Goal: Feedback & Contribution: Submit feedback/report problem

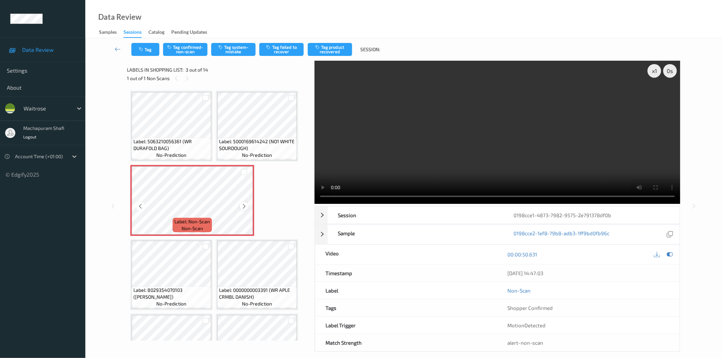
click at [245, 205] on icon at bounding box center [244, 206] width 6 height 6
click at [230, 50] on button "Tag system-mistake" at bounding box center [233, 49] width 44 height 13
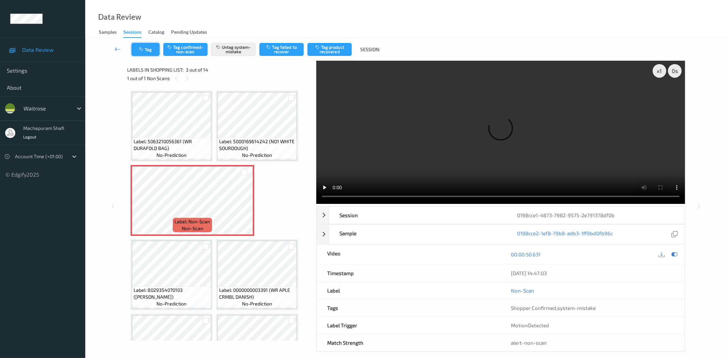
click at [136, 43] on button "Tag" at bounding box center [146, 49] width 28 height 13
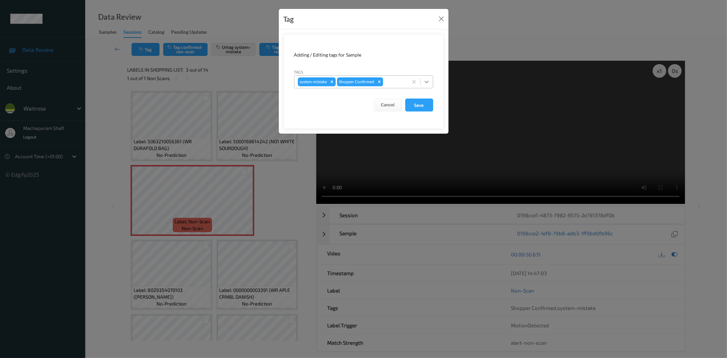
click at [424, 80] on icon at bounding box center [427, 81] width 7 height 7
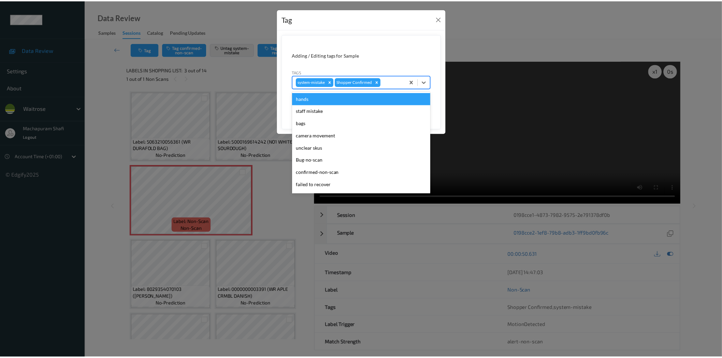
scroll to position [133, 0]
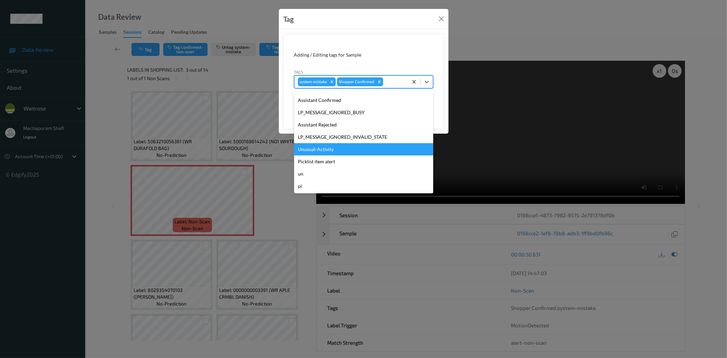
click at [323, 149] on div "Unusual-Activity" at bounding box center [363, 149] width 139 height 12
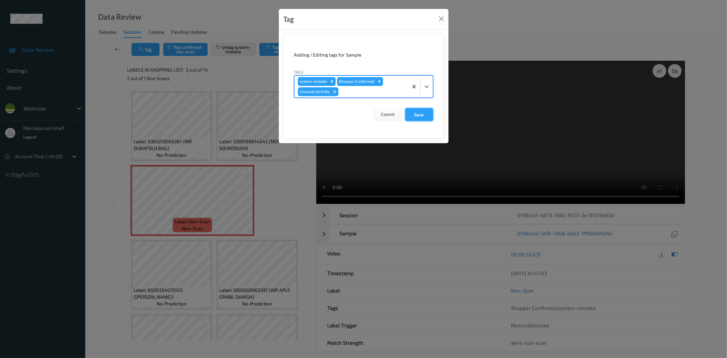
click at [417, 113] on button "Save" at bounding box center [419, 114] width 28 height 13
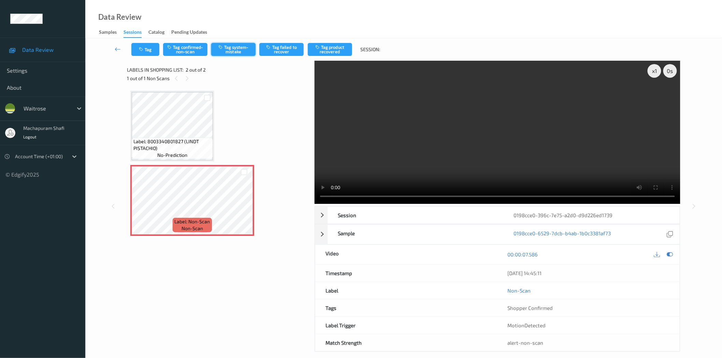
click at [235, 50] on button "Tag system-mistake" at bounding box center [233, 49] width 44 height 13
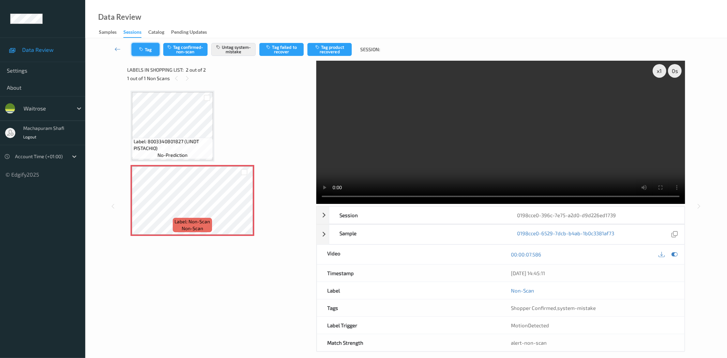
click at [144, 50] on icon "button" at bounding box center [142, 49] width 6 height 5
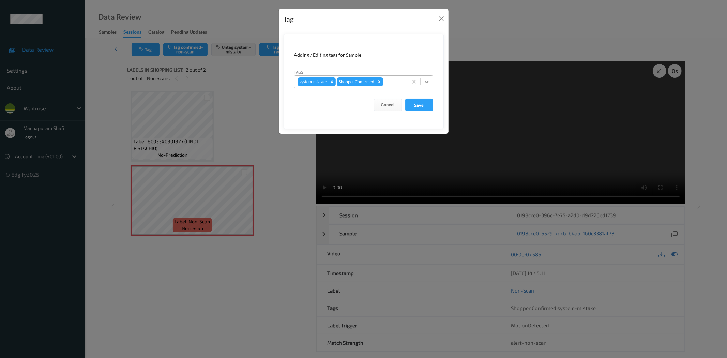
click at [427, 76] on div at bounding box center [427, 82] width 12 height 12
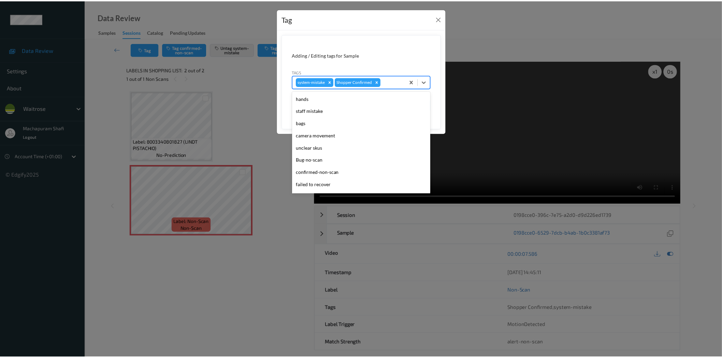
scroll to position [133, 0]
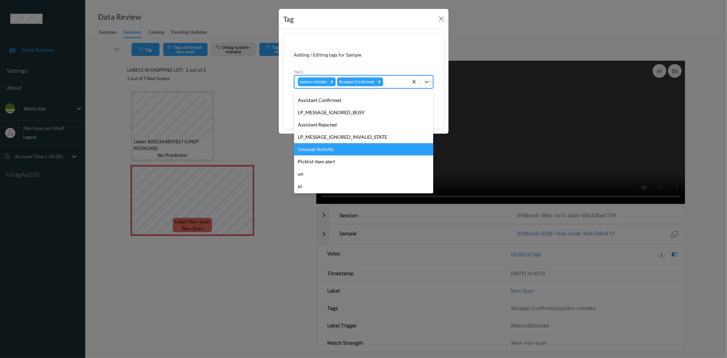
click at [316, 151] on div "Unusual-Activity" at bounding box center [363, 149] width 139 height 12
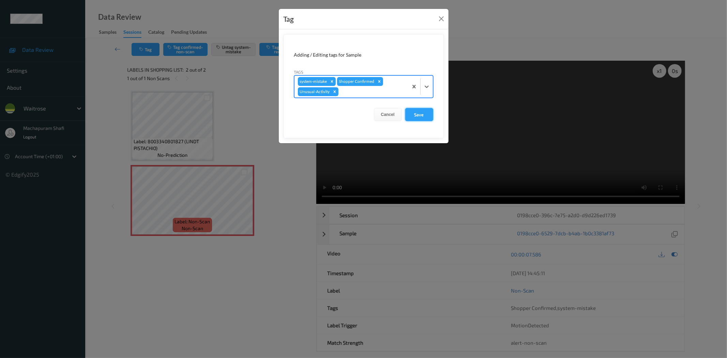
click at [410, 113] on button "Save" at bounding box center [419, 114] width 28 height 13
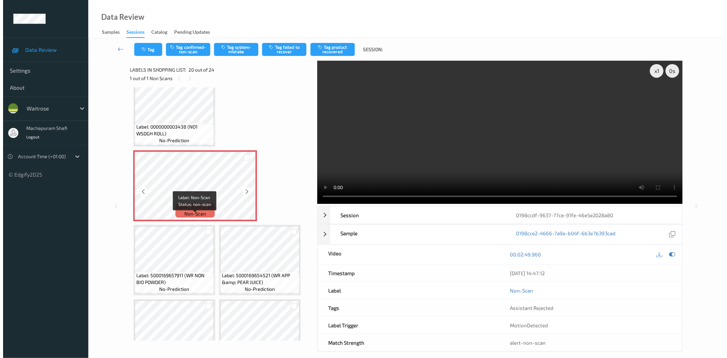
scroll to position [710, 0]
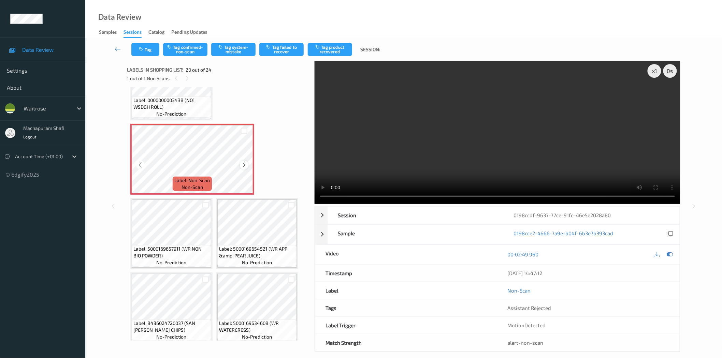
click at [244, 162] on icon at bounding box center [244, 165] width 6 height 6
click at [193, 101] on span "Label: 0000000003438 (NO1 WSDGH ROLL)" at bounding box center [171, 104] width 76 height 14
click at [233, 49] on button "Tag system-mistake" at bounding box center [233, 49] width 44 height 13
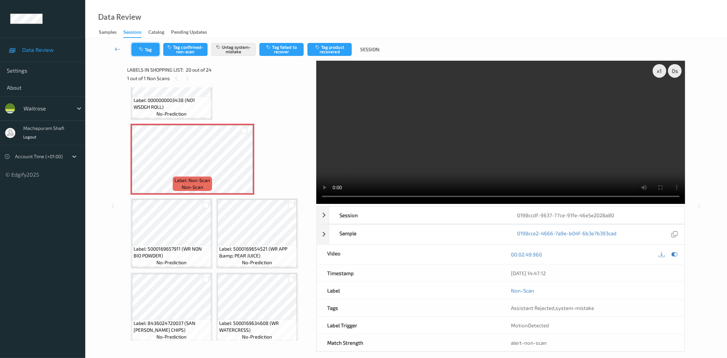
click at [144, 45] on button "Tag" at bounding box center [146, 49] width 28 height 13
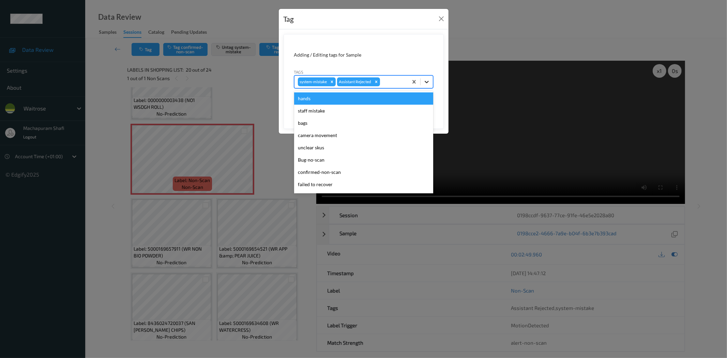
click at [425, 78] on icon at bounding box center [427, 81] width 7 height 7
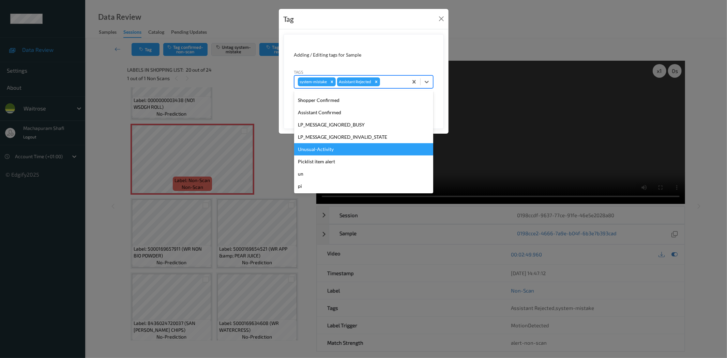
click at [325, 150] on div "Unusual-Activity" at bounding box center [363, 149] width 139 height 12
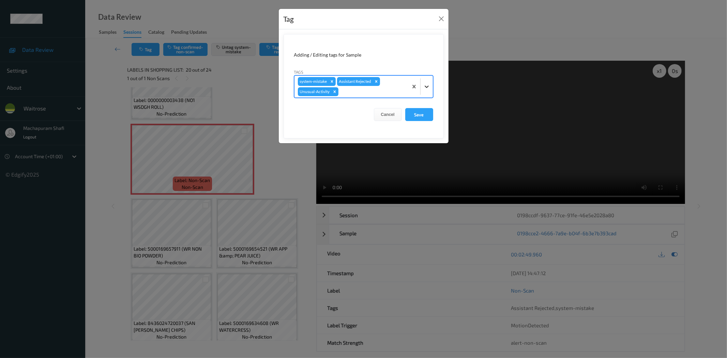
click at [426, 85] on icon at bounding box center [427, 86] width 7 height 7
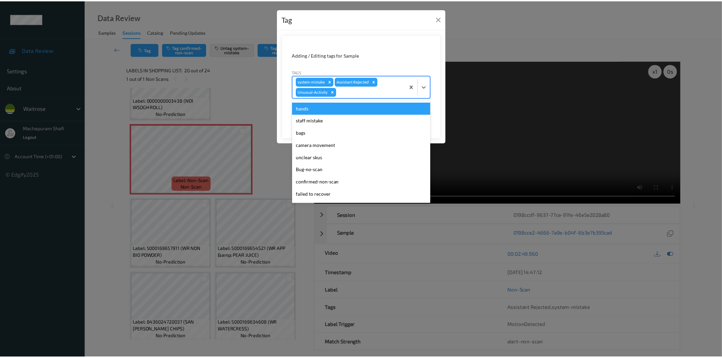
scroll to position [121, 0]
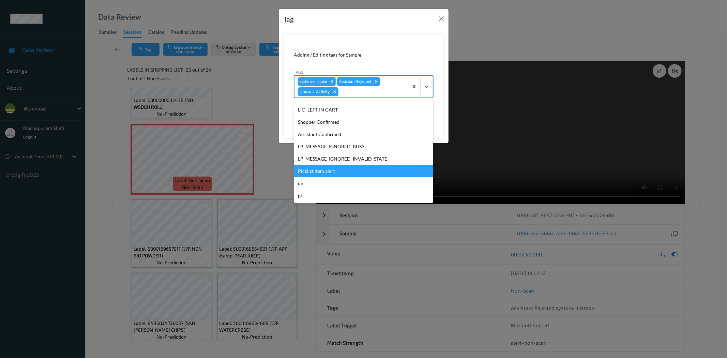
click at [332, 173] on div "Picklist item alert" at bounding box center [363, 171] width 139 height 12
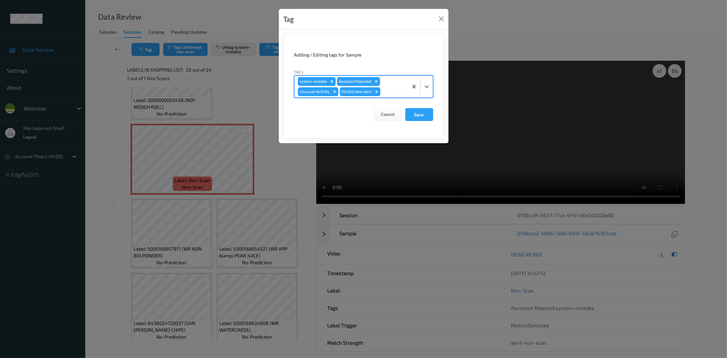
click at [417, 112] on button "Save" at bounding box center [419, 114] width 28 height 13
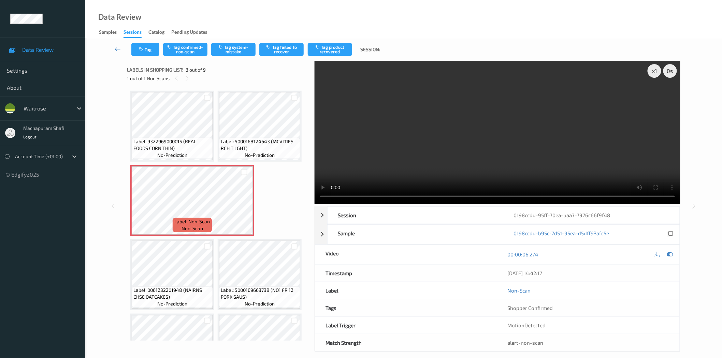
scroll to position [3, 0]
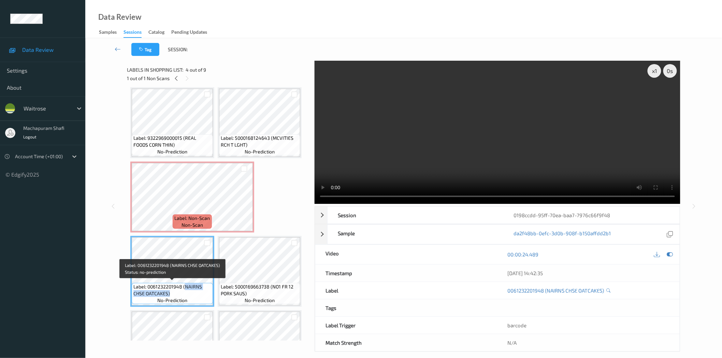
drag, startPoint x: 184, startPoint y: 284, endPoint x: 200, endPoint y: 295, distance: 19.4
click at [200, 295] on span "Label: 0061232201948 (NAIRNS CHSE OATCAKES)" at bounding box center [172, 290] width 78 height 14
copy span "NAIRNS CHSE OATCAKES)"
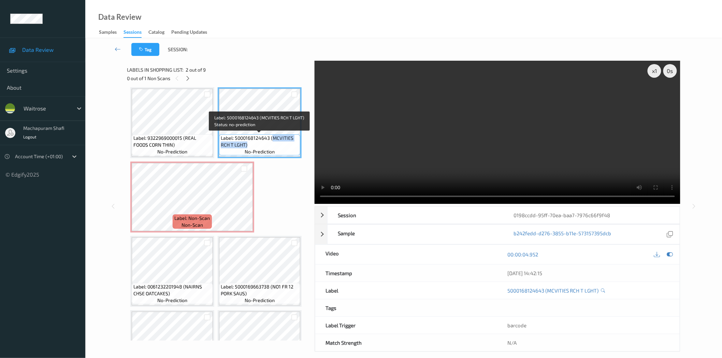
drag, startPoint x: 271, startPoint y: 138, endPoint x: 283, endPoint y: 146, distance: 14.9
click at [283, 146] on span "Label: 5000168124643 (MCVITIES RCH T LGHT)" at bounding box center [260, 142] width 78 height 14
copy span "MCVITIES RCH T LGHT)"
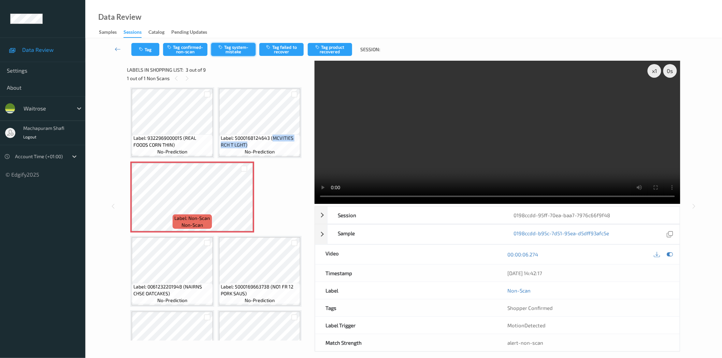
click at [236, 45] on button "Tag system-mistake" at bounding box center [233, 49] width 44 height 13
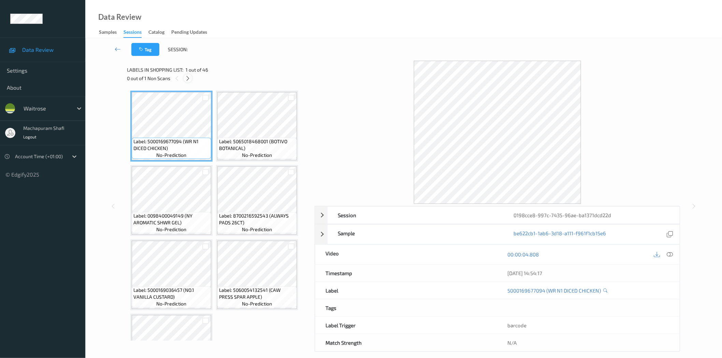
click at [188, 79] on icon at bounding box center [188, 78] width 6 height 6
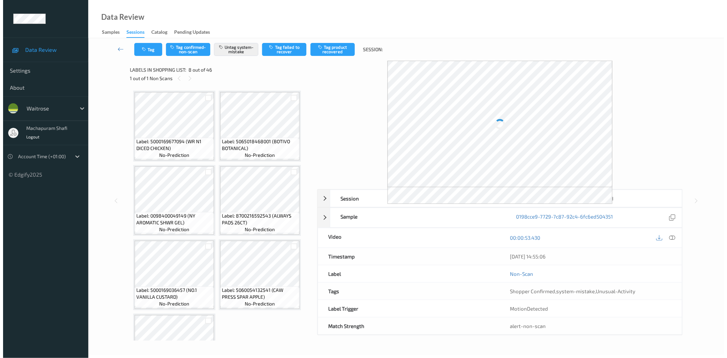
scroll to position [225, 0]
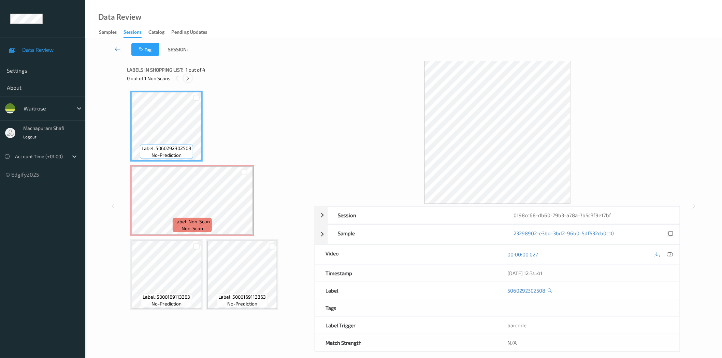
click at [186, 79] on icon at bounding box center [188, 78] width 6 height 6
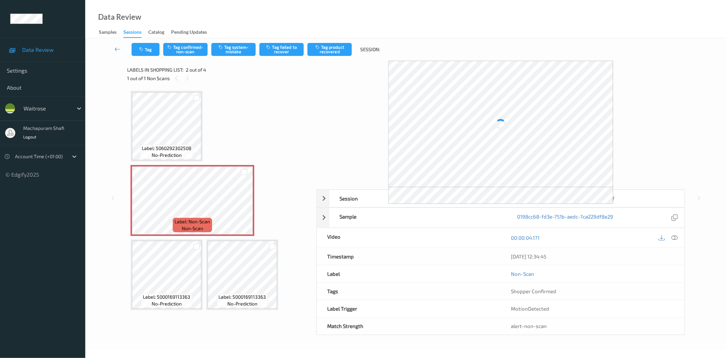
drag, startPoint x: 675, startPoint y: 239, endPoint x: 599, endPoint y: 190, distance: 90.5
click at [675, 239] on icon at bounding box center [675, 238] width 6 height 6
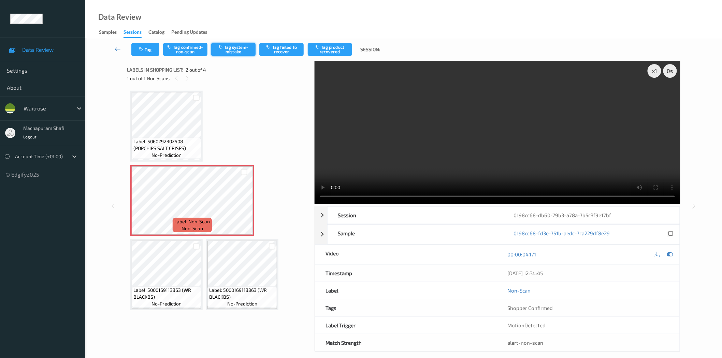
click at [234, 55] on button "Tag system-mistake" at bounding box center [233, 49] width 44 height 13
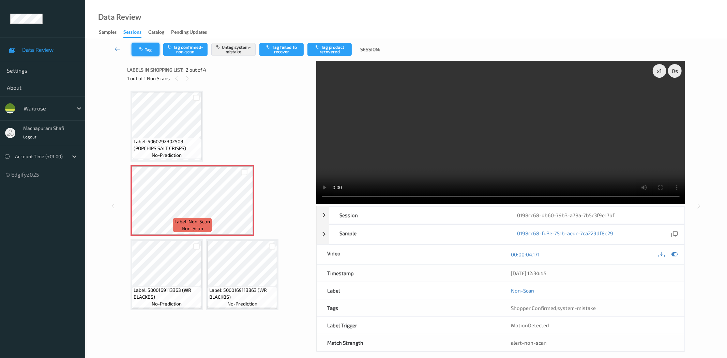
click at [139, 45] on button "Tag" at bounding box center [146, 49] width 28 height 13
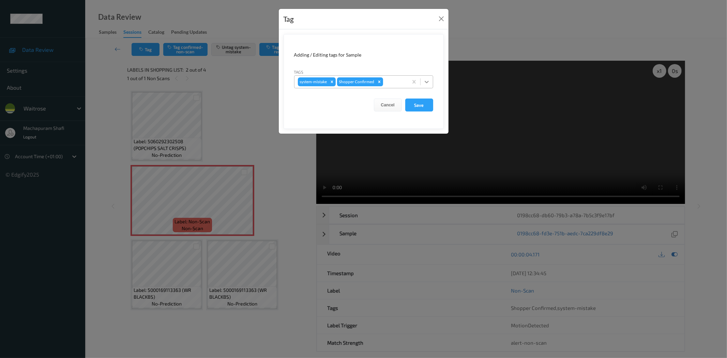
click at [428, 79] on icon at bounding box center [427, 81] width 7 height 7
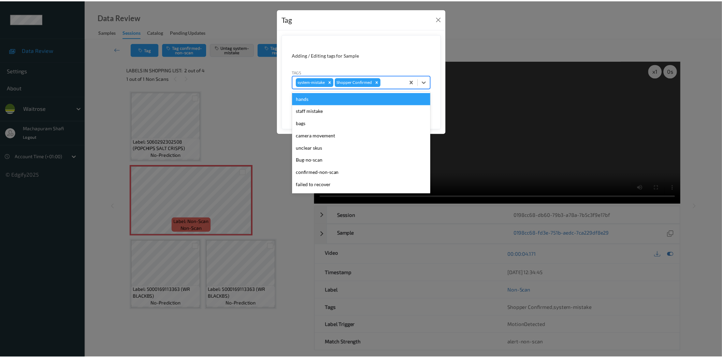
scroll to position [133, 0]
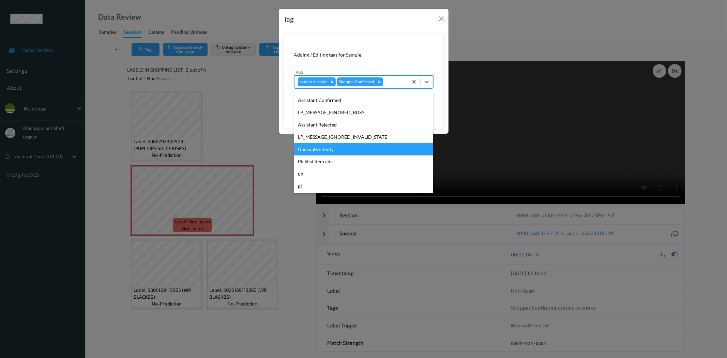
click at [318, 149] on div "Unusual-Activity" at bounding box center [363, 149] width 139 height 12
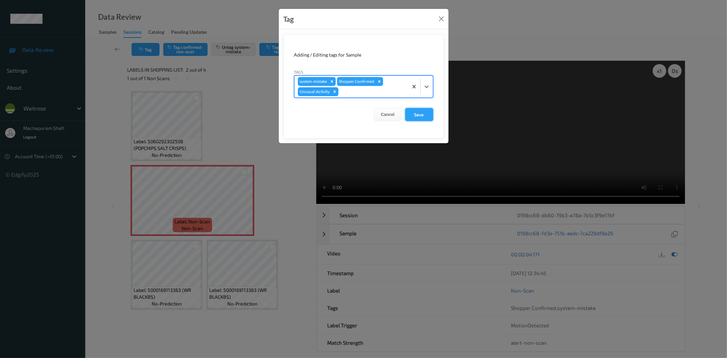
click at [416, 113] on button "Save" at bounding box center [419, 114] width 28 height 13
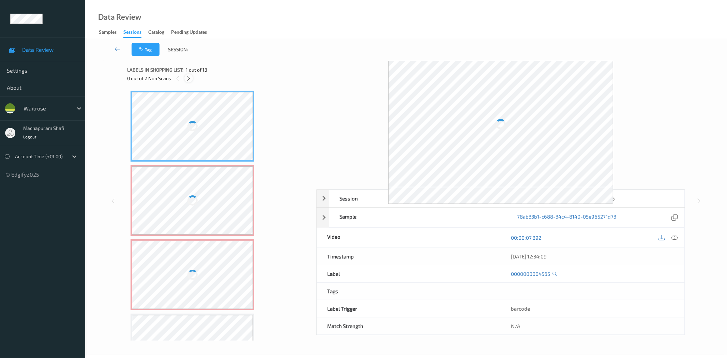
click at [189, 79] on icon at bounding box center [189, 78] width 6 height 6
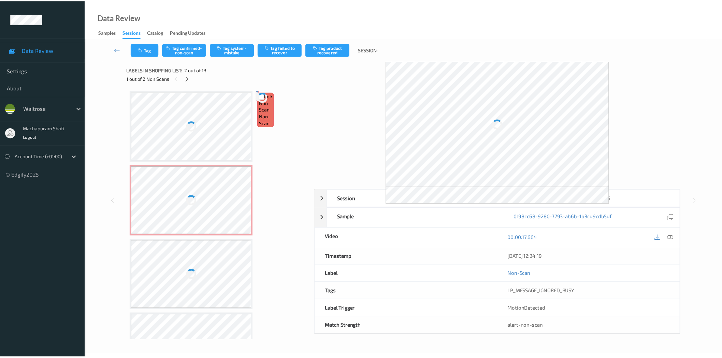
scroll to position [3, 0]
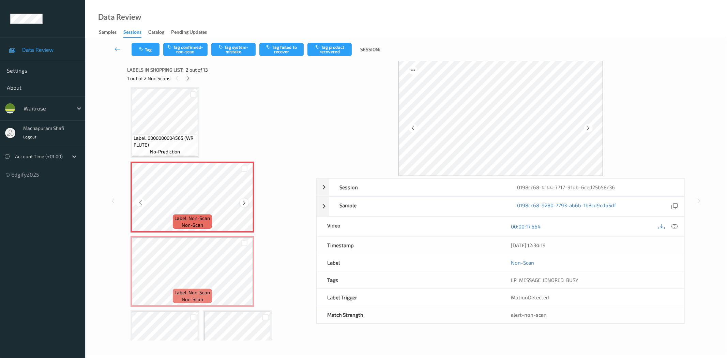
click at [242, 202] on icon at bounding box center [244, 203] width 6 height 6
click at [676, 227] on icon at bounding box center [675, 226] width 6 height 6
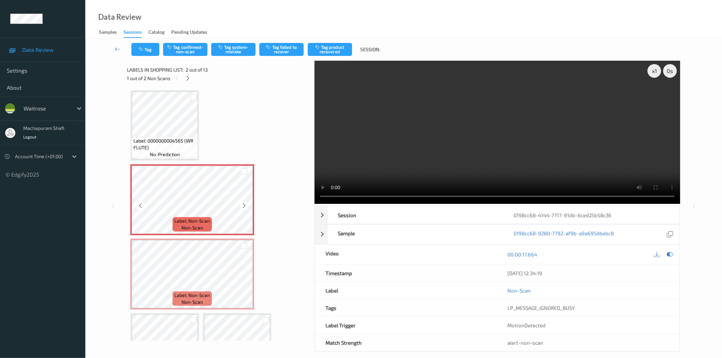
scroll to position [0, 0]
click at [244, 207] on icon at bounding box center [244, 206] width 6 height 6
click at [232, 43] on button "Tag system-mistake" at bounding box center [233, 49] width 44 height 13
click at [146, 58] on div "Tag Tag confirmed-non-scan Untag system-mistake Tag failed to recover Tag produ…" at bounding box center [403, 49] width 608 height 23
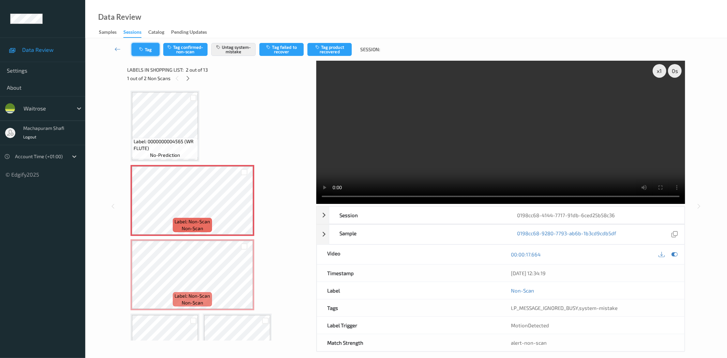
click at [147, 48] on button "Tag" at bounding box center [146, 49] width 28 height 13
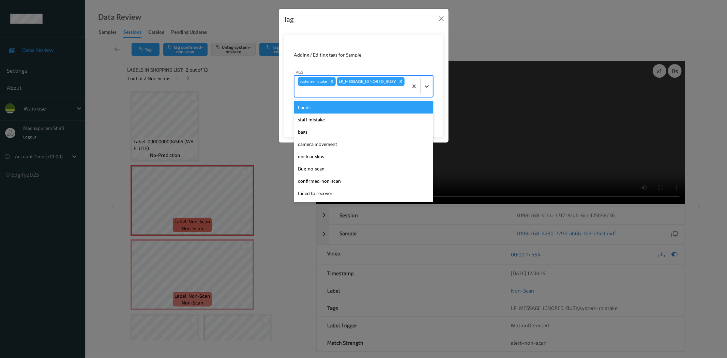
click at [429, 84] on icon at bounding box center [427, 86] width 7 height 7
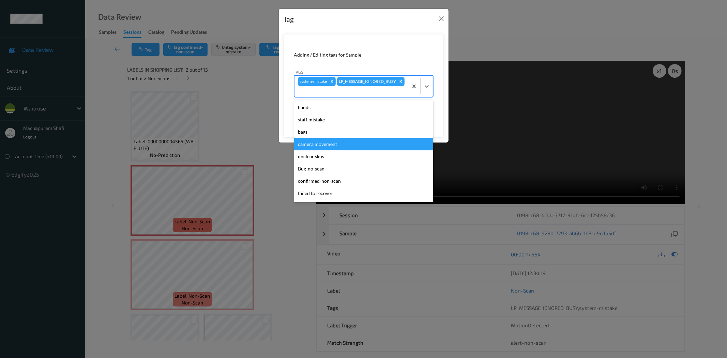
scroll to position [133, 0]
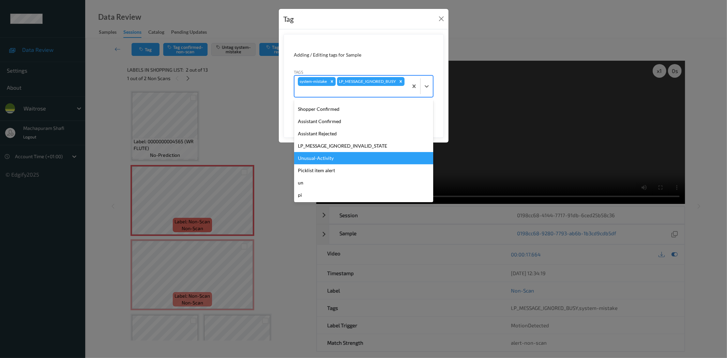
click at [328, 159] on div "Unusual-Activity" at bounding box center [363, 158] width 139 height 12
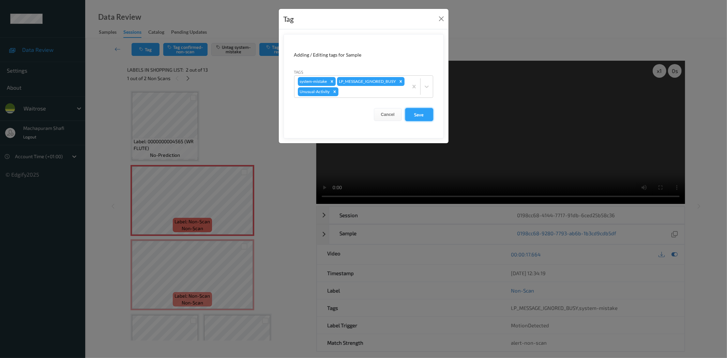
click at [420, 121] on button "Save" at bounding box center [419, 114] width 28 height 13
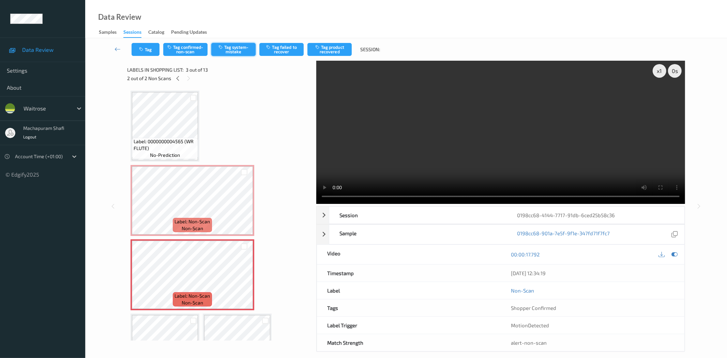
click at [236, 50] on button "Tag system-mistake" at bounding box center [233, 49] width 44 height 13
click at [144, 53] on button "Tag" at bounding box center [146, 49] width 28 height 13
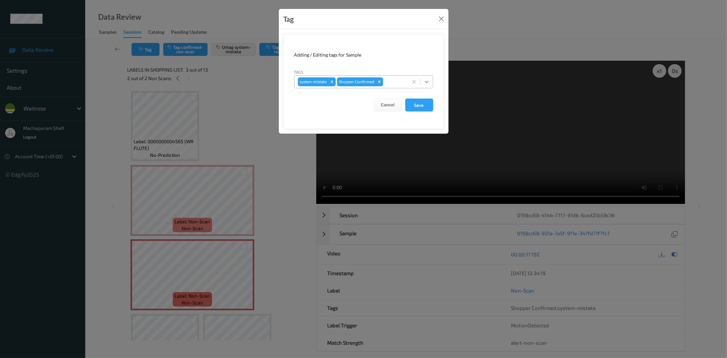
click at [428, 80] on icon at bounding box center [427, 81] width 7 height 7
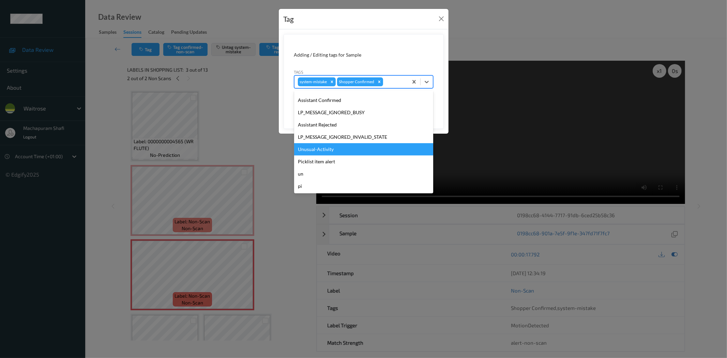
click at [329, 148] on div "Unusual-Activity" at bounding box center [363, 149] width 139 height 12
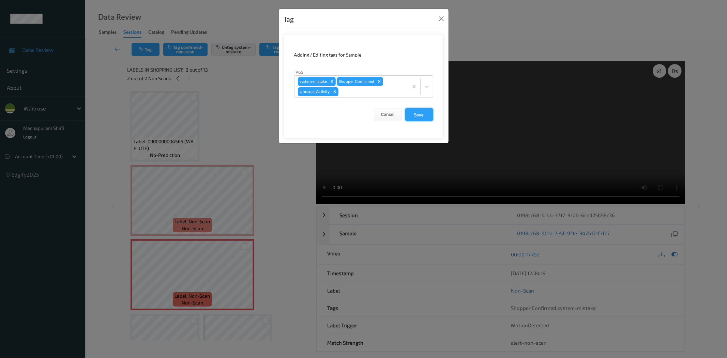
click at [424, 114] on button "Save" at bounding box center [419, 114] width 28 height 13
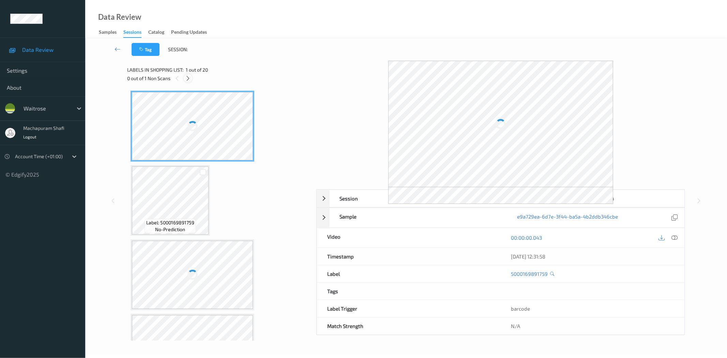
click at [185, 78] on icon at bounding box center [188, 78] width 6 height 6
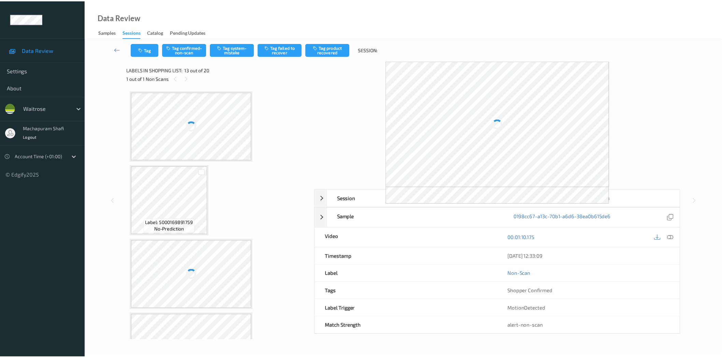
scroll to position [668, 0]
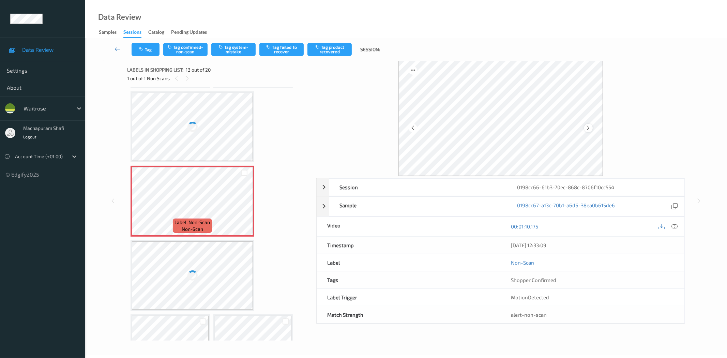
click at [587, 128] on icon at bounding box center [589, 128] width 6 height 6
click at [673, 230] on div at bounding box center [674, 226] width 9 height 9
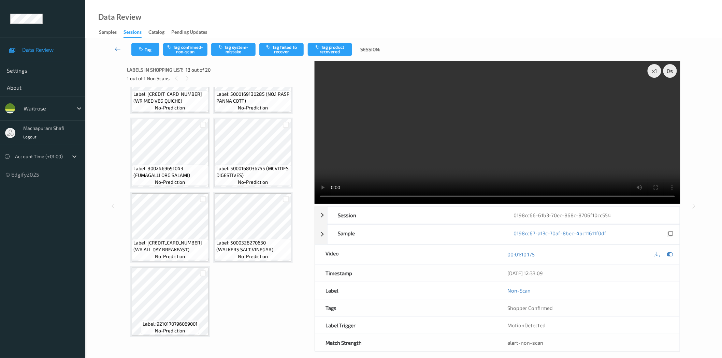
scroll to position [373, 0]
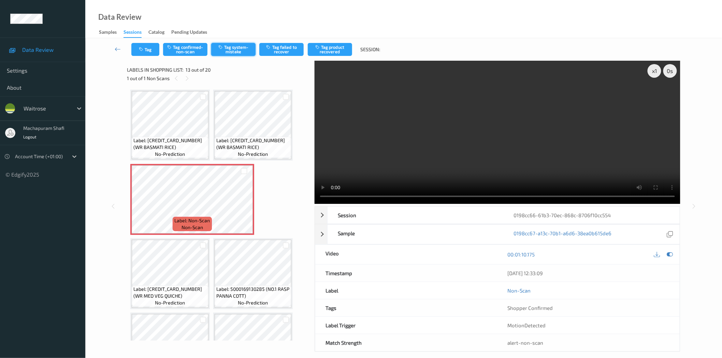
click at [240, 51] on button "Tag system-mistake" at bounding box center [233, 49] width 44 height 13
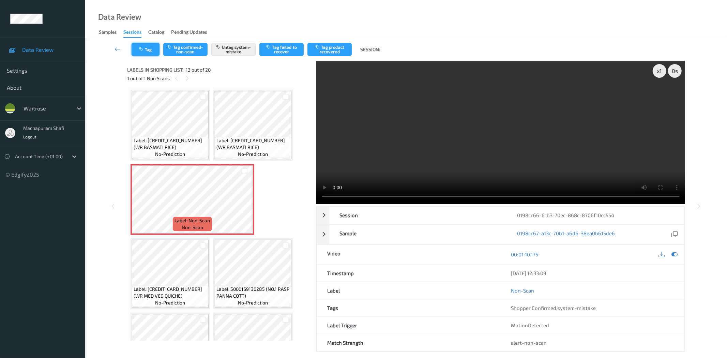
click at [145, 52] on button "Tag" at bounding box center [146, 49] width 28 height 13
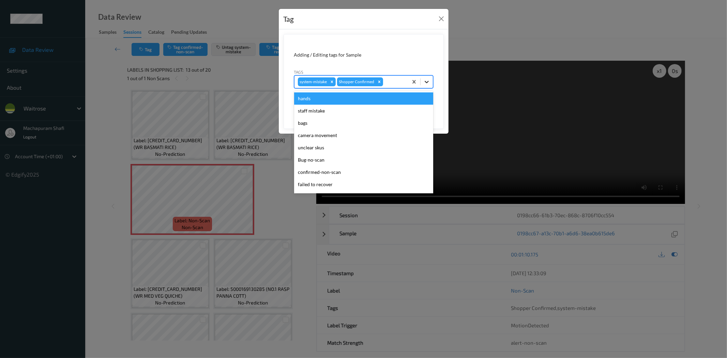
click at [428, 80] on icon at bounding box center [427, 81] width 7 height 7
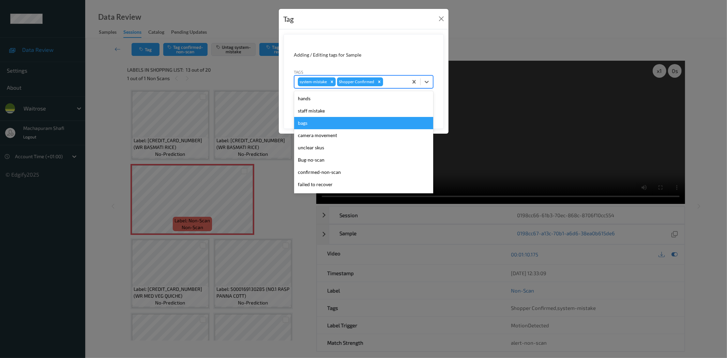
click at [306, 123] on div "bags" at bounding box center [363, 123] width 139 height 12
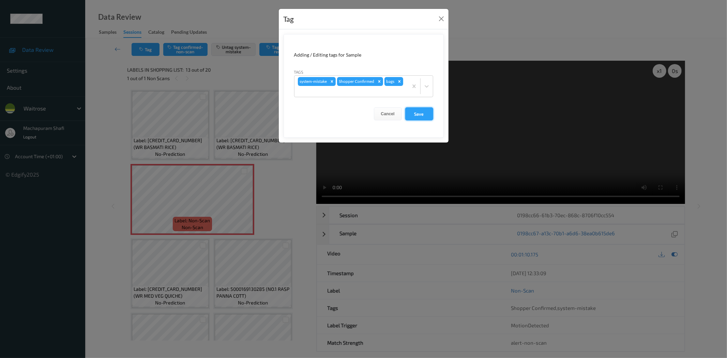
click at [418, 117] on button "Save" at bounding box center [419, 113] width 28 height 13
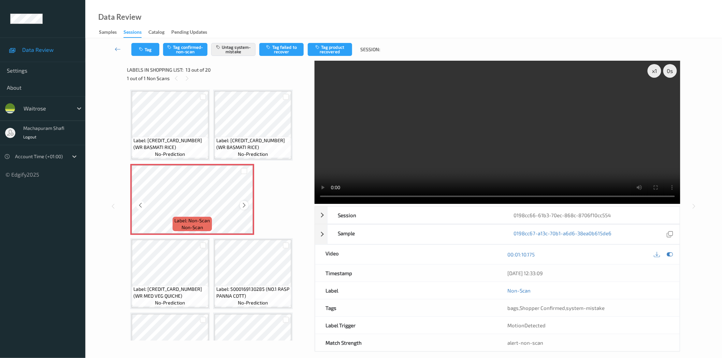
click at [245, 203] on icon at bounding box center [244, 205] width 6 height 6
click at [244, 203] on icon at bounding box center [244, 205] width 6 height 6
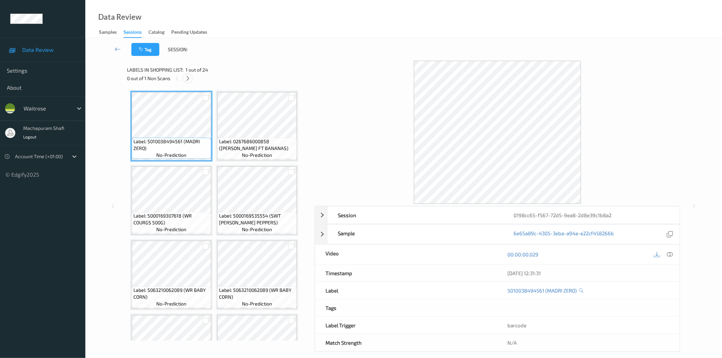
click at [187, 77] on icon at bounding box center [188, 78] width 6 height 6
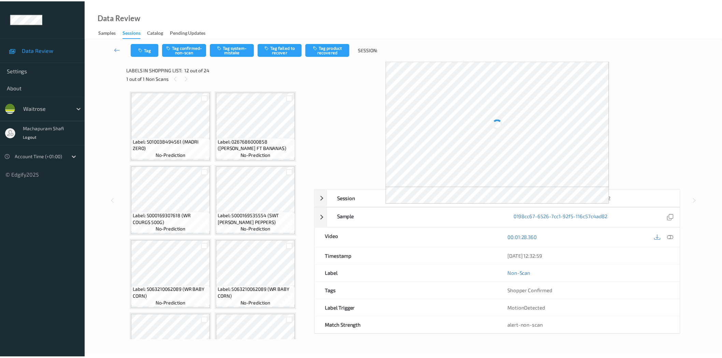
scroll to position [373, 0]
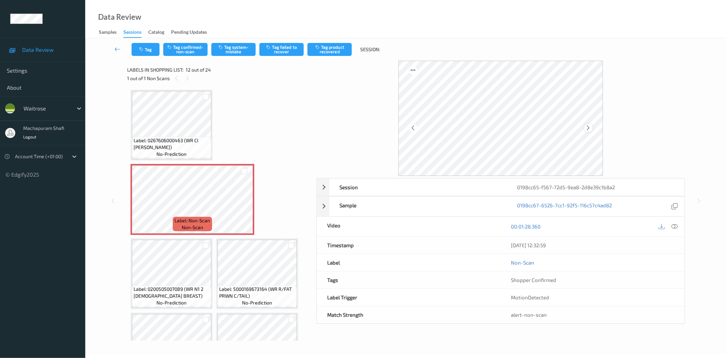
click at [590, 127] on icon at bounding box center [589, 128] width 6 height 6
click at [678, 226] on div at bounding box center [674, 226] width 9 height 9
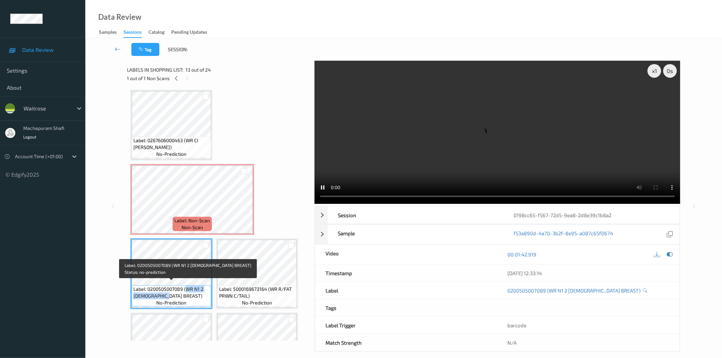
drag, startPoint x: 186, startPoint y: 286, endPoint x: 203, endPoint y: 294, distance: 18.5
click at [203, 294] on span "Label: 0200505007089 (WR N1 2 CHICK BREAST)" at bounding box center [171, 293] width 76 height 14
copy span "WR N1 2 CHICK BREAST)"
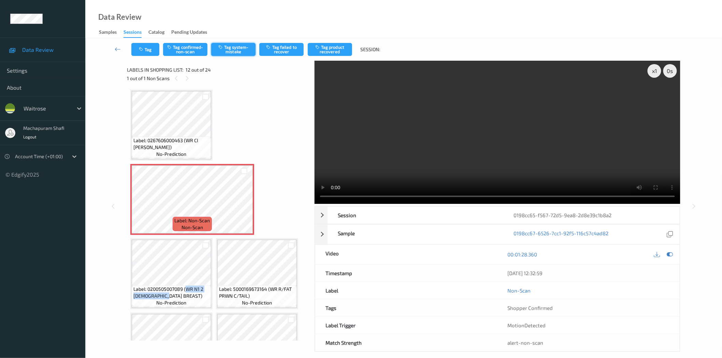
click at [228, 53] on button "Tag system-mistake" at bounding box center [233, 49] width 44 height 13
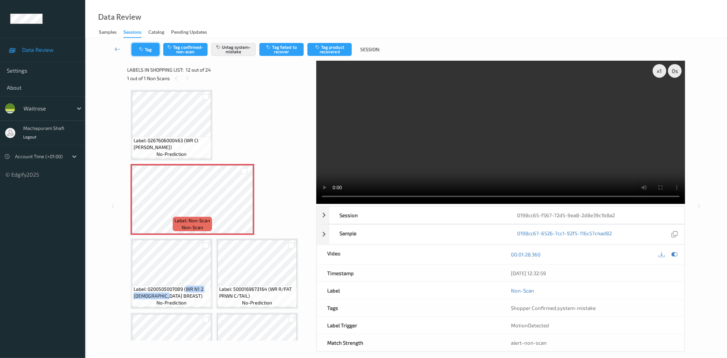
click at [148, 50] on button "Tag" at bounding box center [146, 49] width 28 height 13
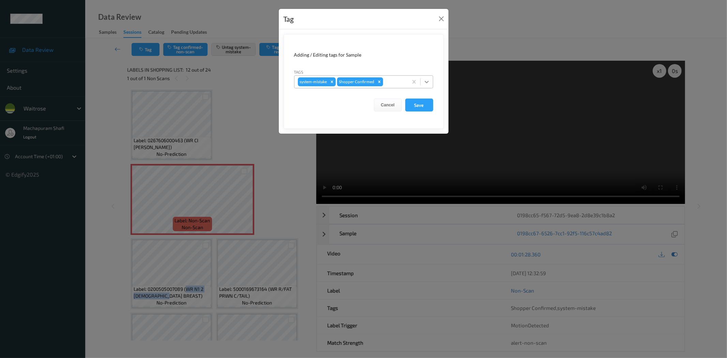
click at [425, 80] on icon at bounding box center [427, 81] width 7 height 7
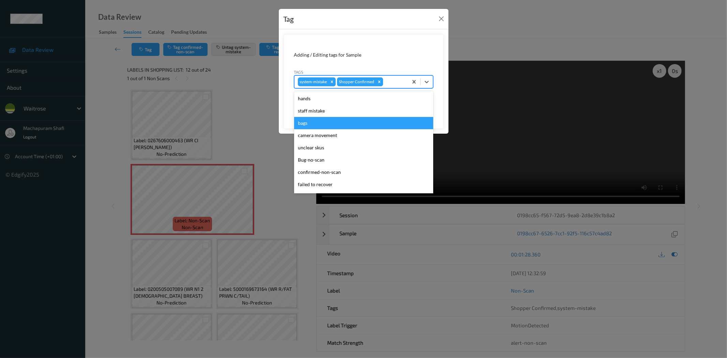
click at [312, 121] on div "bags" at bounding box center [363, 123] width 139 height 12
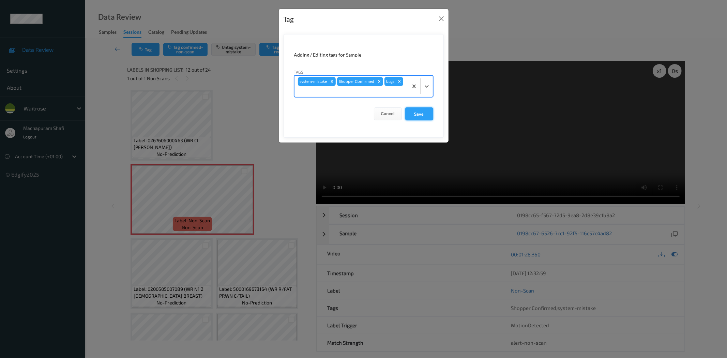
click at [418, 115] on button "Save" at bounding box center [419, 113] width 28 height 13
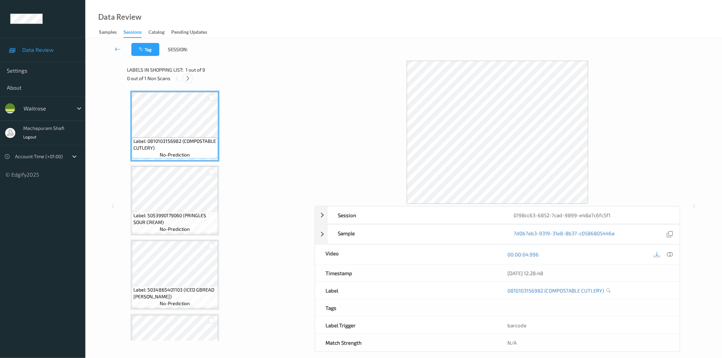
click at [190, 78] on icon at bounding box center [188, 78] width 6 height 6
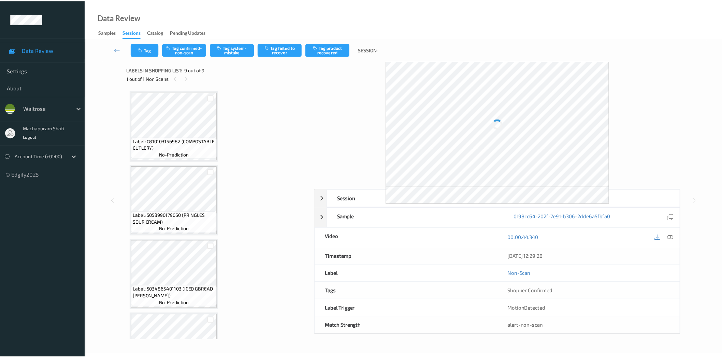
scroll to position [415, 0]
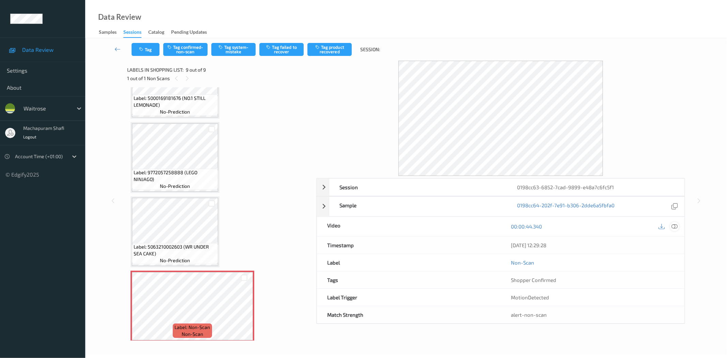
click at [675, 226] on icon at bounding box center [675, 226] width 6 height 6
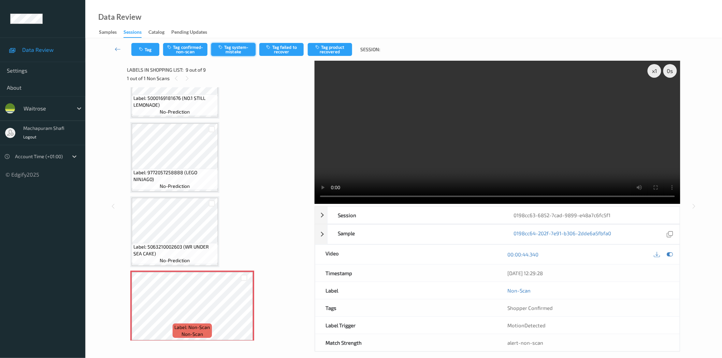
click at [237, 51] on button "Tag system-mistake" at bounding box center [233, 49] width 44 height 13
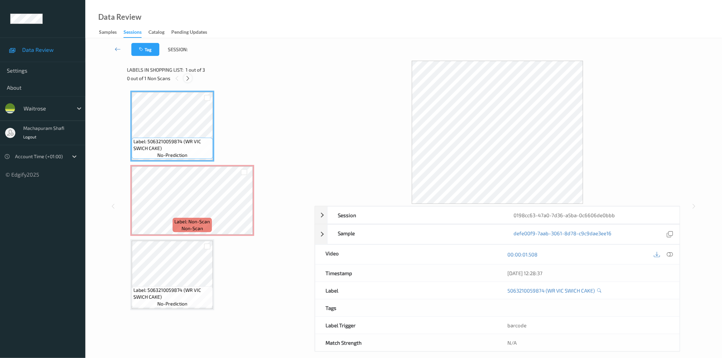
click at [186, 78] on icon at bounding box center [188, 78] width 6 height 6
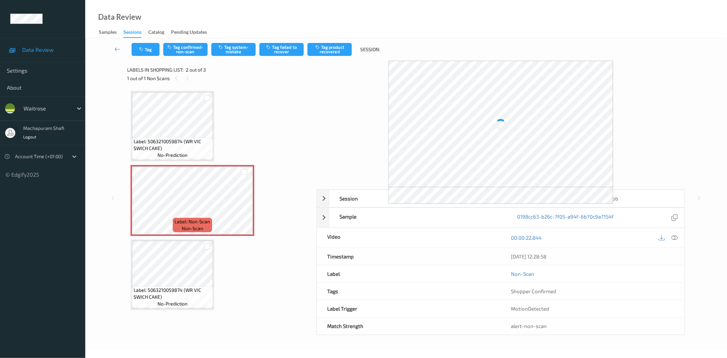
drag, startPoint x: 675, startPoint y: 236, endPoint x: 638, endPoint y: 159, distance: 85.0
click at [675, 236] on icon at bounding box center [675, 238] width 6 height 6
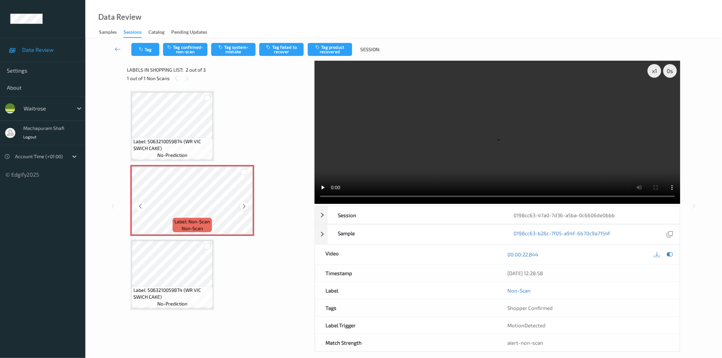
click at [243, 205] on icon at bounding box center [244, 206] width 6 height 6
click at [236, 50] on button "Tag system-mistake" at bounding box center [233, 49] width 44 height 13
click at [238, 49] on button "Tag system-mistake" at bounding box center [233, 49] width 44 height 13
click at [146, 52] on button "Tag" at bounding box center [145, 49] width 28 height 13
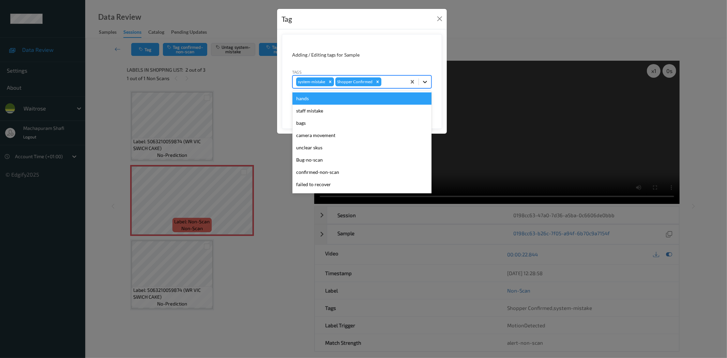
click at [427, 79] on icon at bounding box center [425, 81] width 7 height 7
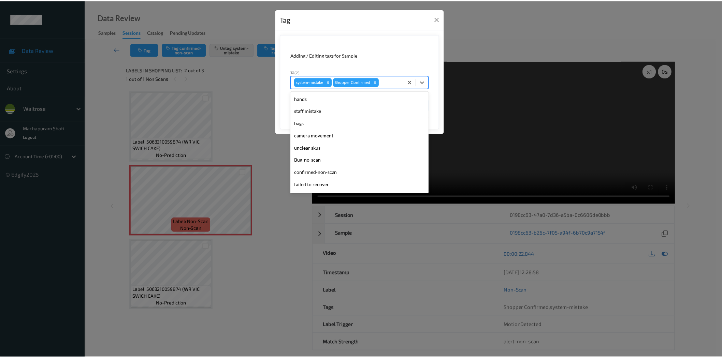
scroll to position [133, 0]
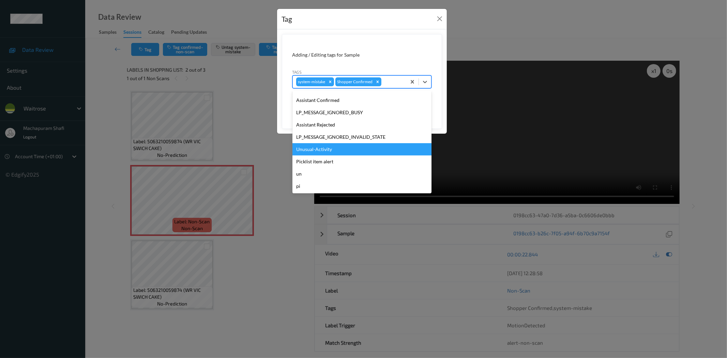
click at [313, 150] on div "Unusual-Activity" at bounding box center [362, 149] width 139 height 12
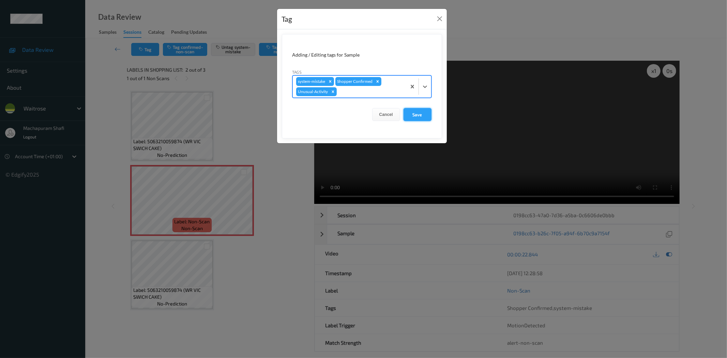
click at [414, 113] on button "Save" at bounding box center [418, 114] width 28 height 13
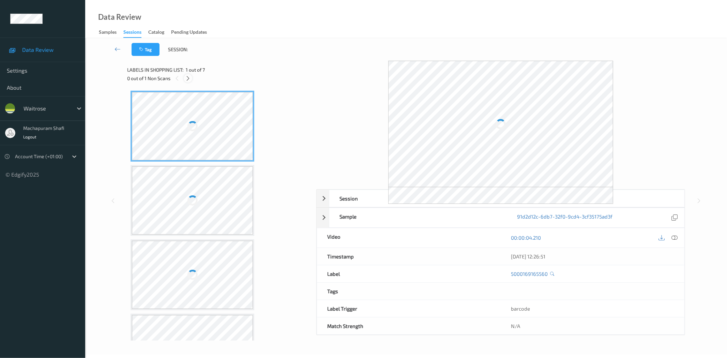
click at [190, 80] on icon at bounding box center [188, 78] width 6 height 6
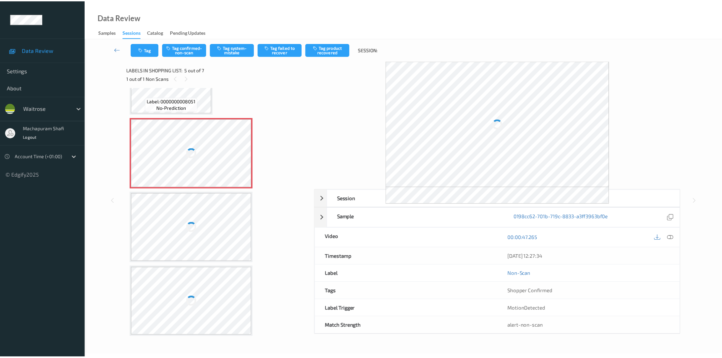
scroll to position [45, 0]
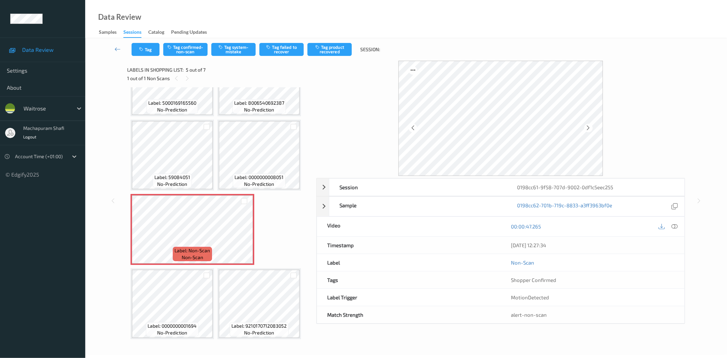
click at [587, 127] on icon at bounding box center [589, 128] width 6 height 6
click at [588, 126] on icon at bounding box center [589, 128] width 6 height 6
click at [677, 227] on icon at bounding box center [675, 226] width 6 height 6
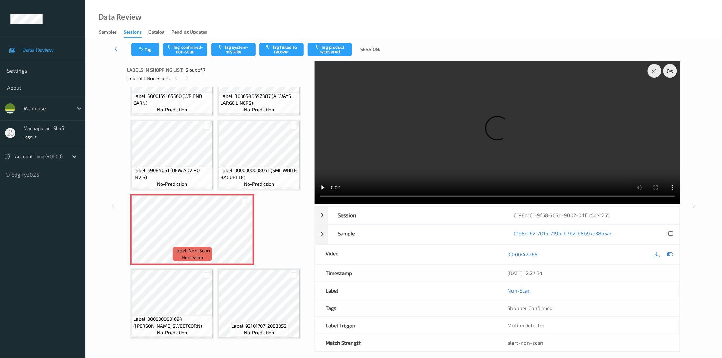
scroll to position [39, 0]
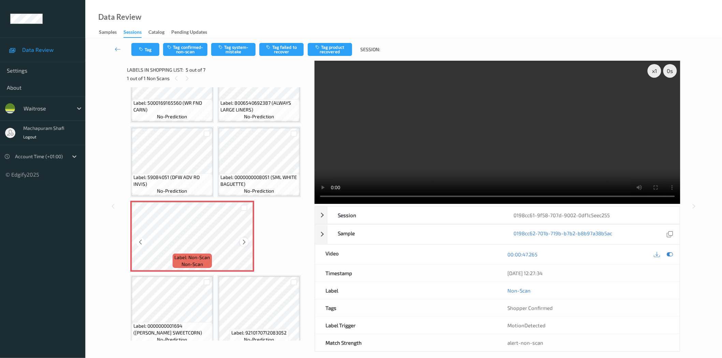
click at [243, 240] on icon at bounding box center [244, 242] width 6 height 6
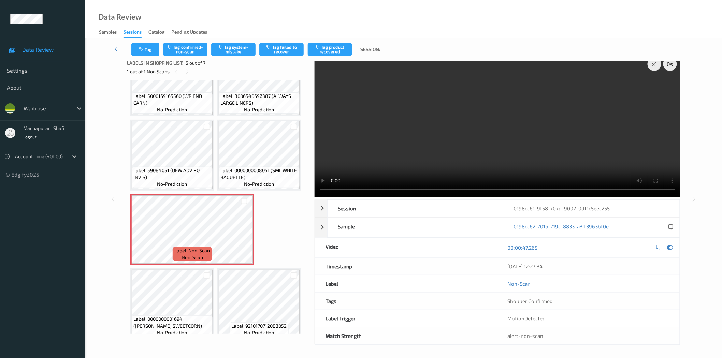
scroll to position [8, 0]
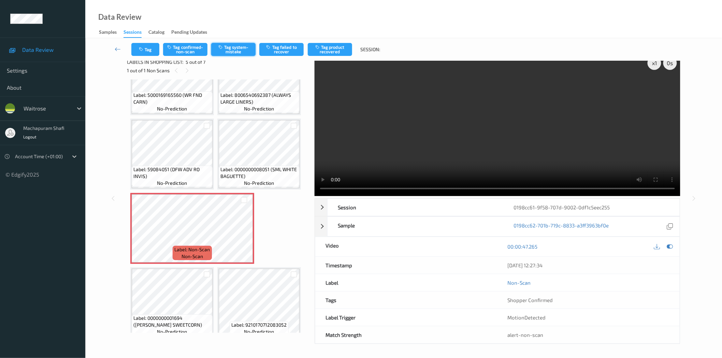
click at [231, 51] on button "Tag system-mistake" at bounding box center [233, 49] width 44 height 13
click at [234, 50] on button "Tag system-mistake" at bounding box center [233, 49] width 44 height 13
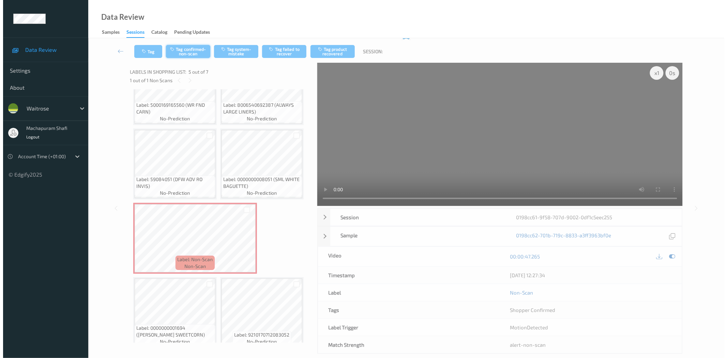
scroll to position [0, 0]
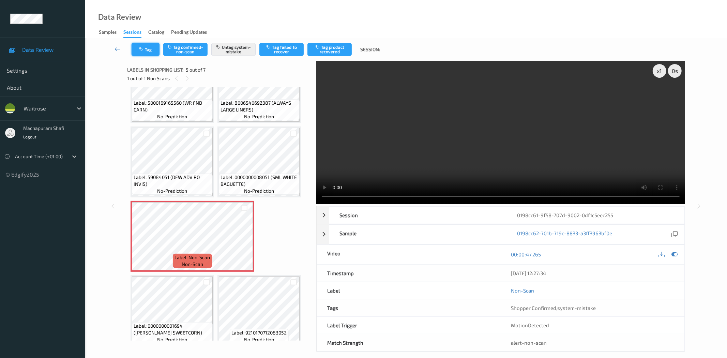
click at [140, 50] on icon "button" at bounding box center [142, 49] width 6 height 5
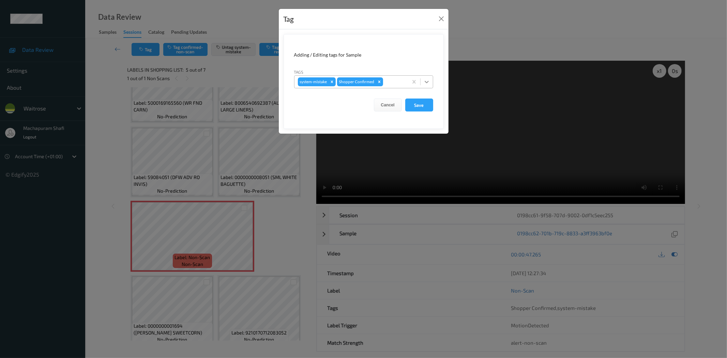
click at [429, 78] on div at bounding box center [427, 82] width 12 height 12
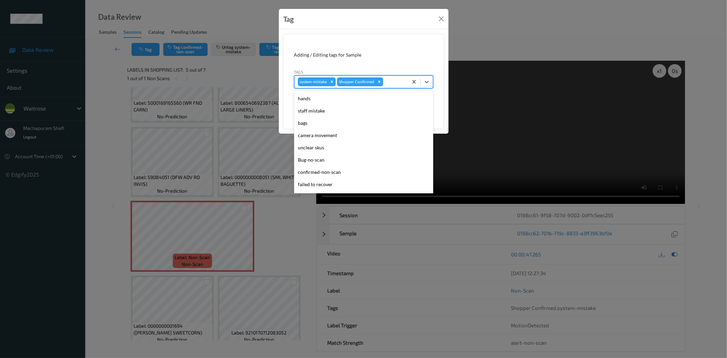
scroll to position [133, 0]
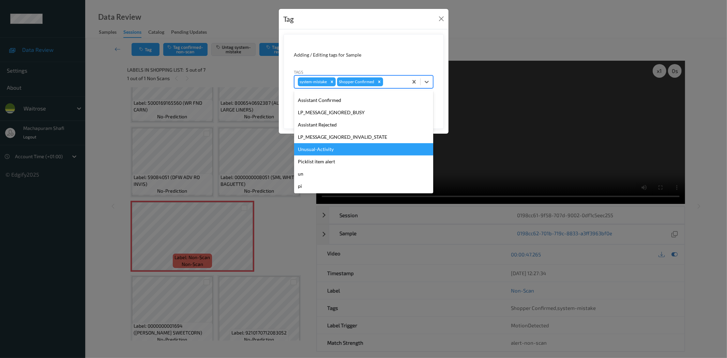
click at [311, 147] on div "Unusual-Activity" at bounding box center [363, 149] width 139 height 12
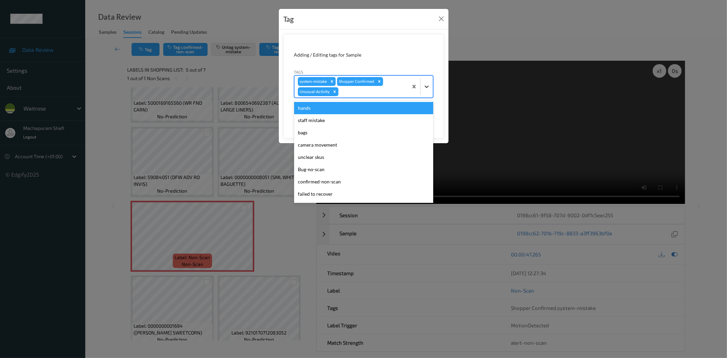
click at [429, 81] on div at bounding box center [427, 86] width 12 height 12
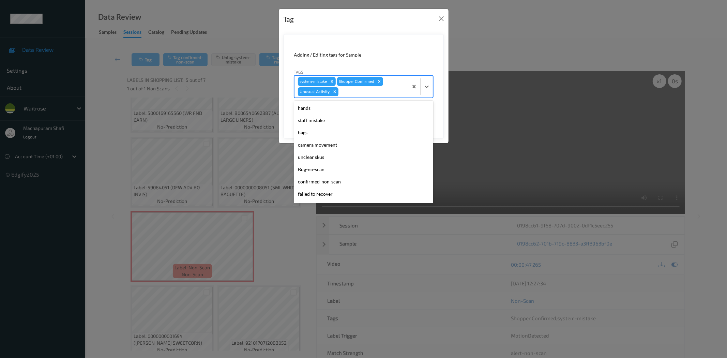
scroll to position [121, 0]
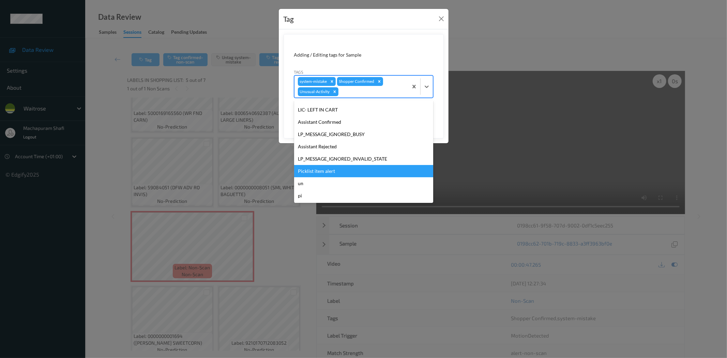
click at [316, 169] on div "Picklist item alert" at bounding box center [363, 171] width 139 height 12
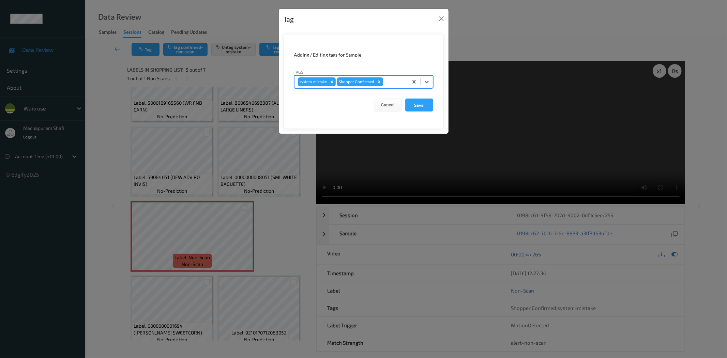
click at [420, 116] on form "Adding / Editing tags for Sample Tags option Picklist item alert, selected. Sel…" at bounding box center [364, 81] width 160 height 95
click at [428, 81] on icon at bounding box center [427, 81] width 7 height 7
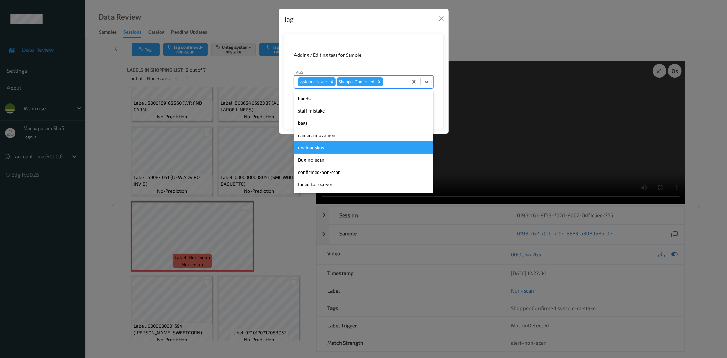
scroll to position [133, 0]
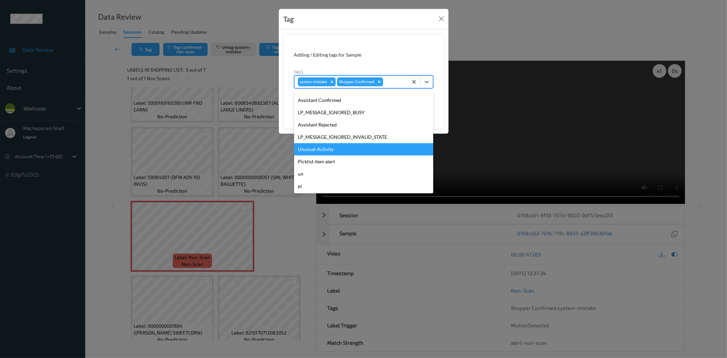
click at [316, 150] on div "Unusual-Activity" at bounding box center [363, 149] width 139 height 12
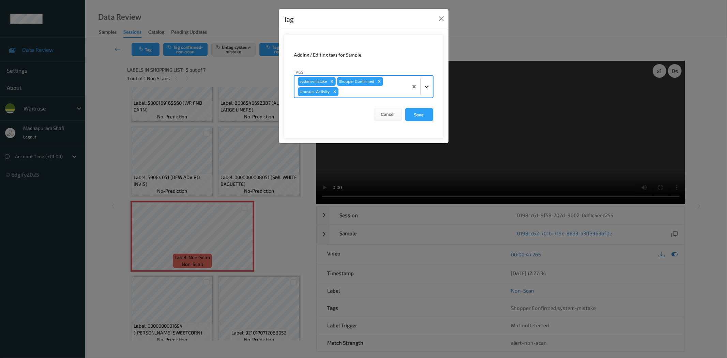
click at [426, 89] on icon at bounding box center [427, 86] width 7 height 7
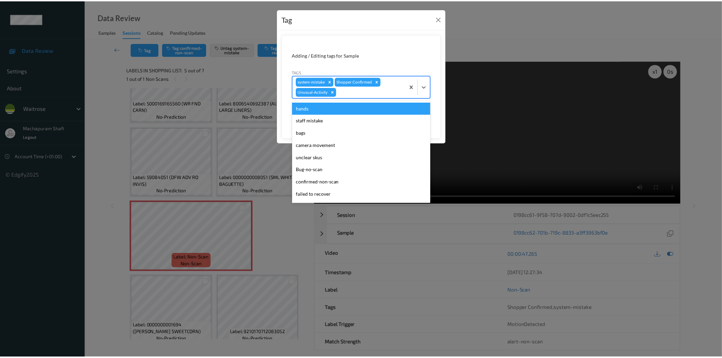
scroll to position [121, 0]
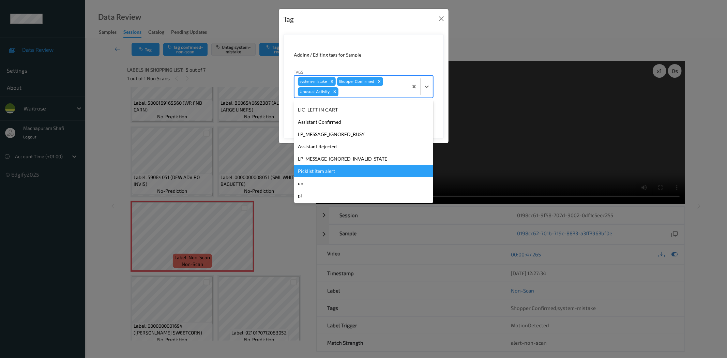
click at [321, 171] on div "Picklist item alert" at bounding box center [363, 171] width 139 height 12
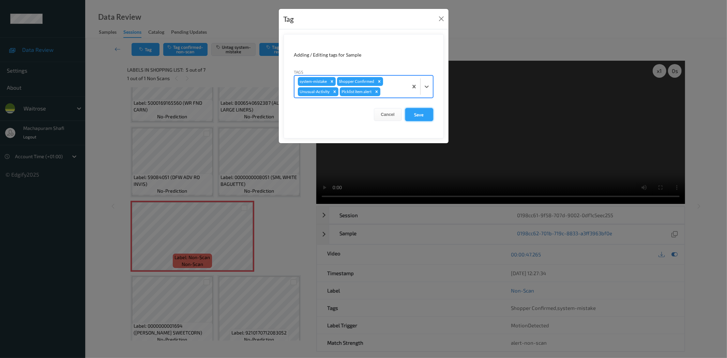
click at [416, 118] on button "Save" at bounding box center [419, 114] width 28 height 13
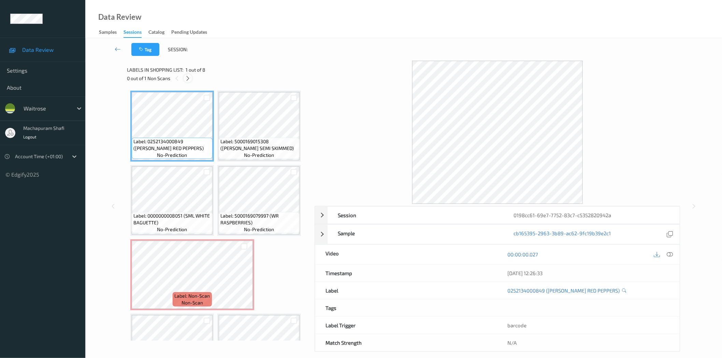
click at [190, 80] on icon at bounding box center [188, 78] width 6 height 6
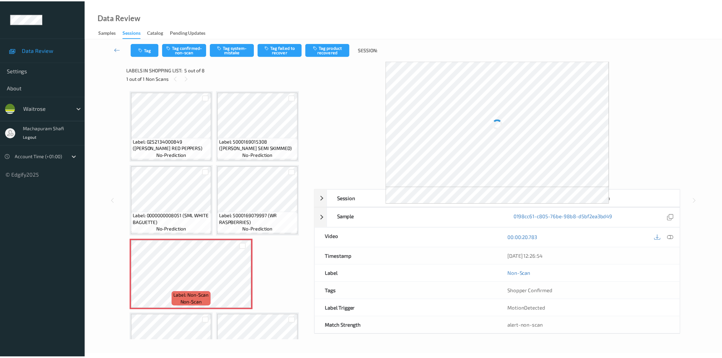
scroll to position [77, 0]
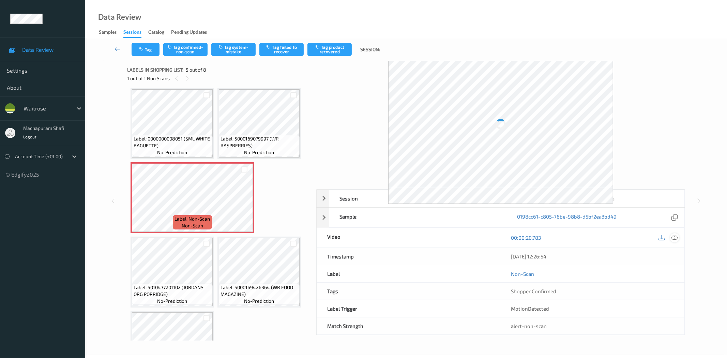
drag, startPoint x: 678, startPoint y: 237, endPoint x: 609, endPoint y: 5, distance: 242.4
click at [677, 237] on icon at bounding box center [675, 238] width 6 height 6
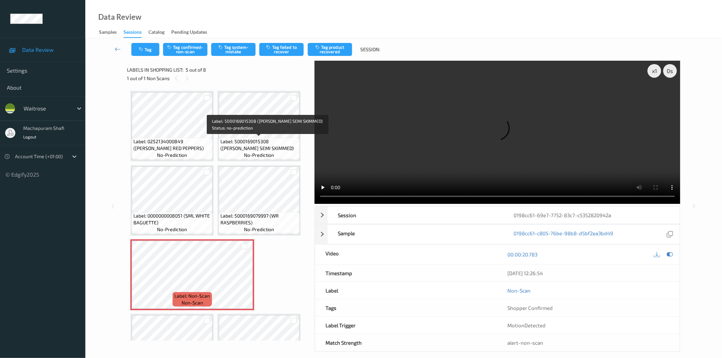
scroll to position [119, 0]
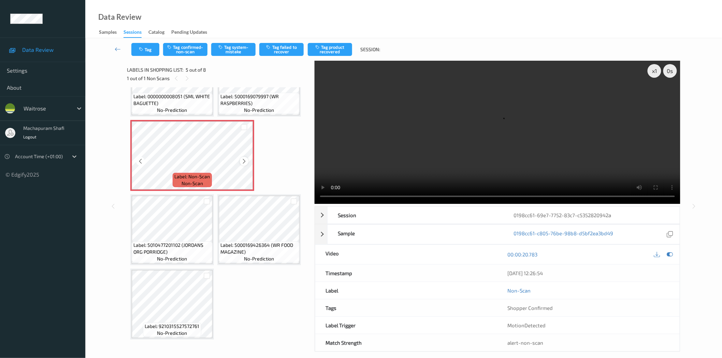
click at [242, 158] on icon at bounding box center [244, 161] width 6 height 6
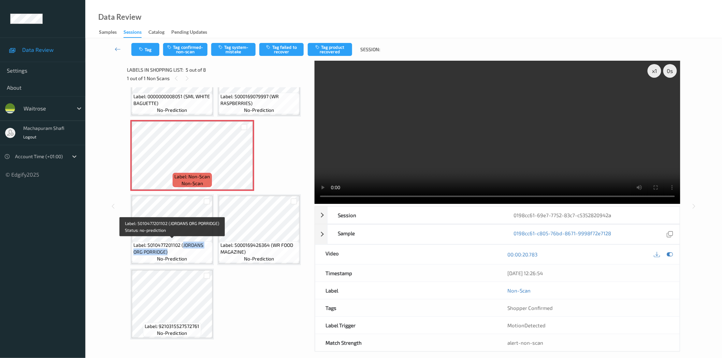
drag, startPoint x: 182, startPoint y: 242, endPoint x: 203, endPoint y: 251, distance: 21.9
click at [203, 251] on span "Label: 5010477201102 (JORDANS ORG PORRIDGE)" at bounding box center [171, 249] width 77 height 14
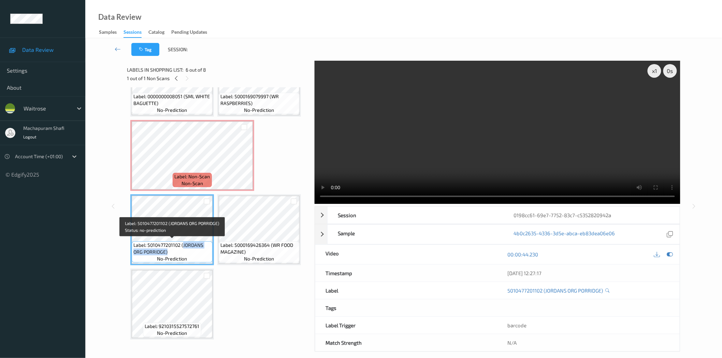
copy span "JORDANS ORG PORRIDGE)"
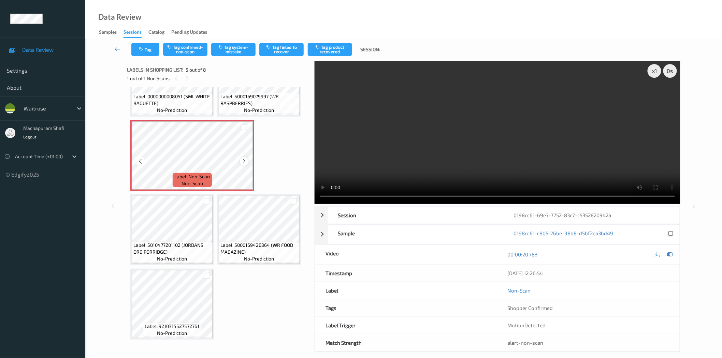
click at [245, 159] on icon at bounding box center [244, 161] width 6 height 6
click at [226, 52] on button "Tag system-mistake" at bounding box center [233, 49] width 44 height 13
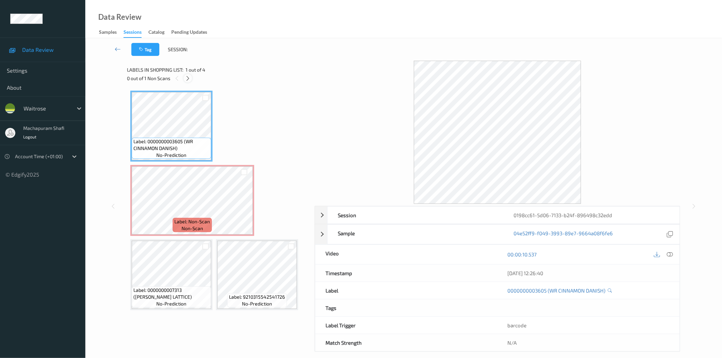
click at [189, 80] on icon at bounding box center [188, 78] width 6 height 6
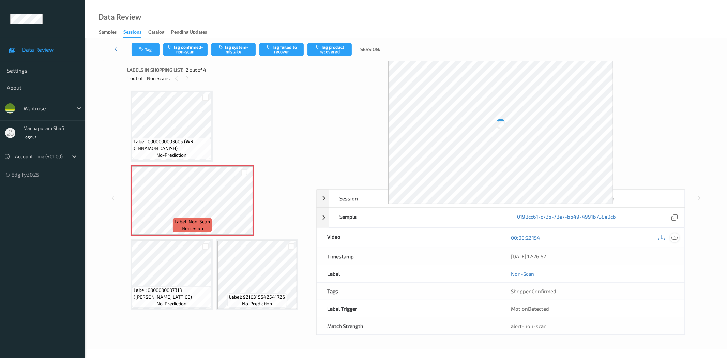
click at [674, 236] on icon at bounding box center [675, 238] width 6 height 6
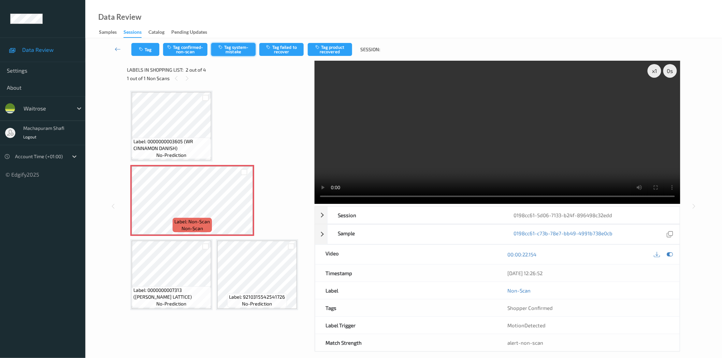
click at [222, 52] on button "Tag system-mistake" at bounding box center [233, 49] width 44 height 13
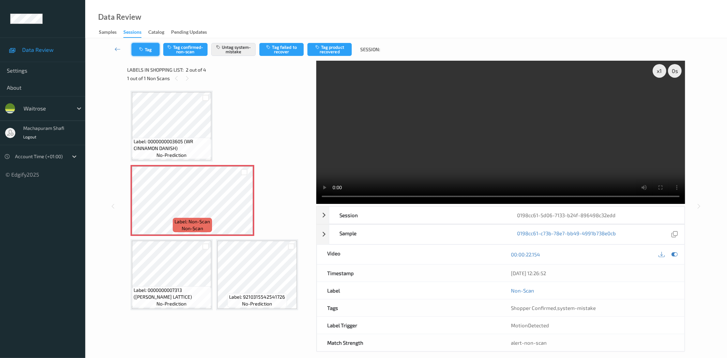
click at [142, 44] on button "Tag" at bounding box center [146, 49] width 28 height 13
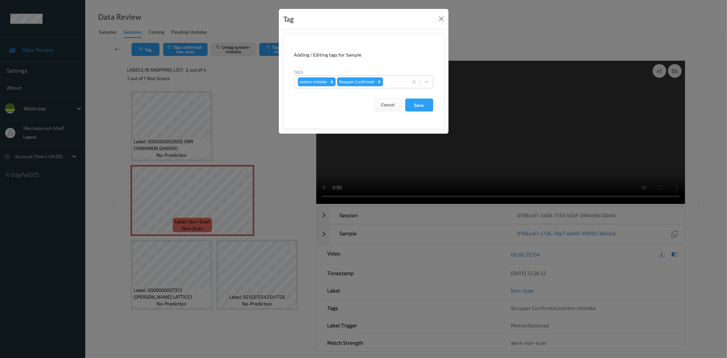
click at [435, 83] on form "Adding / Editing tags for Sample Tags system-mistake Shopper Confirmed Cancel S…" at bounding box center [364, 81] width 160 height 95
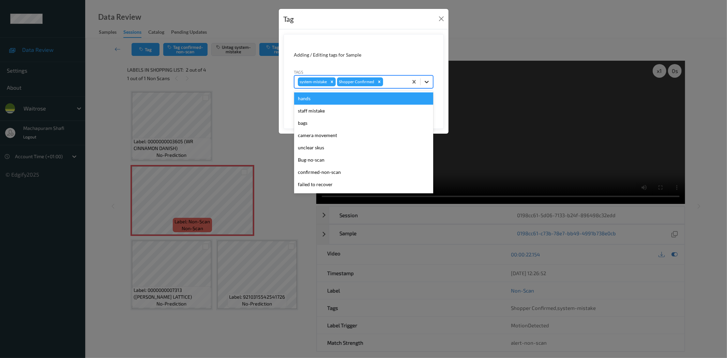
click at [424, 81] on icon at bounding box center [427, 81] width 7 height 7
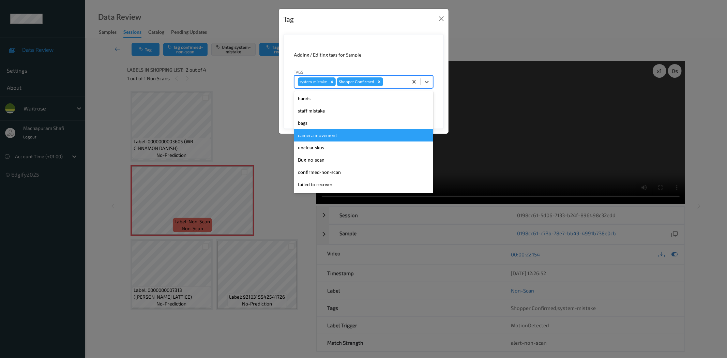
scroll to position [133, 0]
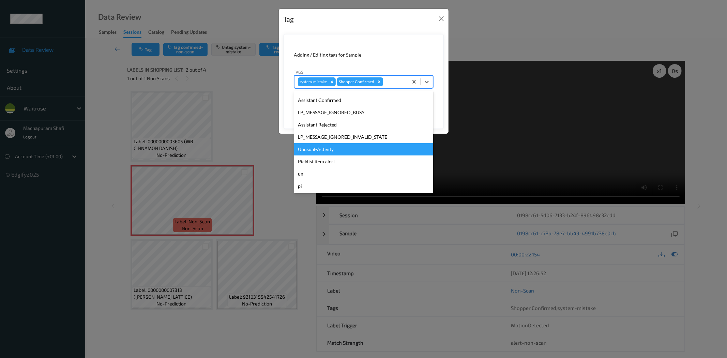
click at [316, 148] on div "Unusual-Activity" at bounding box center [363, 149] width 139 height 12
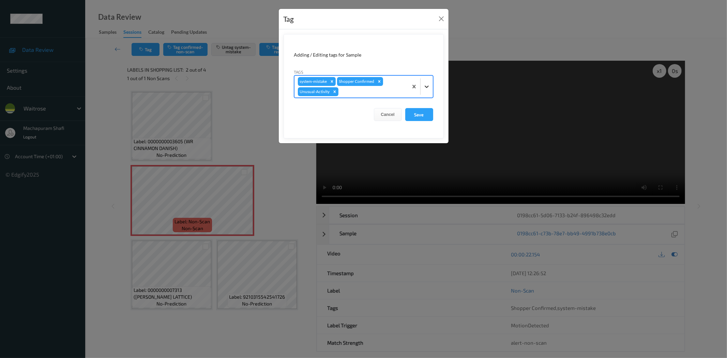
click at [428, 86] on icon at bounding box center [427, 87] width 4 height 2
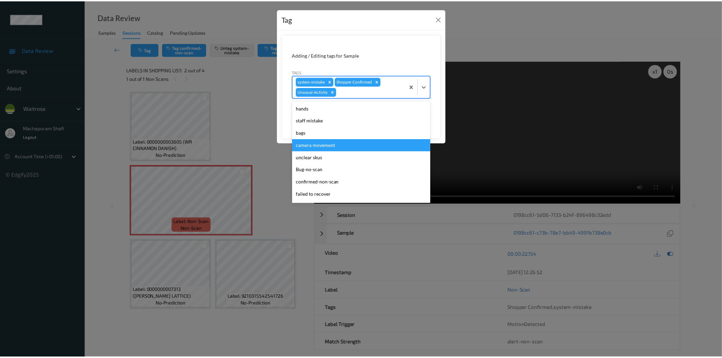
scroll to position [121, 0]
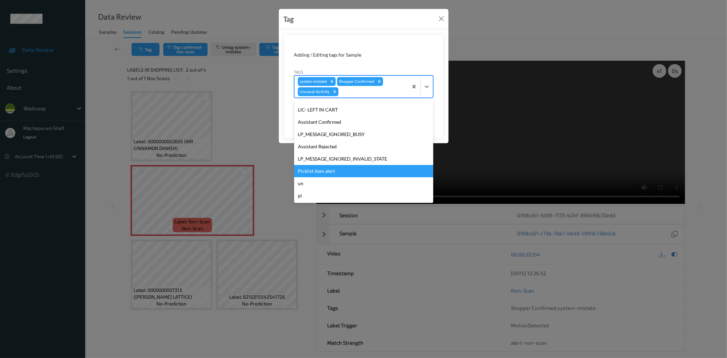
click at [327, 168] on div "Picklist item alert" at bounding box center [363, 171] width 139 height 12
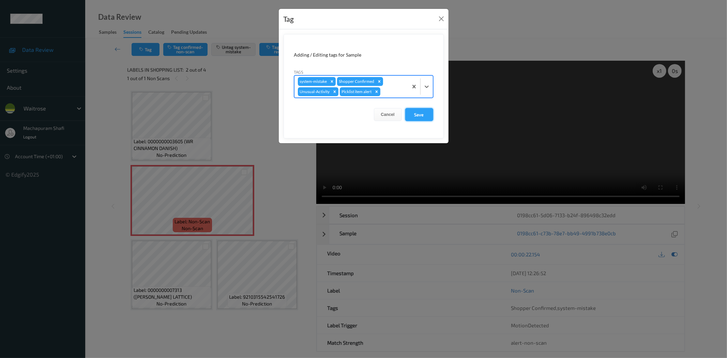
click at [415, 113] on button "Save" at bounding box center [419, 114] width 28 height 13
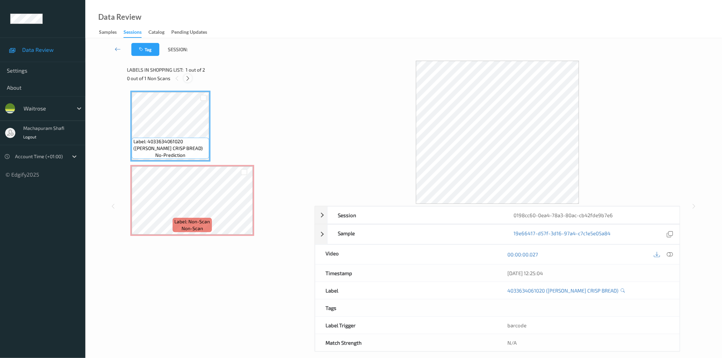
click at [188, 77] on icon at bounding box center [188, 78] width 6 height 6
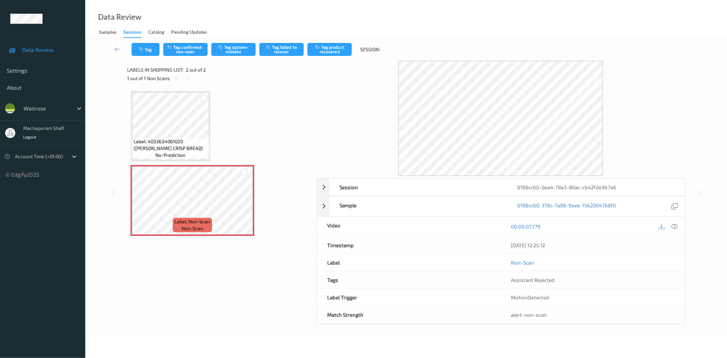
click at [676, 227] on icon at bounding box center [675, 226] width 6 height 6
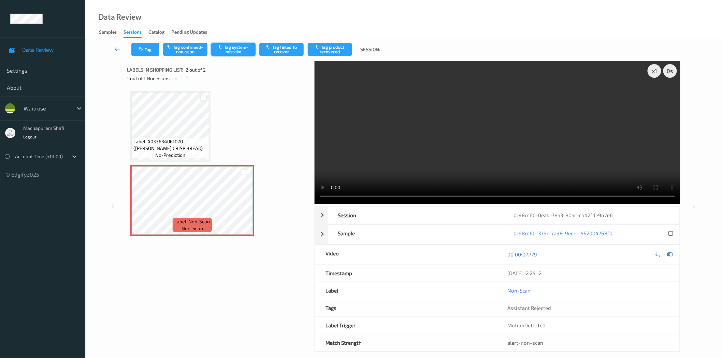
click at [235, 51] on button "Tag system-mistake" at bounding box center [233, 49] width 44 height 13
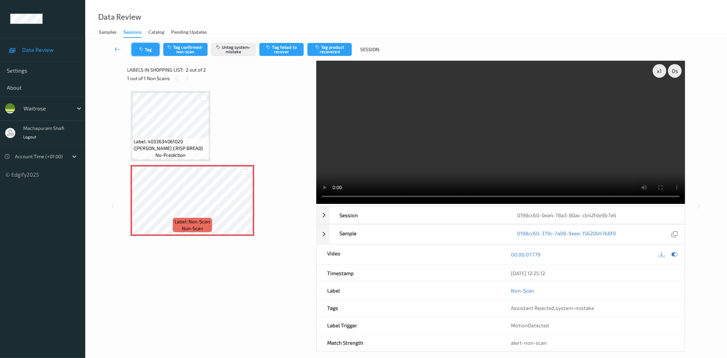
click at [142, 50] on icon "button" at bounding box center [142, 49] width 6 height 5
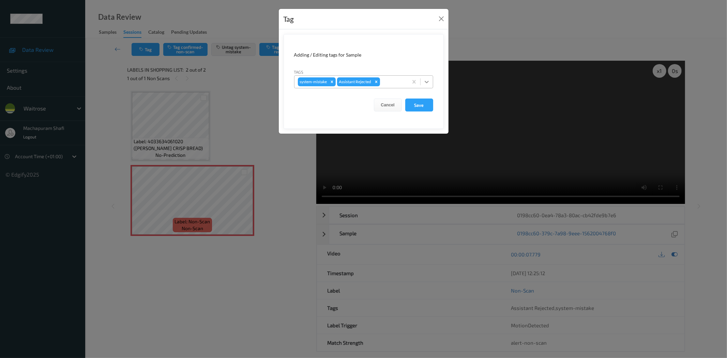
click at [428, 83] on icon at bounding box center [427, 81] width 7 height 7
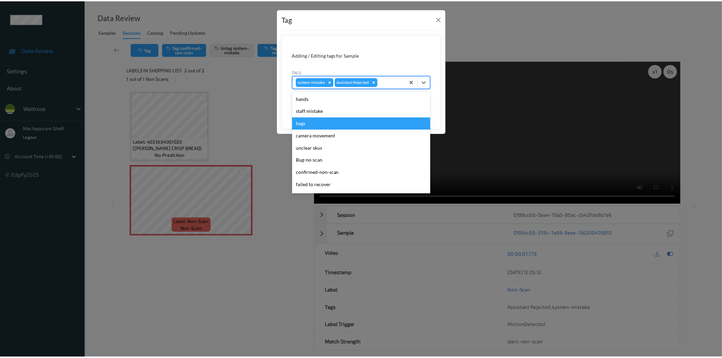
scroll to position [133, 0]
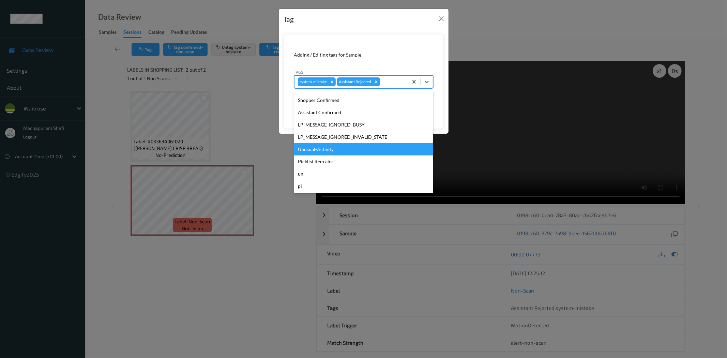
click at [322, 149] on div "Unusual-Activity" at bounding box center [363, 149] width 139 height 12
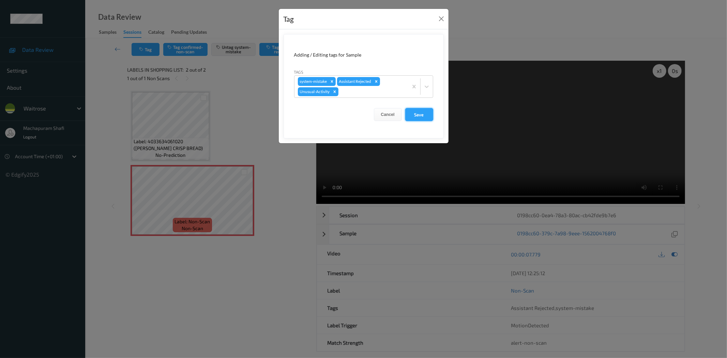
click at [423, 116] on button "Save" at bounding box center [419, 114] width 28 height 13
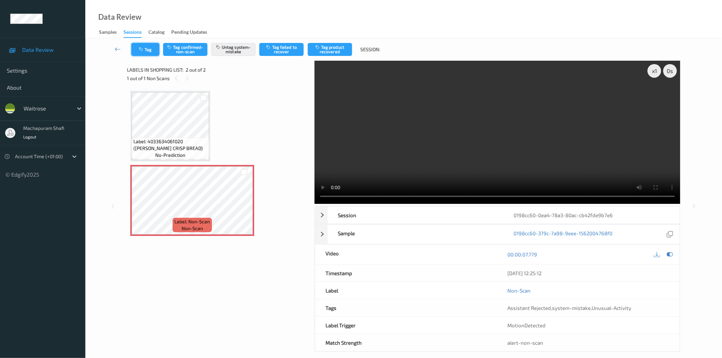
click at [144, 50] on icon "button" at bounding box center [142, 49] width 6 height 5
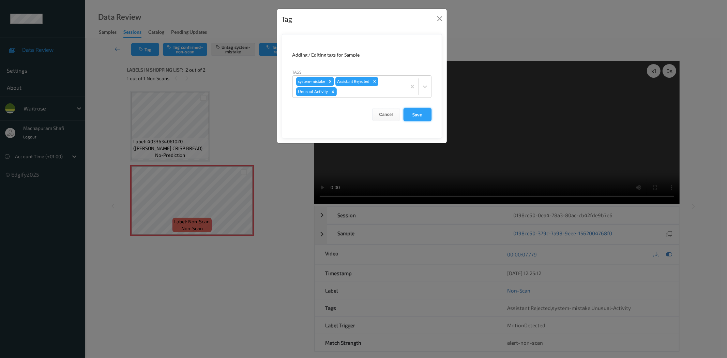
click at [413, 114] on button "Save" at bounding box center [418, 114] width 28 height 13
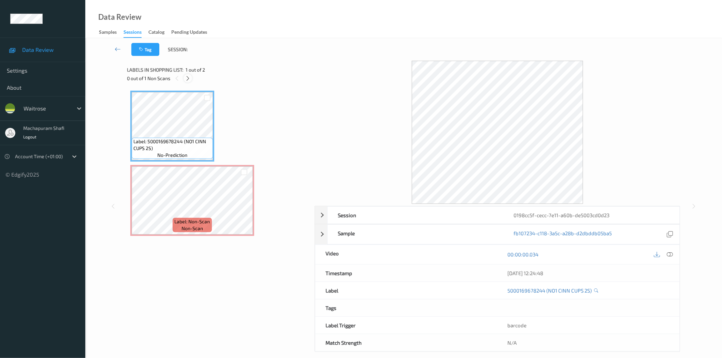
click at [188, 77] on icon at bounding box center [188, 78] width 6 height 6
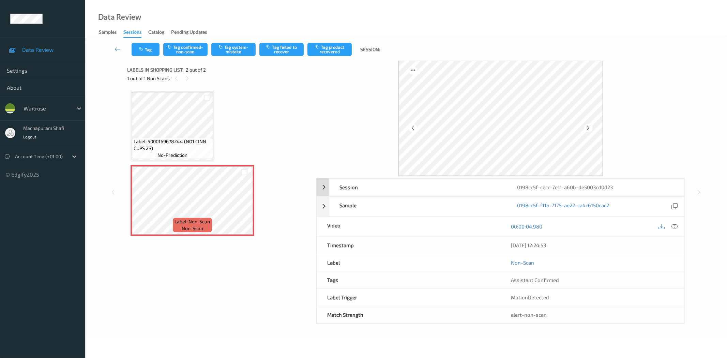
drag, startPoint x: 675, startPoint y: 228, endPoint x: 635, endPoint y: 117, distance: 118.0
click at [675, 228] on icon at bounding box center [675, 226] width 6 height 6
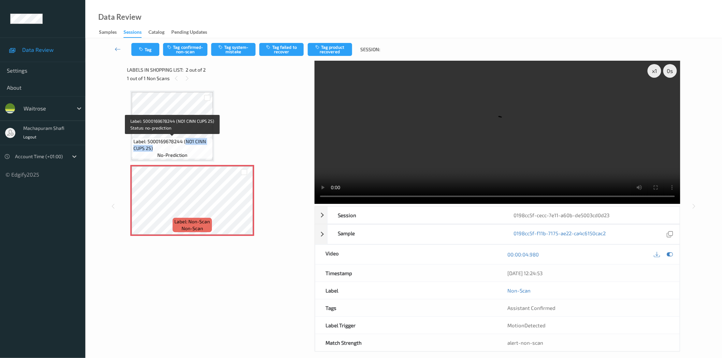
click at [206, 149] on span "Label: 5000169678244 (NO1 CINN CUPS 2S)" at bounding box center [172, 145] width 78 height 14
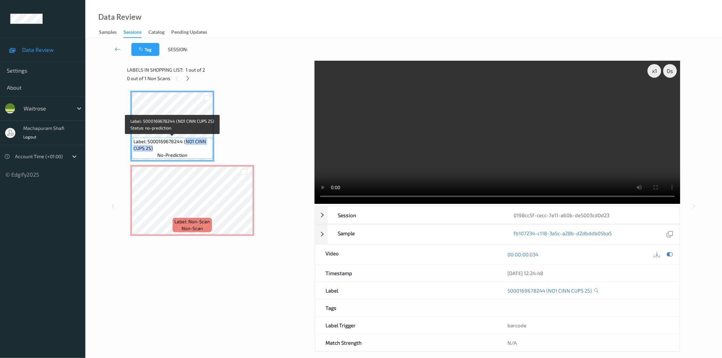
copy span "NO1 CINN CUPS 2S)"
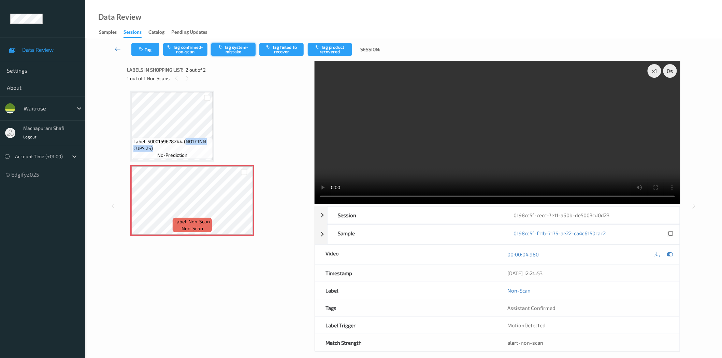
click at [240, 45] on button "Tag system-mistake" at bounding box center [233, 49] width 44 height 13
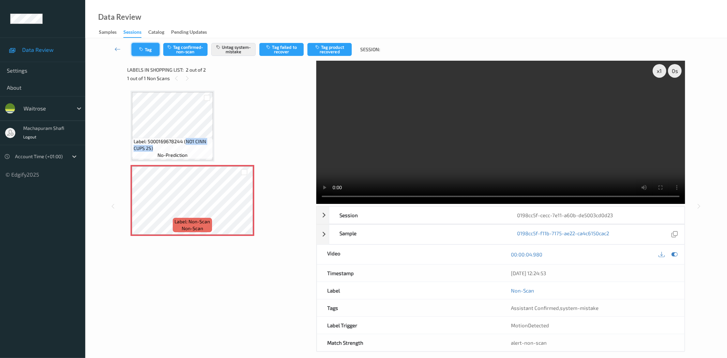
click at [149, 52] on button "Tag" at bounding box center [146, 49] width 28 height 13
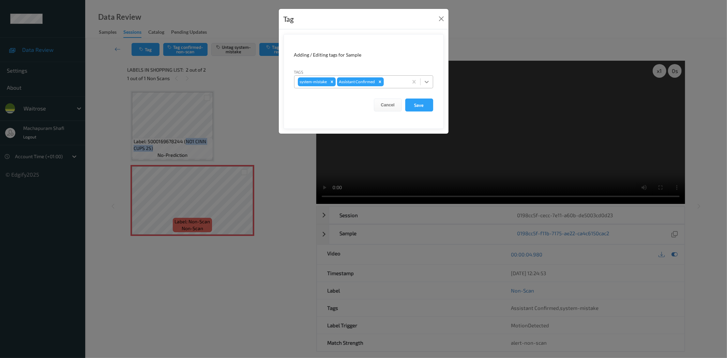
click at [427, 80] on icon at bounding box center [427, 81] width 7 height 7
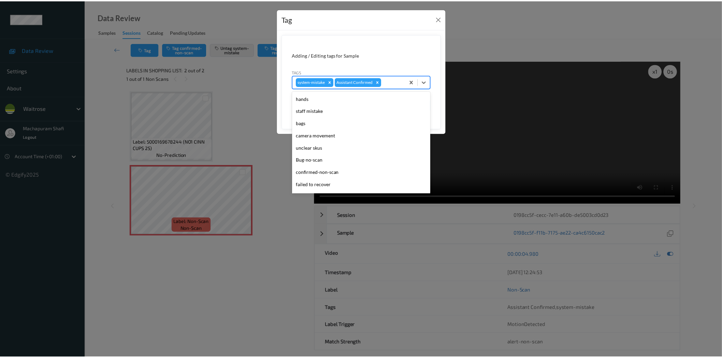
scroll to position [133, 0]
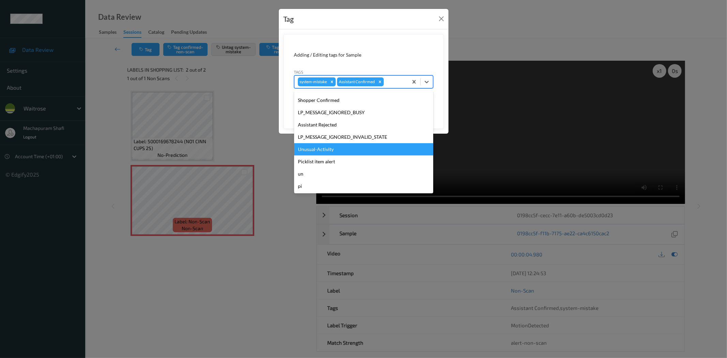
click at [317, 147] on div "Unusual-Activity" at bounding box center [363, 149] width 139 height 12
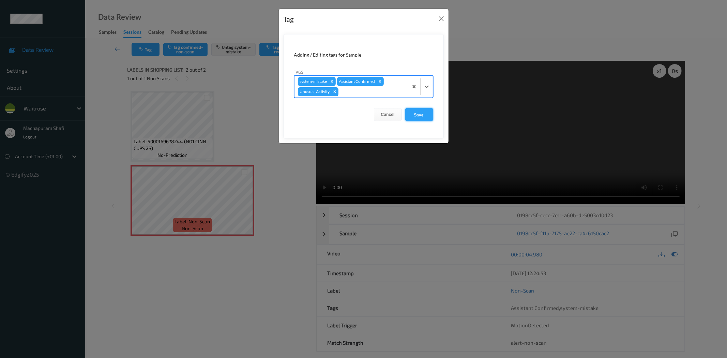
click at [410, 114] on button "Save" at bounding box center [419, 114] width 28 height 13
click at [425, 118] on button "Save" at bounding box center [419, 114] width 28 height 13
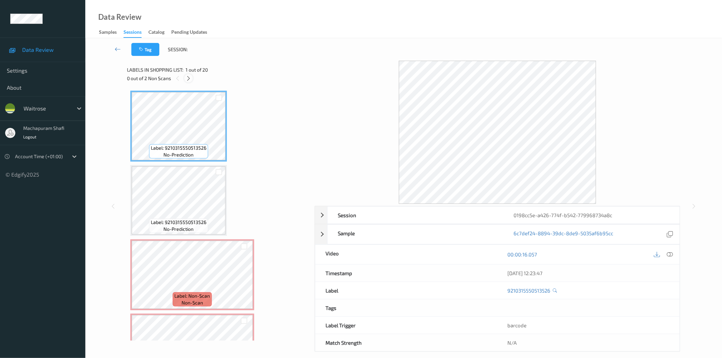
click at [190, 79] on icon at bounding box center [189, 78] width 6 height 6
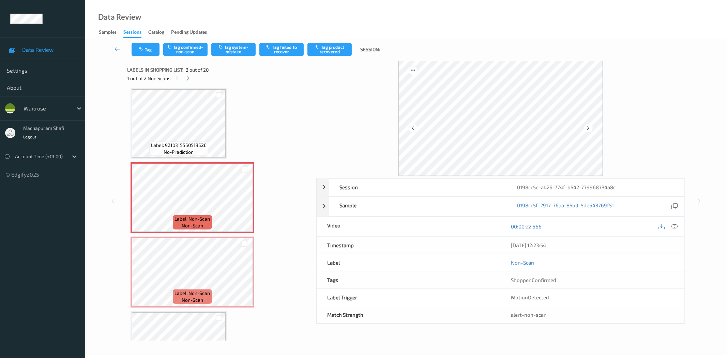
click at [590, 126] on icon at bounding box center [589, 128] width 6 height 6
click at [676, 227] on icon at bounding box center [675, 226] width 6 height 6
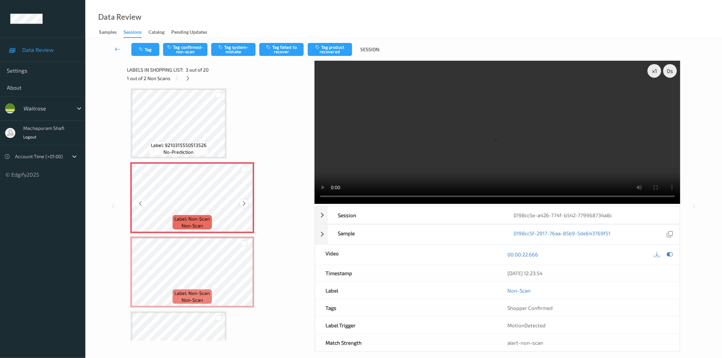
click at [245, 202] on icon at bounding box center [244, 204] width 6 height 6
click at [244, 201] on icon at bounding box center [244, 204] width 6 height 6
click at [243, 202] on icon at bounding box center [244, 204] width 6 height 6
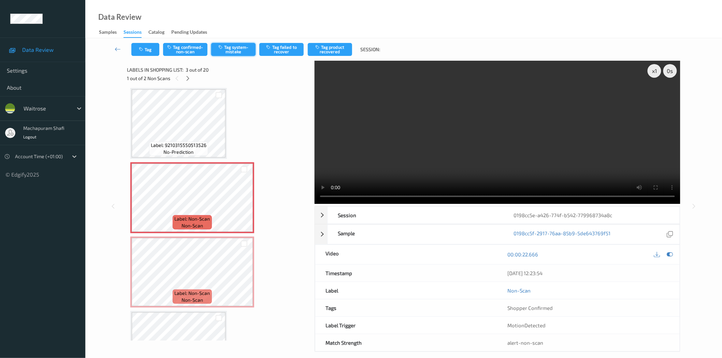
click at [231, 53] on button "Tag system-mistake" at bounding box center [233, 49] width 44 height 13
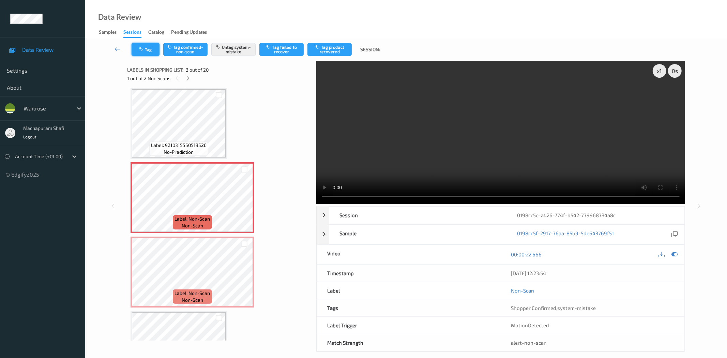
click at [148, 48] on button "Tag" at bounding box center [146, 49] width 28 height 13
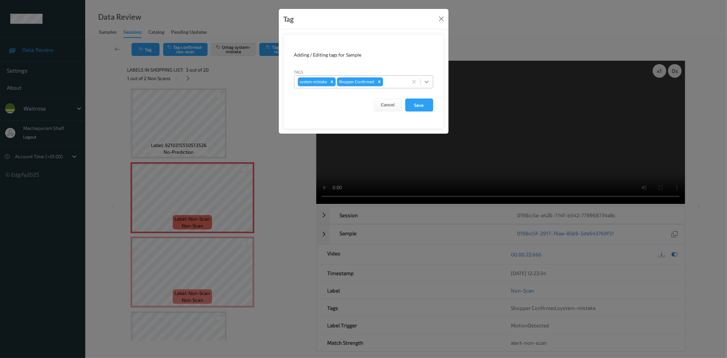
click at [428, 80] on icon at bounding box center [427, 81] width 7 height 7
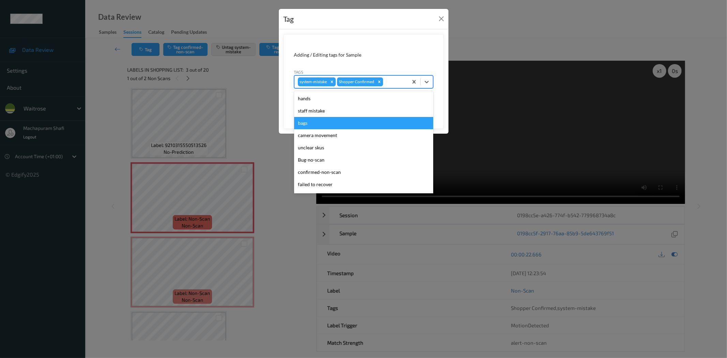
click at [301, 124] on div "bags" at bounding box center [363, 123] width 139 height 12
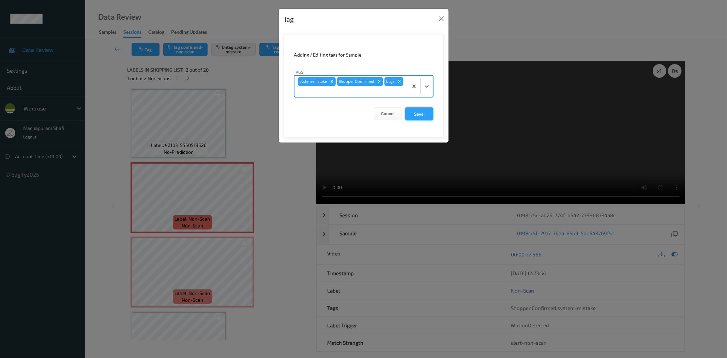
click at [422, 116] on button "Save" at bounding box center [419, 113] width 28 height 13
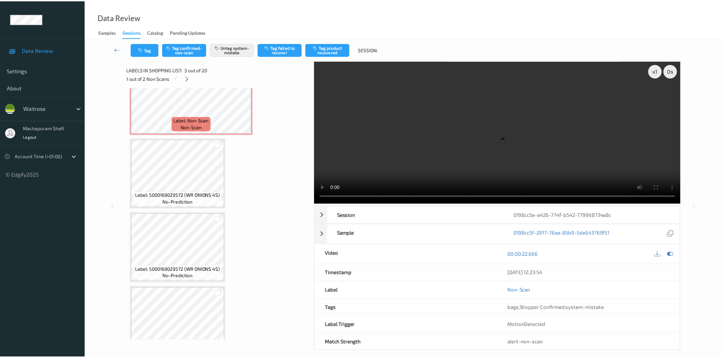
scroll to position [246, 0]
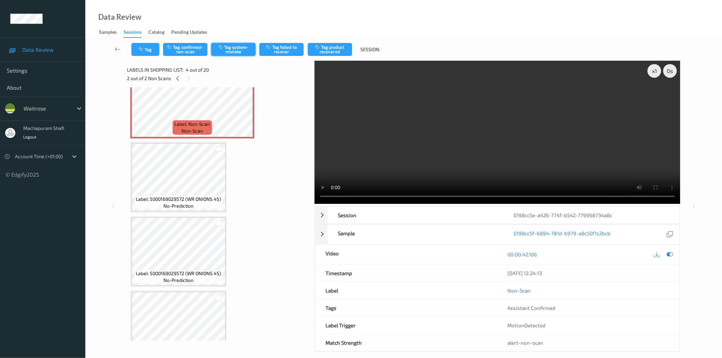
click at [224, 52] on button "Tag system-mistake" at bounding box center [233, 49] width 44 height 13
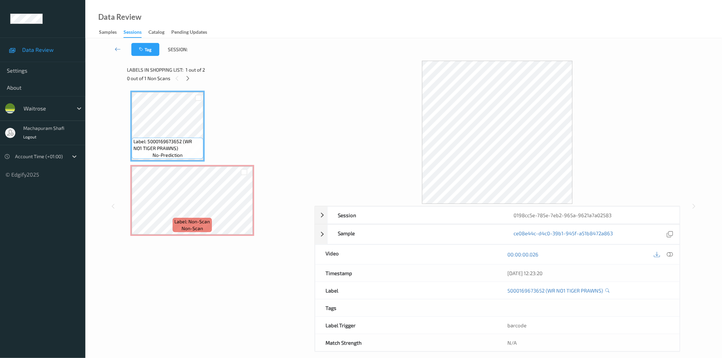
click at [184, 74] on div "0 out of 1 Non Scans" at bounding box center [218, 78] width 183 height 9
click at [187, 77] on icon at bounding box center [188, 78] width 6 height 6
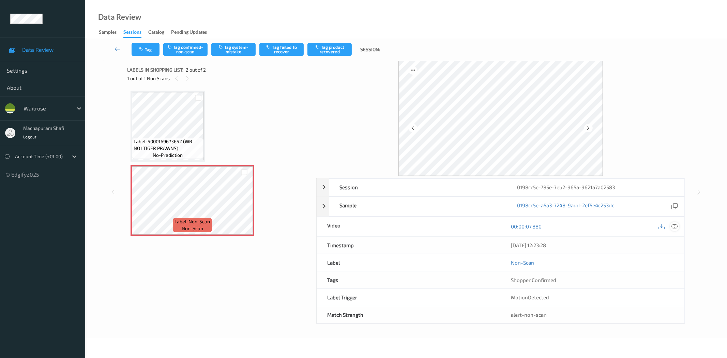
click at [672, 226] on icon at bounding box center [675, 226] width 6 height 6
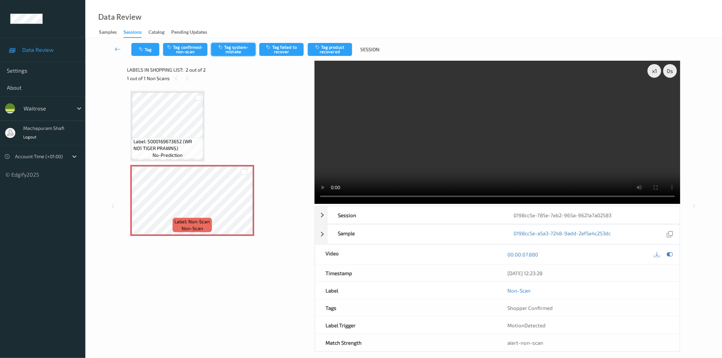
click at [241, 52] on button "Tag system-mistake" at bounding box center [233, 49] width 44 height 13
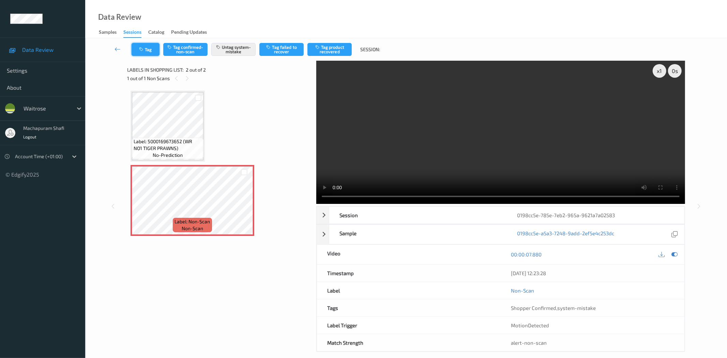
click at [151, 51] on button "Tag" at bounding box center [146, 49] width 28 height 13
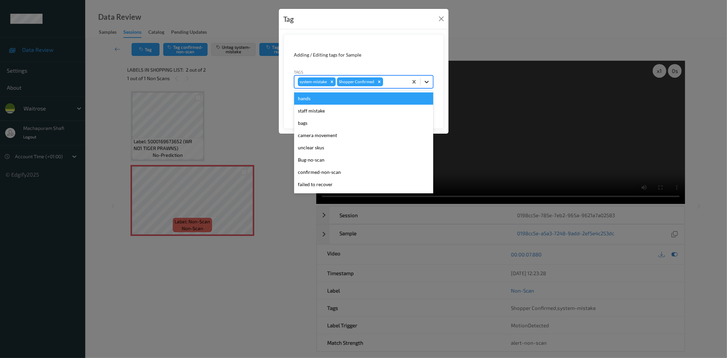
click at [430, 77] on div at bounding box center [427, 82] width 12 height 12
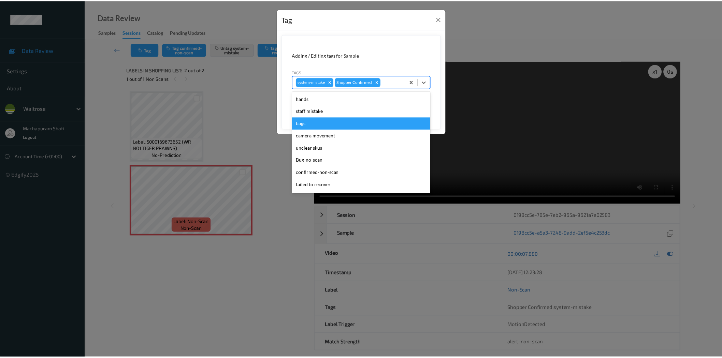
scroll to position [133, 0]
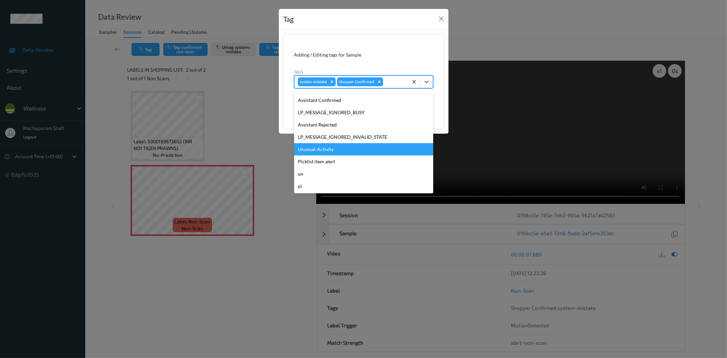
click at [313, 147] on div "Unusual-Activity" at bounding box center [363, 149] width 139 height 12
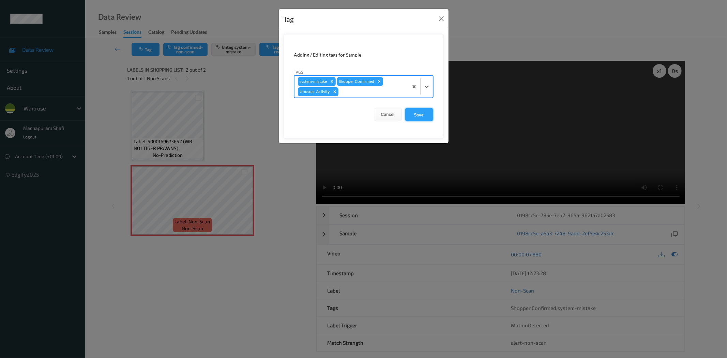
click at [425, 114] on button "Save" at bounding box center [419, 114] width 28 height 13
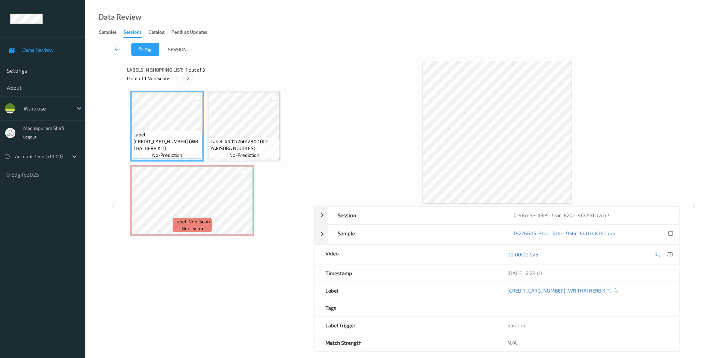
click at [190, 77] on icon at bounding box center [188, 78] width 6 height 6
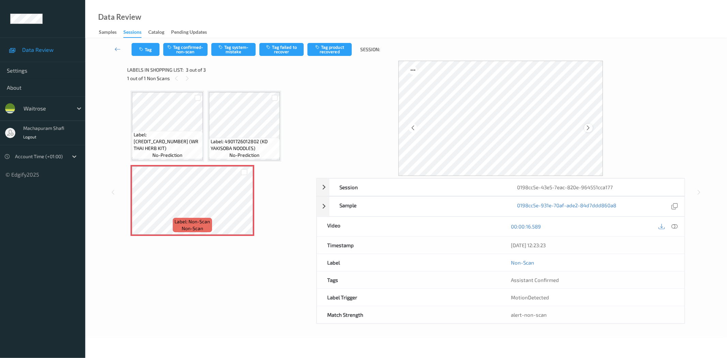
click at [590, 127] on icon at bounding box center [589, 128] width 6 height 6
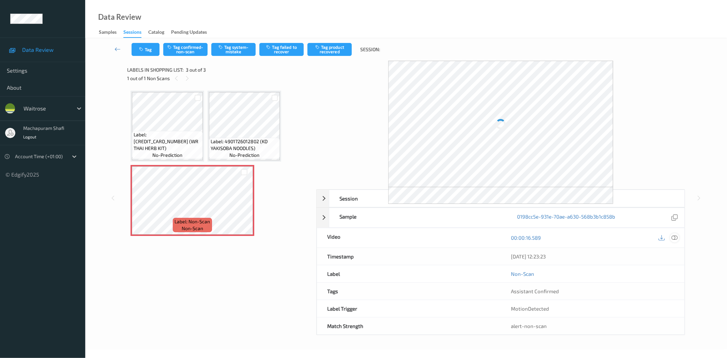
click at [674, 237] on icon at bounding box center [675, 238] width 6 height 6
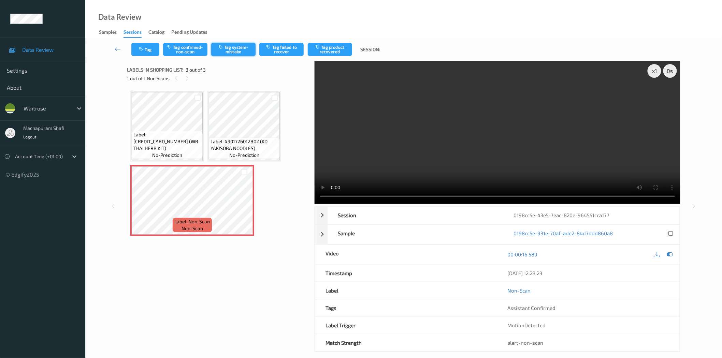
click at [234, 46] on button "Tag system-mistake" at bounding box center [233, 49] width 44 height 13
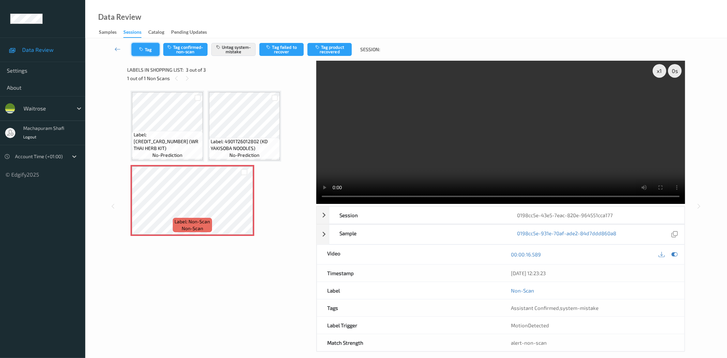
click at [142, 50] on icon "button" at bounding box center [142, 49] width 6 height 5
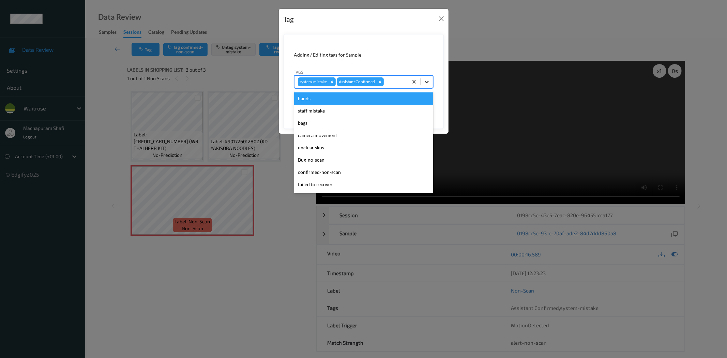
click at [429, 82] on icon at bounding box center [427, 81] width 7 height 7
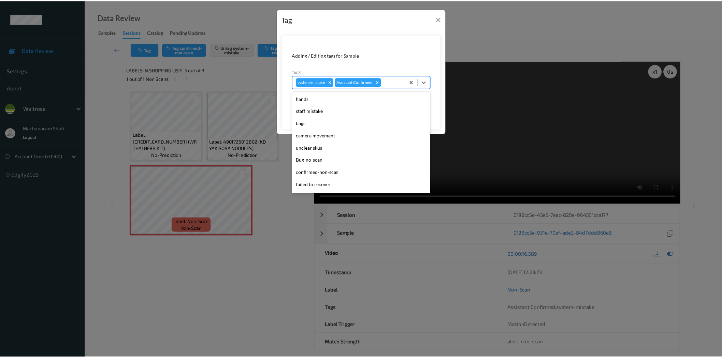
scroll to position [133, 0]
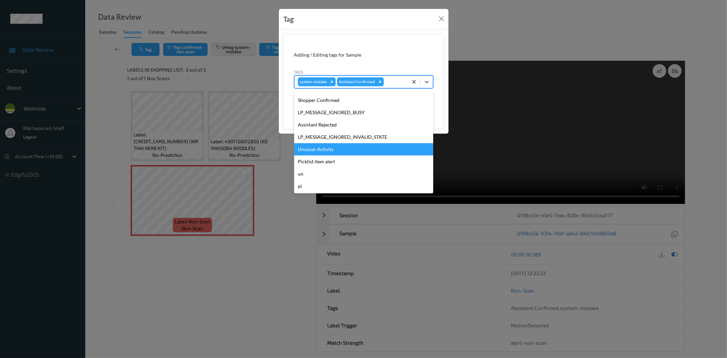
click at [332, 150] on div "Unusual-Activity" at bounding box center [363, 149] width 139 height 12
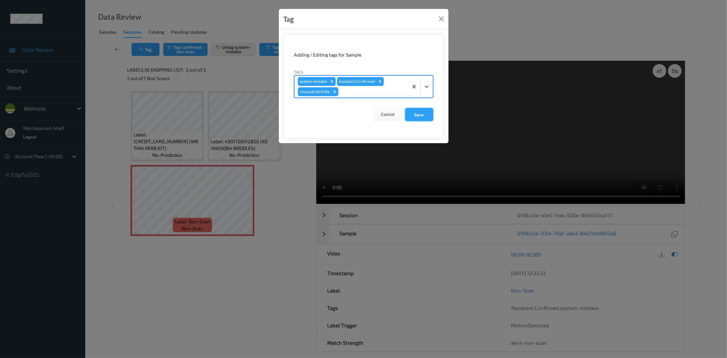
click at [415, 113] on button "Save" at bounding box center [419, 114] width 28 height 13
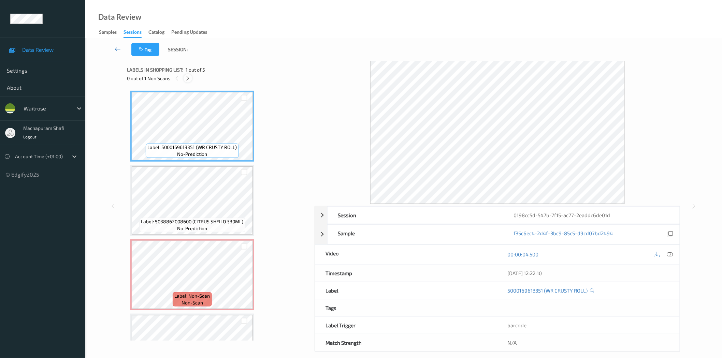
click at [189, 79] on icon at bounding box center [188, 78] width 6 height 6
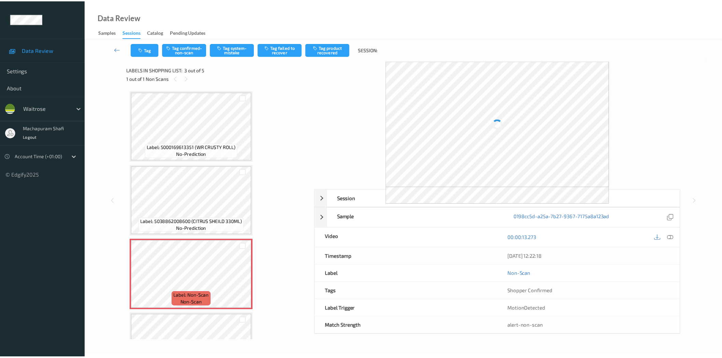
scroll to position [77, 0]
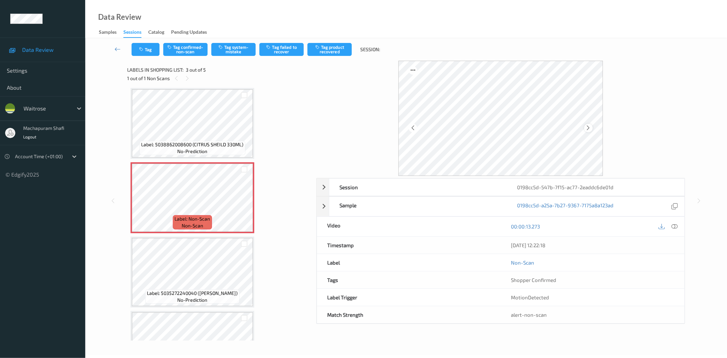
click at [589, 127] on icon at bounding box center [589, 128] width 6 height 6
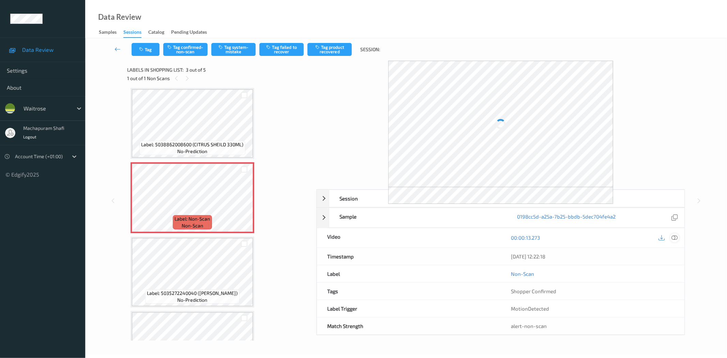
click at [678, 236] on icon at bounding box center [675, 238] width 6 height 6
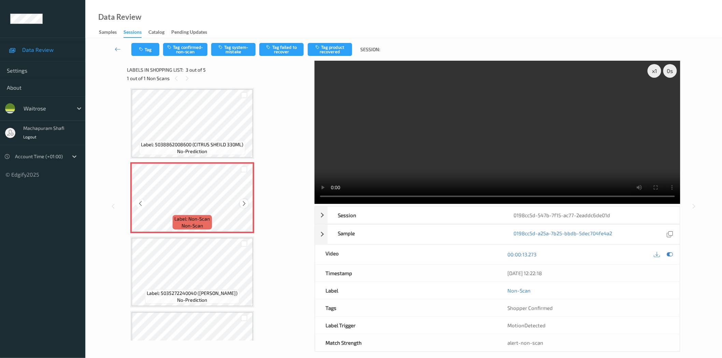
click at [242, 203] on icon at bounding box center [244, 204] width 6 height 6
click at [243, 203] on icon at bounding box center [244, 204] width 6 height 6
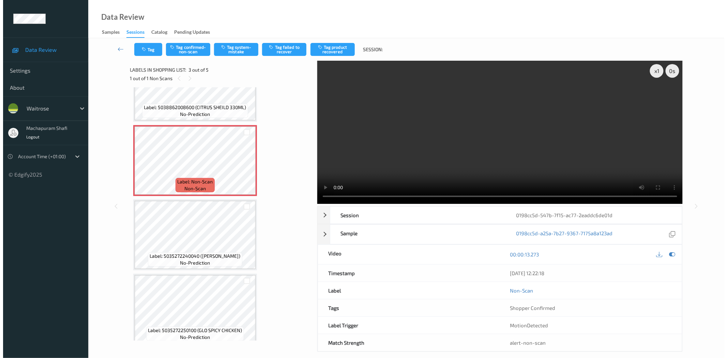
scroll to position [119, 0]
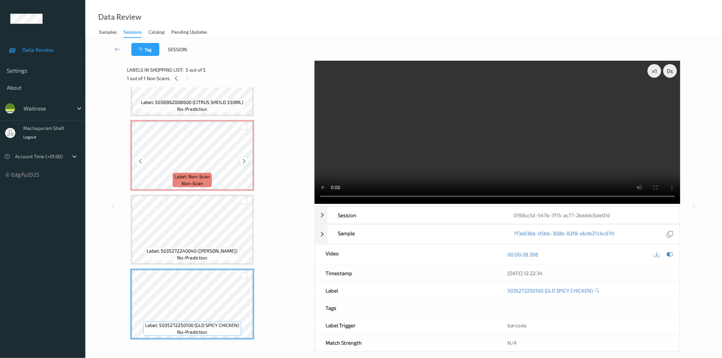
click at [243, 161] on icon at bounding box center [244, 161] width 6 height 6
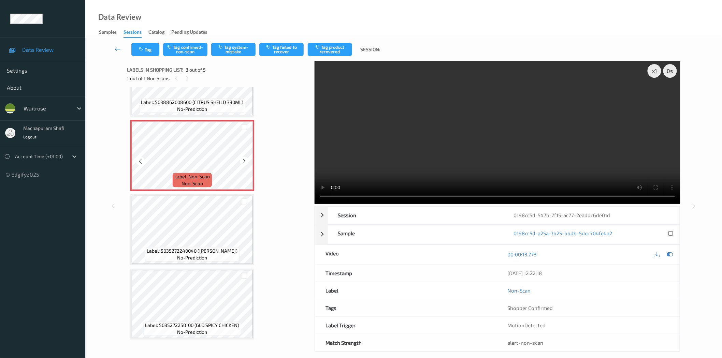
click at [243, 161] on icon at bounding box center [244, 161] width 6 height 6
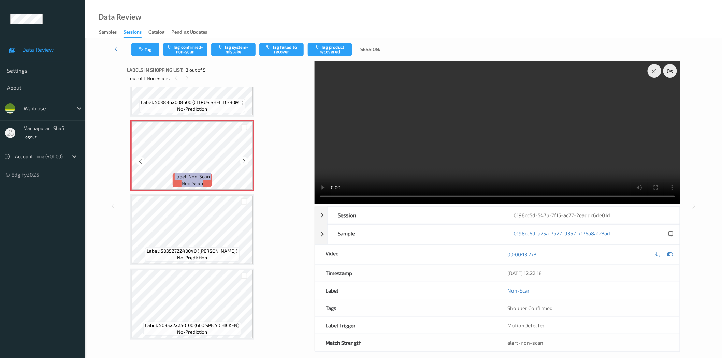
click at [243, 161] on icon at bounding box center [244, 161] width 6 height 6
click at [243, 160] on icon at bounding box center [244, 161] width 6 height 6
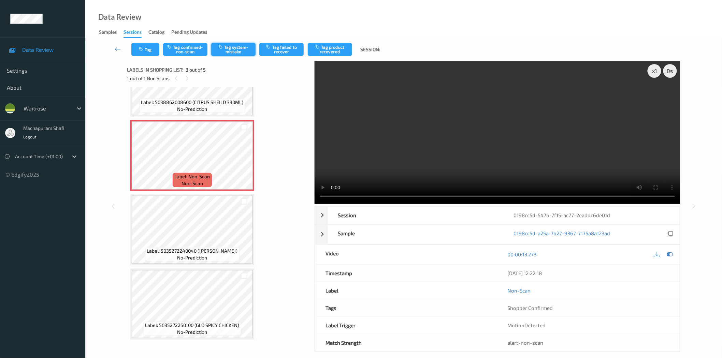
click at [226, 54] on button "Tag system-mistake" at bounding box center [233, 49] width 44 height 13
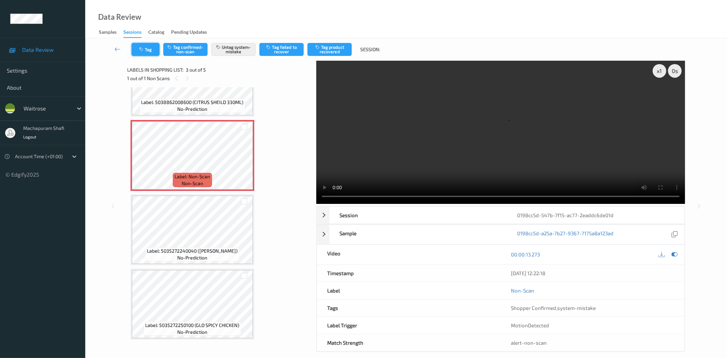
click at [140, 52] on button "Tag" at bounding box center [146, 49] width 28 height 13
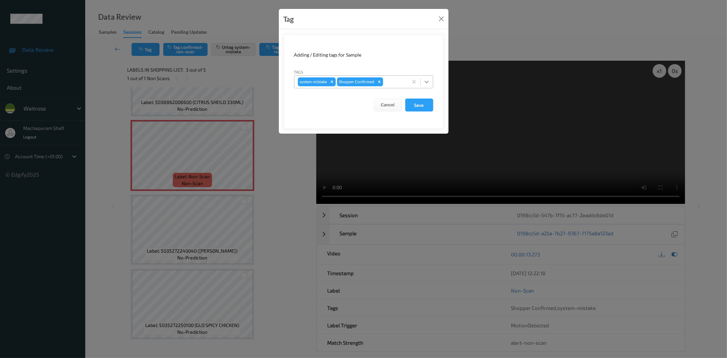
click at [427, 79] on icon at bounding box center [427, 81] width 7 height 7
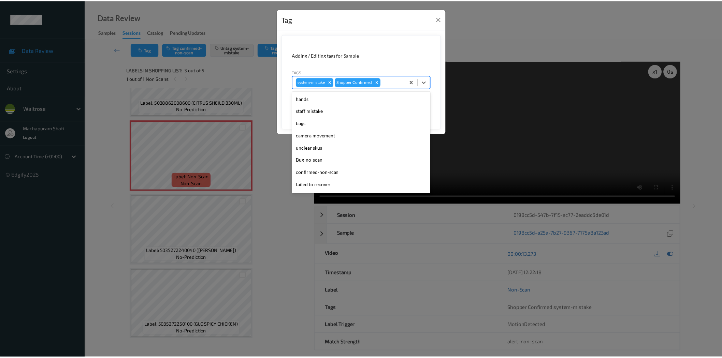
scroll to position [133, 0]
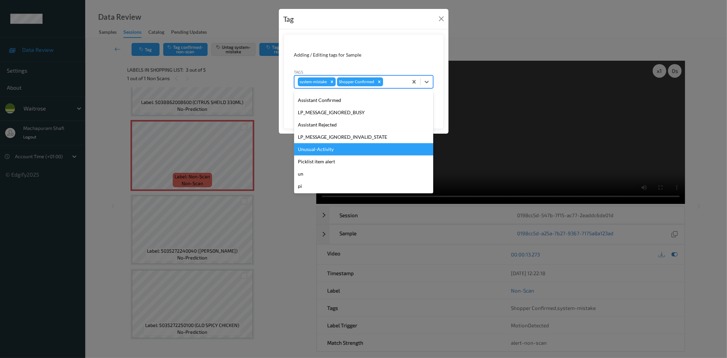
click at [319, 148] on div "Unusual-Activity" at bounding box center [363, 149] width 139 height 12
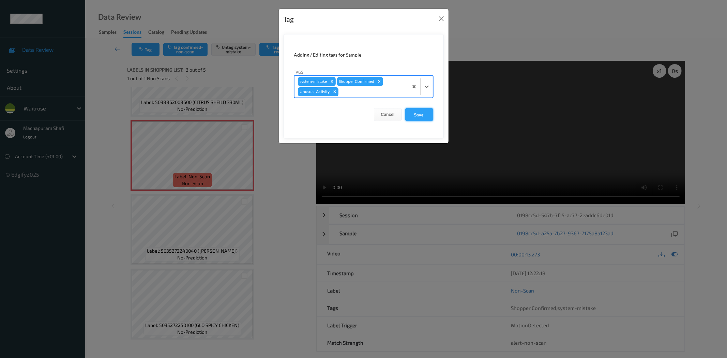
click at [414, 113] on button "Save" at bounding box center [419, 114] width 28 height 13
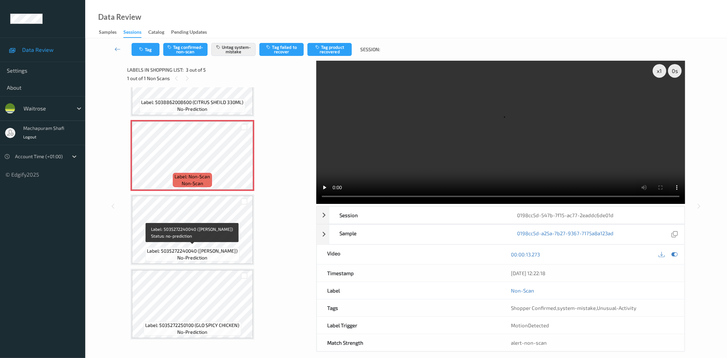
drag, startPoint x: 196, startPoint y: 249, endPoint x: 236, endPoint y: 250, distance: 39.2
click at [236, 250] on span "Label: 5035272240040 (TAIKO VEG GYOZA)" at bounding box center [192, 251] width 91 height 7
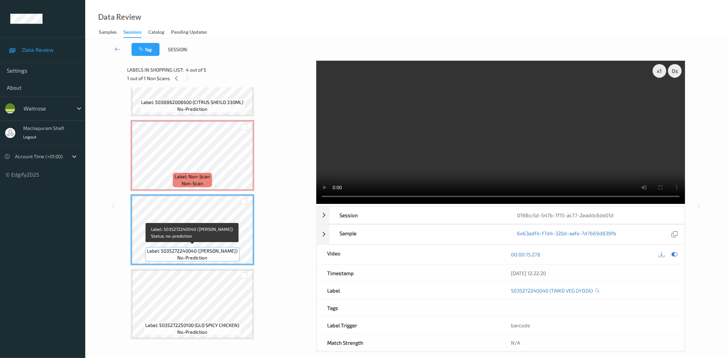
copy span "(TAIKO VEG GYOZA"
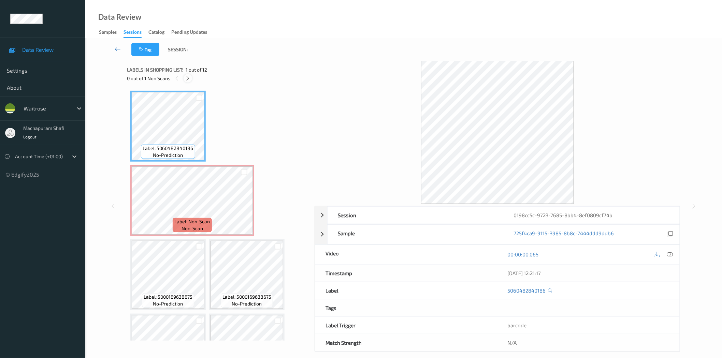
click at [188, 79] on icon at bounding box center [188, 78] width 6 height 6
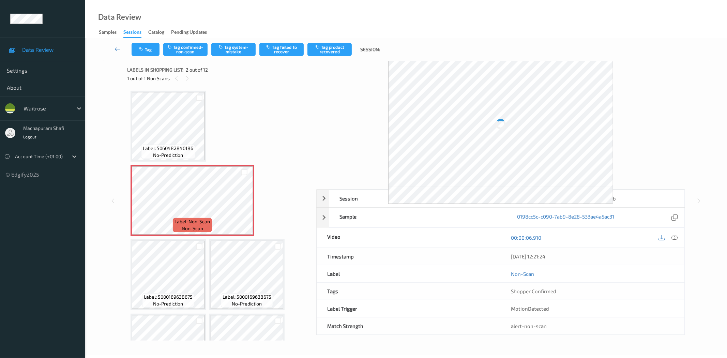
scroll to position [3, 0]
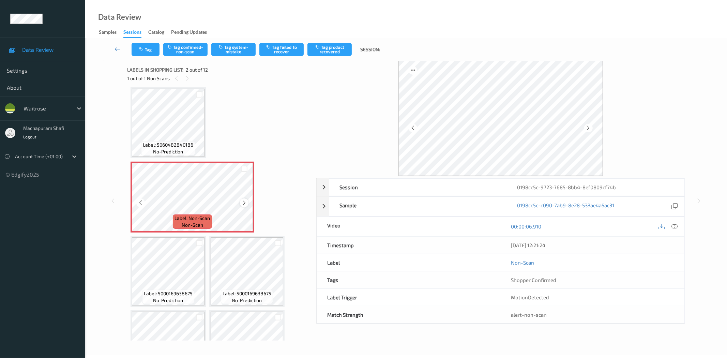
click at [245, 202] on icon at bounding box center [244, 203] width 6 height 6
click at [677, 225] on icon at bounding box center [675, 226] width 6 height 6
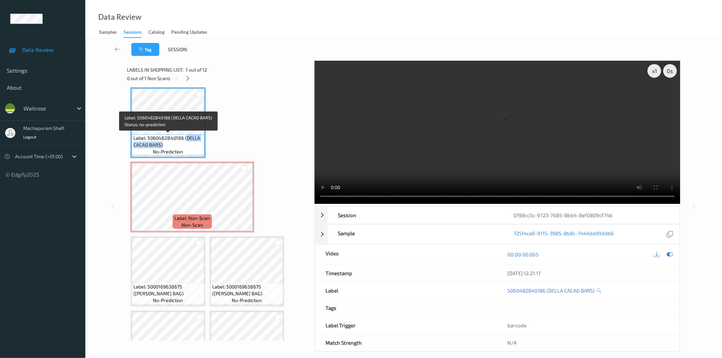
drag, startPoint x: 185, startPoint y: 138, endPoint x: 202, endPoint y: 142, distance: 17.1
click at [202, 142] on span "Label: 5060482840186 (DELLA CACAO BARS)" at bounding box center [167, 142] width 69 height 14
copy span "DELLA CACAO BARS)"
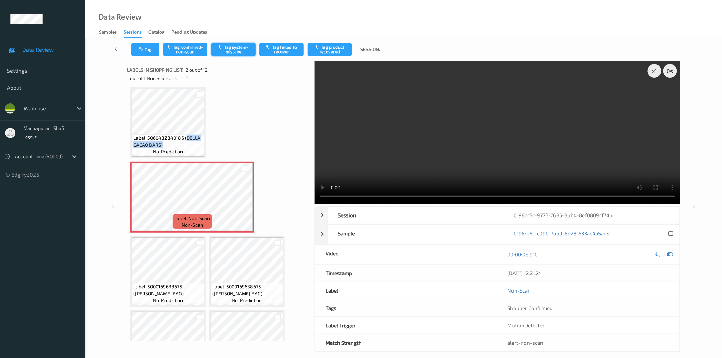
click at [237, 50] on button "Tag system-mistake" at bounding box center [233, 49] width 44 height 13
click at [139, 46] on button "Tag" at bounding box center [145, 49] width 28 height 13
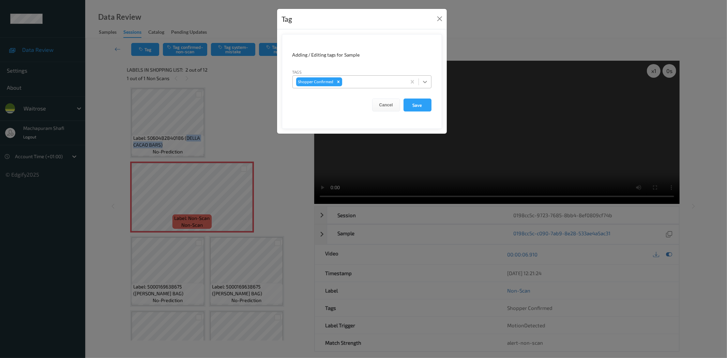
click at [422, 80] on icon at bounding box center [425, 81] width 7 height 7
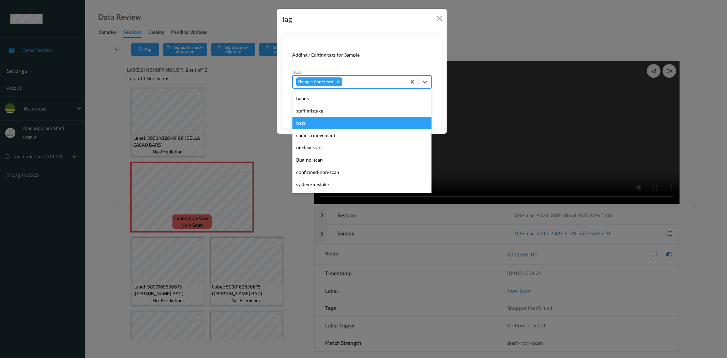
scroll to position [146, 0]
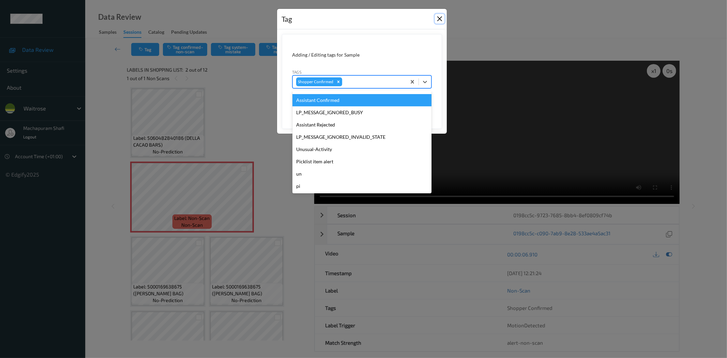
click at [440, 17] on button "Close" at bounding box center [440, 19] width 10 height 10
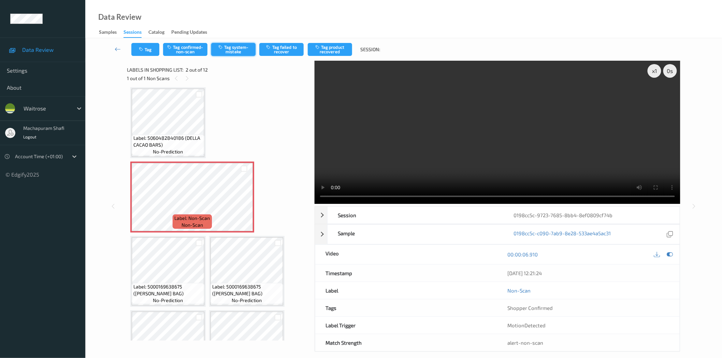
click at [228, 46] on button "Tag system-mistake" at bounding box center [233, 49] width 44 height 13
click at [231, 52] on button "Tag system-mistake" at bounding box center [233, 49] width 44 height 13
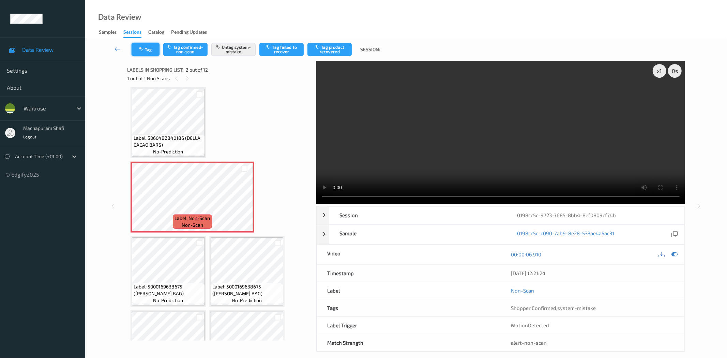
click at [149, 50] on button "Tag" at bounding box center [146, 49] width 28 height 13
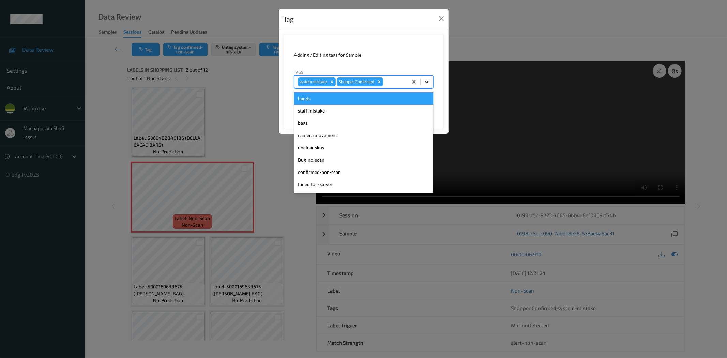
click at [424, 81] on icon at bounding box center [427, 81] width 7 height 7
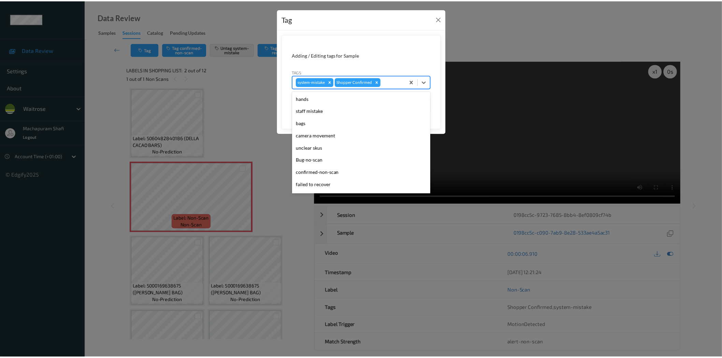
scroll to position [133, 0]
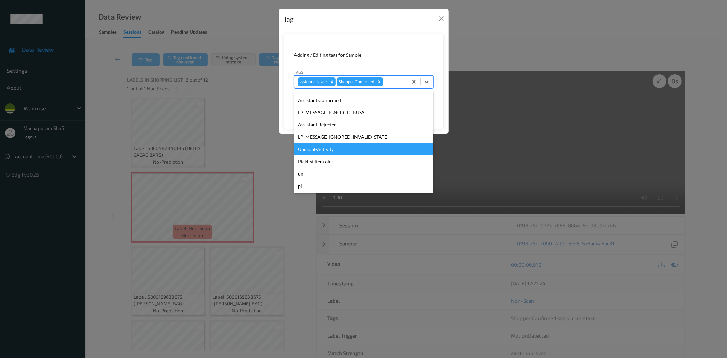
click at [328, 145] on div "Unusual-Activity" at bounding box center [363, 149] width 139 height 12
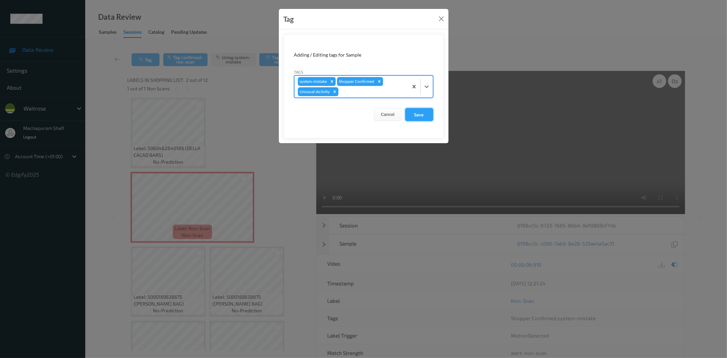
click at [426, 114] on button "Save" at bounding box center [419, 114] width 28 height 13
click at [419, 114] on button "Save" at bounding box center [419, 114] width 28 height 13
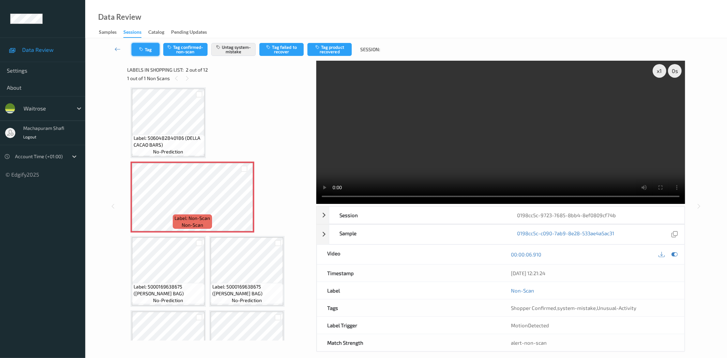
click at [148, 49] on button "Tag" at bounding box center [146, 49] width 28 height 13
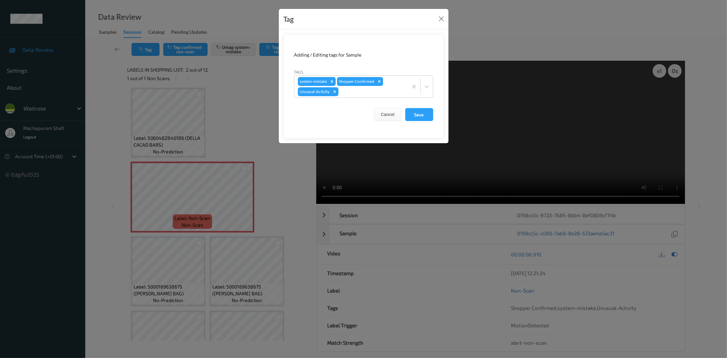
click at [421, 117] on button "Save" at bounding box center [419, 114] width 28 height 13
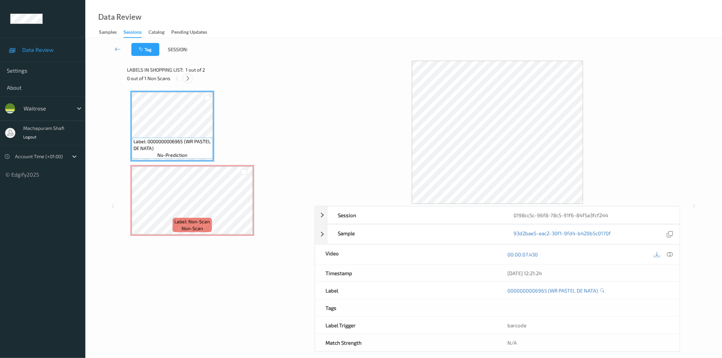
click at [188, 76] on icon at bounding box center [188, 78] width 6 height 6
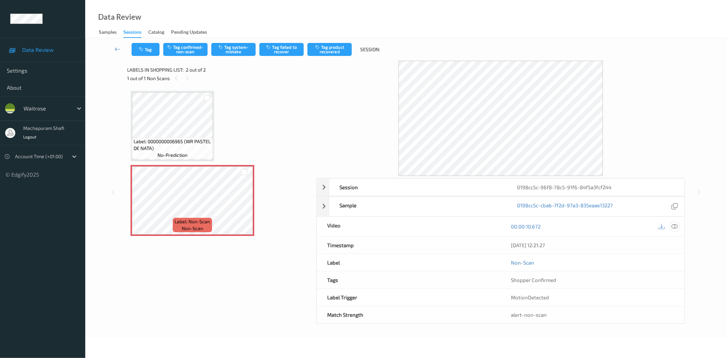
click at [674, 227] on icon at bounding box center [675, 226] width 6 height 6
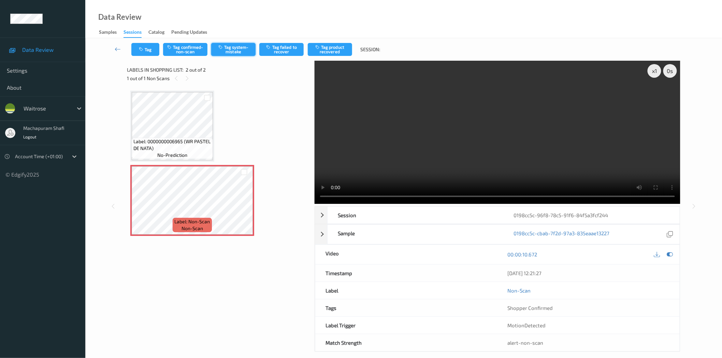
click at [231, 50] on button "Tag system-mistake" at bounding box center [233, 49] width 44 height 13
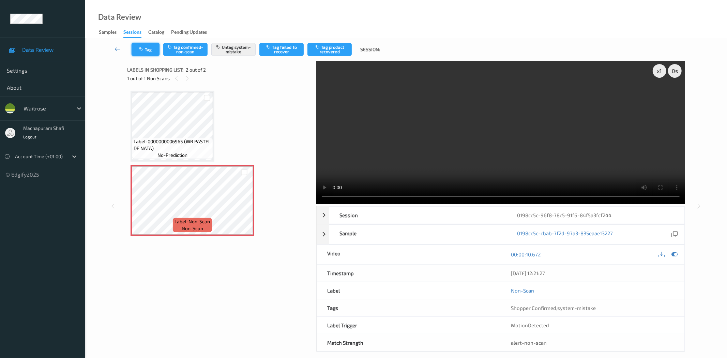
click at [145, 50] on icon "button" at bounding box center [142, 49] width 6 height 5
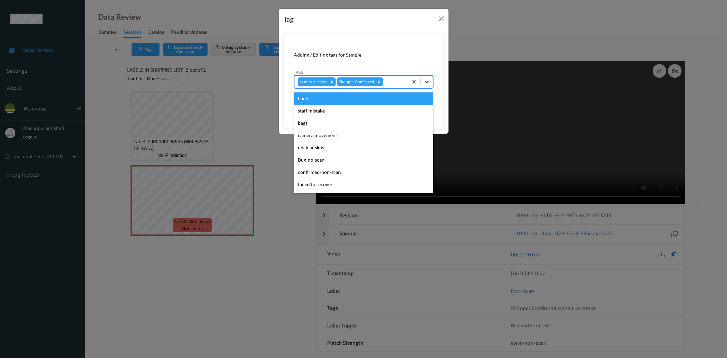
click at [427, 77] on div at bounding box center [427, 82] width 12 height 12
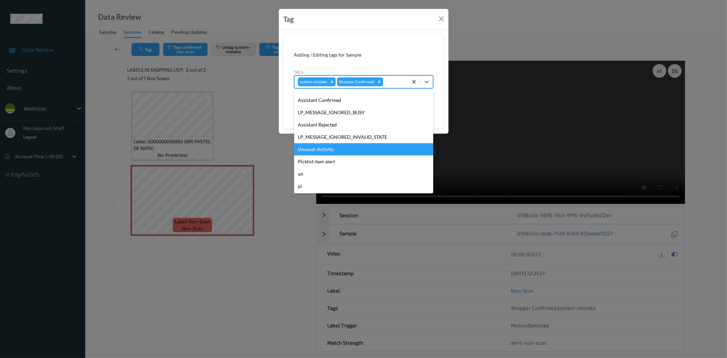
click at [331, 145] on div "Unusual-Activity" at bounding box center [363, 149] width 139 height 12
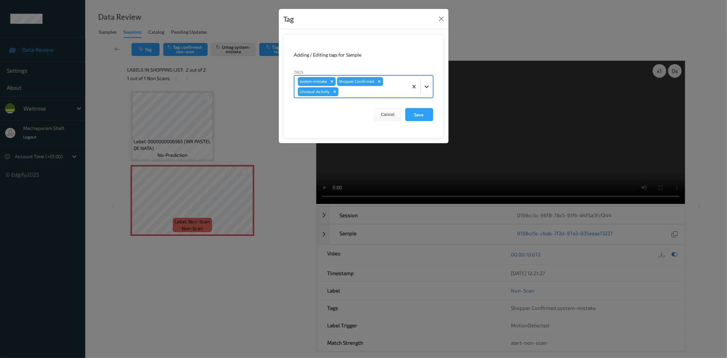
click at [424, 80] on div at bounding box center [427, 86] width 12 height 12
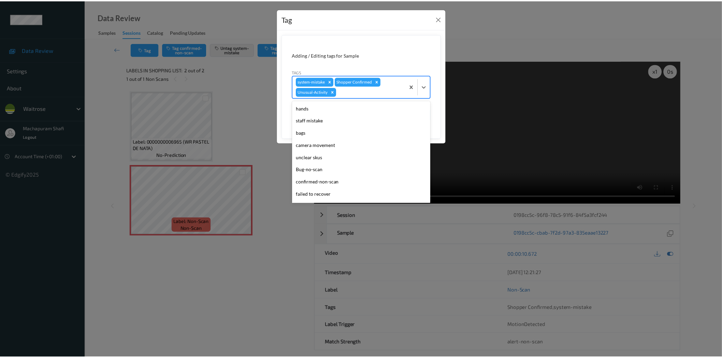
scroll to position [121, 0]
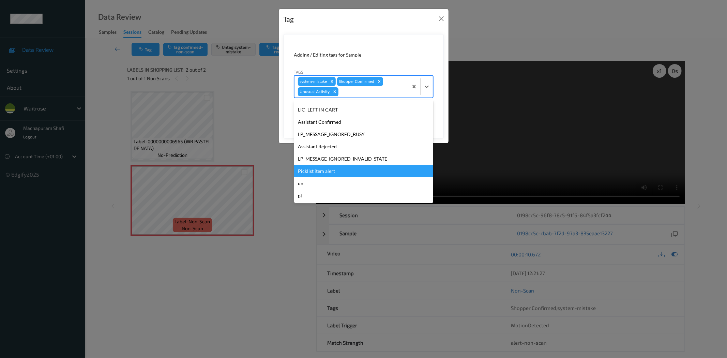
click at [329, 171] on div "Picklist item alert" at bounding box center [363, 171] width 139 height 12
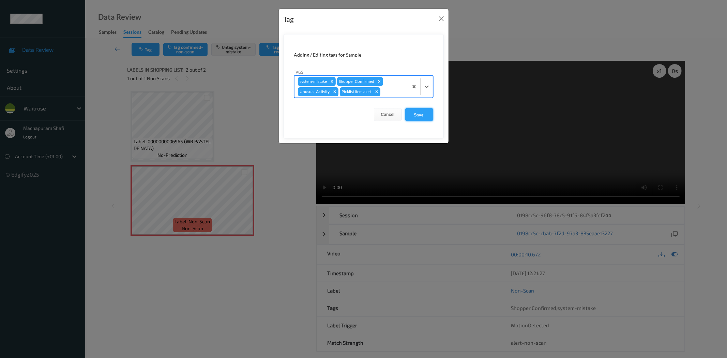
click at [419, 114] on button "Save" at bounding box center [419, 114] width 28 height 13
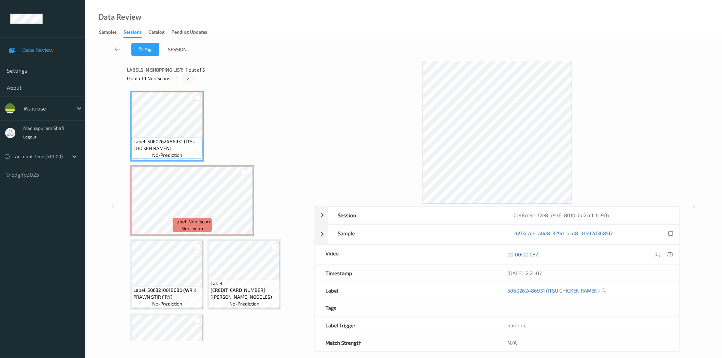
click at [187, 78] on icon at bounding box center [188, 78] width 6 height 6
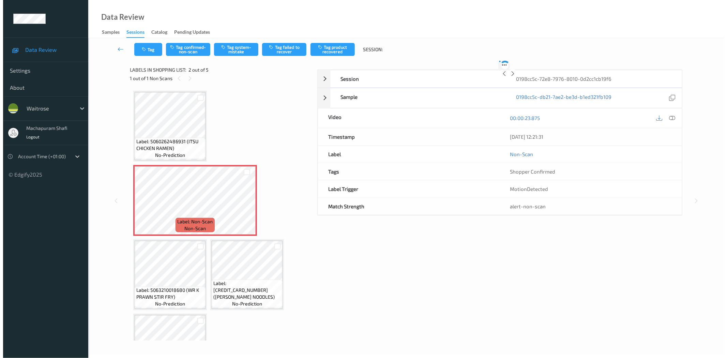
scroll to position [3, 0]
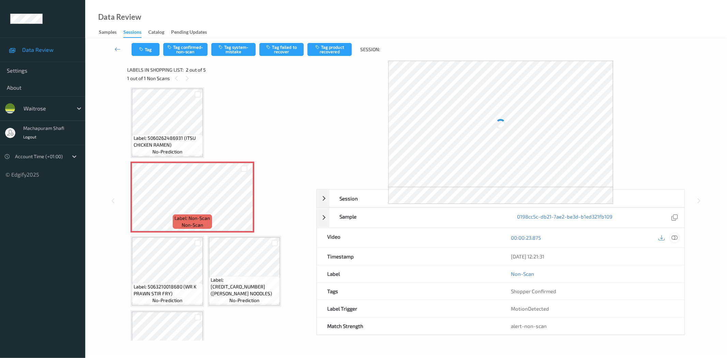
click at [676, 238] on icon at bounding box center [675, 238] width 6 height 6
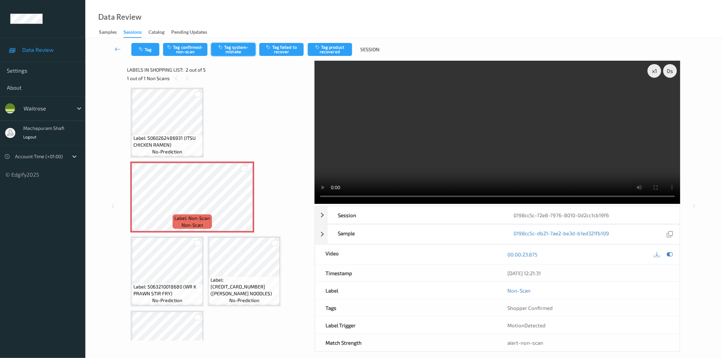
click at [229, 49] on button "Tag system-mistake" at bounding box center [233, 49] width 44 height 13
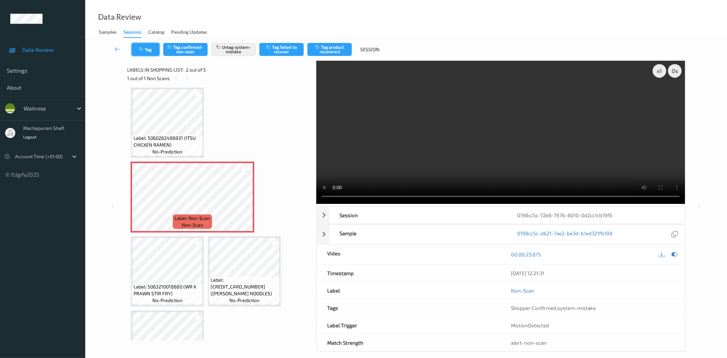
click at [148, 50] on button "Tag" at bounding box center [146, 49] width 28 height 13
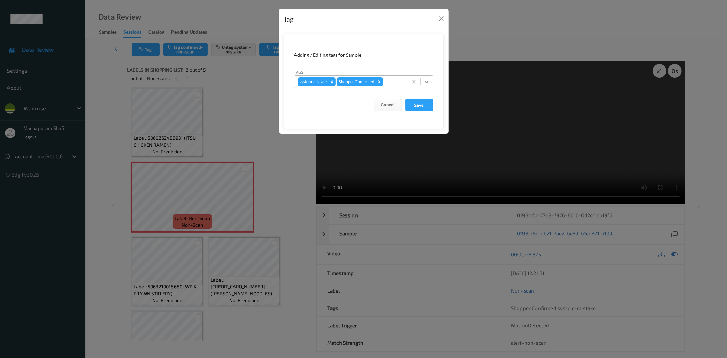
click at [425, 80] on icon at bounding box center [427, 81] width 7 height 7
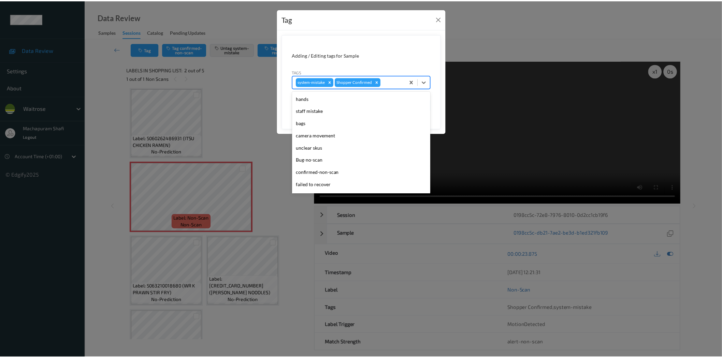
scroll to position [133, 0]
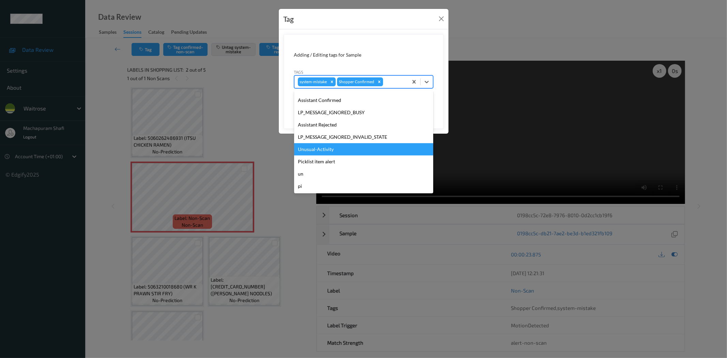
click at [314, 151] on div "Unusual-Activity" at bounding box center [363, 149] width 139 height 12
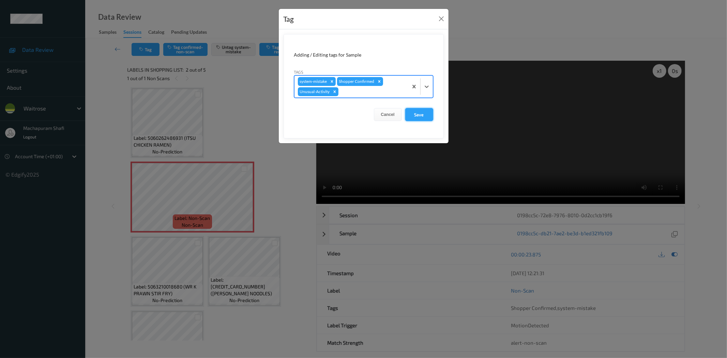
click at [418, 110] on button "Save" at bounding box center [419, 114] width 28 height 13
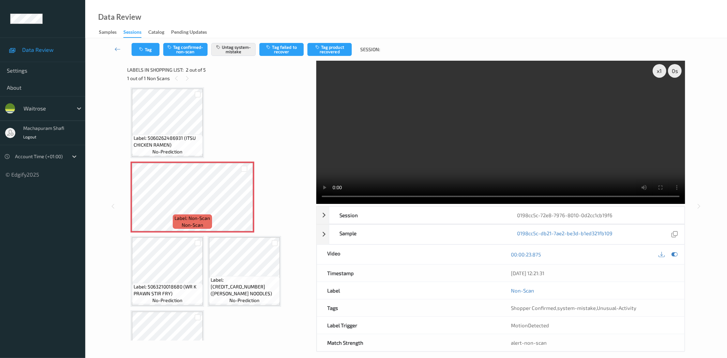
drag, startPoint x: 219, startPoint y: 12, endPoint x: 192, endPoint y: 1, distance: 28.6
click at [219, 12] on div "Data Review Samples Sessions Catalog Pending Updates" at bounding box center [406, 19] width 642 height 38
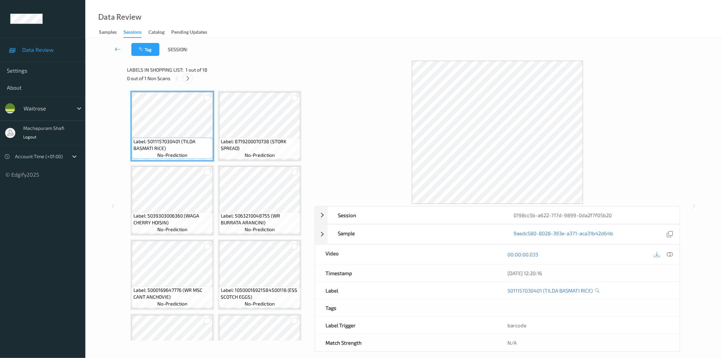
click at [190, 77] on icon at bounding box center [188, 78] width 6 height 6
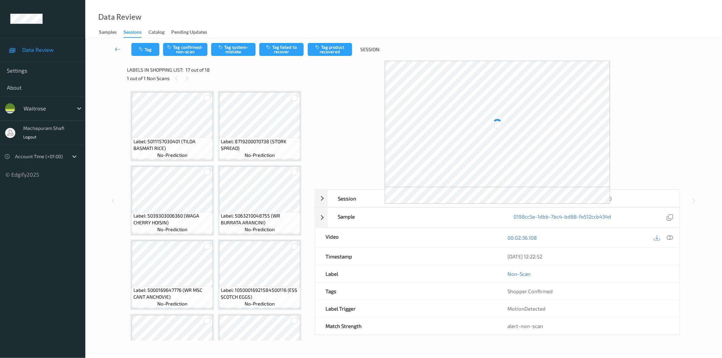
scroll to position [489, 0]
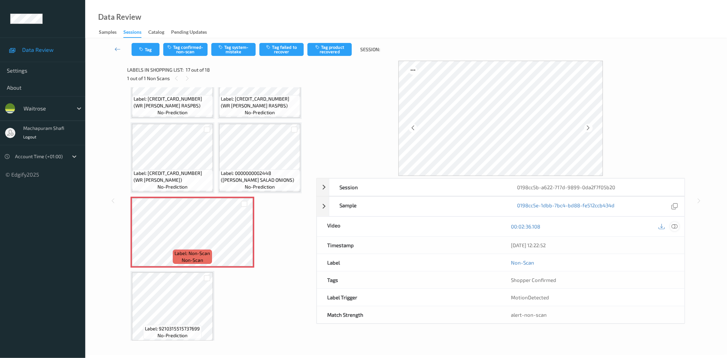
click at [676, 234] on div "00:02:36.108" at bounding box center [593, 226] width 184 height 19
click at [589, 129] on icon at bounding box center [589, 128] width 6 height 6
click at [676, 225] on icon at bounding box center [675, 226] width 6 height 6
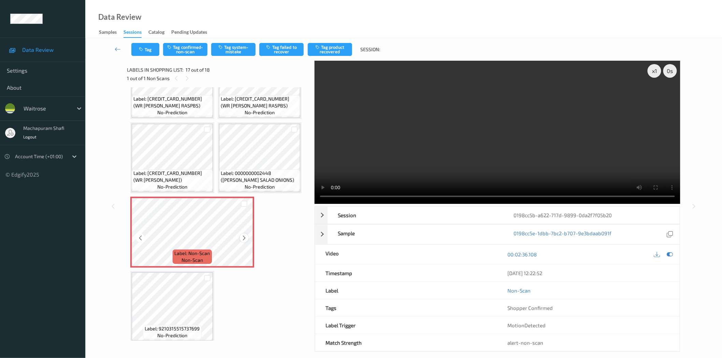
click at [243, 235] on icon at bounding box center [244, 238] width 6 height 6
click at [246, 235] on icon at bounding box center [244, 238] width 6 height 6
click at [238, 48] on button "Tag system-mistake" at bounding box center [233, 49] width 44 height 13
click at [143, 52] on button "Tag" at bounding box center [145, 49] width 28 height 13
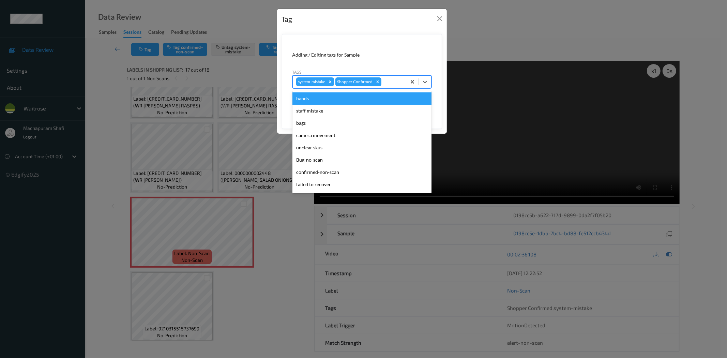
drag, startPoint x: 427, startPoint y: 80, endPoint x: 386, endPoint y: 117, distance: 55.1
click at [427, 80] on icon at bounding box center [425, 81] width 7 height 7
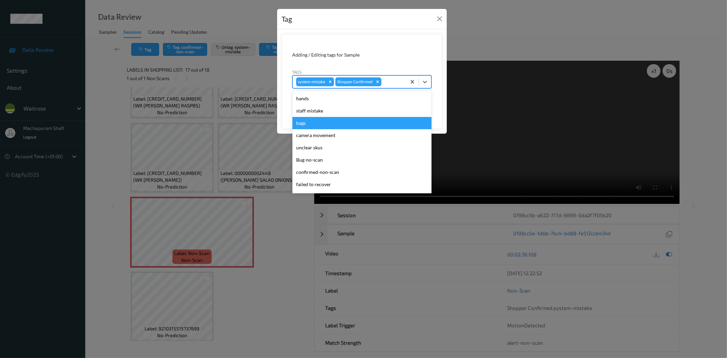
click at [304, 123] on div "bags" at bounding box center [362, 123] width 139 height 12
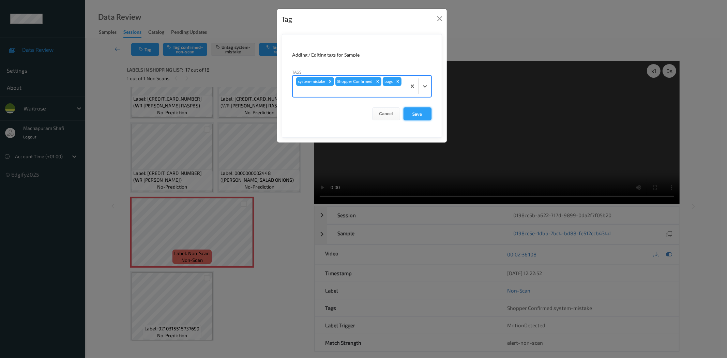
click at [408, 113] on button "Save" at bounding box center [418, 113] width 28 height 13
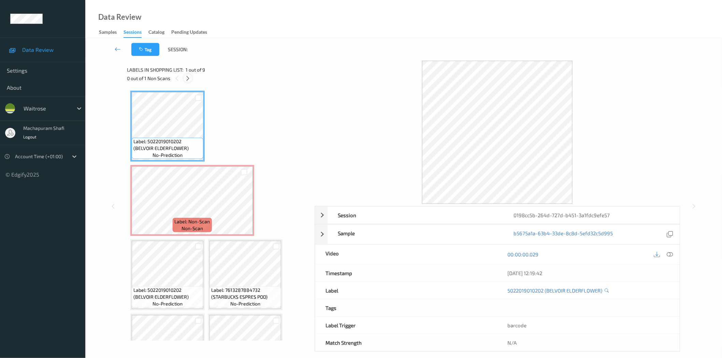
click at [188, 78] on icon at bounding box center [188, 78] width 6 height 6
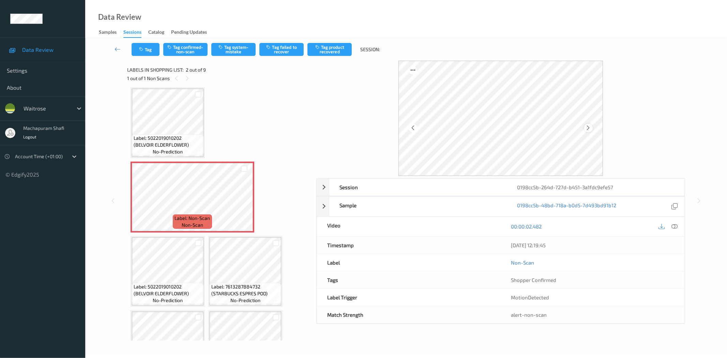
click at [588, 127] on icon at bounding box center [589, 128] width 6 height 6
click at [677, 226] on icon at bounding box center [675, 226] width 6 height 6
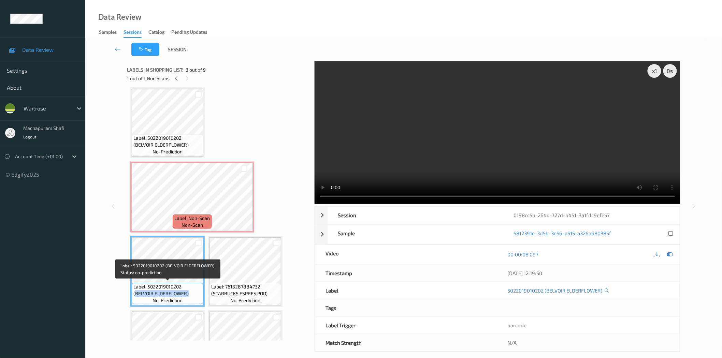
drag, startPoint x: 135, startPoint y: 294, endPoint x: 196, endPoint y: 292, distance: 61.1
click at [196, 292] on span "Label: 5022019010202 (BELVOIR ELDERFLOWER)" at bounding box center [167, 290] width 68 height 14
copy span "BELVOIR ELDERFLOWER)"
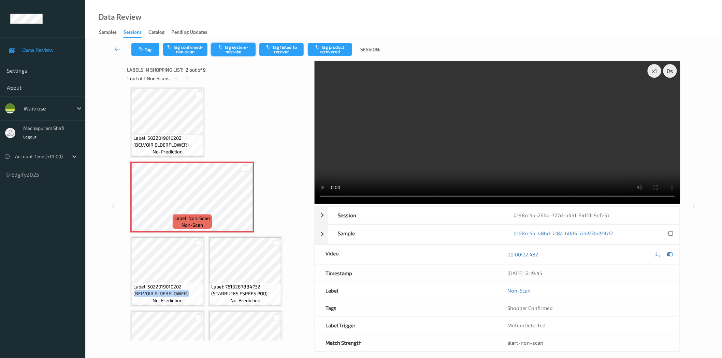
click at [237, 51] on button "Tag system-mistake" at bounding box center [233, 49] width 44 height 13
click at [188, 48] on button "Tag confirmed-non-scan" at bounding box center [185, 49] width 44 height 13
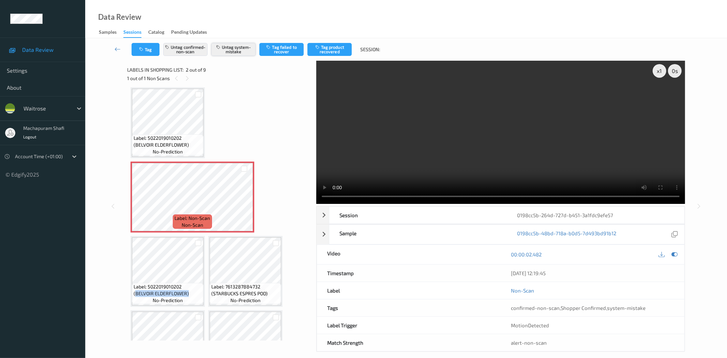
click at [232, 50] on button "Untag system-mistake" at bounding box center [233, 49] width 44 height 13
click at [322, 50] on button "Tag product recovered" at bounding box center [330, 49] width 44 height 13
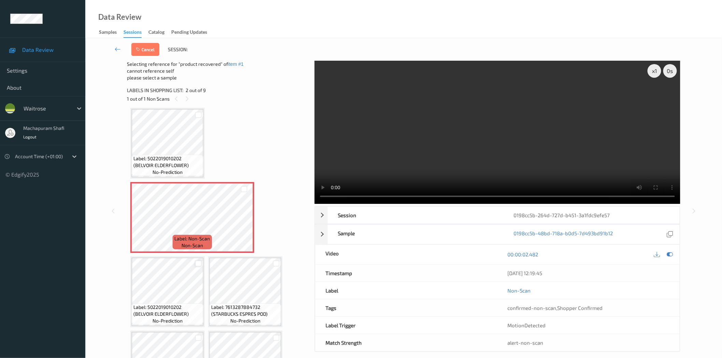
click at [196, 262] on div at bounding box center [198, 264] width 6 height 6
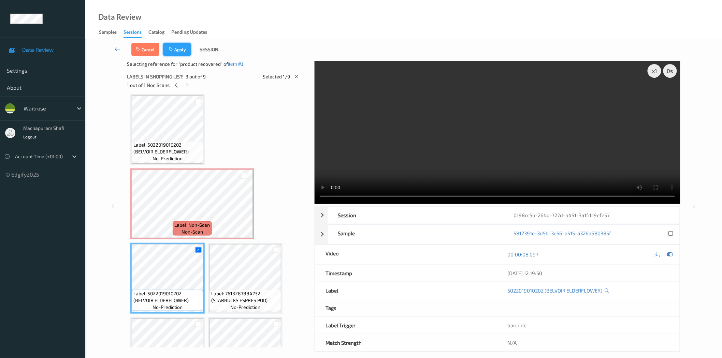
click at [181, 45] on button "Apply" at bounding box center [177, 49] width 28 height 13
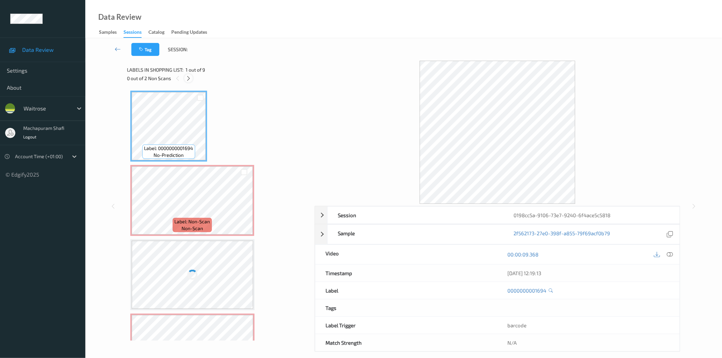
click at [188, 78] on icon at bounding box center [189, 78] width 6 height 6
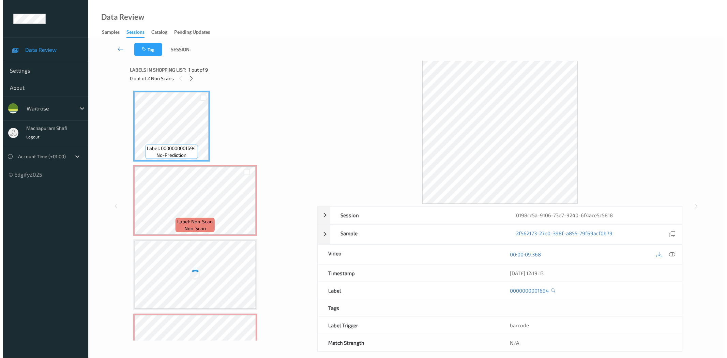
scroll to position [3, 0]
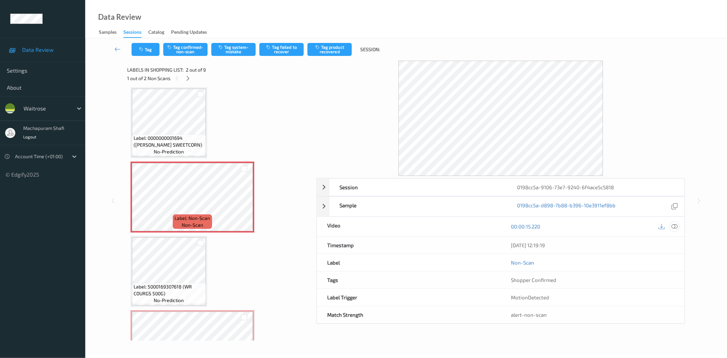
click at [676, 226] on icon at bounding box center [675, 226] width 6 height 6
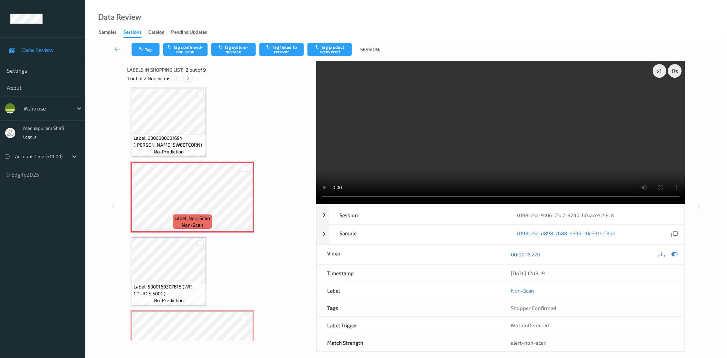
click at [188, 77] on icon at bounding box center [188, 78] width 6 height 6
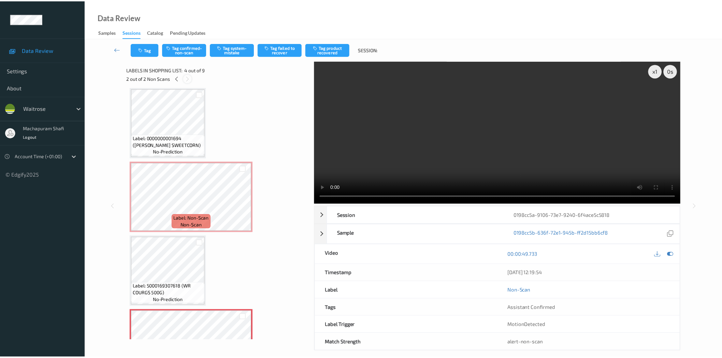
scroll to position [151, 0]
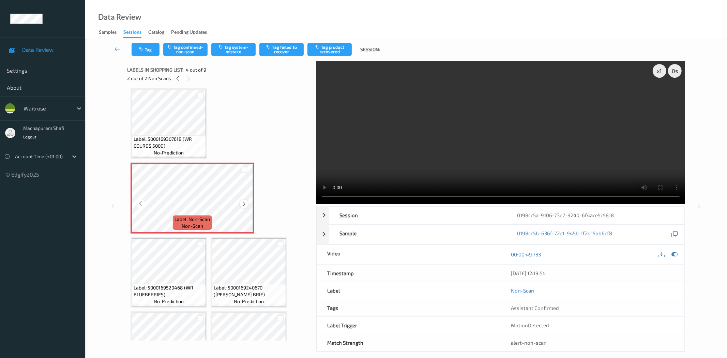
click at [243, 204] on icon at bounding box center [244, 204] width 6 height 6
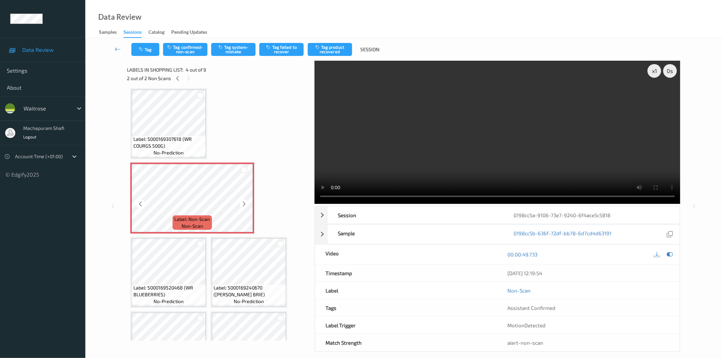
scroll to position [0, 0]
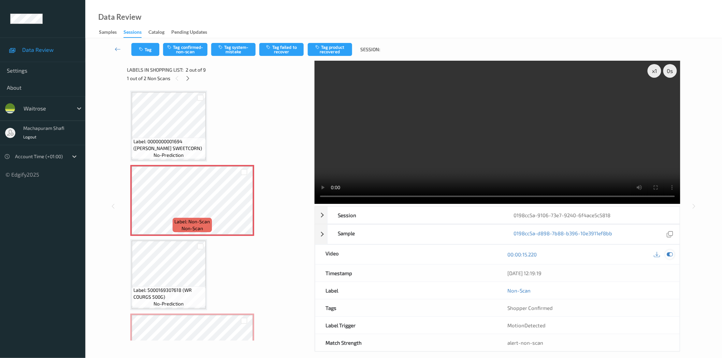
click at [670, 254] on icon at bounding box center [669, 254] width 6 height 6
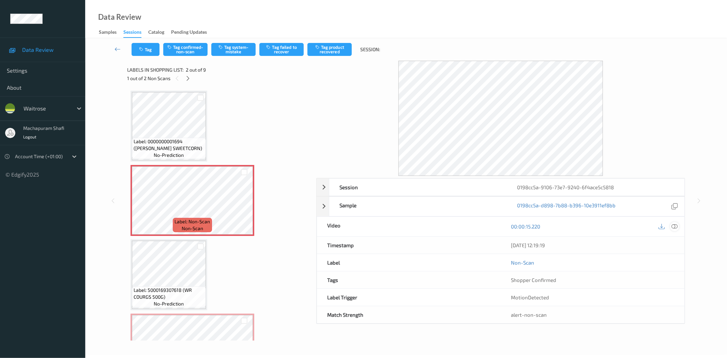
click at [674, 225] on icon at bounding box center [675, 226] width 6 height 6
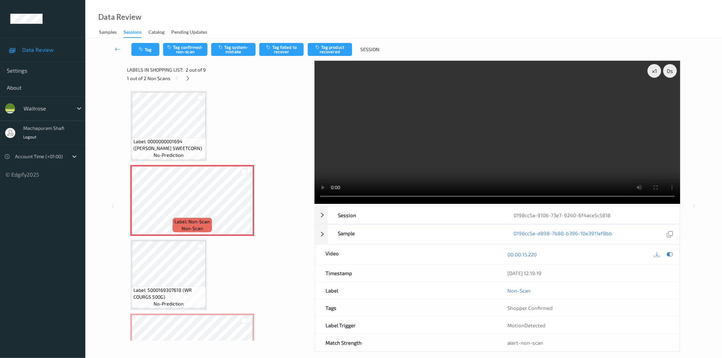
click at [333, 197] on video at bounding box center [497, 132] width 366 height 143
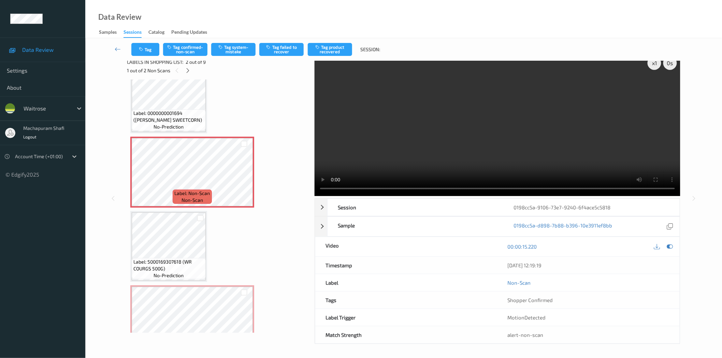
scroll to position [21, 0]
drag, startPoint x: 183, startPoint y: 258, endPoint x: 191, endPoint y: 270, distance: 14.3
click at [191, 270] on span "Label: 5000169307618 (WR COURGS 500G)" at bounding box center [168, 265] width 71 height 14
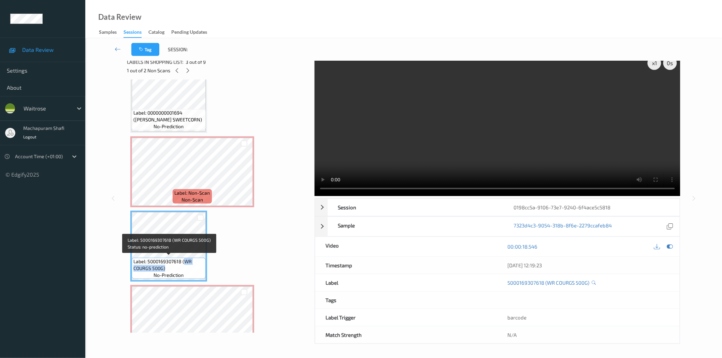
copy span "WR COURGS 500G)"
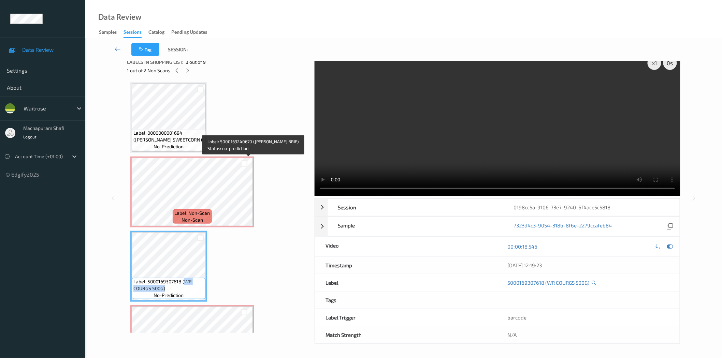
scroll to position [0, 0]
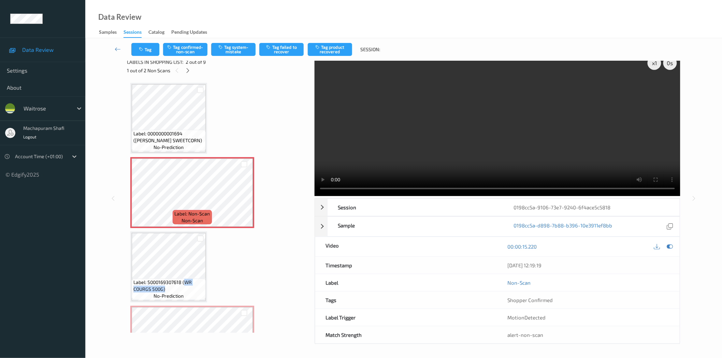
click at [240, 42] on div "Tag Tag confirmed-non-scan Tag system-mistake Tag failed to recover Tag product…" at bounding box center [403, 49] width 608 height 23
click at [237, 49] on button "Tag system-mistake" at bounding box center [233, 49] width 44 height 13
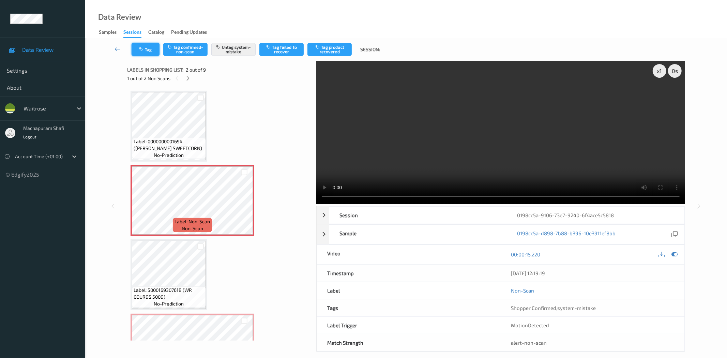
click at [148, 50] on button "Tag" at bounding box center [146, 49] width 28 height 13
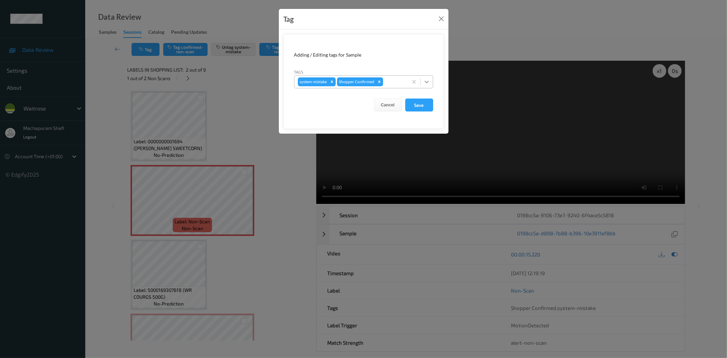
click at [425, 80] on icon at bounding box center [427, 81] width 7 height 7
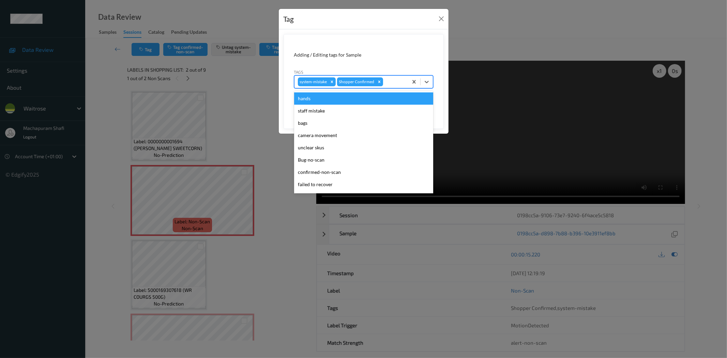
scroll to position [133, 0]
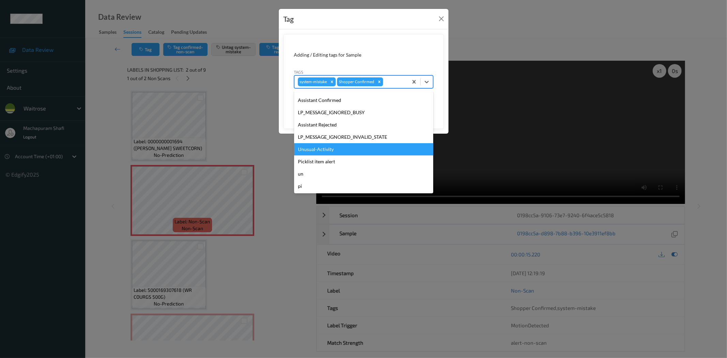
click at [317, 148] on div "Unusual-Activity" at bounding box center [363, 149] width 139 height 12
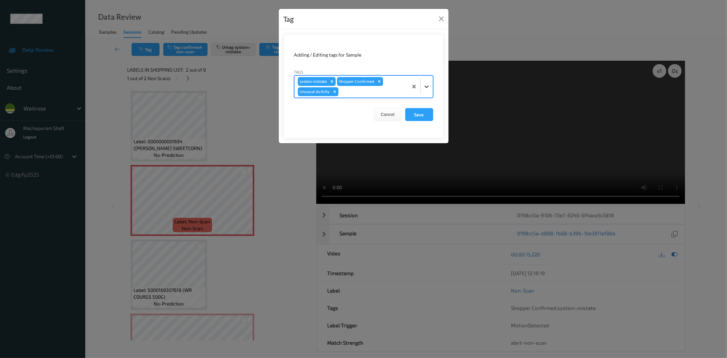
click at [422, 84] on div at bounding box center [427, 86] width 12 height 12
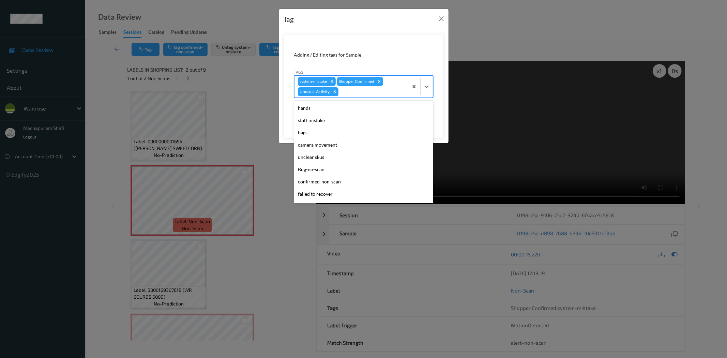
scroll to position [121, 0]
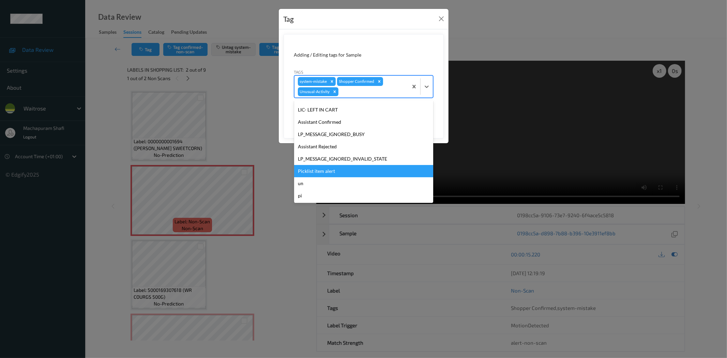
click at [329, 169] on div "Picklist item alert" at bounding box center [363, 171] width 139 height 12
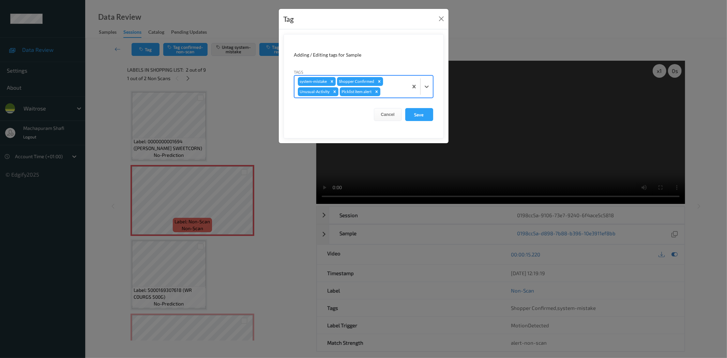
click at [417, 115] on button "Save" at bounding box center [419, 114] width 28 height 13
click at [416, 114] on button "Save" at bounding box center [419, 114] width 28 height 13
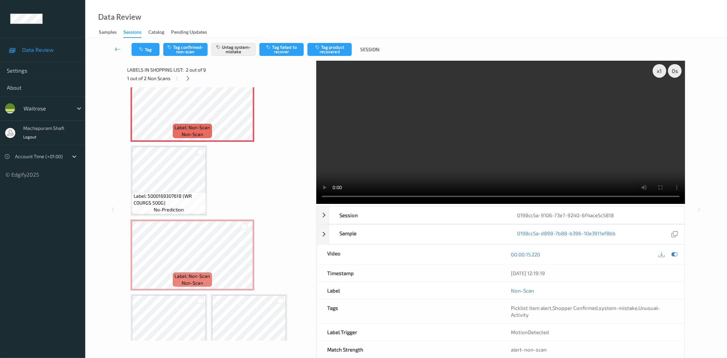
scroll to position [134, 0]
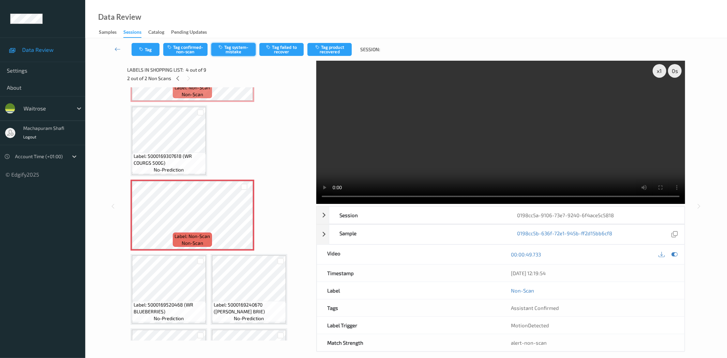
click at [230, 46] on button "Tag system-mistake" at bounding box center [233, 49] width 44 height 13
click at [144, 52] on button "Tag" at bounding box center [146, 49] width 28 height 13
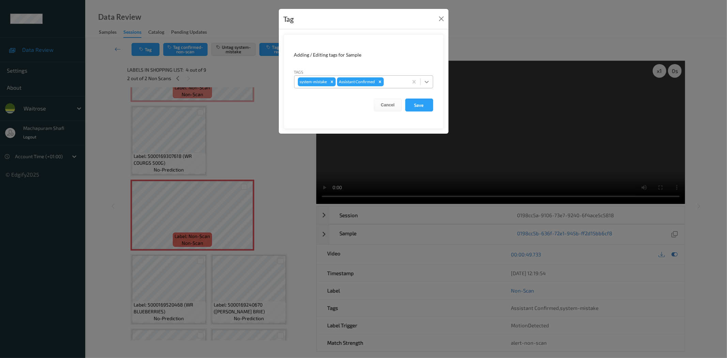
click at [430, 80] on icon at bounding box center [427, 81] width 7 height 7
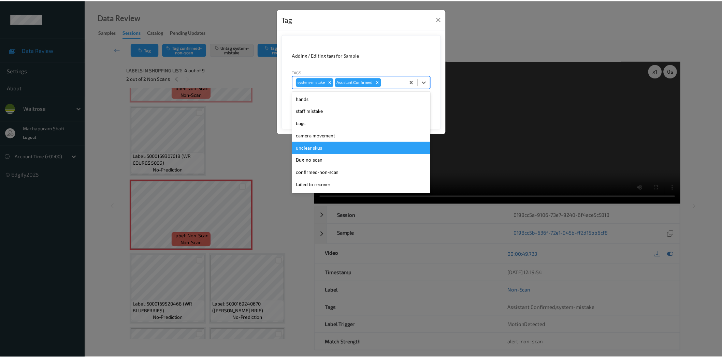
scroll to position [133, 0]
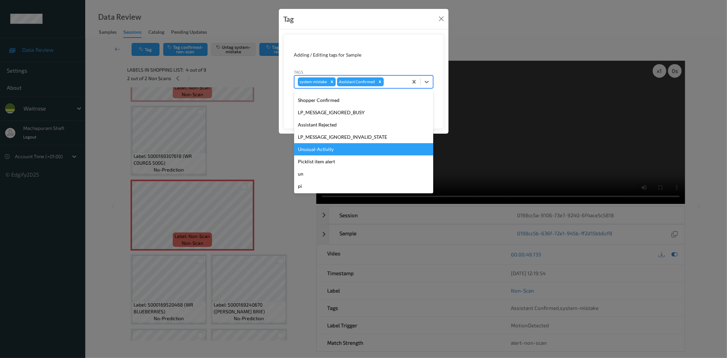
click at [319, 148] on div "Unusual-Activity" at bounding box center [363, 149] width 139 height 12
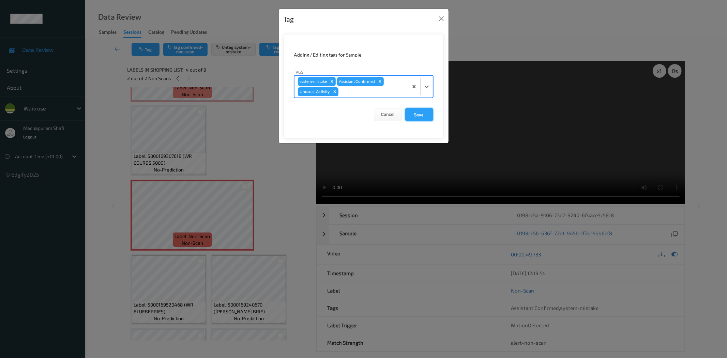
click at [416, 115] on button "Save" at bounding box center [419, 114] width 28 height 13
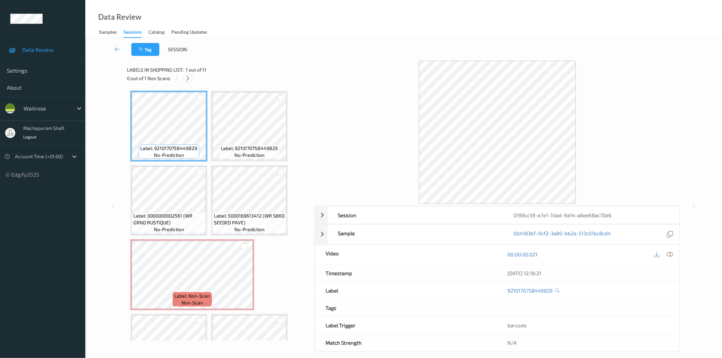
click at [189, 77] on icon at bounding box center [188, 78] width 6 height 6
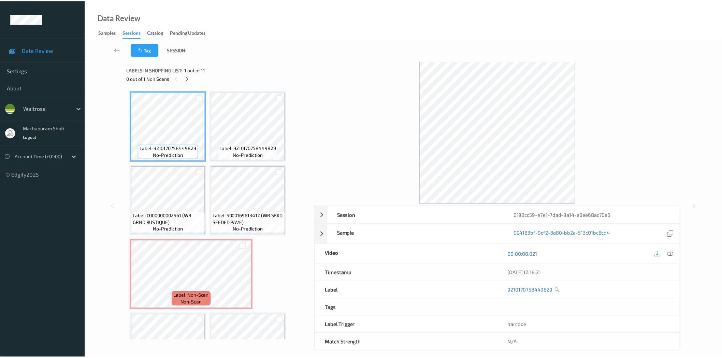
scroll to position [77, 0]
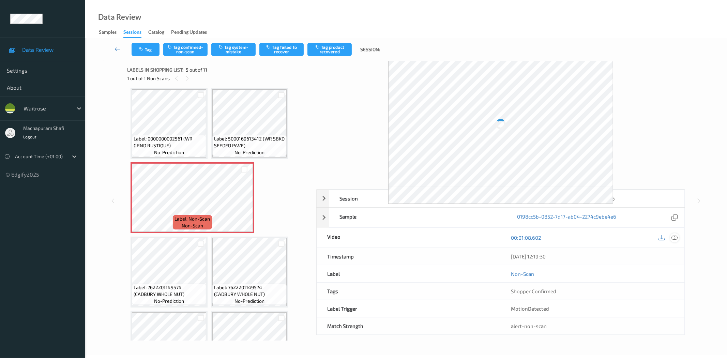
click at [677, 237] on icon at bounding box center [675, 238] width 6 height 6
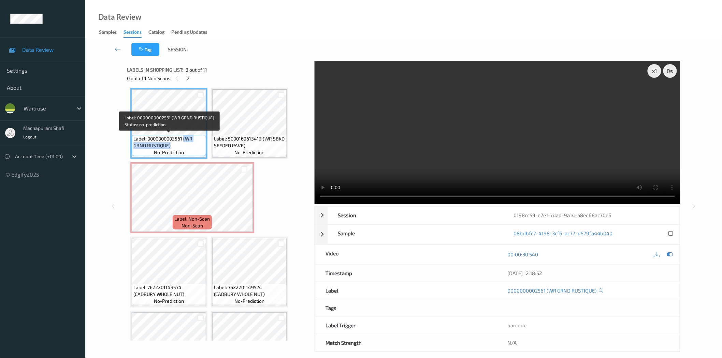
drag, startPoint x: 184, startPoint y: 137, endPoint x: 189, endPoint y: 145, distance: 9.0
click at [189, 145] on span "Label: 0000000002561 (WR GRND RUSTIQUE)" at bounding box center [168, 142] width 71 height 14
copy span "(WR GRND RUSTIQUE)"
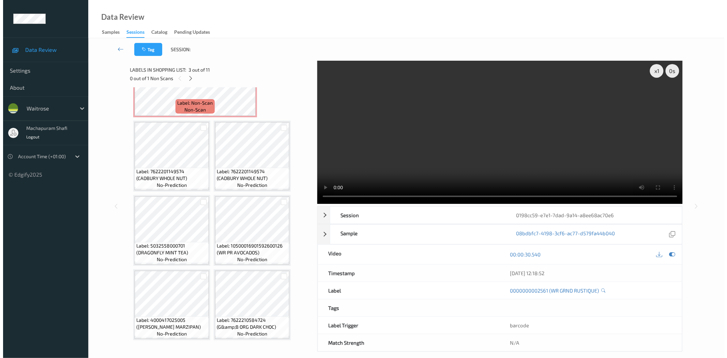
scroll to position [42, 0]
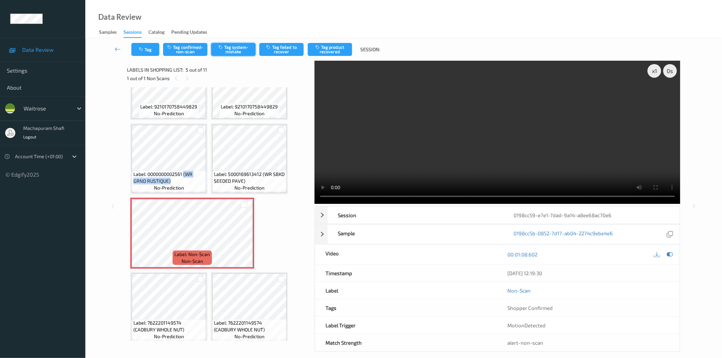
click at [241, 49] on button "Tag system-mistake" at bounding box center [233, 49] width 44 height 13
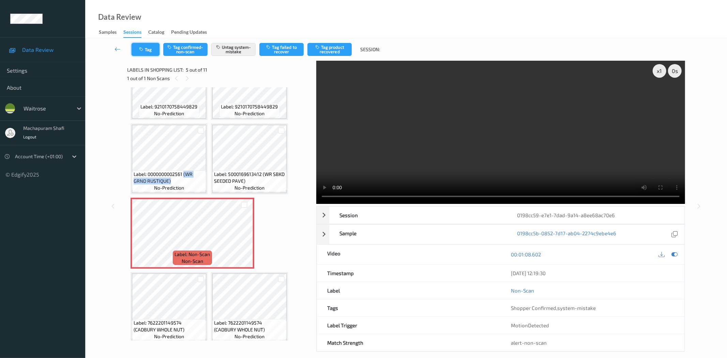
click at [149, 52] on button "Tag" at bounding box center [146, 49] width 28 height 13
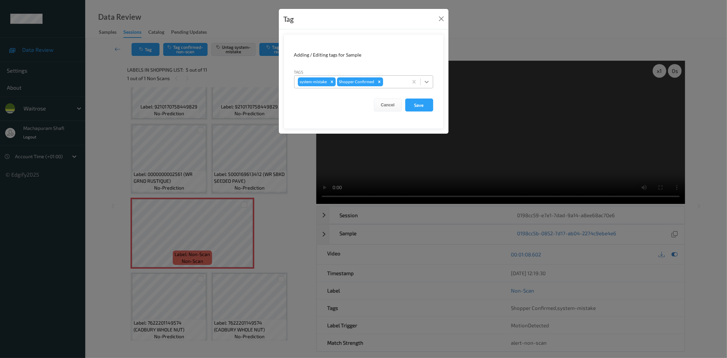
click at [427, 83] on icon at bounding box center [427, 81] width 7 height 7
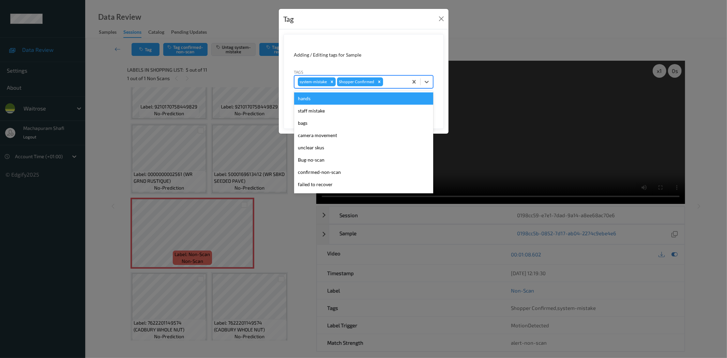
scroll to position [133, 0]
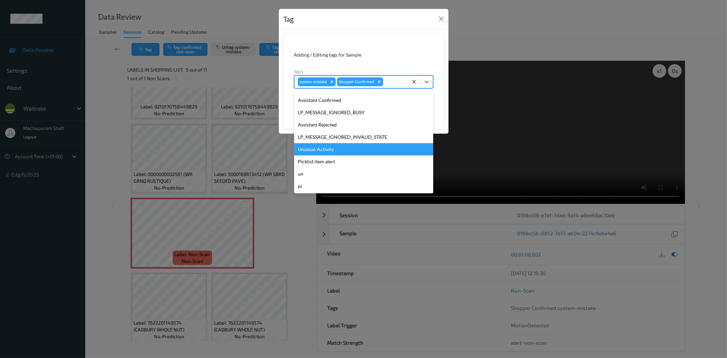
click at [317, 148] on div "Unusual-Activity" at bounding box center [363, 149] width 139 height 12
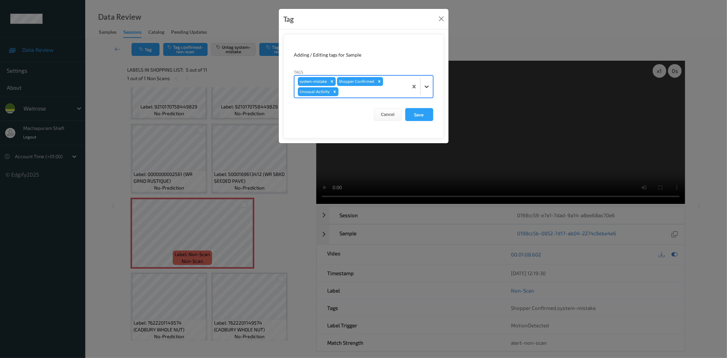
drag, startPoint x: 428, startPoint y: 85, endPoint x: 416, endPoint y: 93, distance: 14.2
click at [428, 85] on icon at bounding box center [427, 86] width 7 height 7
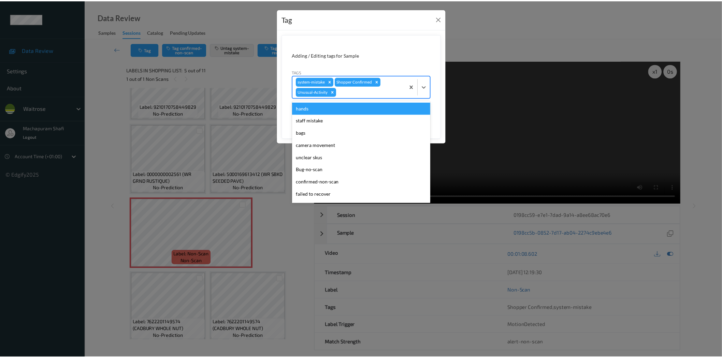
scroll to position [121, 0]
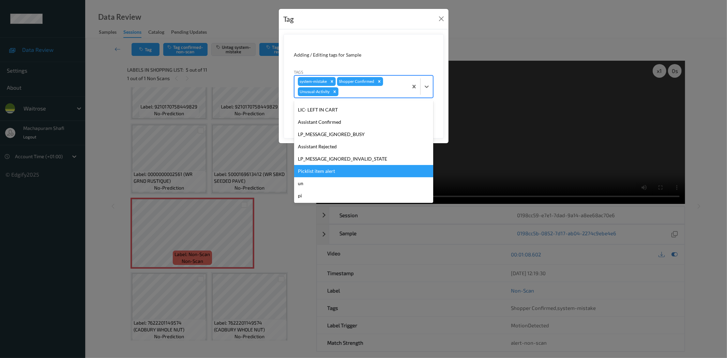
click at [321, 171] on div "Picklist item alert" at bounding box center [363, 171] width 139 height 12
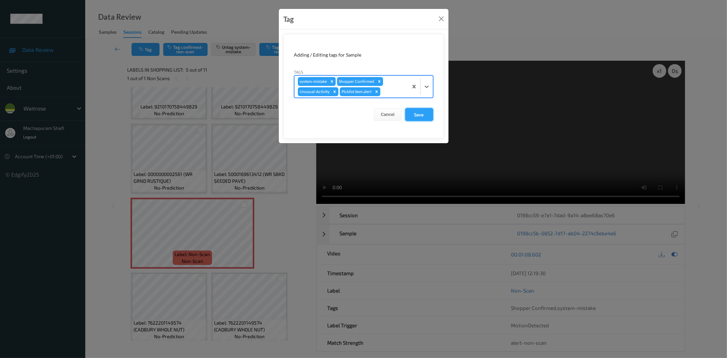
click at [411, 117] on button "Save" at bounding box center [419, 114] width 28 height 13
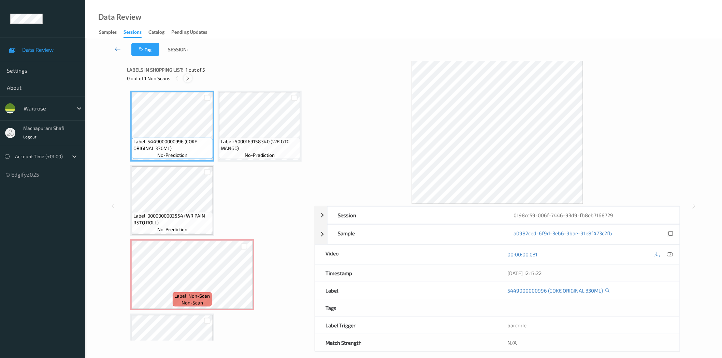
click at [192, 79] on div at bounding box center [187, 78] width 9 height 9
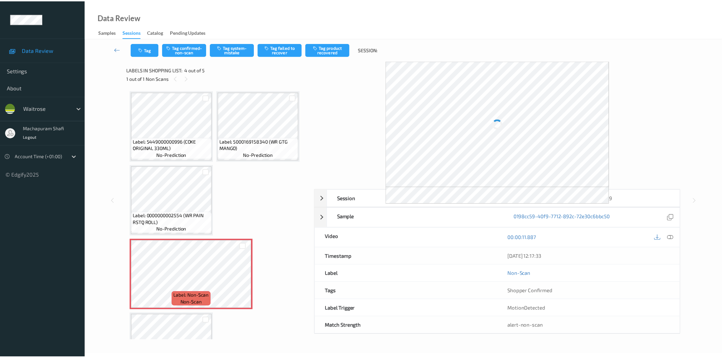
scroll to position [45, 0]
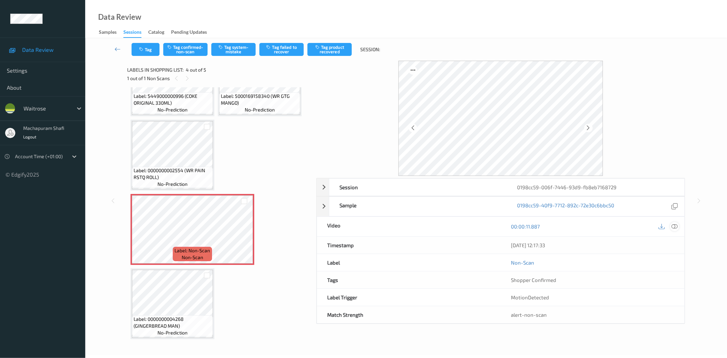
click at [674, 227] on icon at bounding box center [675, 226] width 6 height 6
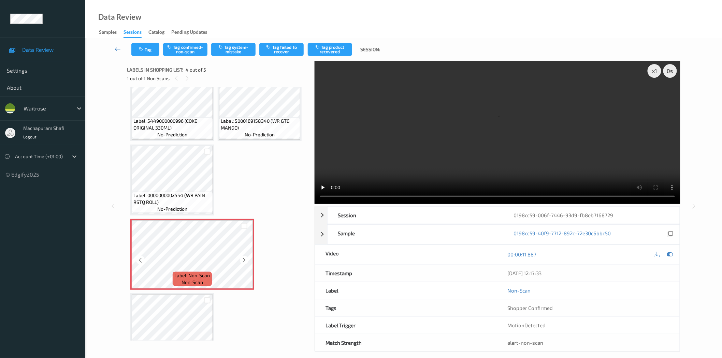
scroll to position [0, 0]
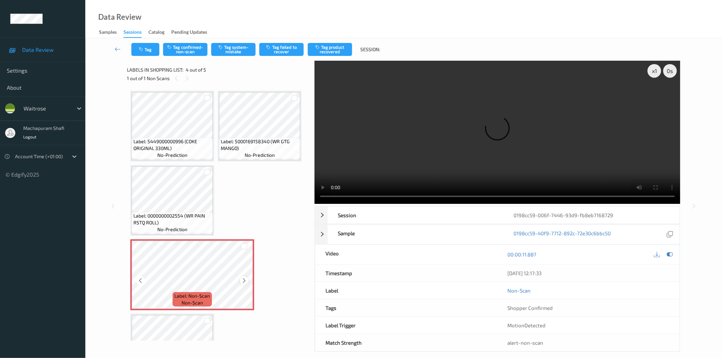
click at [243, 278] on icon at bounding box center [244, 281] width 6 height 6
click at [246, 278] on icon at bounding box center [244, 281] width 6 height 6
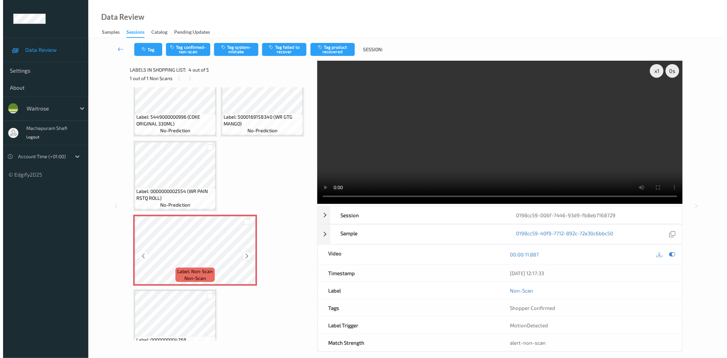
scroll to position [45, 0]
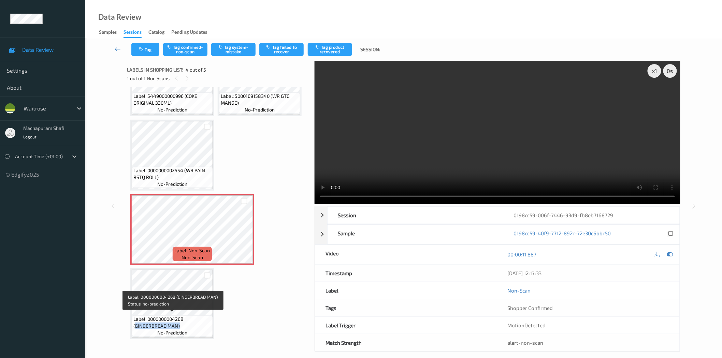
drag, startPoint x: 135, startPoint y: 325, endPoint x: 179, endPoint y: 323, distance: 44.8
click at [179, 323] on span "Label: 0000000004268 (GINGERBREAD MAN)" at bounding box center [172, 323] width 78 height 14
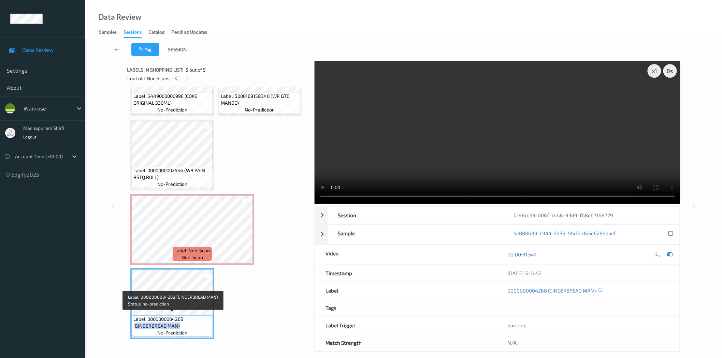
copy span "GINGERBREAD MAN)"
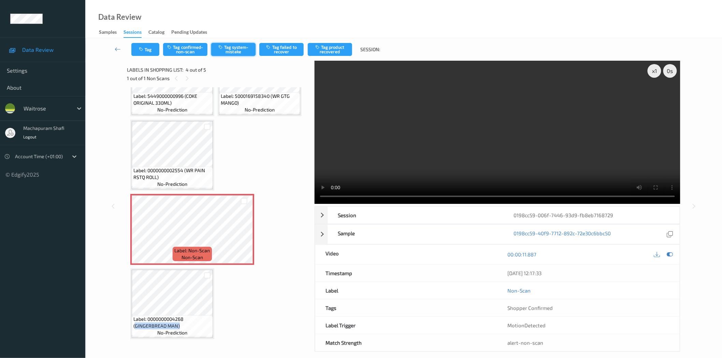
click at [230, 49] on button "Tag system-mistake" at bounding box center [233, 49] width 44 height 13
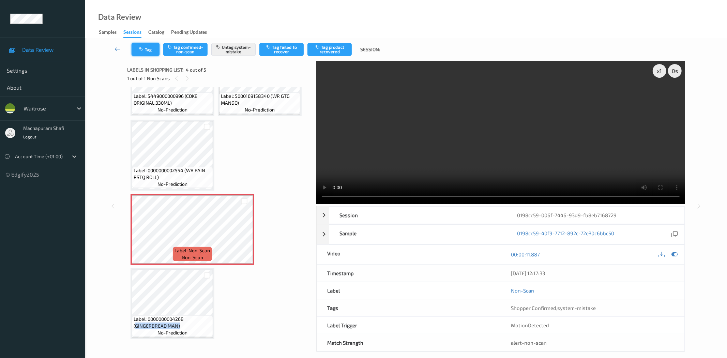
click at [145, 50] on button "Tag" at bounding box center [146, 49] width 28 height 13
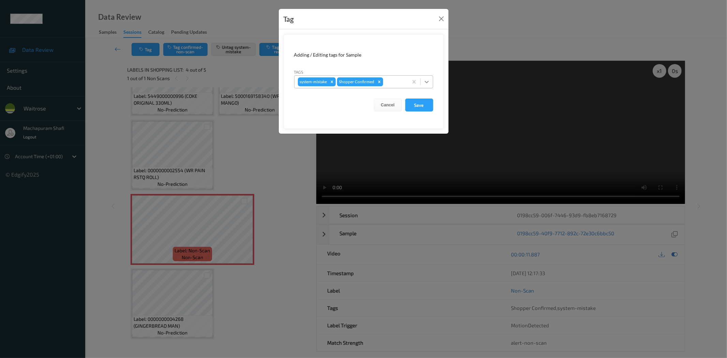
click at [427, 78] on icon at bounding box center [427, 81] width 7 height 7
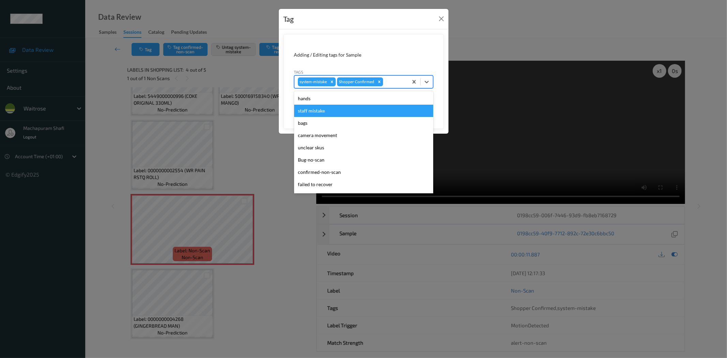
scroll to position [133, 0]
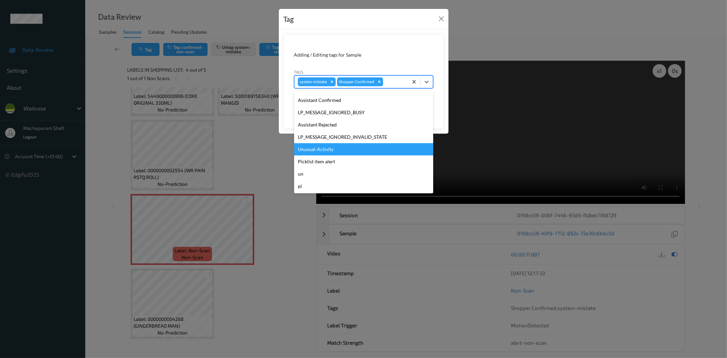
click at [326, 150] on div "Unusual-Activity" at bounding box center [363, 149] width 139 height 12
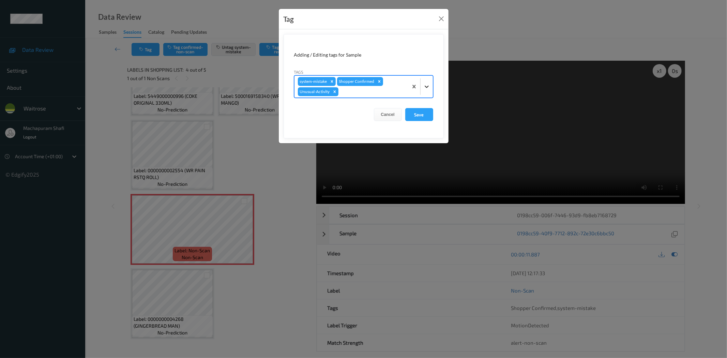
click at [424, 85] on icon at bounding box center [427, 86] width 7 height 7
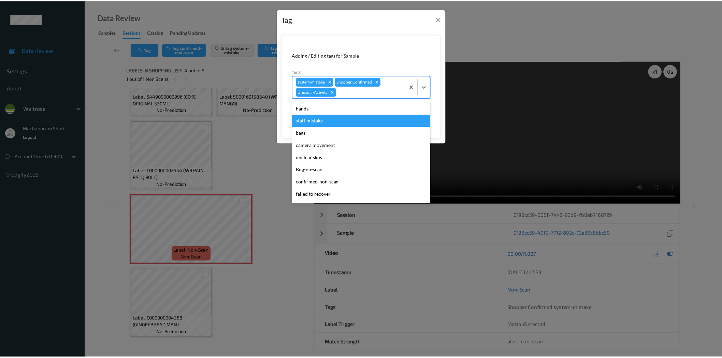
scroll to position [121, 0]
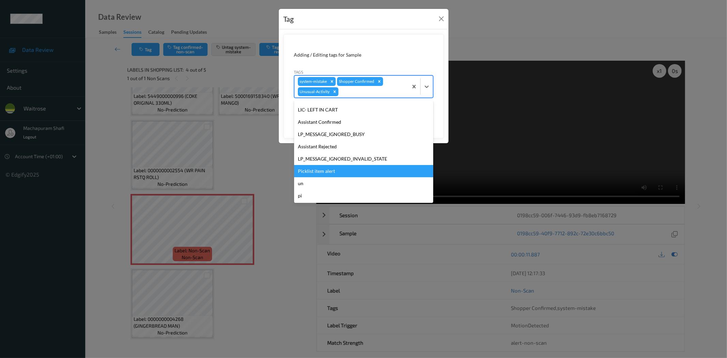
click at [320, 171] on div "Picklist item alert" at bounding box center [363, 171] width 139 height 12
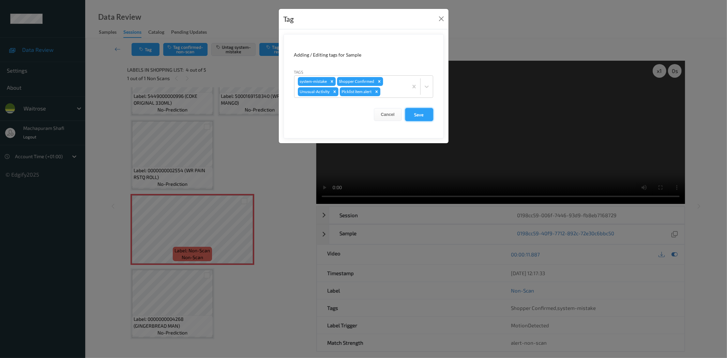
click at [416, 117] on button "Save" at bounding box center [419, 114] width 28 height 13
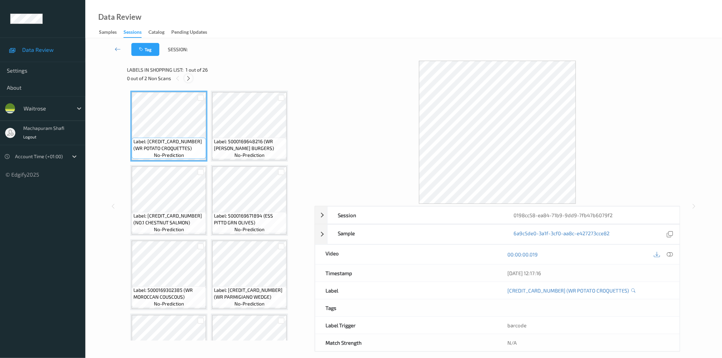
click at [188, 78] on icon at bounding box center [189, 78] width 6 height 6
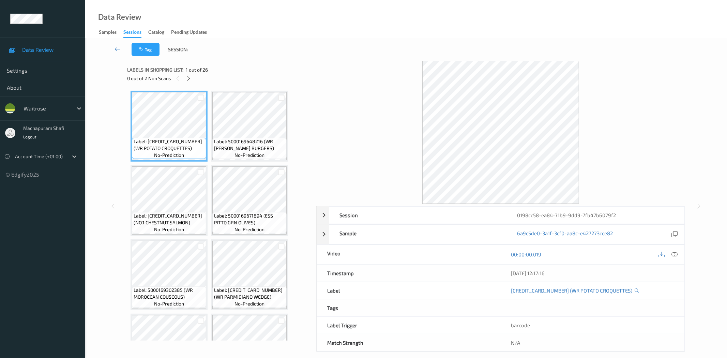
scroll to position [594, 0]
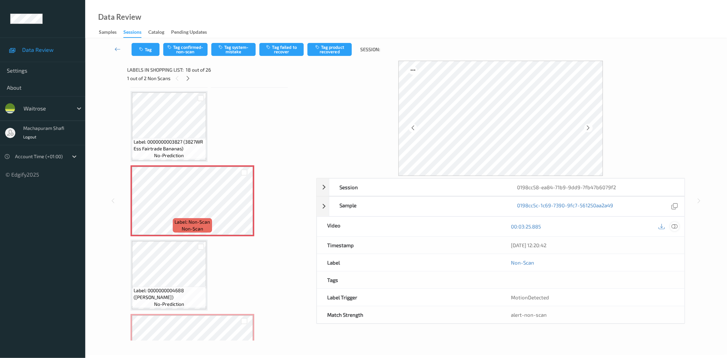
click at [675, 226] on icon at bounding box center [675, 226] width 6 height 6
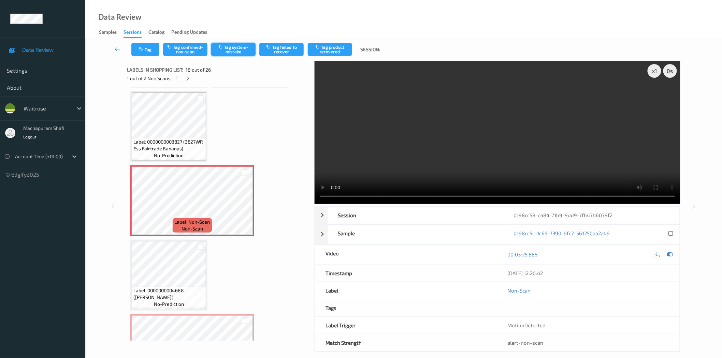
click at [237, 53] on button "Tag system-mistake" at bounding box center [233, 49] width 44 height 13
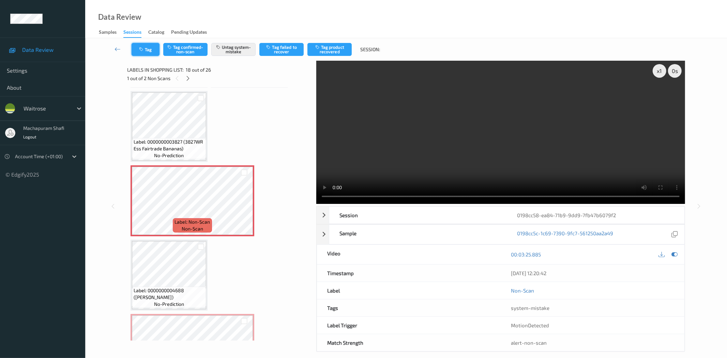
click at [143, 51] on icon "button" at bounding box center [142, 49] width 6 height 5
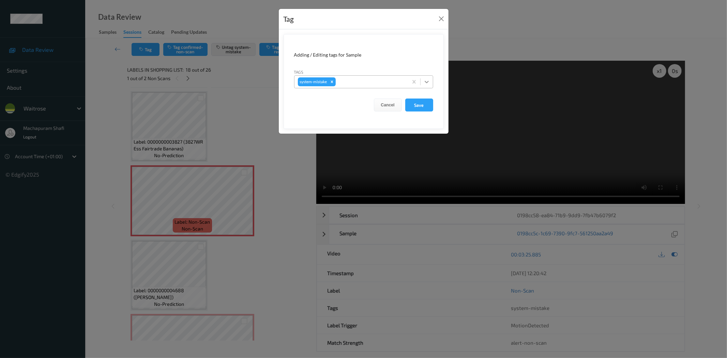
click at [428, 81] on icon at bounding box center [427, 82] width 4 height 2
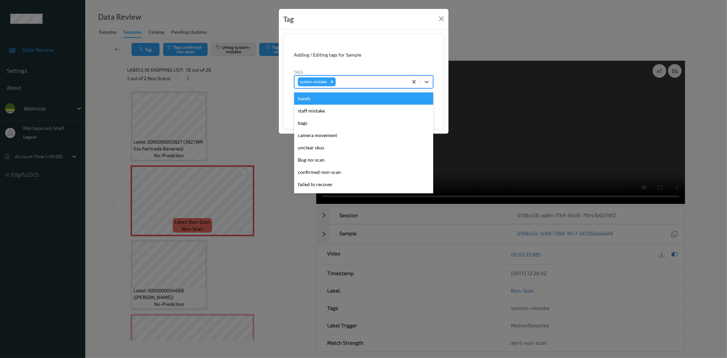
scroll to position [146, 0]
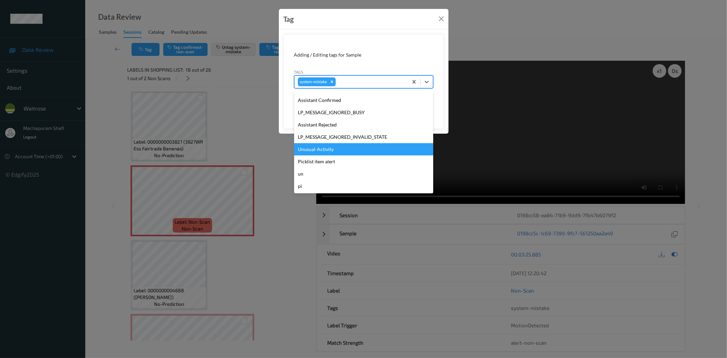
click at [320, 148] on div "Unusual-Activity" at bounding box center [363, 149] width 139 height 12
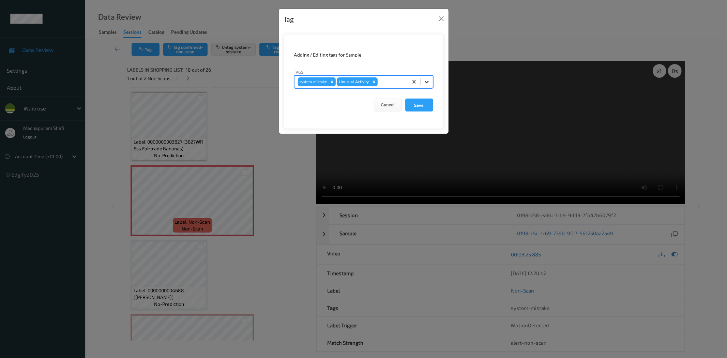
click at [426, 80] on icon at bounding box center [427, 81] width 7 height 7
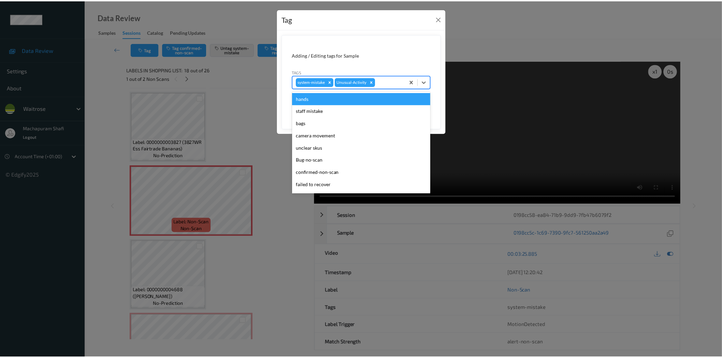
scroll to position [133, 0]
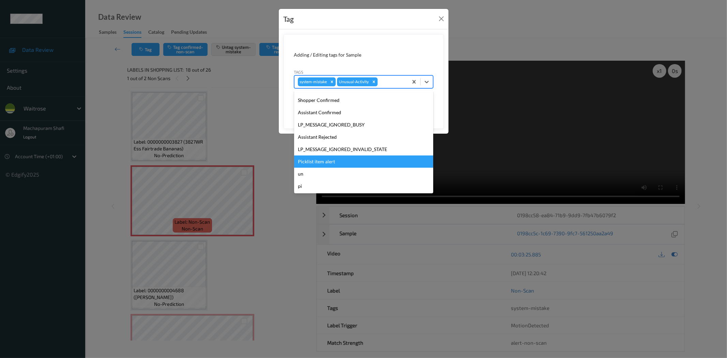
click at [320, 164] on div "Picklist item alert" at bounding box center [363, 162] width 139 height 12
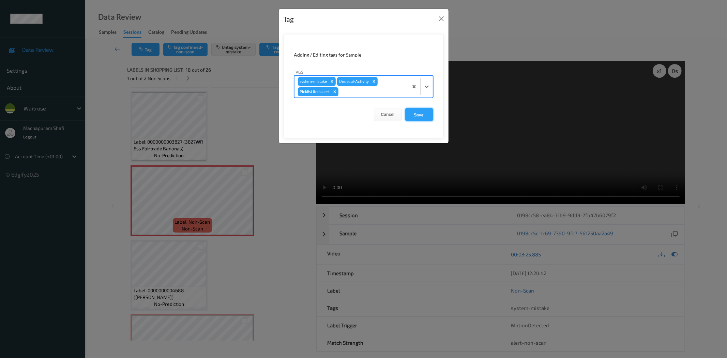
click at [422, 112] on button "Save" at bounding box center [419, 114] width 28 height 13
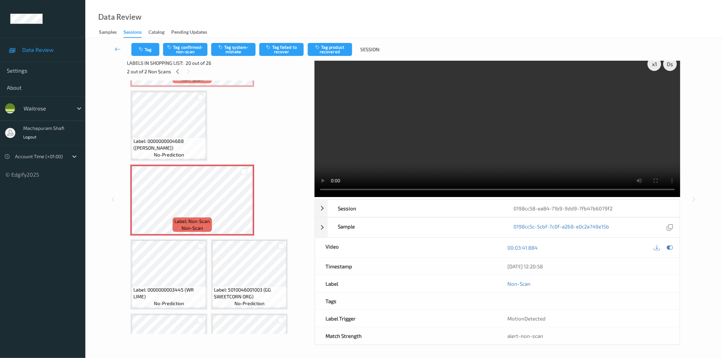
scroll to position [8, 0]
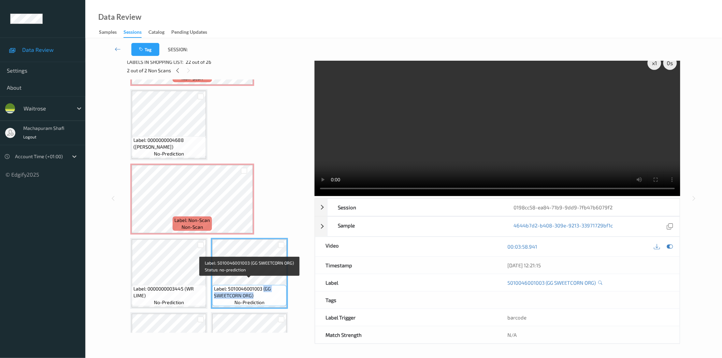
drag, startPoint x: 263, startPoint y: 281, endPoint x: 273, endPoint y: 291, distance: 14.2
click at [273, 291] on span "Label: 5010046001003 (GG SWEETCORN ORG)" at bounding box center [249, 292] width 71 height 14
copy span "(GG SWEETCORN ORG)"
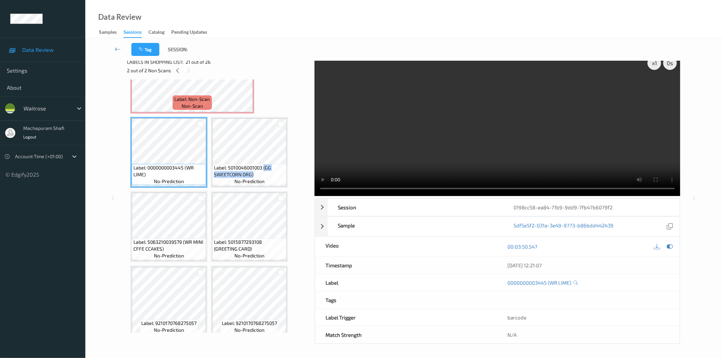
scroll to position [707, 0]
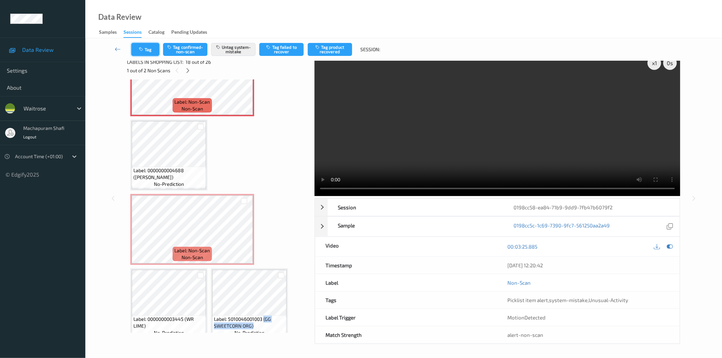
click at [147, 51] on button "Tag" at bounding box center [145, 49] width 28 height 13
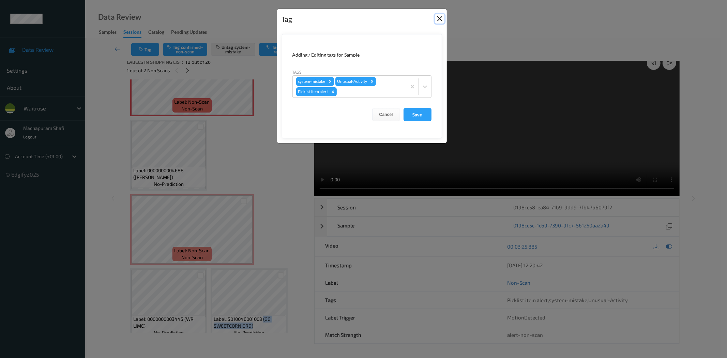
click at [439, 21] on button "Close" at bounding box center [440, 19] width 10 height 10
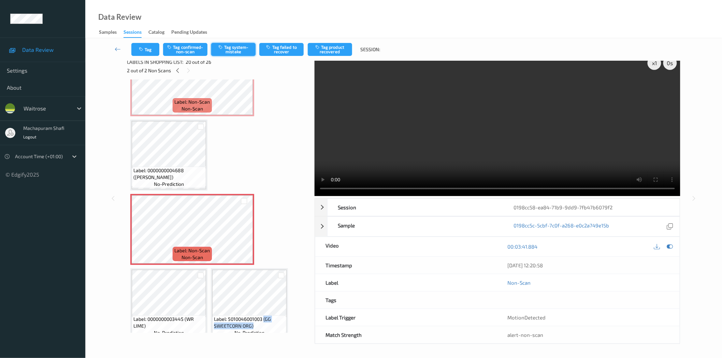
click at [240, 44] on button "Tag system-mistake" at bounding box center [233, 49] width 44 height 13
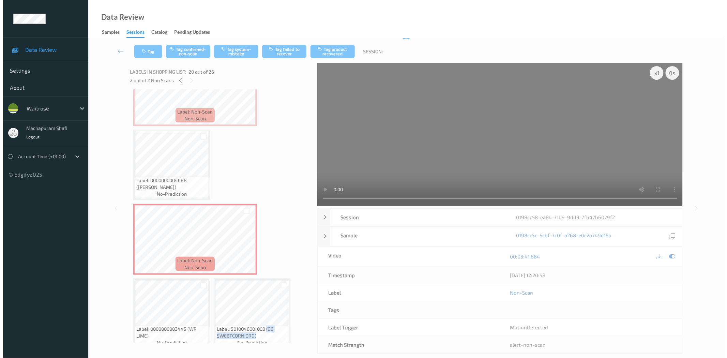
scroll to position [0, 0]
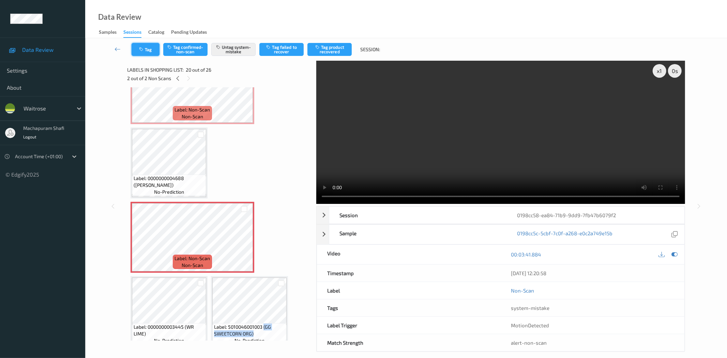
click at [147, 46] on button "Tag" at bounding box center [146, 49] width 28 height 13
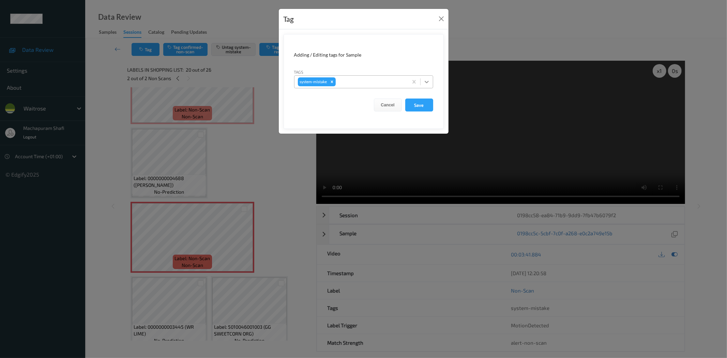
click at [427, 78] on div at bounding box center [427, 82] width 12 height 12
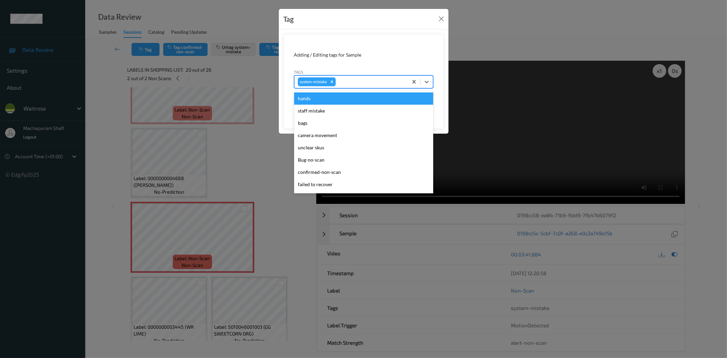
scroll to position [146, 0]
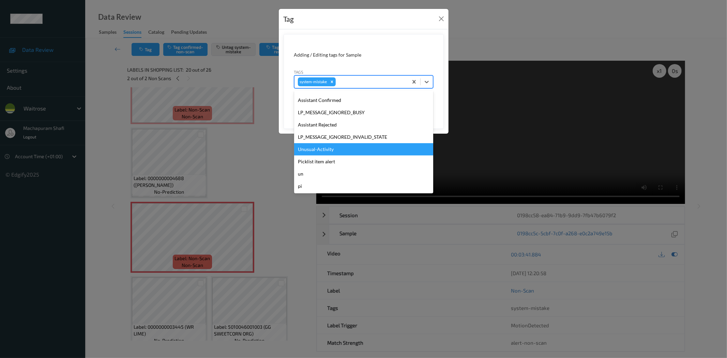
click at [315, 147] on div "Unusual-Activity" at bounding box center [363, 149] width 139 height 12
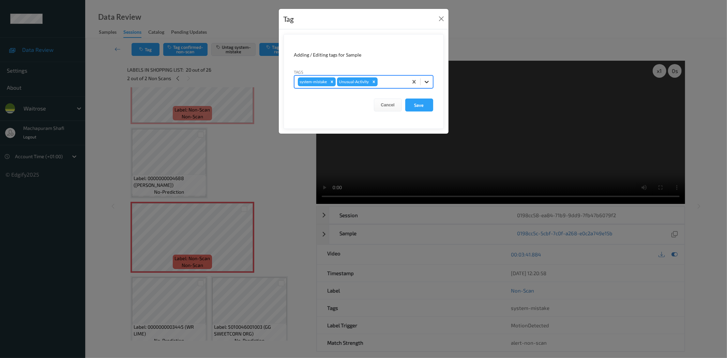
click at [422, 80] on div at bounding box center [427, 82] width 12 height 12
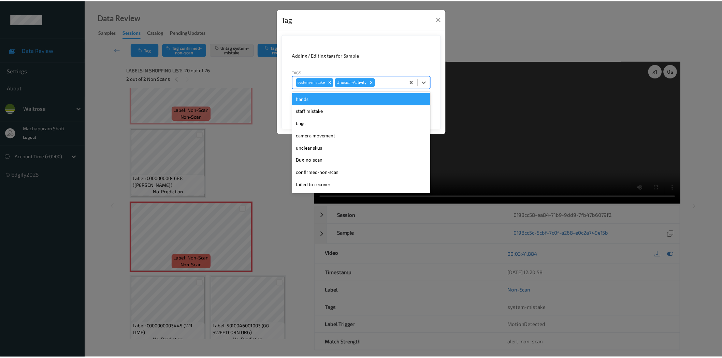
scroll to position [133, 0]
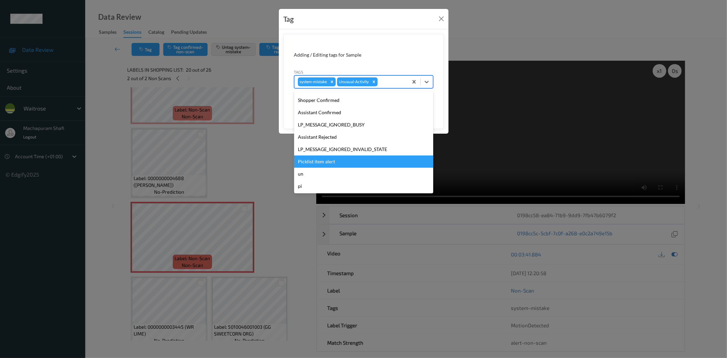
click at [315, 159] on div "Picklist item alert" at bounding box center [363, 162] width 139 height 12
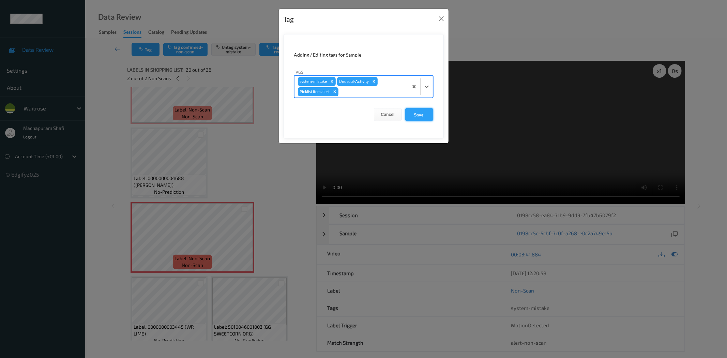
click at [415, 113] on button "Save" at bounding box center [419, 114] width 28 height 13
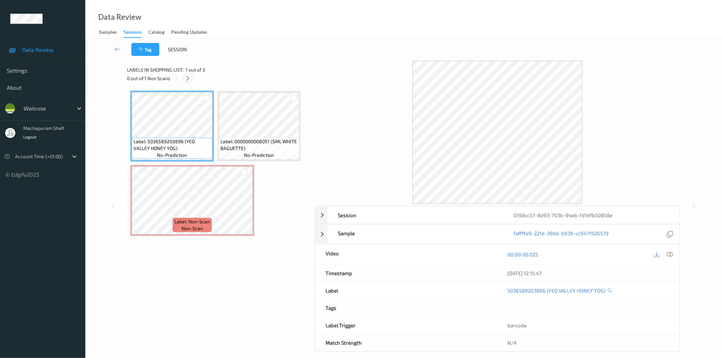
click at [189, 77] on icon at bounding box center [188, 78] width 6 height 6
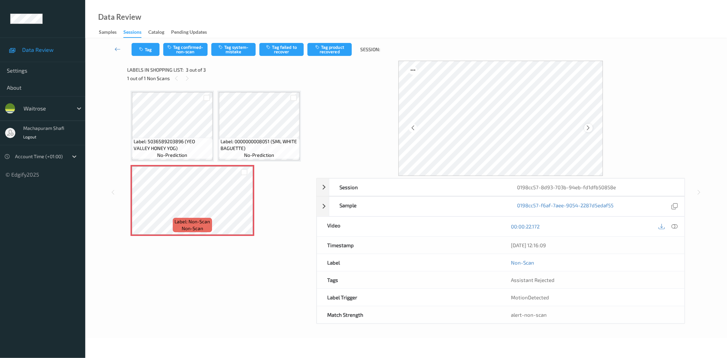
click at [587, 126] on icon at bounding box center [589, 128] width 6 height 6
click at [675, 225] on icon at bounding box center [675, 226] width 6 height 6
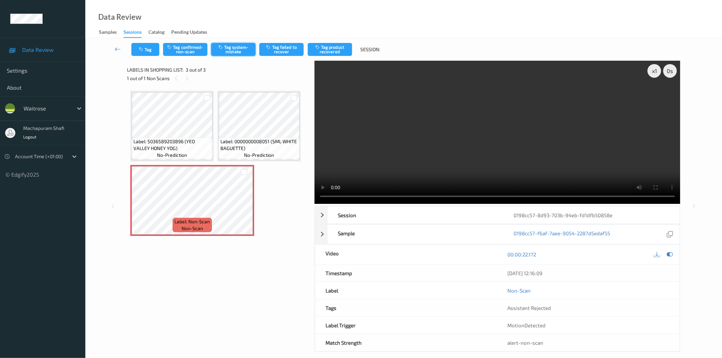
click at [241, 53] on button "Tag system-mistake" at bounding box center [233, 49] width 44 height 13
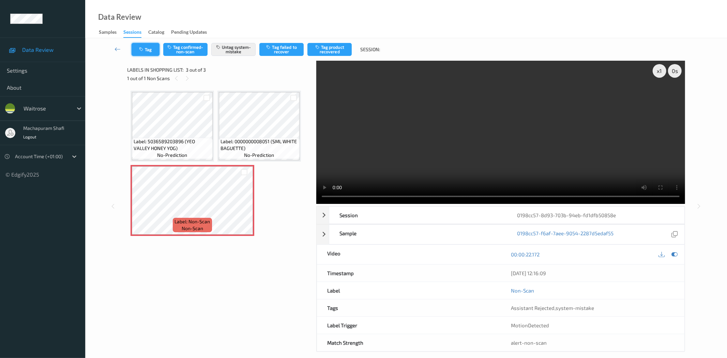
click at [151, 52] on button "Tag" at bounding box center [146, 49] width 28 height 13
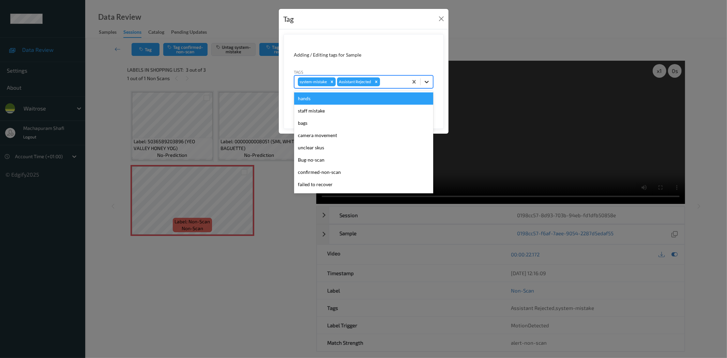
click at [427, 82] on icon at bounding box center [427, 81] width 7 height 7
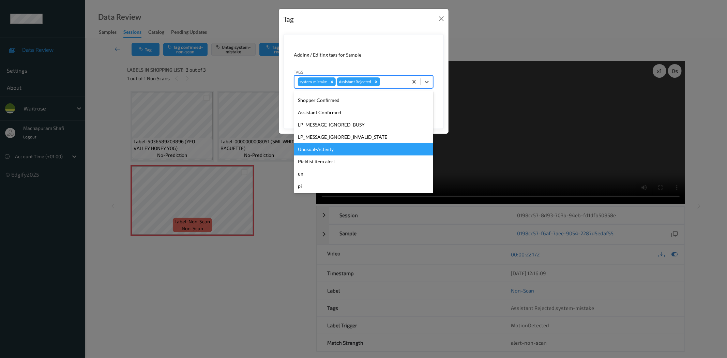
click at [340, 150] on div "Unusual-Activity" at bounding box center [363, 149] width 139 height 12
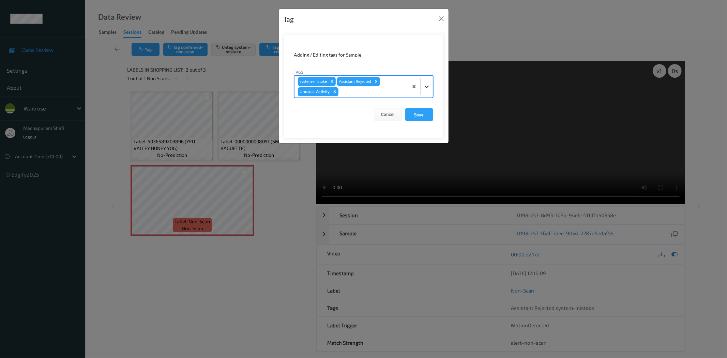
click at [425, 89] on icon at bounding box center [427, 86] width 7 height 7
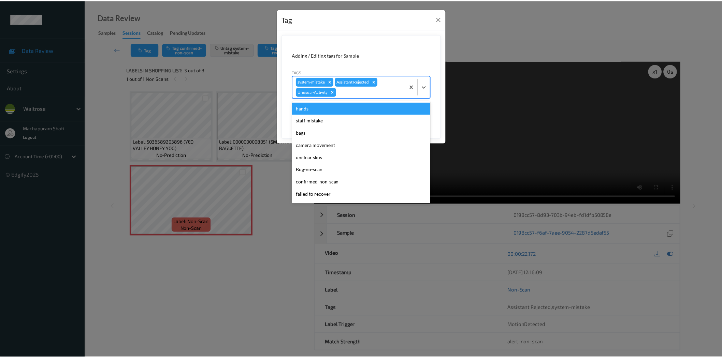
scroll to position [121, 0]
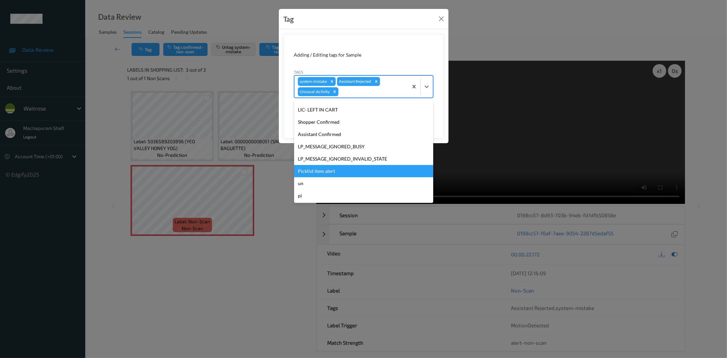
drag, startPoint x: 336, startPoint y: 173, endPoint x: 353, endPoint y: 166, distance: 18.6
click at [336, 172] on div "Picklist item alert" at bounding box center [363, 171] width 139 height 12
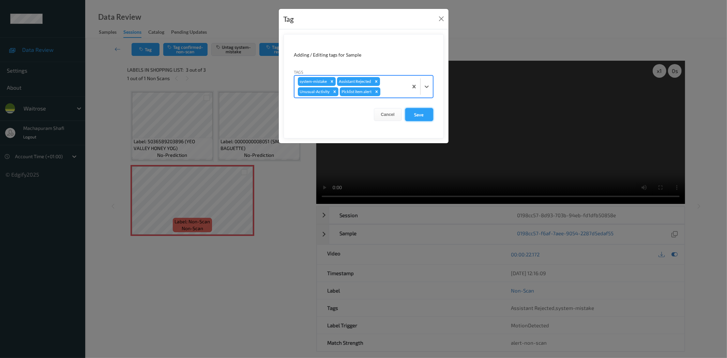
click at [424, 115] on button "Save" at bounding box center [419, 114] width 28 height 13
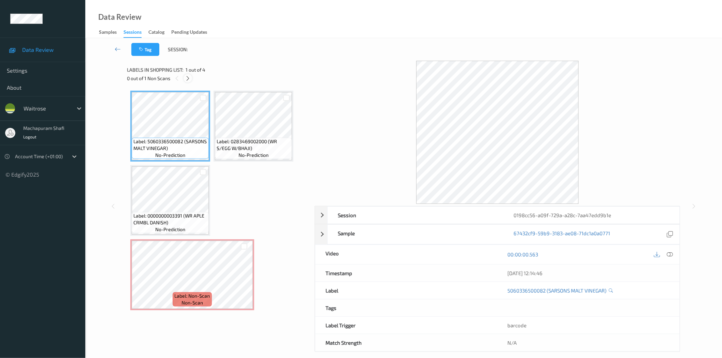
click at [186, 79] on icon at bounding box center [188, 78] width 6 height 6
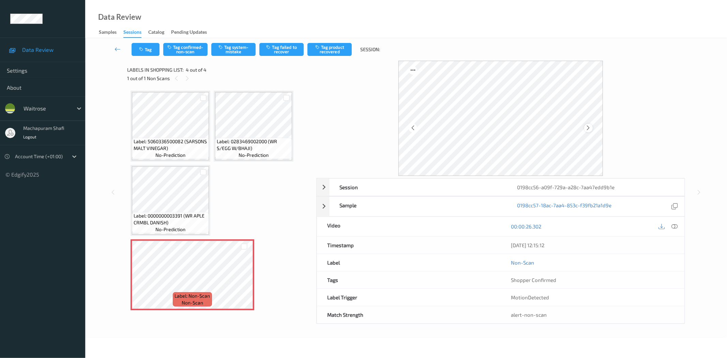
click at [587, 130] on icon at bounding box center [589, 128] width 6 height 6
click at [675, 225] on icon at bounding box center [675, 226] width 6 height 6
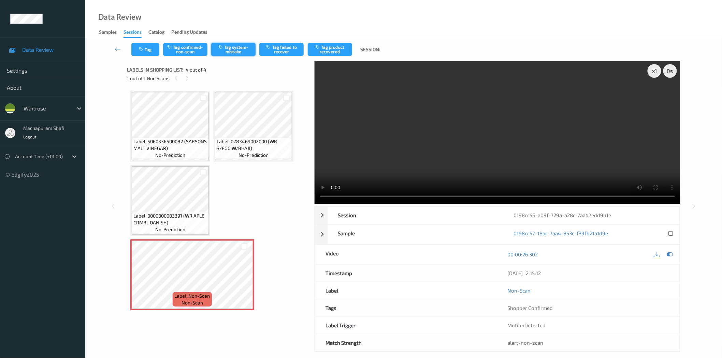
click at [239, 51] on button "Tag system-mistake" at bounding box center [233, 49] width 44 height 13
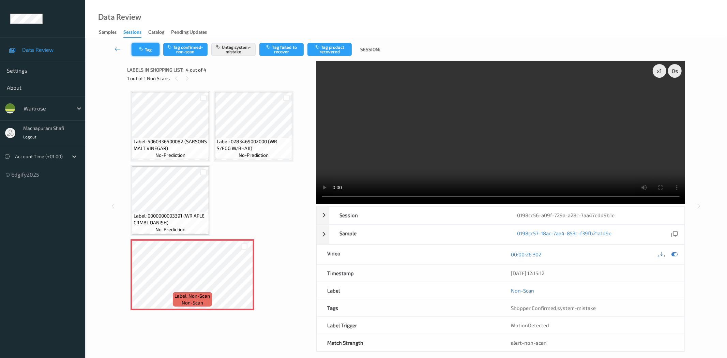
click at [147, 52] on button "Tag" at bounding box center [146, 49] width 28 height 13
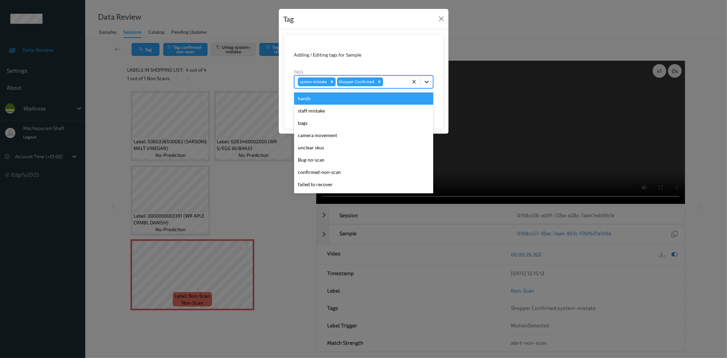
click at [428, 81] on icon at bounding box center [427, 82] width 4 height 2
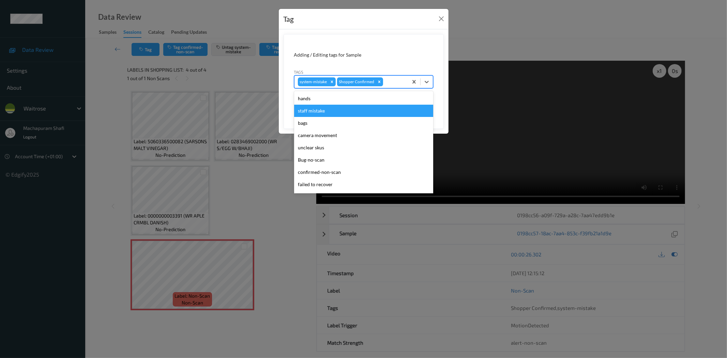
scroll to position [133, 0]
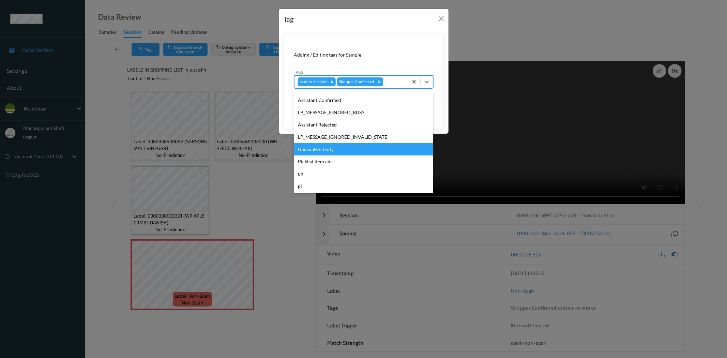
click at [324, 149] on div "Unusual-Activity" at bounding box center [363, 149] width 139 height 12
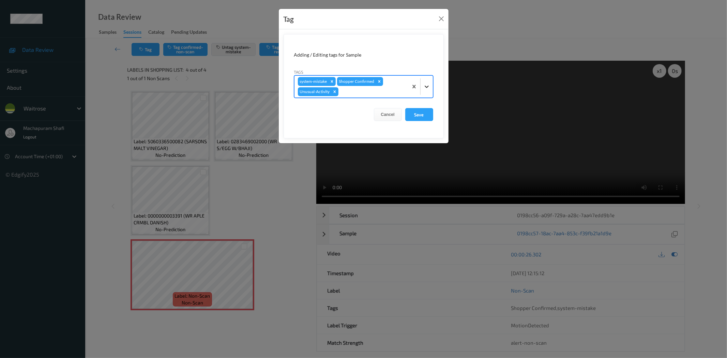
click at [427, 84] on div at bounding box center [427, 86] width 12 height 12
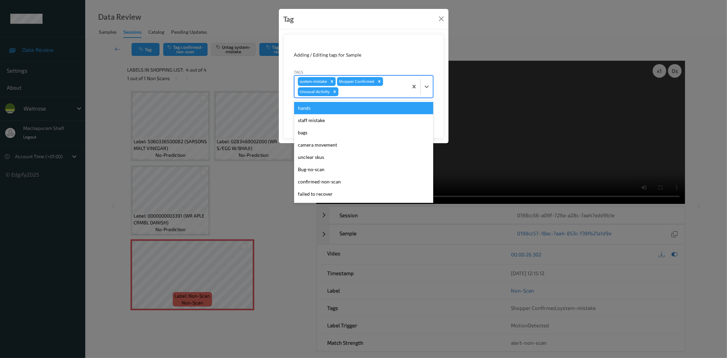
scroll to position [121, 0]
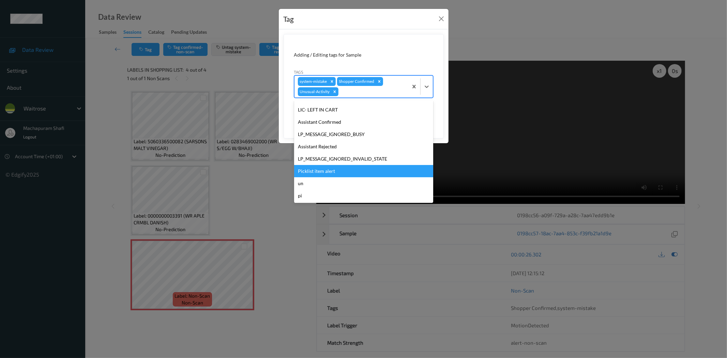
click at [324, 172] on div "Picklist item alert" at bounding box center [363, 171] width 139 height 12
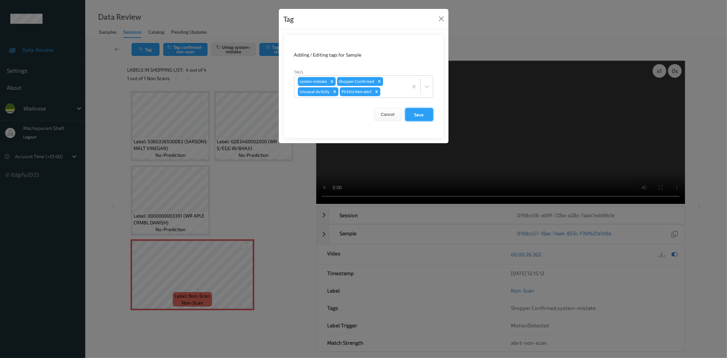
click at [423, 117] on button "Save" at bounding box center [419, 114] width 28 height 13
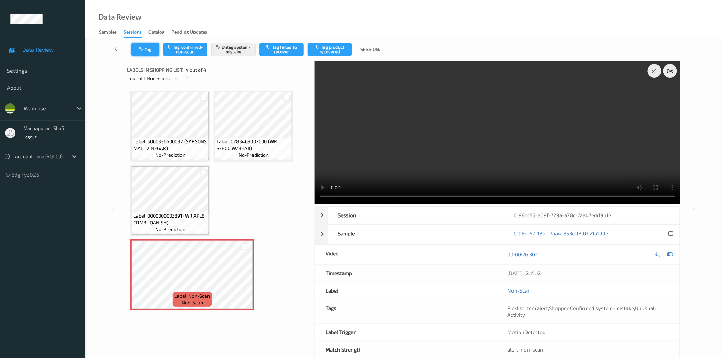
click at [151, 56] on button "Tag" at bounding box center [145, 49] width 28 height 13
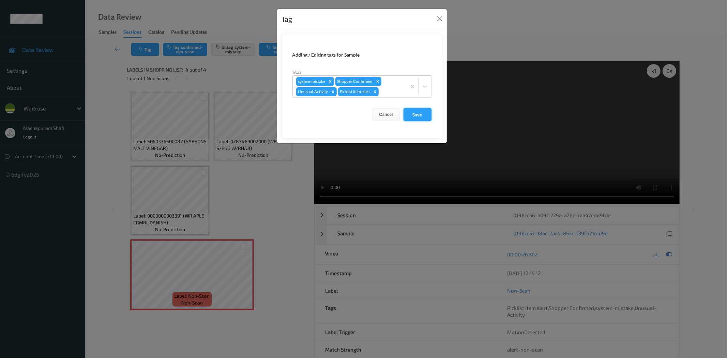
click at [414, 114] on button "Save" at bounding box center [418, 114] width 28 height 13
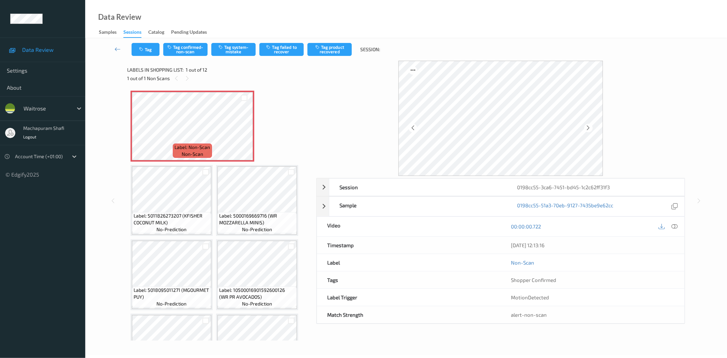
drag, startPoint x: 674, startPoint y: 227, endPoint x: 656, endPoint y: 205, distance: 28.4
click at [674, 227] on icon at bounding box center [675, 226] width 6 height 6
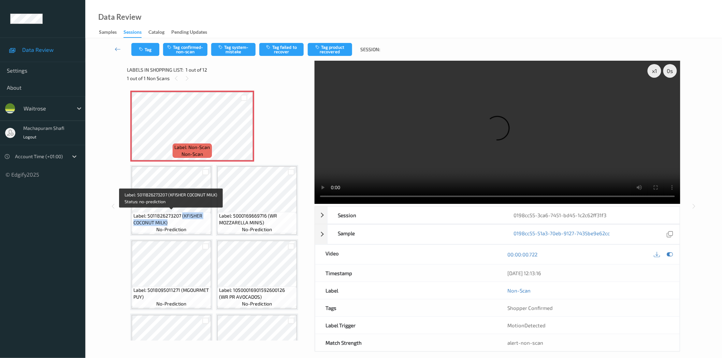
drag, startPoint x: 181, startPoint y: 217, endPoint x: 203, endPoint y: 227, distance: 24.1
click at [203, 227] on div "Label: 5011826273207 (KFISHER COCONUT MILK) no-prediction" at bounding box center [171, 222] width 79 height 21
copy span "(KFISHER COCONUT MILK)"
click at [225, 49] on button "Tag system-mistake" at bounding box center [233, 49] width 44 height 13
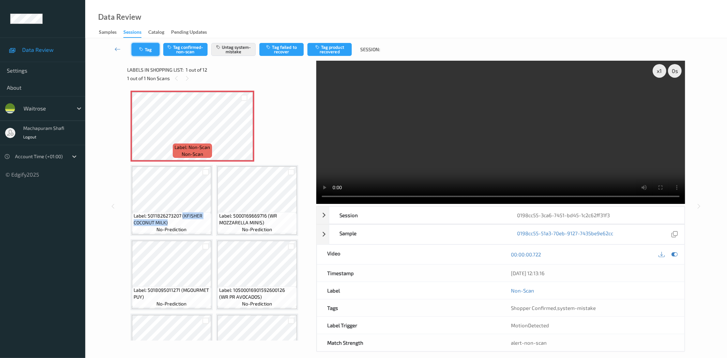
click at [145, 50] on icon "button" at bounding box center [142, 49] width 6 height 5
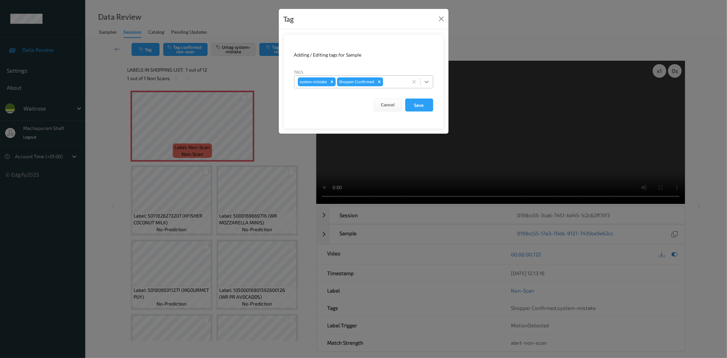
click at [427, 81] on icon at bounding box center [427, 81] width 7 height 7
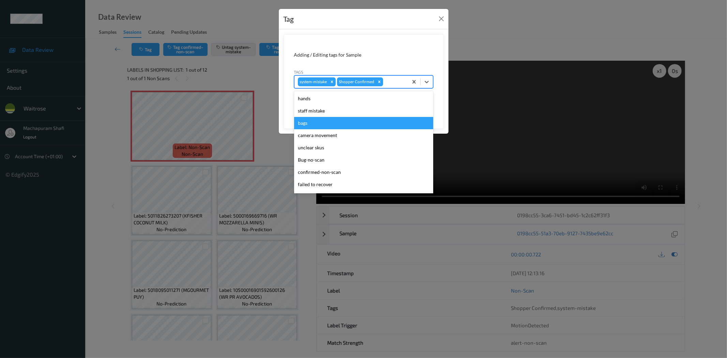
click at [311, 120] on div "bags" at bounding box center [363, 123] width 139 height 12
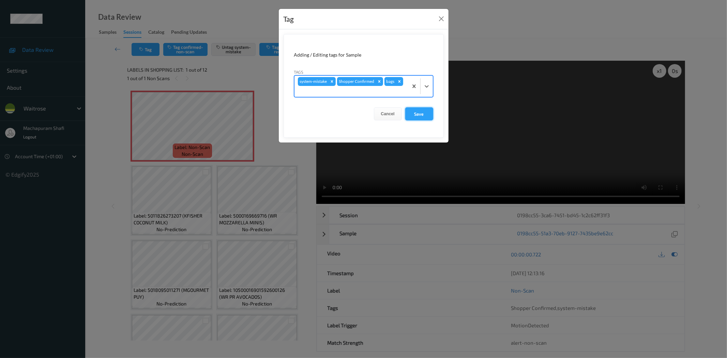
click at [420, 111] on button "Save" at bounding box center [419, 113] width 28 height 13
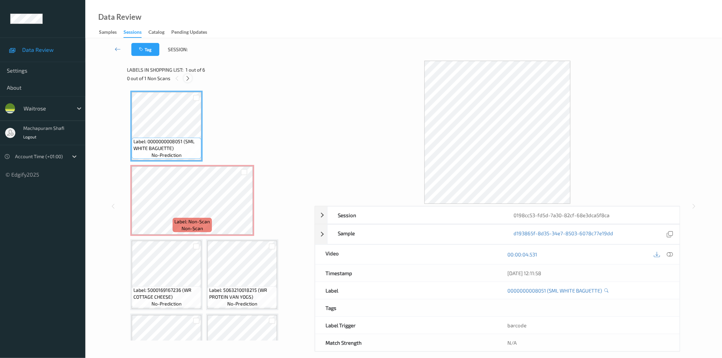
click at [187, 78] on icon at bounding box center [188, 78] width 6 height 6
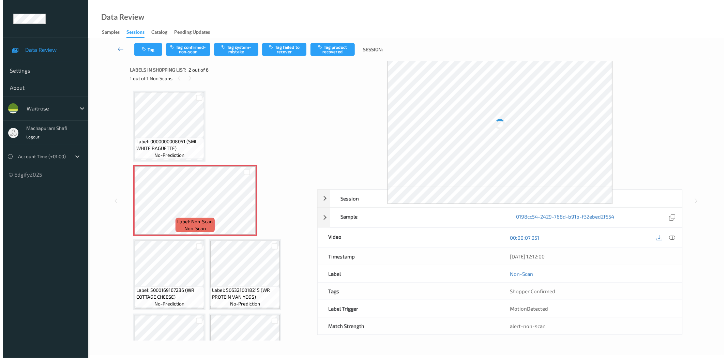
scroll to position [3, 0]
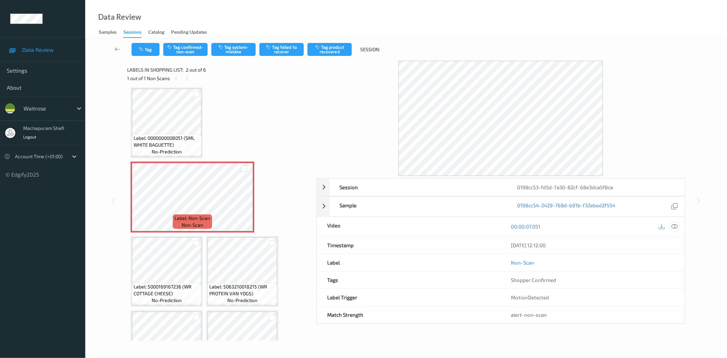
click at [675, 226] on icon at bounding box center [675, 226] width 6 height 6
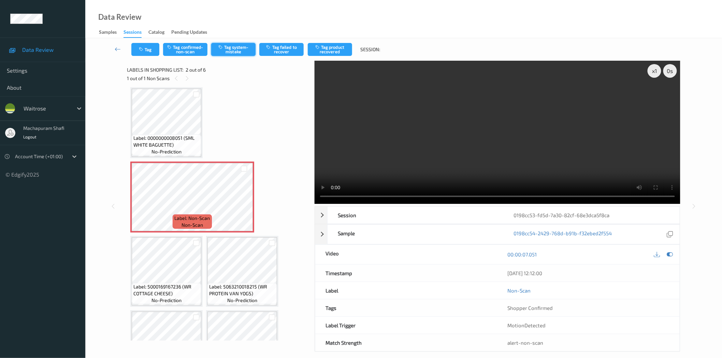
click at [235, 49] on button "Tag system-mistake" at bounding box center [233, 49] width 44 height 13
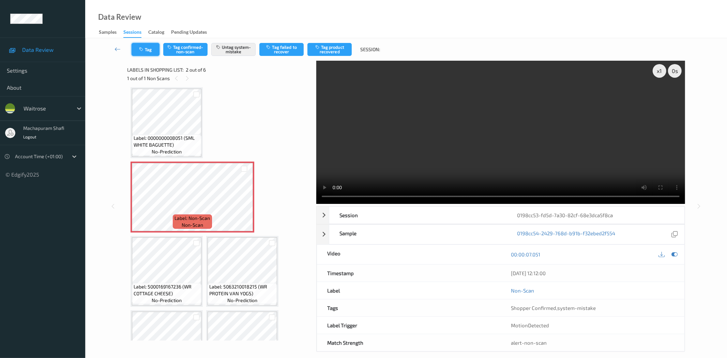
click at [151, 50] on button "Tag" at bounding box center [146, 49] width 28 height 13
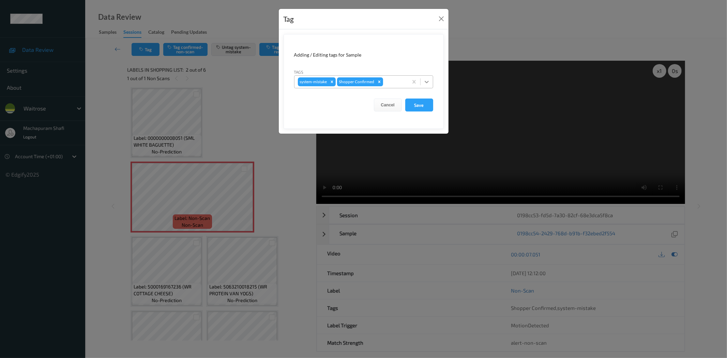
click at [430, 82] on icon at bounding box center [427, 81] width 7 height 7
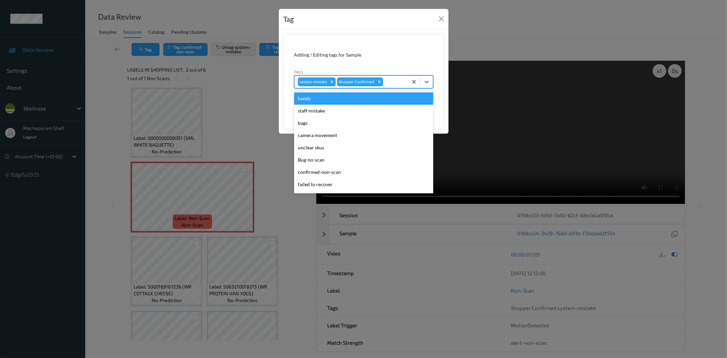
scroll to position [133, 0]
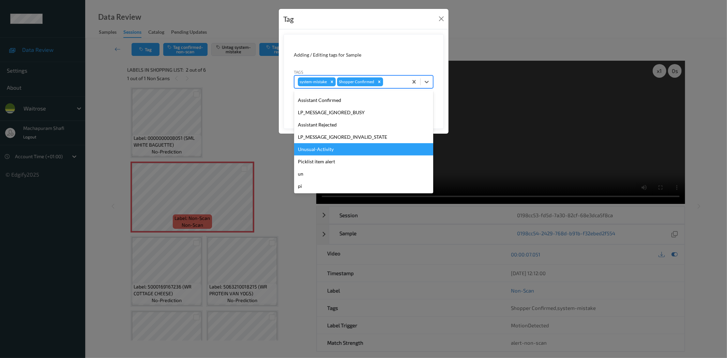
click at [329, 147] on div "Unusual-Activity" at bounding box center [363, 149] width 139 height 12
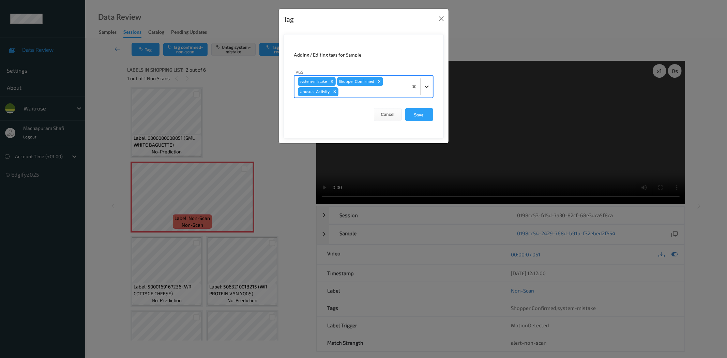
click at [426, 84] on icon at bounding box center [427, 86] width 7 height 7
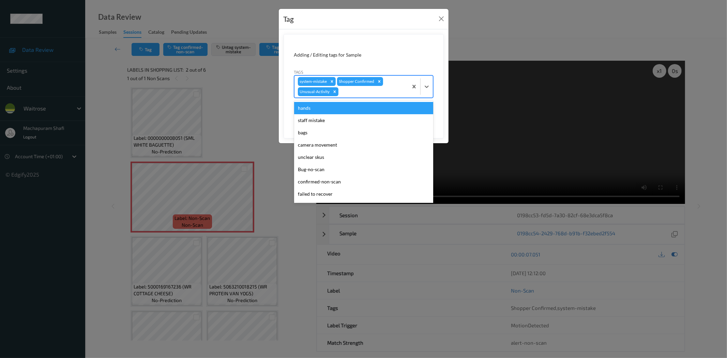
scroll to position [121, 0]
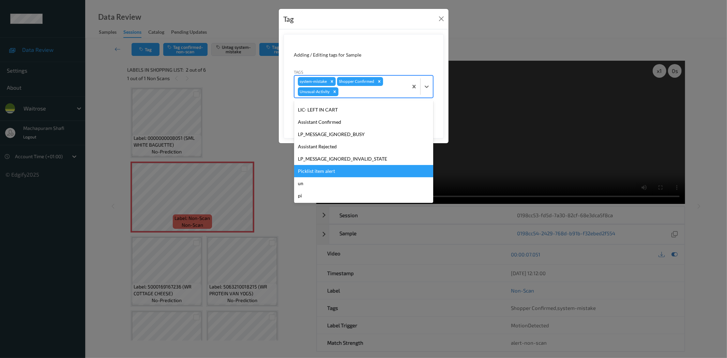
click at [325, 171] on div "Picklist item alert" at bounding box center [363, 171] width 139 height 12
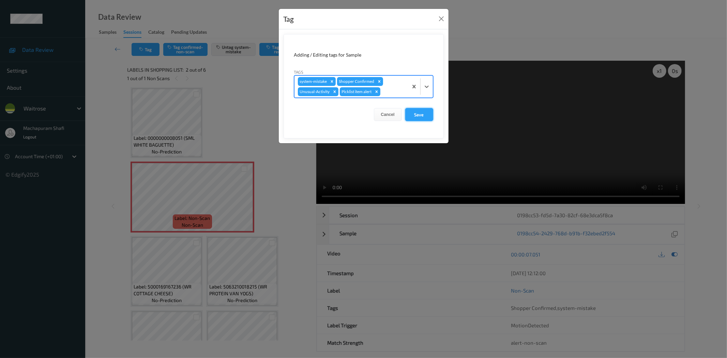
click at [421, 112] on button "Save" at bounding box center [419, 114] width 28 height 13
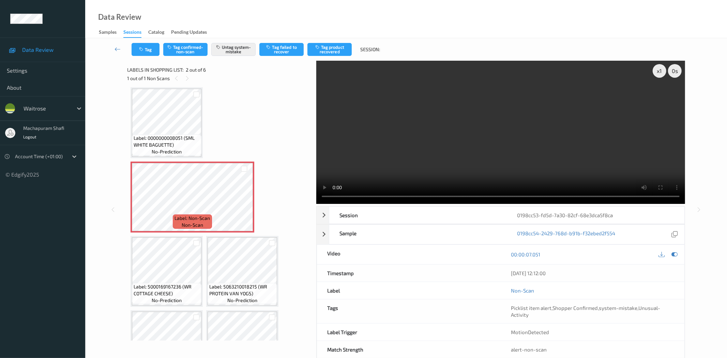
click at [225, 18] on div "Data Review Samples Sessions Catalog Pending Updates" at bounding box center [406, 19] width 642 height 38
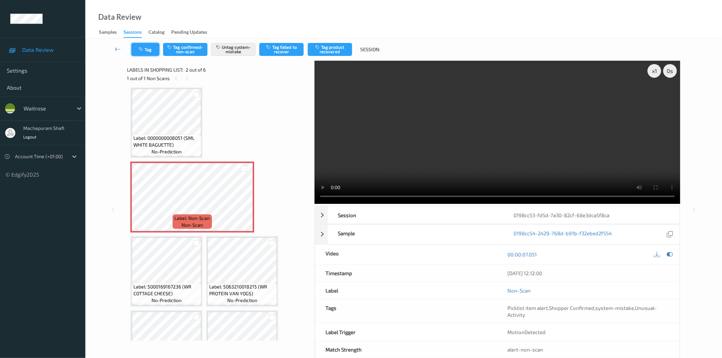
click at [141, 49] on icon "button" at bounding box center [142, 49] width 6 height 5
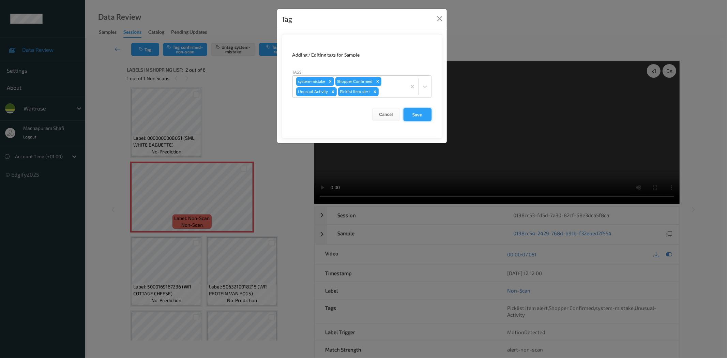
click at [418, 114] on button "Save" at bounding box center [418, 114] width 28 height 13
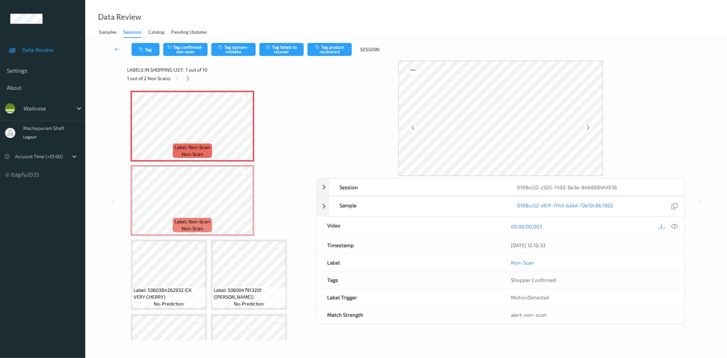
click at [673, 226] on icon at bounding box center [675, 226] width 6 height 6
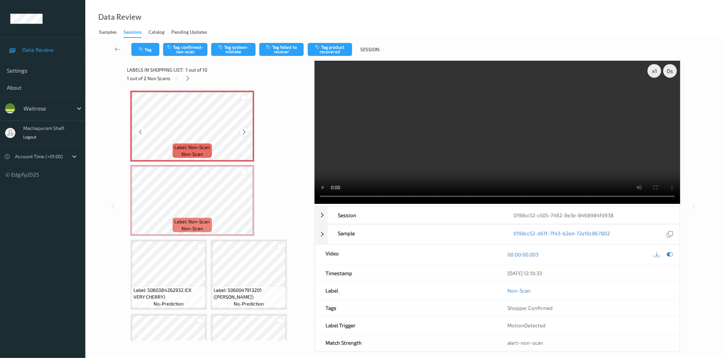
click at [241, 134] on icon at bounding box center [244, 132] width 6 height 6
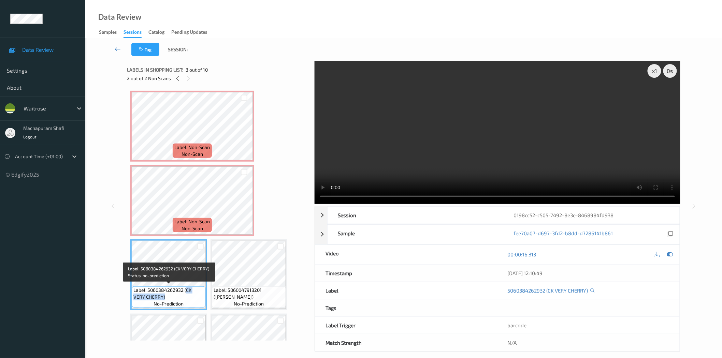
drag, startPoint x: 185, startPoint y: 287, endPoint x: 200, endPoint y: 296, distance: 17.0
click at [200, 296] on span "Label: 5060384262932 (CK VERY CHERRY)" at bounding box center [168, 294] width 71 height 14
copy span "CK VERY CHERRY)"
click at [245, 207] on icon at bounding box center [244, 206] width 6 height 6
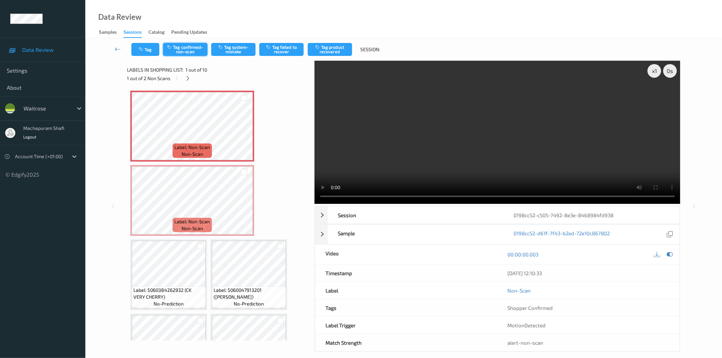
click at [186, 53] on button "Tag confirmed-non-scan" at bounding box center [185, 49] width 44 height 13
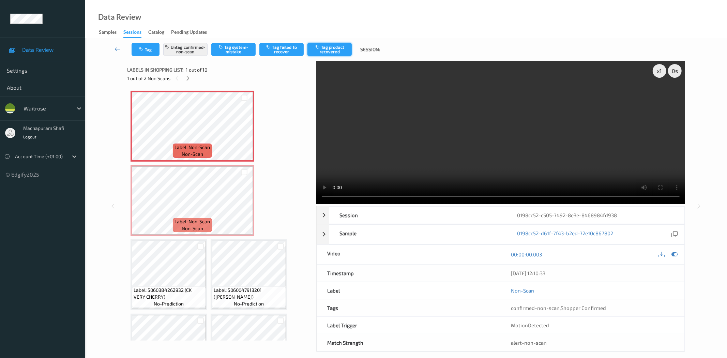
click at [337, 48] on button "Tag product recovered" at bounding box center [330, 49] width 44 height 13
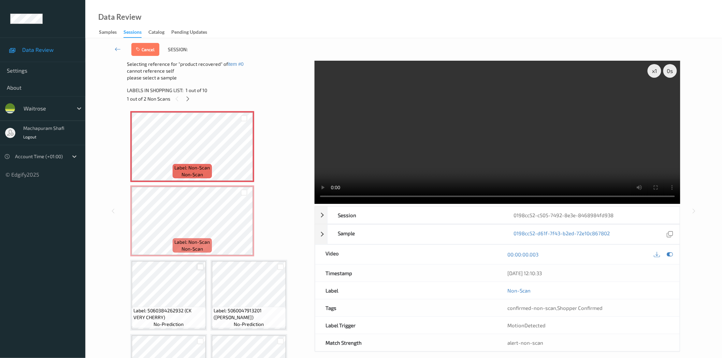
click at [201, 265] on div at bounding box center [200, 267] width 6 height 6
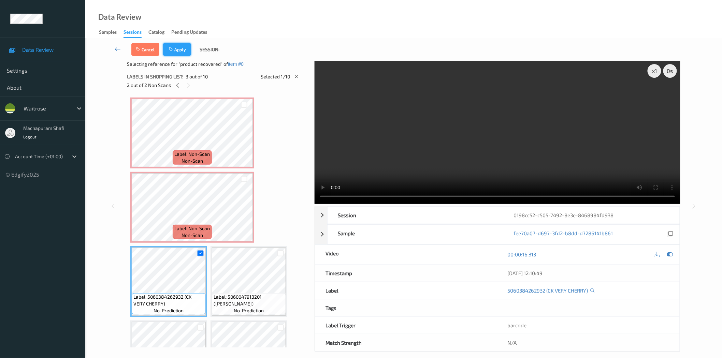
click at [177, 47] on button "Apply" at bounding box center [177, 49] width 28 height 13
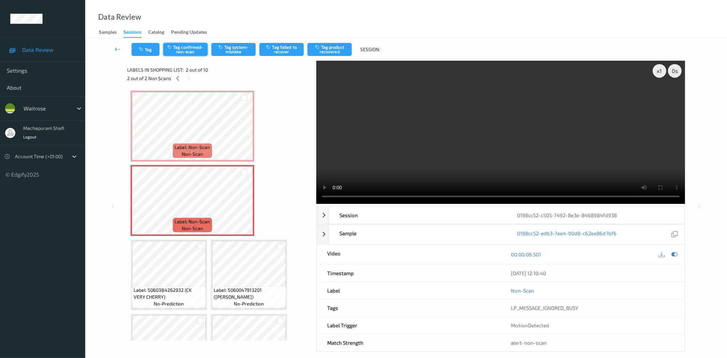
click at [186, 53] on button "Tag confirmed-non-scan" at bounding box center [185, 49] width 44 height 13
click at [336, 48] on button "Tag product recovered" at bounding box center [330, 49] width 44 height 13
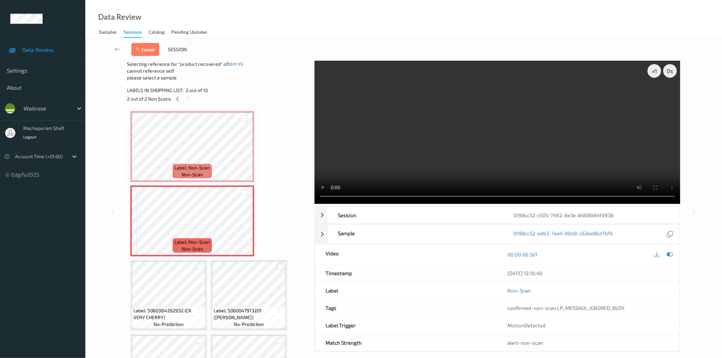
click at [280, 267] on div at bounding box center [280, 267] width 6 height 6
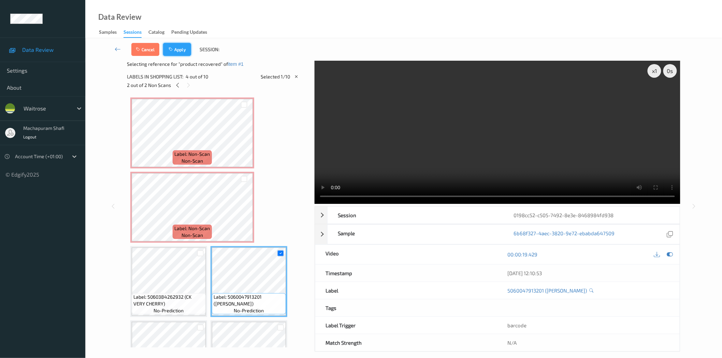
click at [179, 50] on button "Apply" at bounding box center [177, 49] width 28 height 13
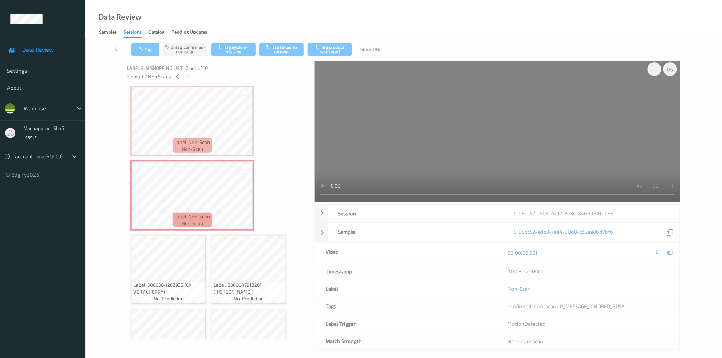
scroll to position [18, 0]
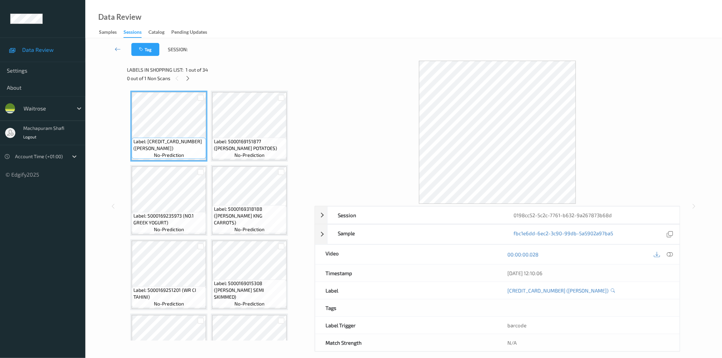
drag, startPoint x: 186, startPoint y: 76, endPoint x: 246, endPoint y: 107, distance: 66.8
click at [187, 76] on icon at bounding box center [188, 78] width 6 height 6
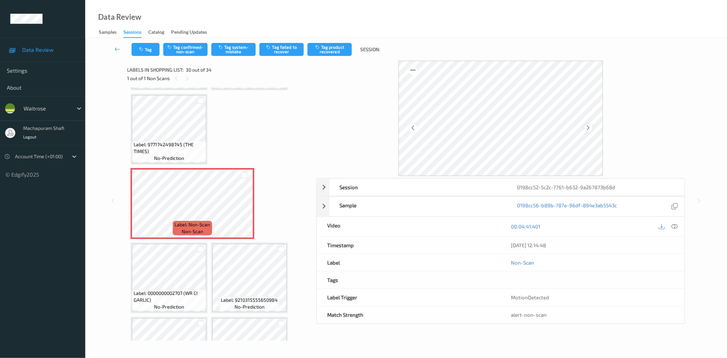
click at [587, 127] on icon at bounding box center [589, 128] width 6 height 6
drag, startPoint x: 674, startPoint y: 227, endPoint x: 670, endPoint y: 207, distance: 20.7
click at [674, 227] on icon at bounding box center [675, 226] width 6 height 6
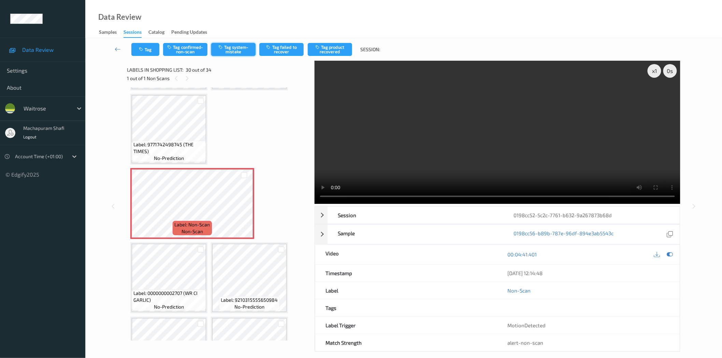
click at [234, 53] on button "Tag system-mistake" at bounding box center [233, 49] width 44 height 13
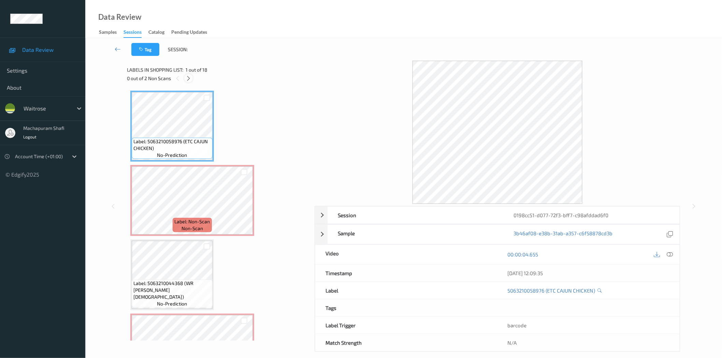
click at [188, 76] on icon at bounding box center [189, 78] width 6 height 6
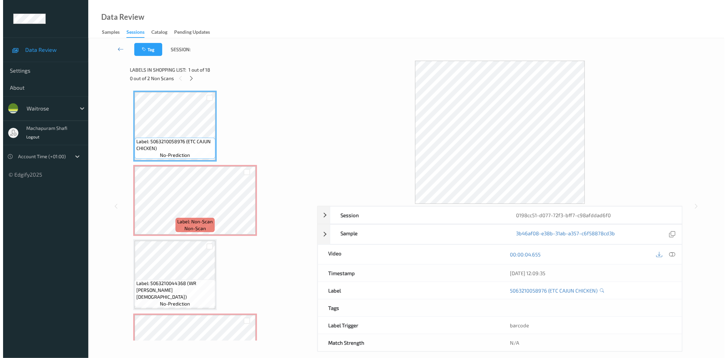
scroll to position [3, 0]
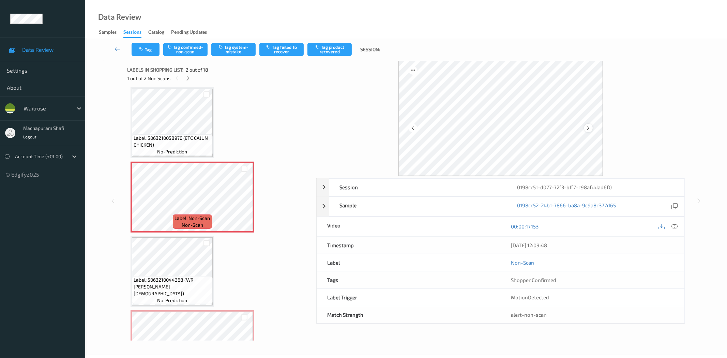
click at [587, 128] on icon at bounding box center [589, 128] width 6 height 6
click at [411, 128] on icon at bounding box center [413, 128] width 6 height 6
click at [674, 226] on icon at bounding box center [675, 226] width 6 height 6
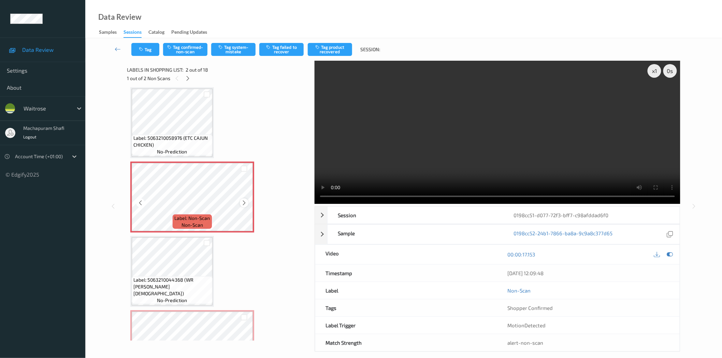
click at [241, 203] on icon at bounding box center [244, 203] width 6 height 6
click at [244, 203] on icon at bounding box center [244, 203] width 6 height 6
click at [670, 254] on icon at bounding box center [669, 254] width 6 height 6
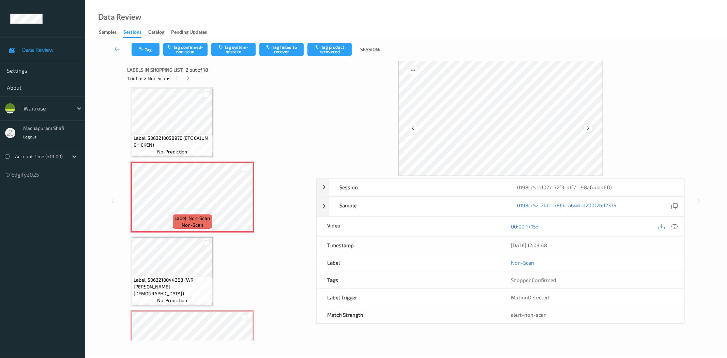
click at [588, 127] on icon at bounding box center [589, 128] width 6 height 6
click at [678, 227] on div at bounding box center [674, 226] width 9 height 9
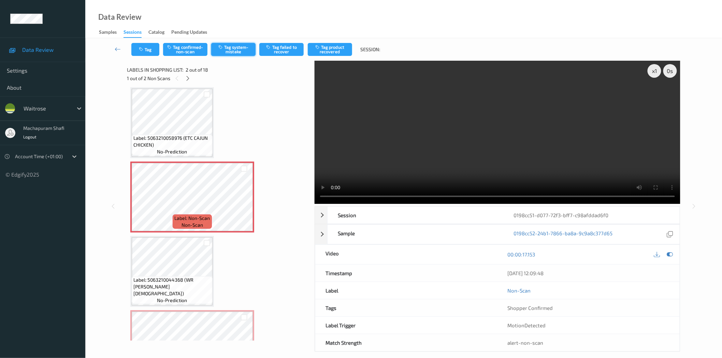
click at [236, 50] on button "Tag system-mistake" at bounding box center [233, 49] width 44 height 13
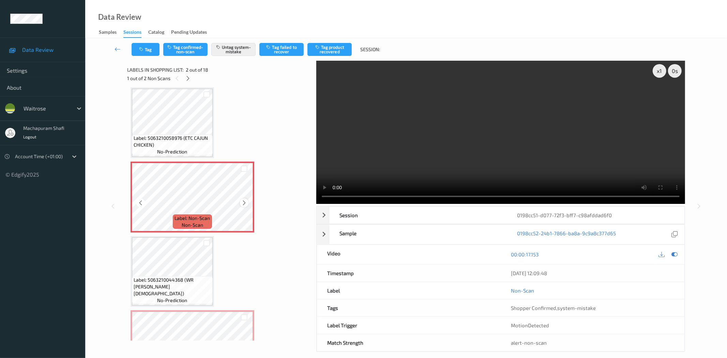
click at [243, 202] on icon at bounding box center [244, 203] width 6 height 6
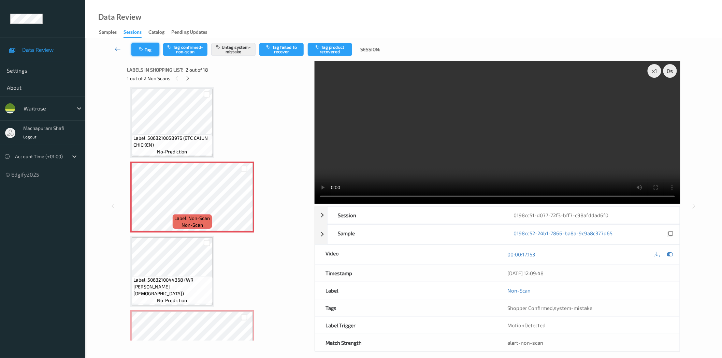
click at [146, 52] on button "Tag" at bounding box center [145, 49] width 28 height 13
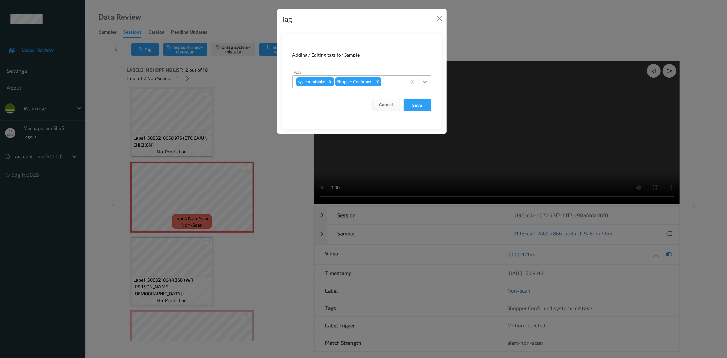
click at [423, 81] on icon at bounding box center [425, 82] width 4 height 2
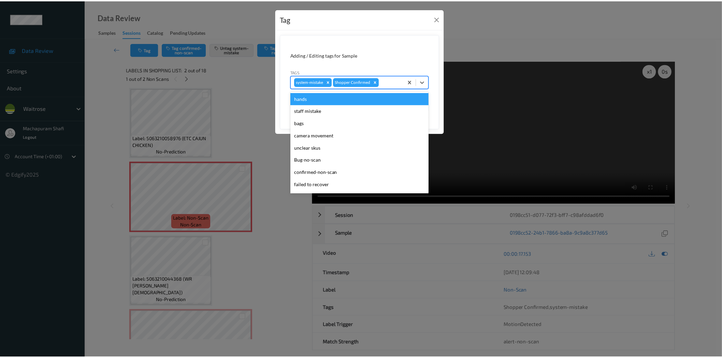
scroll to position [133, 0]
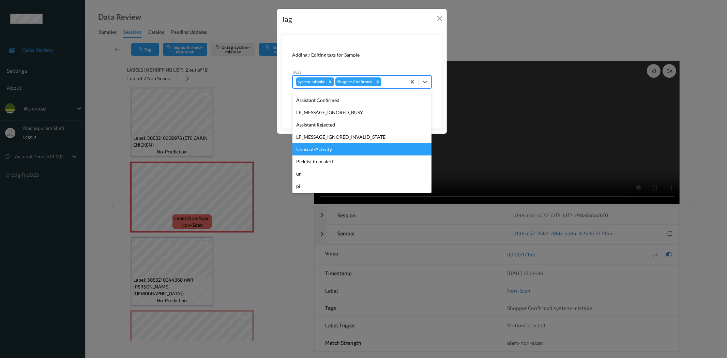
click at [317, 150] on div "Unusual-Activity" at bounding box center [362, 149] width 139 height 12
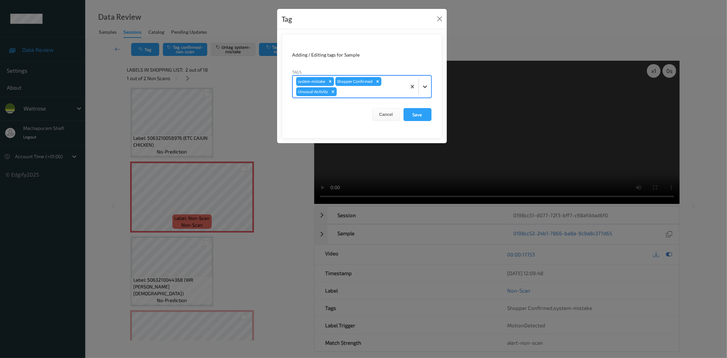
click at [425, 87] on icon at bounding box center [425, 87] width 4 height 2
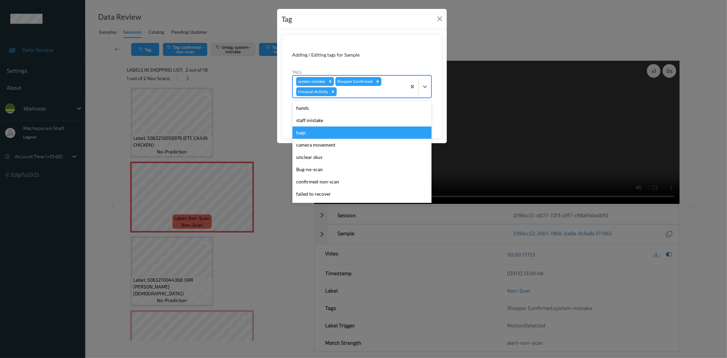
click at [308, 132] on div "bags" at bounding box center [362, 133] width 139 height 12
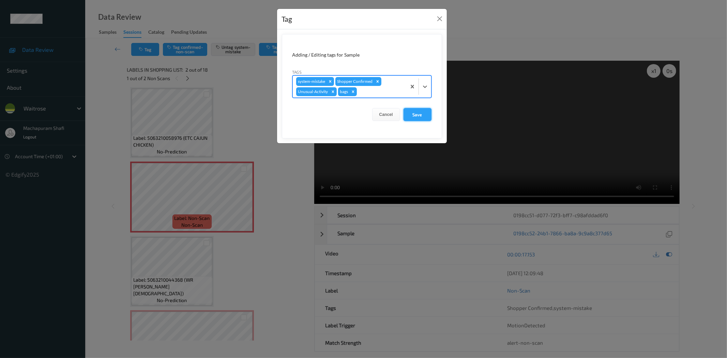
click at [421, 114] on button "Save" at bounding box center [418, 114] width 28 height 13
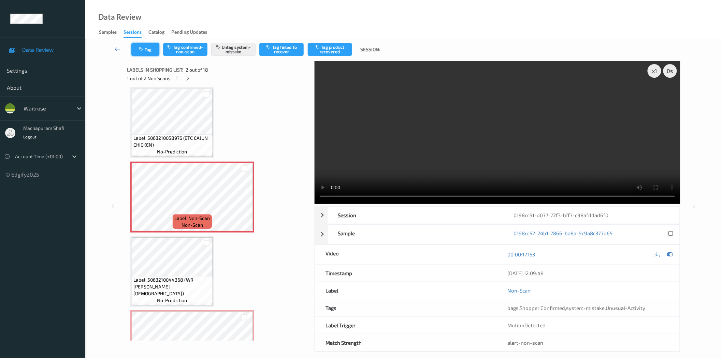
click at [146, 49] on button "Tag" at bounding box center [145, 49] width 28 height 13
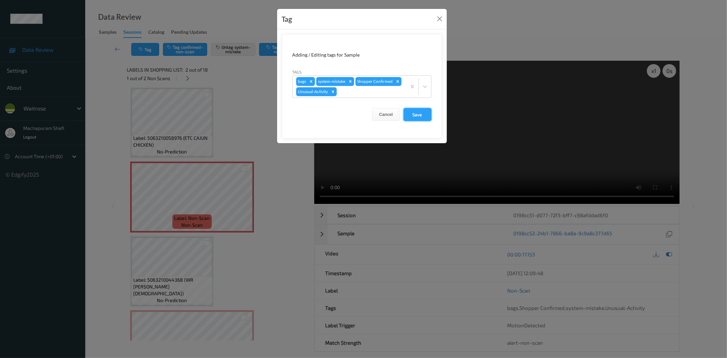
click at [417, 115] on button "Save" at bounding box center [418, 114] width 28 height 13
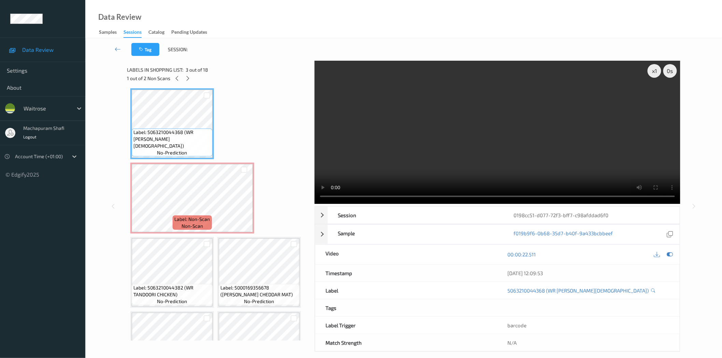
scroll to position [151, 0]
click at [242, 203] on icon at bounding box center [244, 204] width 6 height 6
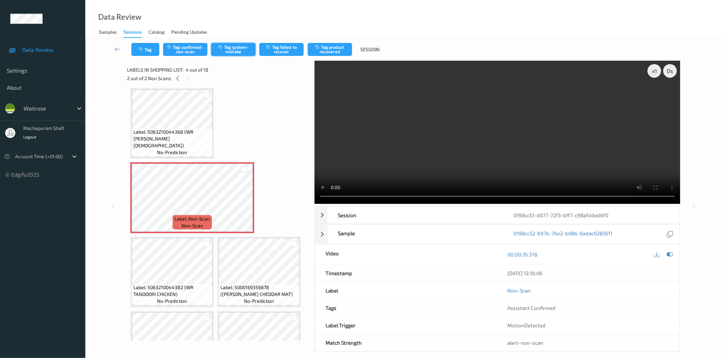
click at [229, 48] on button "Tag system-mistake" at bounding box center [233, 49] width 44 height 13
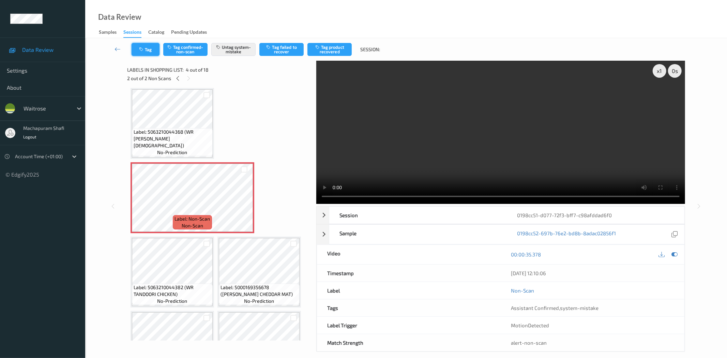
click at [148, 52] on button "Tag" at bounding box center [146, 49] width 28 height 13
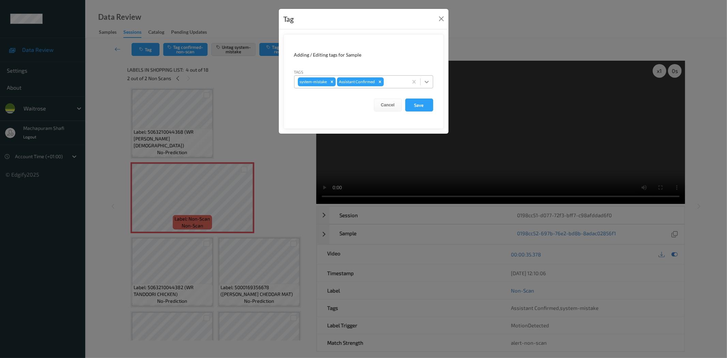
click at [429, 81] on icon at bounding box center [427, 81] width 7 height 7
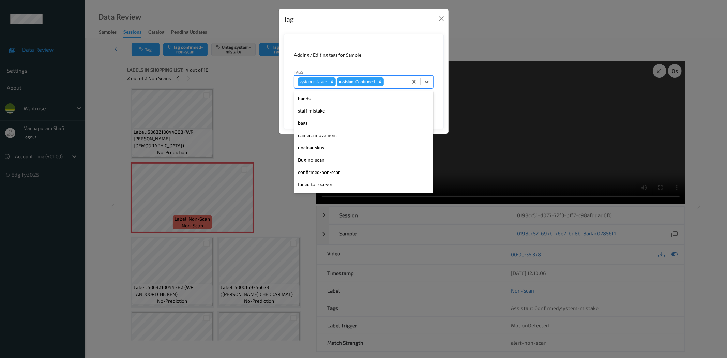
scroll to position [133, 0]
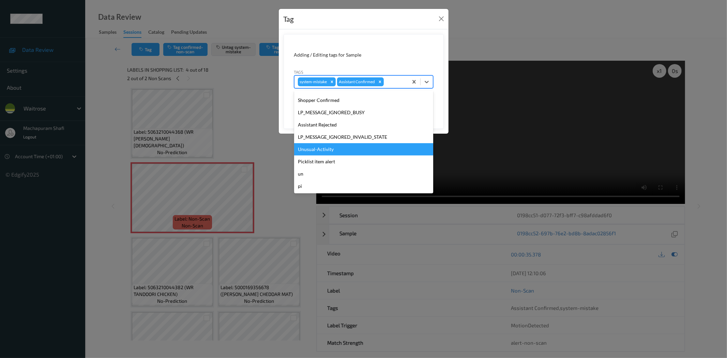
click at [338, 147] on div "Unusual-Activity" at bounding box center [363, 149] width 139 height 12
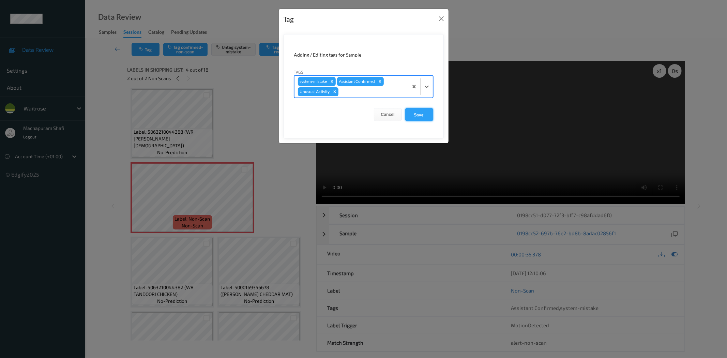
click at [415, 114] on button "Save" at bounding box center [419, 114] width 28 height 13
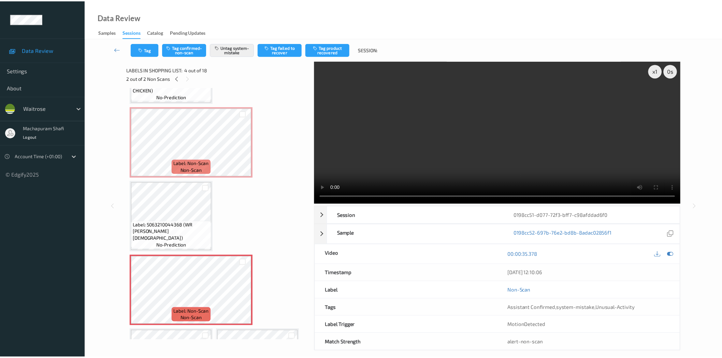
scroll to position [55, 0]
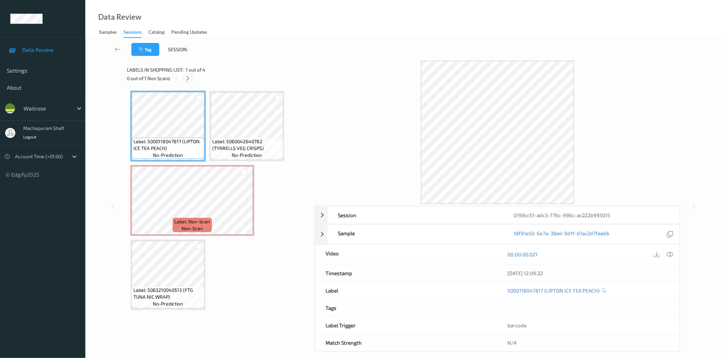
click at [188, 79] on icon at bounding box center [188, 78] width 6 height 6
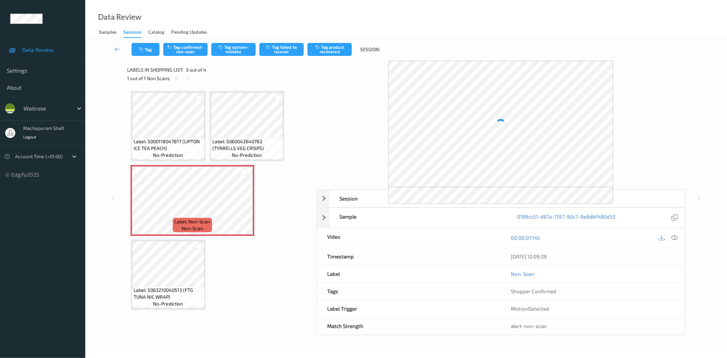
drag, startPoint x: 676, startPoint y: 237, endPoint x: 648, endPoint y: 159, distance: 82.4
click at [676, 237] on icon at bounding box center [675, 238] width 6 height 6
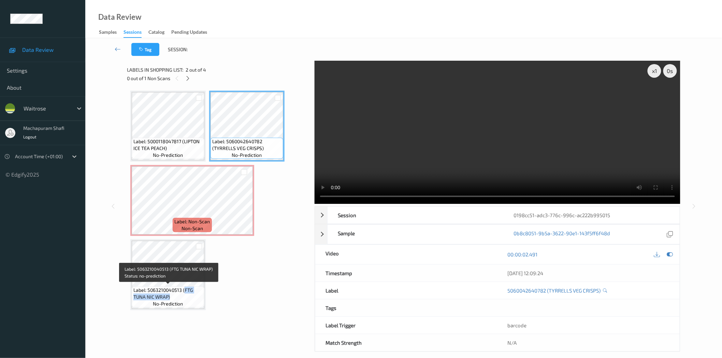
drag, startPoint x: 183, startPoint y: 288, endPoint x: 194, endPoint y: 299, distance: 15.4
click at [194, 299] on span "Label: 5063210040513 (FTG TUNA NIC WRAP)" at bounding box center [167, 294] width 69 height 14
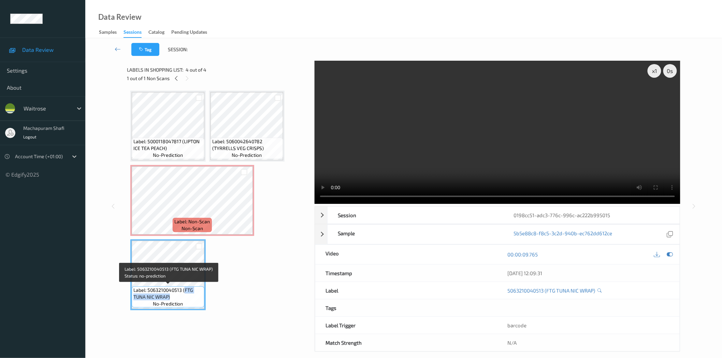
copy span "FTG TUNA NIC WRAP)"
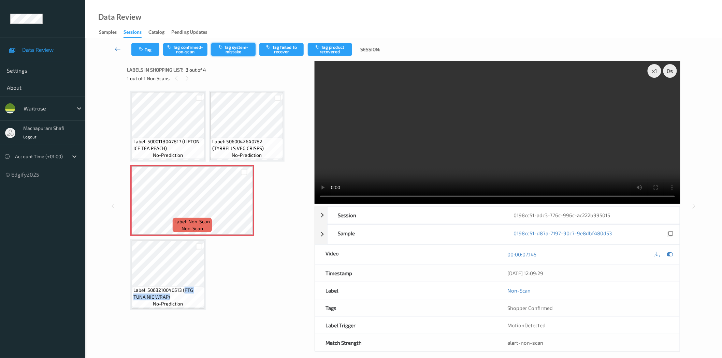
click at [233, 49] on button "Tag system-mistake" at bounding box center [233, 49] width 44 height 13
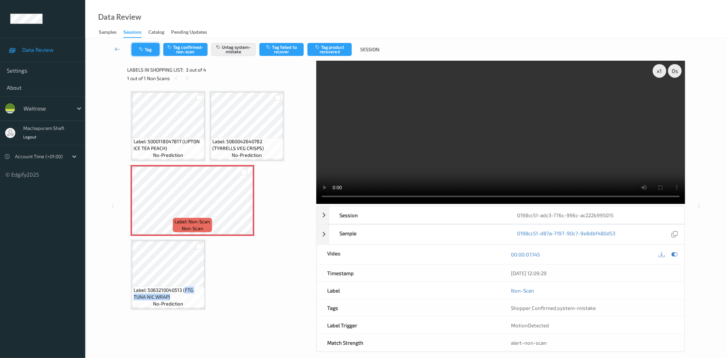
click at [145, 50] on icon "button" at bounding box center [142, 49] width 6 height 5
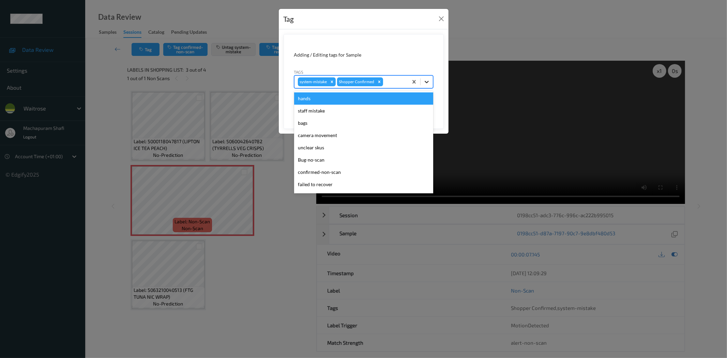
click at [427, 77] on div at bounding box center [427, 82] width 12 height 12
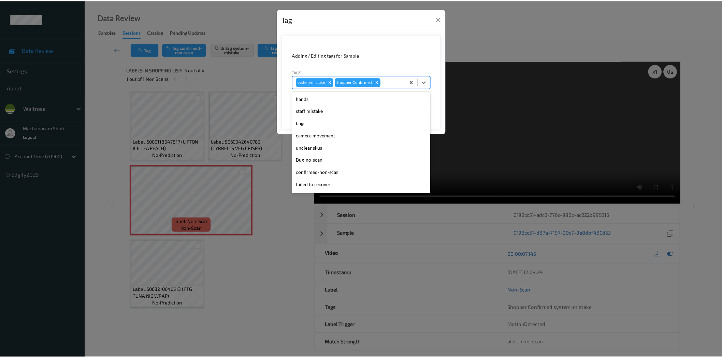
scroll to position [133, 0]
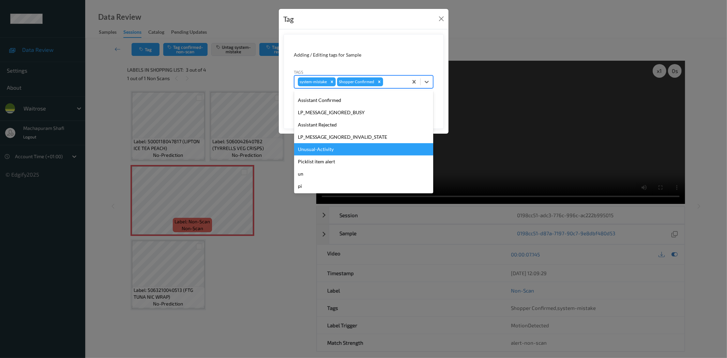
click at [332, 146] on div "Unusual-Activity" at bounding box center [363, 149] width 139 height 12
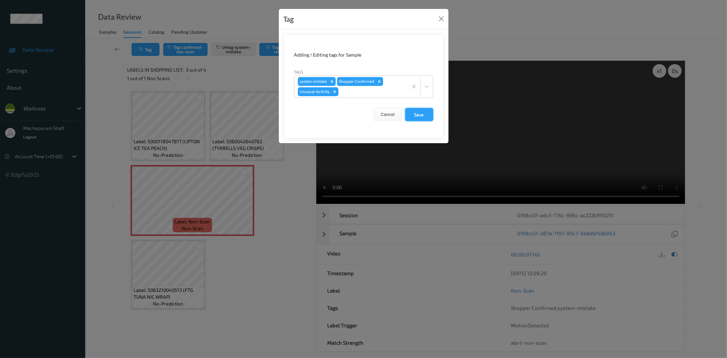
click at [415, 113] on button "Save" at bounding box center [419, 114] width 28 height 13
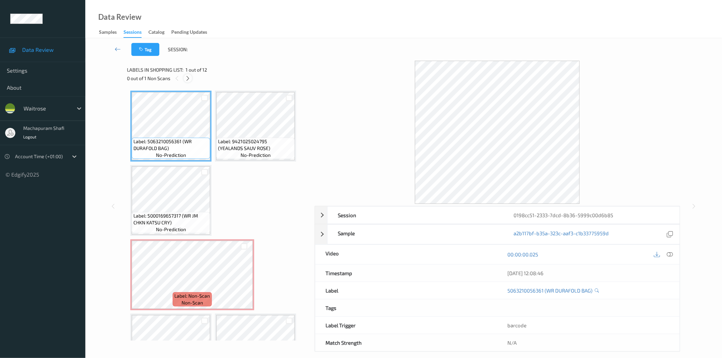
click at [187, 79] on icon at bounding box center [188, 78] width 6 height 6
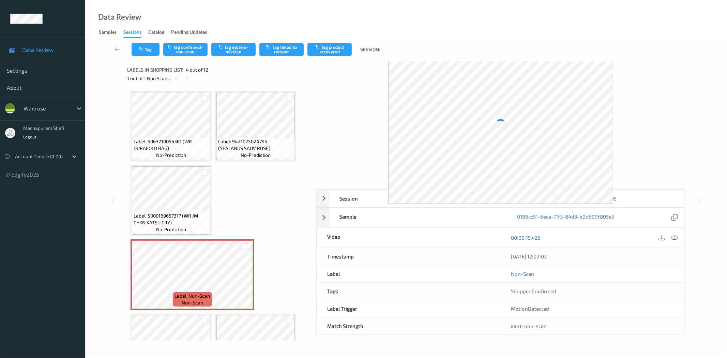
scroll to position [77, 0]
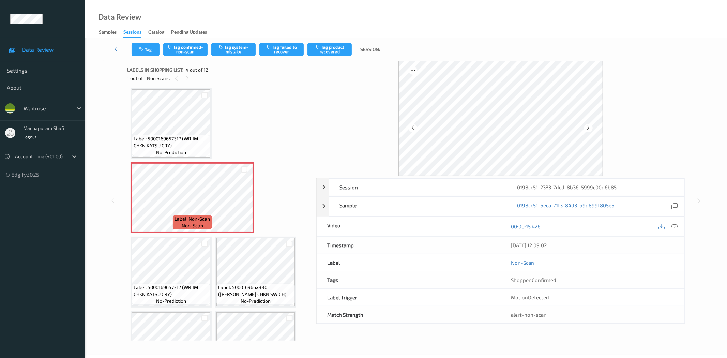
click at [675, 223] on div at bounding box center [674, 226] width 9 height 9
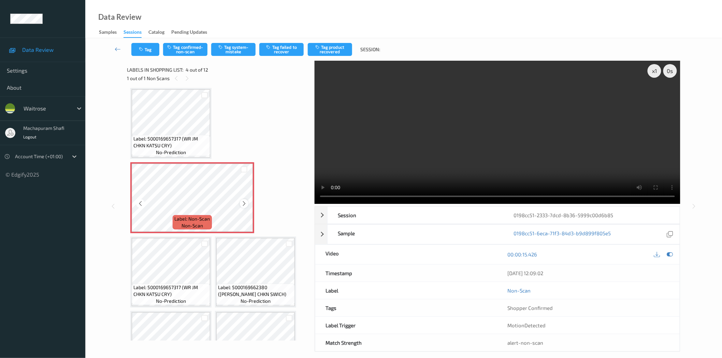
click at [243, 202] on icon at bounding box center [244, 204] width 6 height 6
click at [237, 50] on button "Tag system-mistake" at bounding box center [233, 49] width 44 height 13
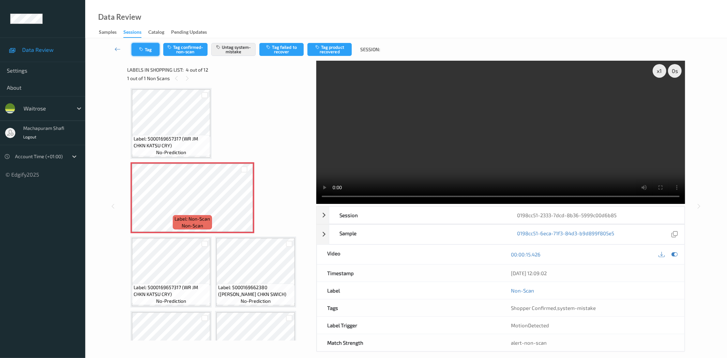
click at [142, 52] on button "Tag" at bounding box center [146, 49] width 28 height 13
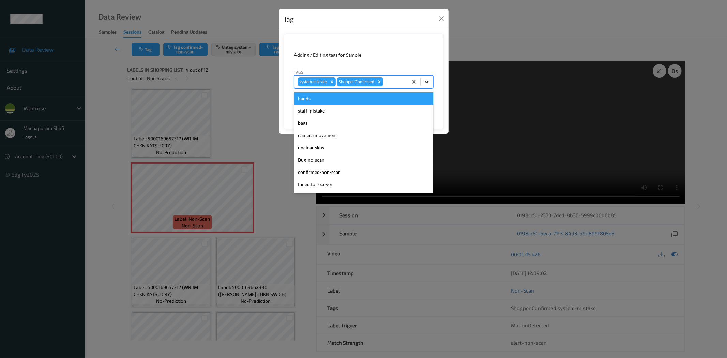
click at [428, 82] on icon at bounding box center [427, 81] width 7 height 7
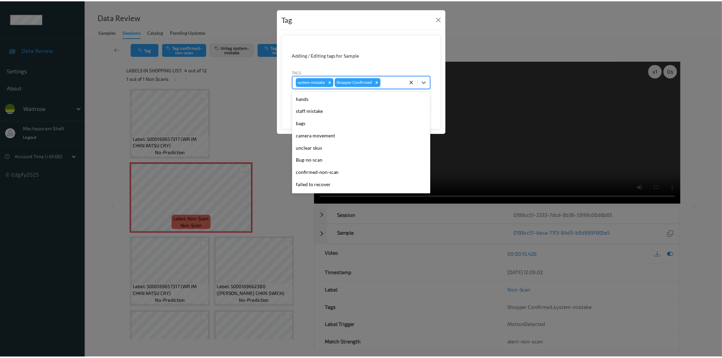
scroll to position [133, 0]
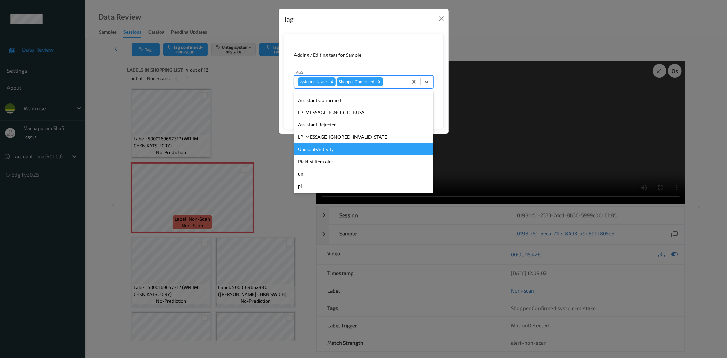
click at [332, 147] on div "Unusual-Activity" at bounding box center [363, 149] width 139 height 12
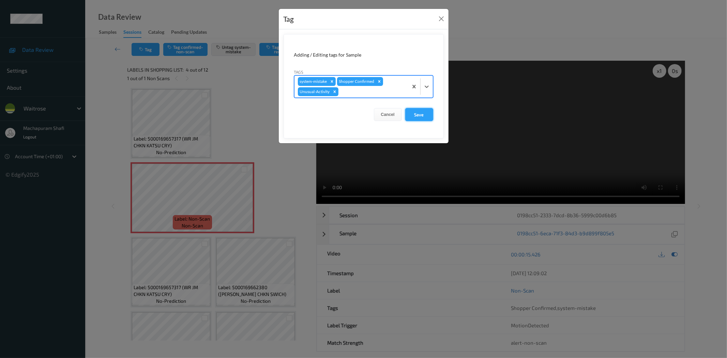
click at [414, 114] on button "Save" at bounding box center [419, 114] width 28 height 13
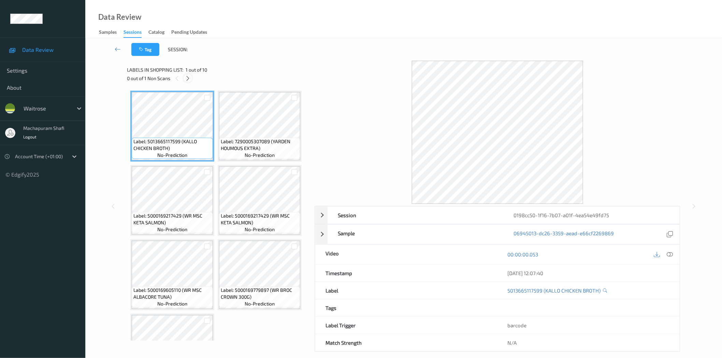
click at [190, 77] on icon at bounding box center [188, 78] width 6 height 6
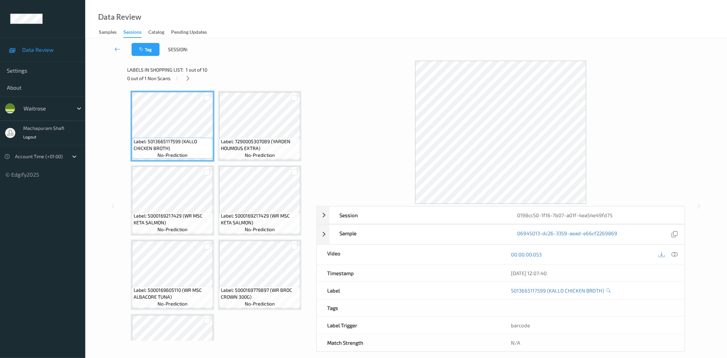
scroll to position [193, 0]
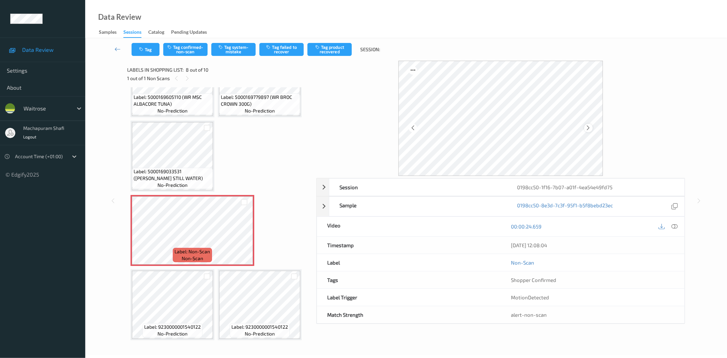
click at [587, 127] on icon at bounding box center [589, 128] width 6 height 6
click at [674, 226] on icon at bounding box center [675, 226] width 6 height 6
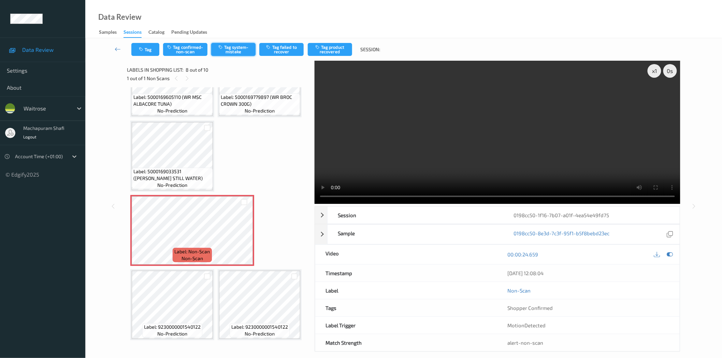
click at [241, 51] on button "Tag system-mistake" at bounding box center [233, 49] width 44 height 13
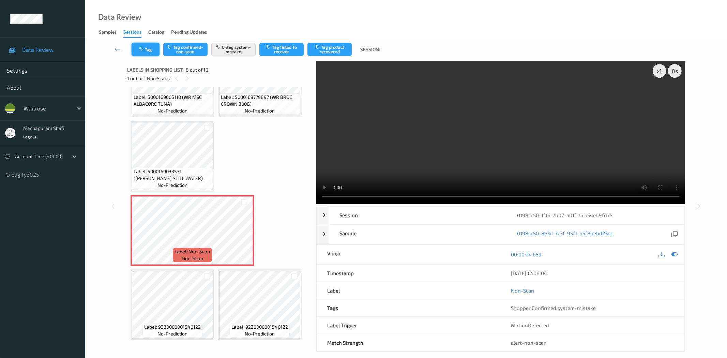
click at [147, 53] on button "Tag" at bounding box center [146, 49] width 28 height 13
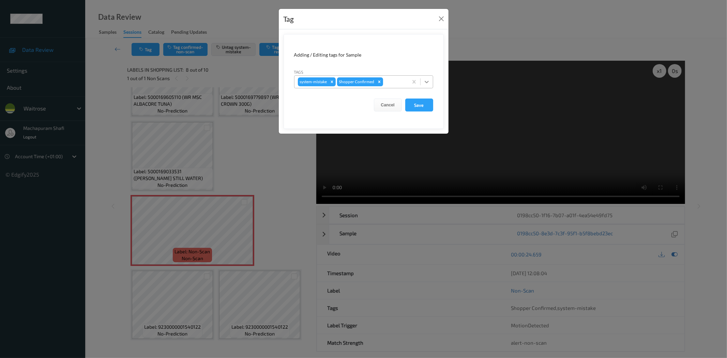
click at [427, 81] on icon at bounding box center [427, 81] width 7 height 7
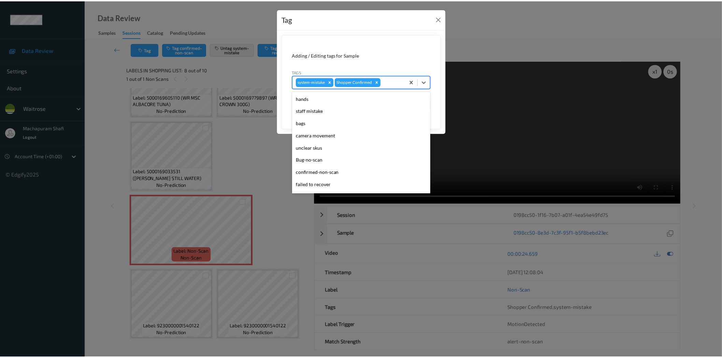
scroll to position [133, 0]
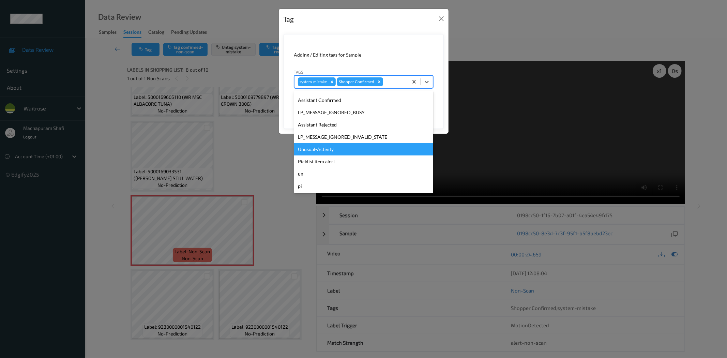
click at [309, 151] on div "Unusual-Activity" at bounding box center [363, 149] width 139 height 12
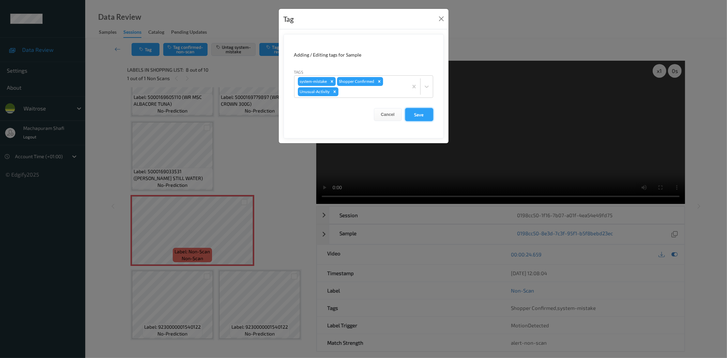
click at [417, 116] on button "Save" at bounding box center [419, 114] width 28 height 13
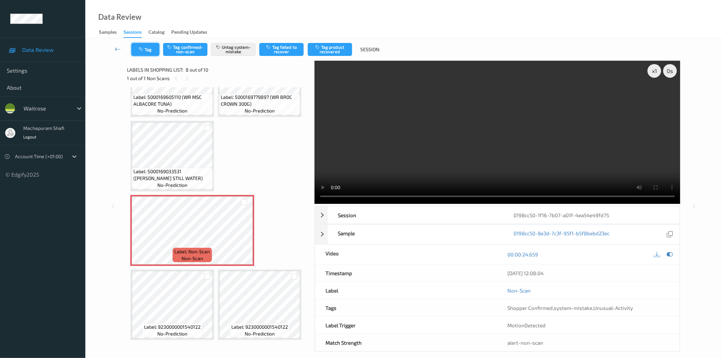
click at [142, 50] on icon "button" at bounding box center [142, 49] width 6 height 5
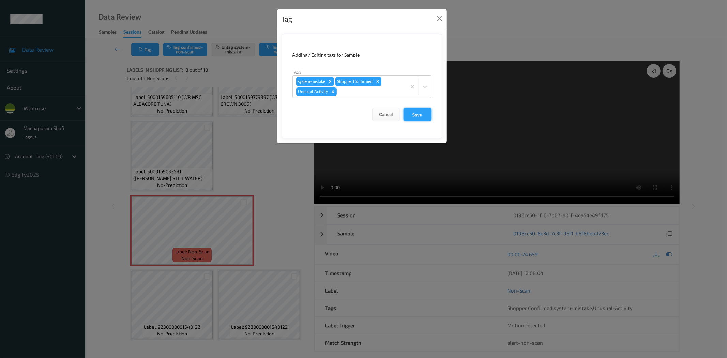
click at [418, 113] on button "Save" at bounding box center [418, 114] width 28 height 13
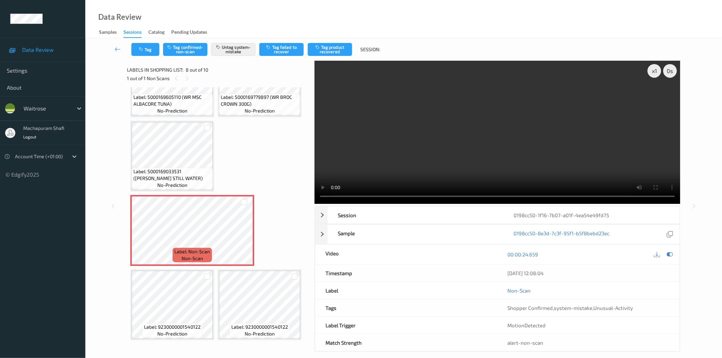
click at [252, 15] on div "Data Review Samples Sessions Catalog Pending Updates" at bounding box center [403, 19] width 636 height 38
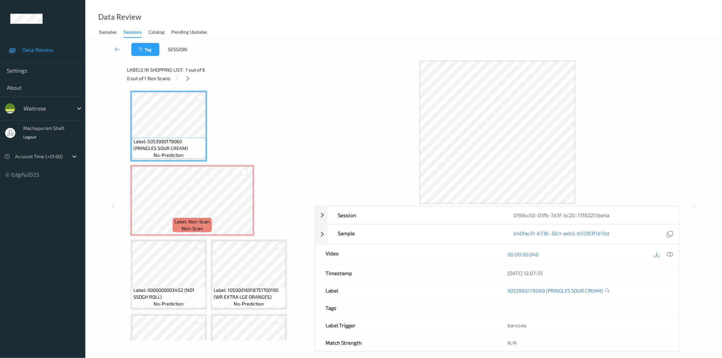
click at [189, 73] on div "Labels in shopping list: 1 out of 6" at bounding box center [218, 69] width 183 height 9
click at [188, 77] on icon at bounding box center [188, 78] width 6 height 6
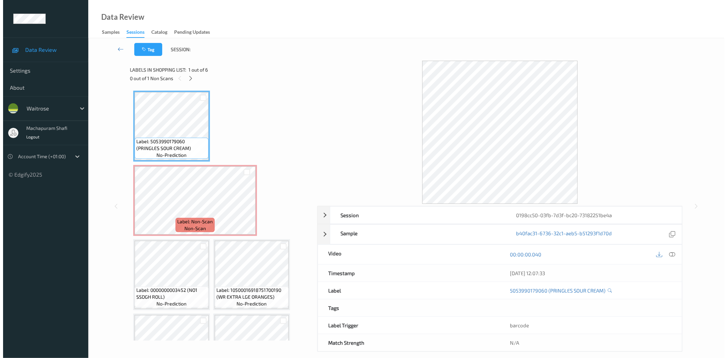
scroll to position [3, 0]
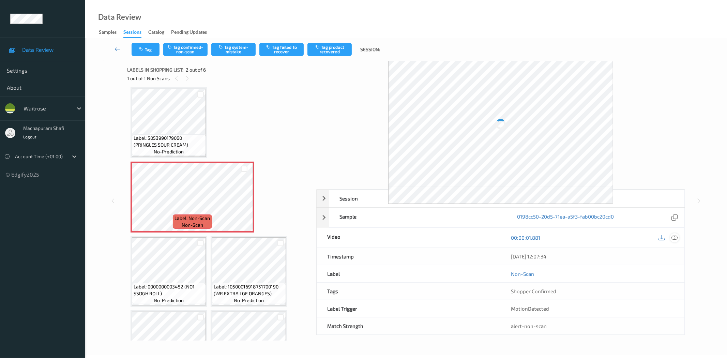
click at [678, 237] on icon at bounding box center [675, 238] width 6 height 6
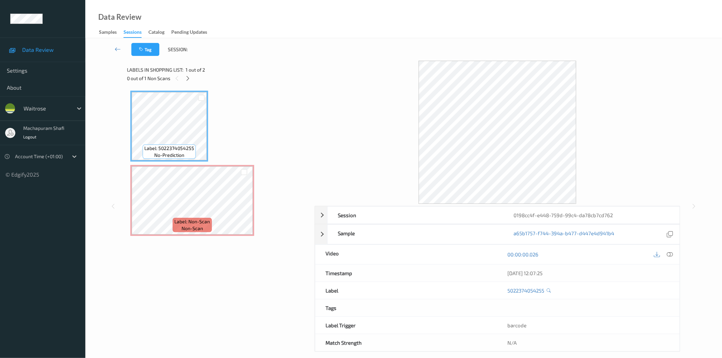
click at [188, 77] on icon at bounding box center [188, 78] width 6 height 6
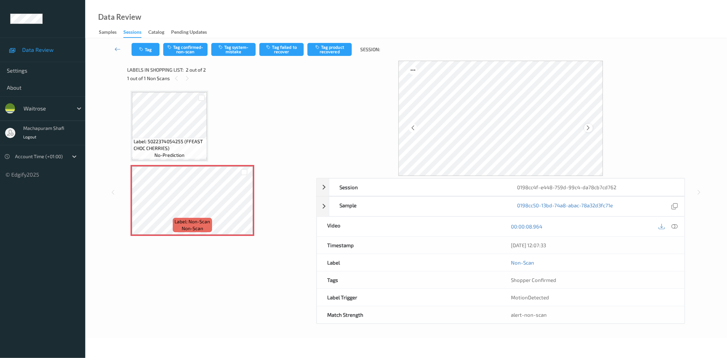
click at [589, 128] on icon at bounding box center [589, 128] width 6 height 6
click at [674, 223] on div at bounding box center [674, 226] width 9 height 9
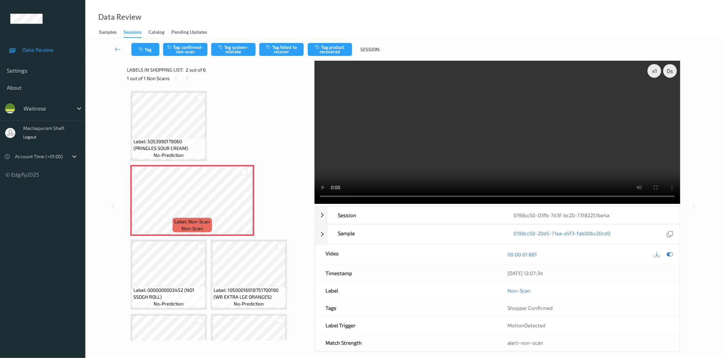
click at [340, 205] on div "x 1 0 s Session 0198cc50-03fb-7d3f-bc20-73182251be4a Session ID 0198cc50-03fb-7…" at bounding box center [497, 206] width 366 height 291
click at [240, 49] on button "Tag system-mistake" at bounding box center [233, 49] width 44 height 13
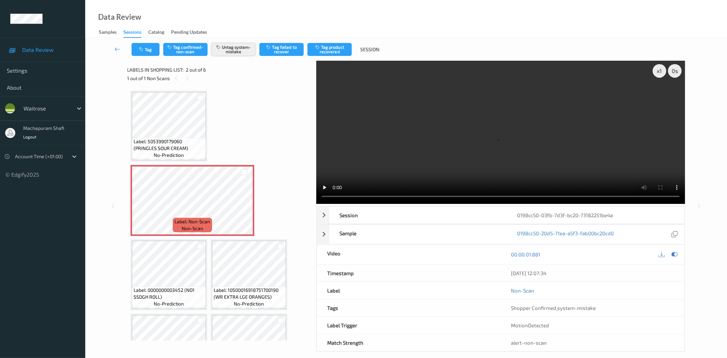
click at [238, 53] on button "Untag system-mistake" at bounding box center [233, 49] width 44 height 13
click at [190, 49] on button "Tag confirmed-non-scan" at bounding box center [185, 49] width 44 height 13
click at [339, 46] on button "Tag product recovered" at bounding box center [330, 49] width 44 height 13
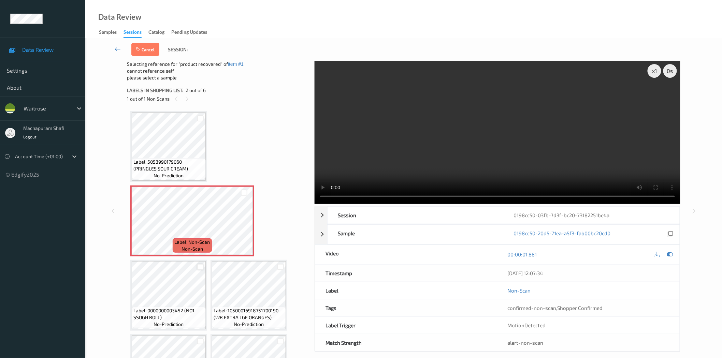
click at [198, 268] on div at bounding box center [200, 267] width 6 height 6
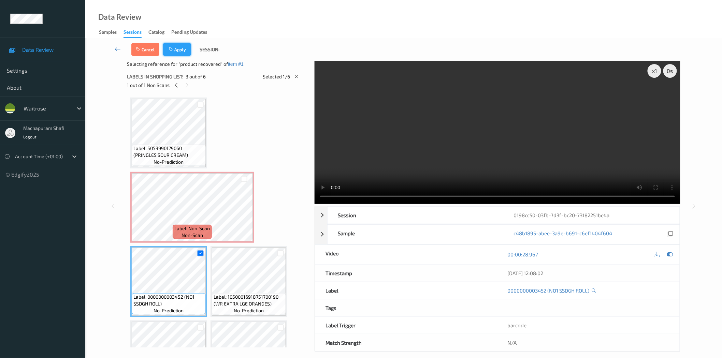
click at [179, 50] on button "Apply" at bounding box center [177, 49] width 28 height 13
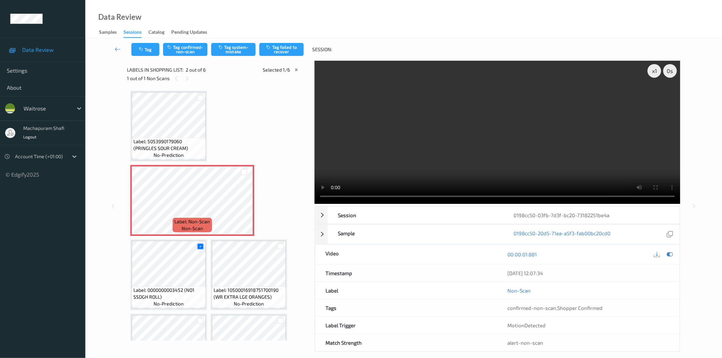
scroll to position [3, 0]
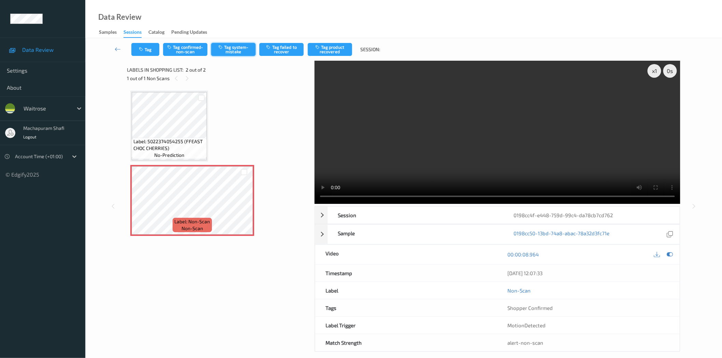
click at [238, 50] on button "Tag system-mistake" at bounding box center [233, 49] width 44 height 13
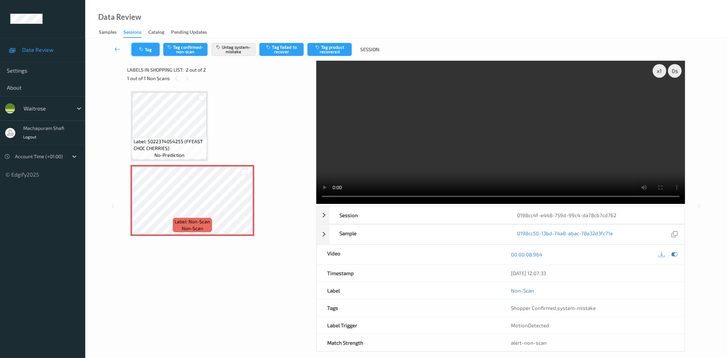
click at [151, 53] on button "Tag" at bounding box center [146, 49] width 28 height 13
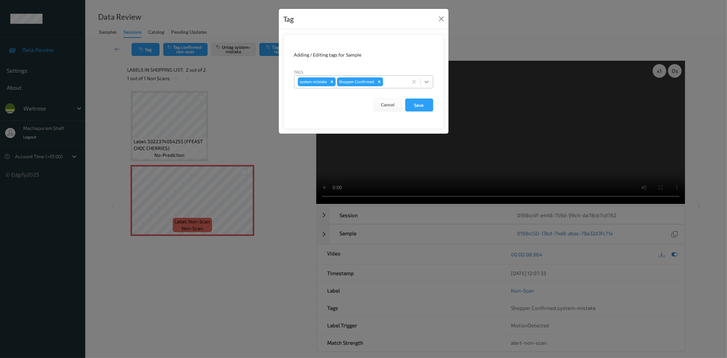
click at [427, 78] on div at bounding box center [427, 82] width 12 height 12
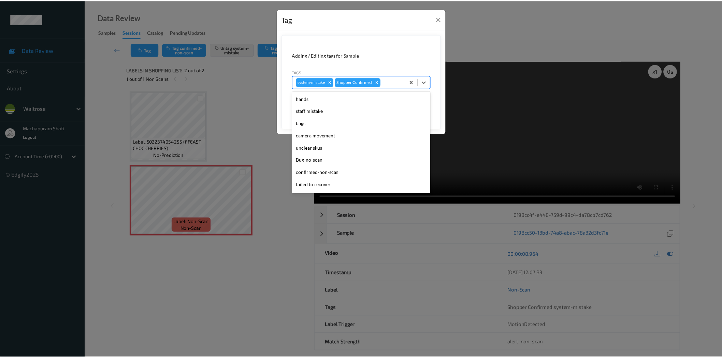
scroll to position [133, 0]
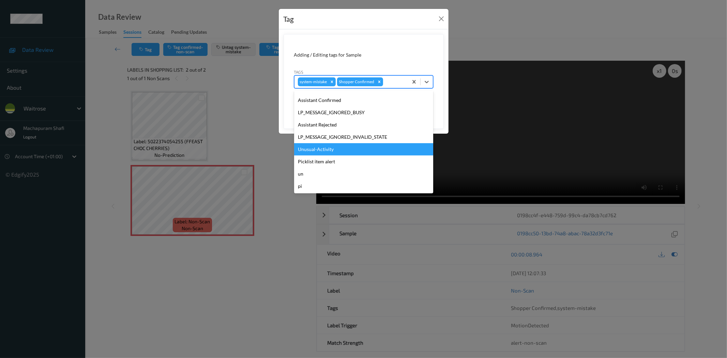
click at [328, 147] on div "Unusual-Activity" at bounding box center [363, 149] width 139 height 12
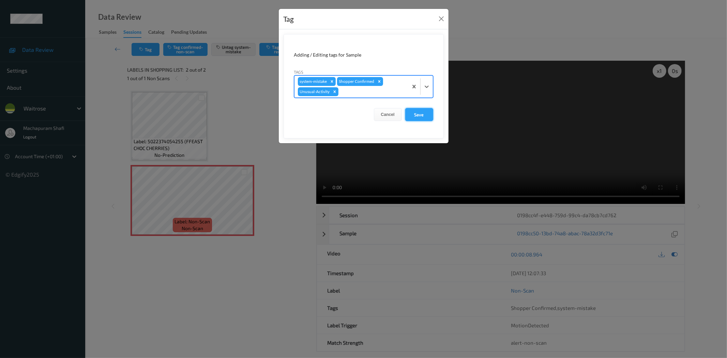
click at [416, 114] on button "Save" at bounding box center [419, 114] width 28 height 13
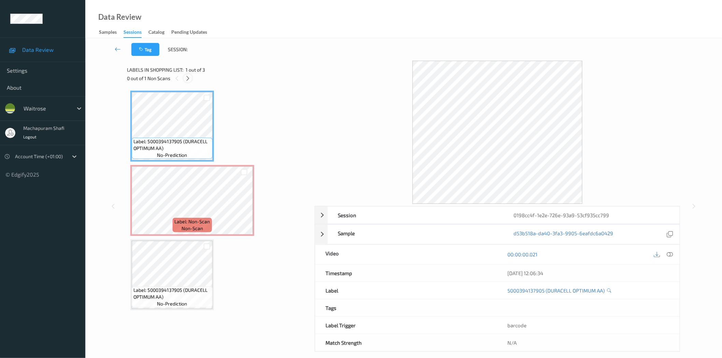
click at [188, 79] on icon at bounding box center [188, 78] width 6 height 6
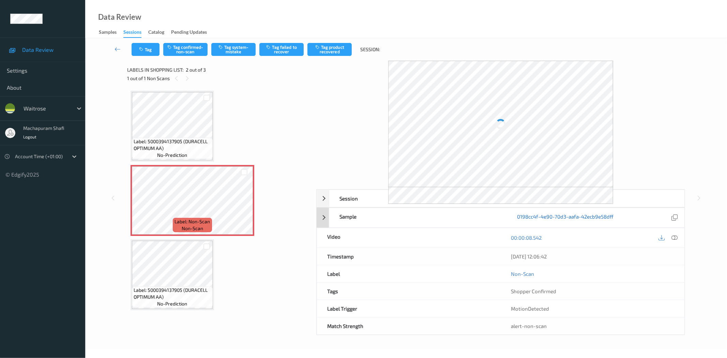
drag, startPoint x: 676, startPoint y: 238, endPoint x: 554, endPoint y: 137, distance: 157.4
click at [676, 238] on icon at bounding box center [675, 238] width 6 height 6
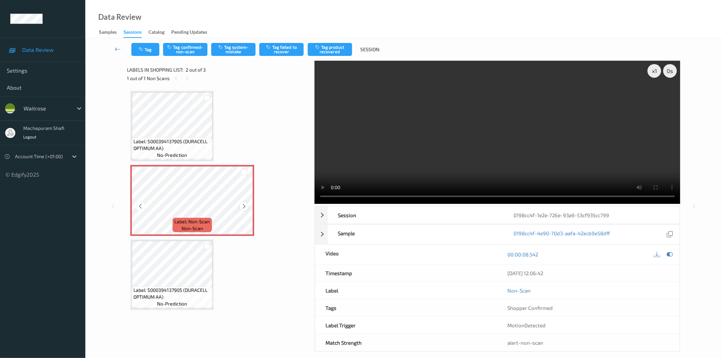
click at [244, 205] on icon at bounding box center [244, 206] width 6 height 6
click at [241, 51] on button "Tag system-mistake" at bounding box center [233, 49] width 44 height 13
click at [236, 49] on button "Tag system-mistake" at bounding box center [233, 49] width 44 height 13
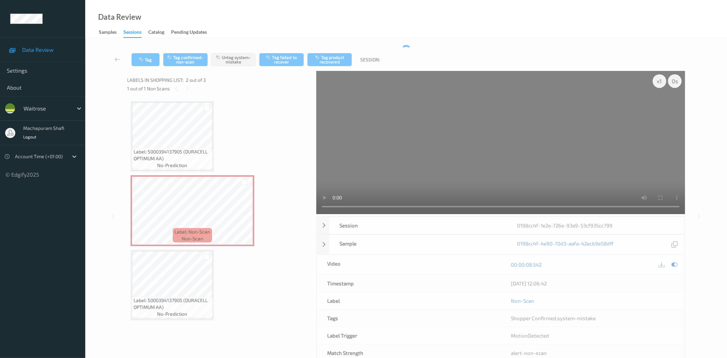
click at [149, 47] on div "Tag Tag confirmed-non-scan Untag system-mistake Tag failed to recover Tag produ…" at bounding box center [406, 203] width 614 height 317
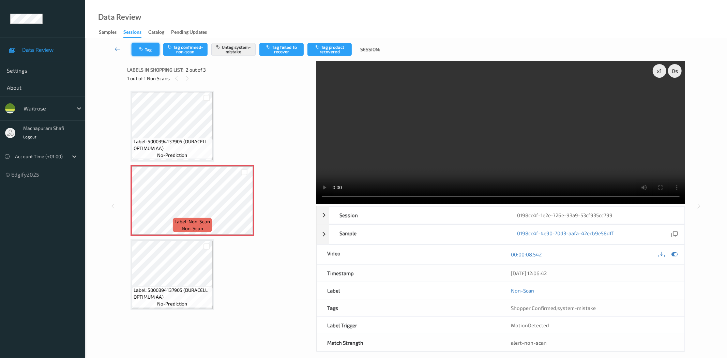
click at [145, 51] on button "Tag" at bounding box center [146, 49] width 28 height 13
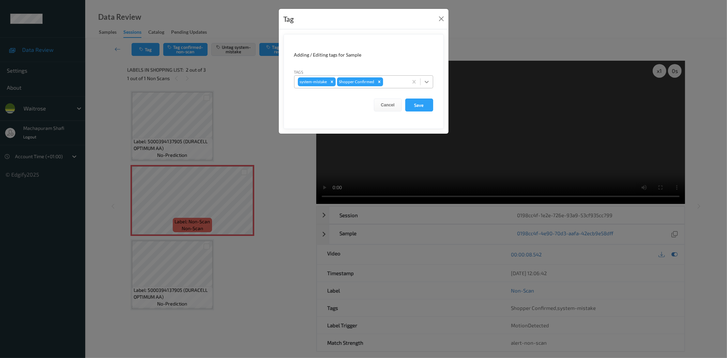
click at [428, 83] on icon at bounding box center [427, 81] width 7 height 7
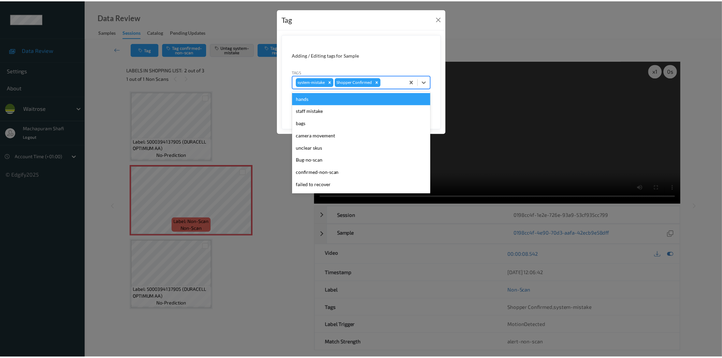
scroll to position [133, 0]
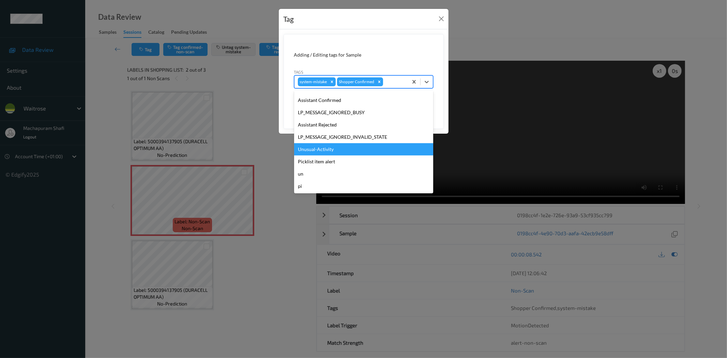
click at [319, 151] on div "Unusual-Activity" at bounding box center [363, 149] width 139 height 12
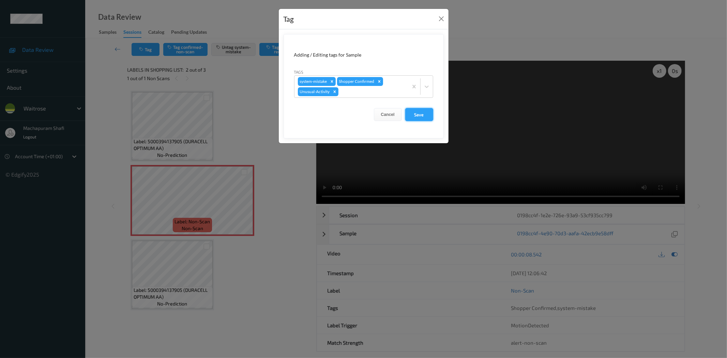
click at [422, 115] on button "Save" at bounding box center [419, 114] width 28 height 13
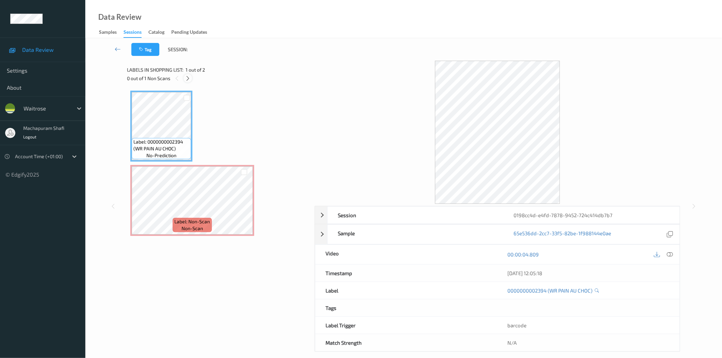
click at [186, 77] on icon at bounding box center [188, 78] width 6 height 6
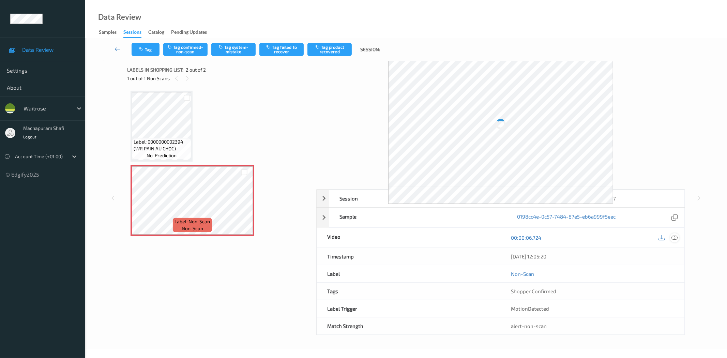
click at [673, 237] on icon at bounding box center [675, 238] width 6 height 6
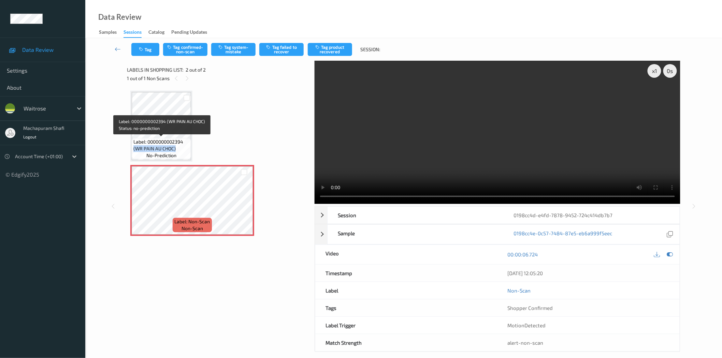
drag, startPoint x: 134, startPoint y: 150, endPoint x: 175, endPoint y: 149, distance: 40.9
click at [175, 149] on span "Label: 0000000002394 (WR PAIN AU CHOC)" at bounding box center [161, 145] width 56 height 14
copy span "(WR PAIN AU CHOC)"
click at [237, 49] on button "Tag system-mistake" at bounding box center [233, 49] width 44 height 13
click at [237, 51] on button "Tag system-mistake" at bounding box center [233, 49] width 44 height 13
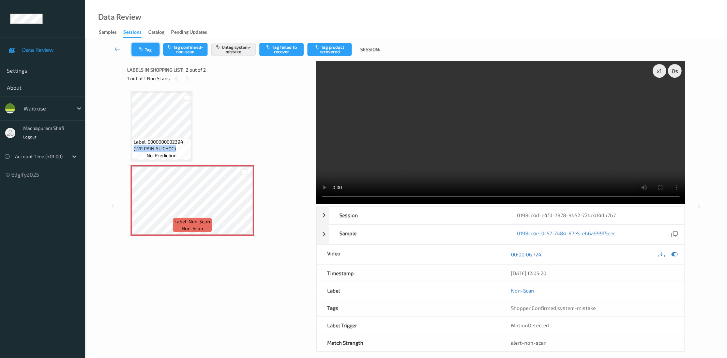
click at [152, 51] on button "Tag" at bounding box center [146, 49] width 28 height 13
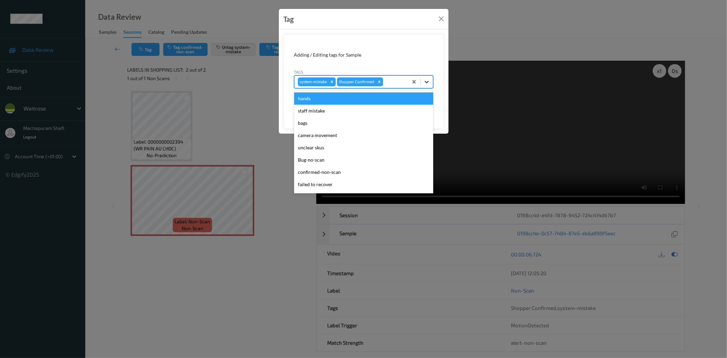
click at [426, 82] on icon at bounding box center [427, 82] width 4 height 2
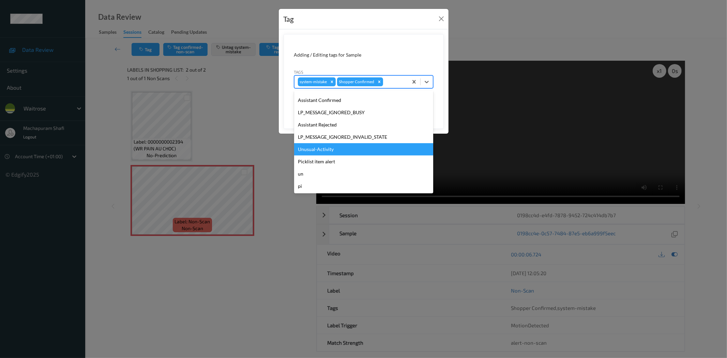
click at [329, 149] on div "Unusual-Activity" at bounding box center [363, 149] width 139 height 12
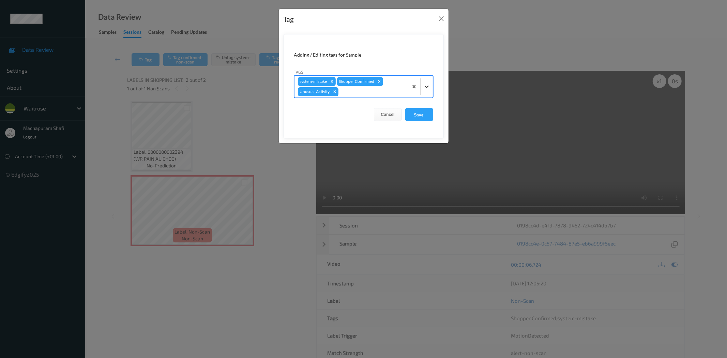
click at [421, 87] on div at bounding box center [427, 86] width 12 height 12
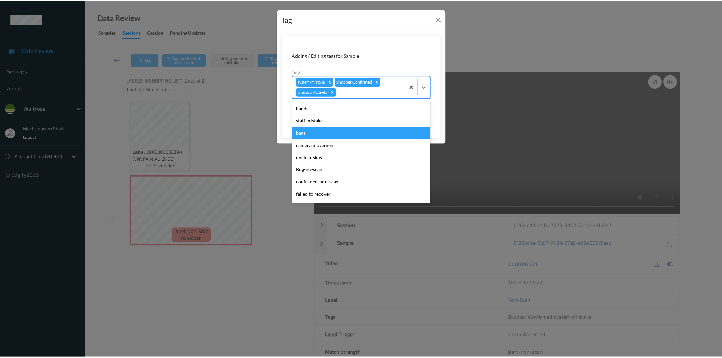
scroll to position [121, 0]
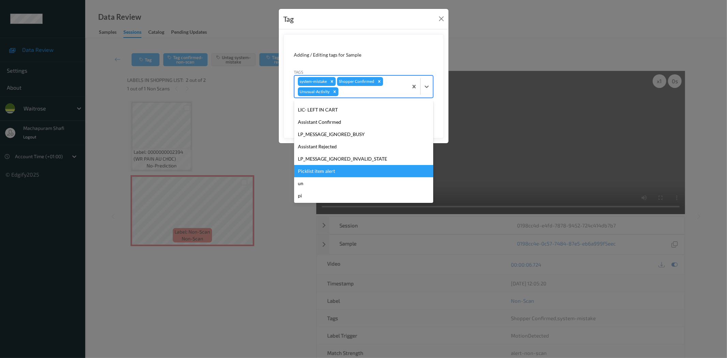
click at [326, 172] on div "Picklist item alert" at bounding box center [363, 171] width 139 height 12
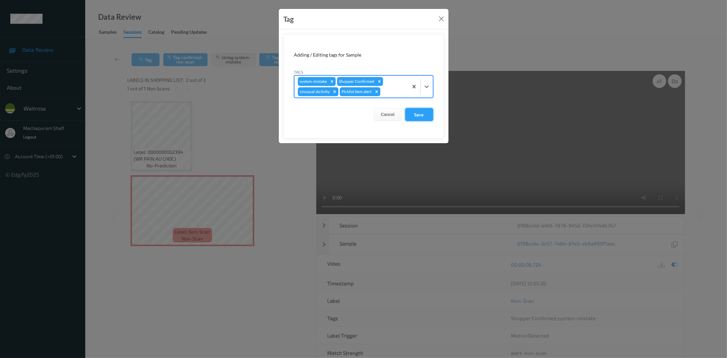
click at [414, 117] on button "Save" at bounding box center [419, 114] width 28 height 13
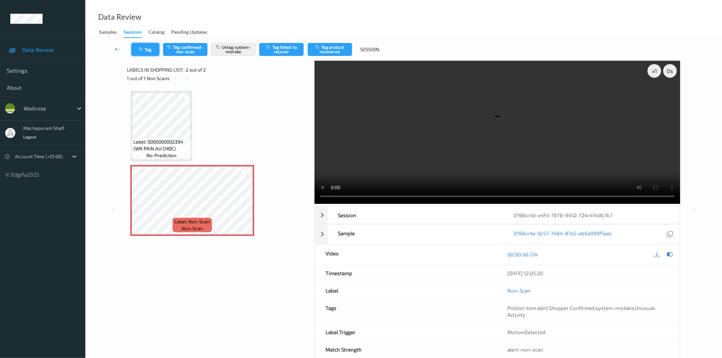
click at [146, 48] on button "Tag" at bounding box center [145, 49] width 28 height 13
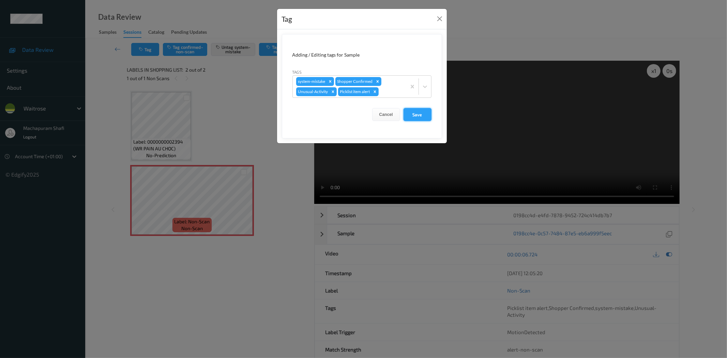
click at [420, 116] on button "Save" at bounding box center [418, 114] width 28 height 13
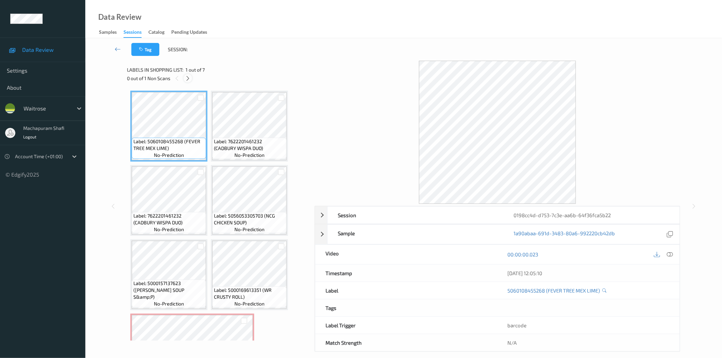
click at [187, 79] on icon at bounding box center [188, 78] width 6 height 6
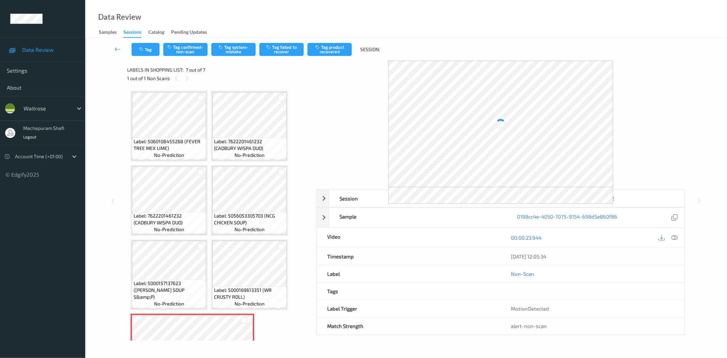
scroll to position [45, 0]
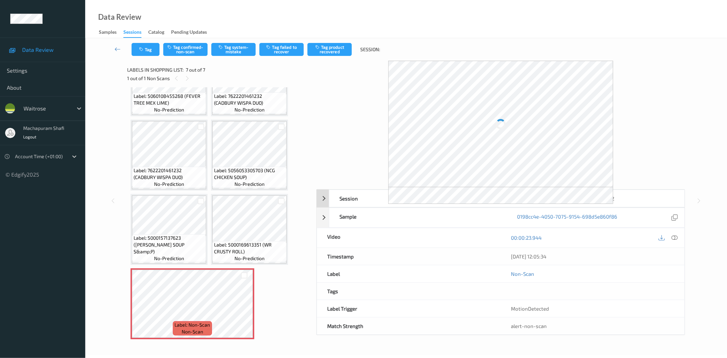
drag, startPoint x: 673, startPoint y: 238, endPoint x: 621, endPoint y: 123, distance: 126.1
click at [673, 238] on icon at bounding box center [675, 238] width 6 height 6
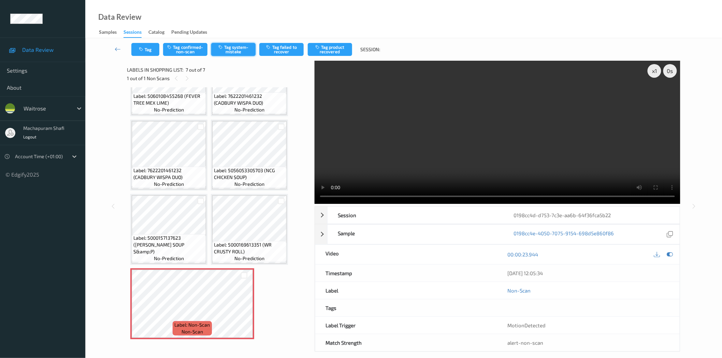
click at [234, 49] on button "Tag system-mistake" at bounding box center [233, 49] width 44 height 13
click at [236, 50] on button "Tag system-mistake" at bounding box center [233, 49] width 44 height 13
click at [231, 49] on button "Tag system-mistake" at bounding box center [233, 49] width 44 height 13
click at [151, 49] on button "Tag" at bounding box center [145, 49] width 28 height 13
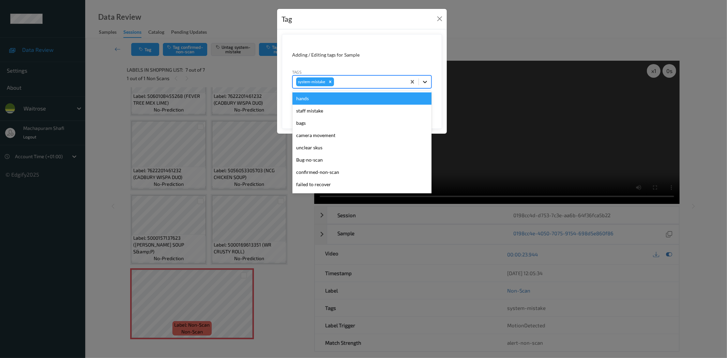
click at [427, 79] on icon at bounding box center [425, 81] width 7 height 7
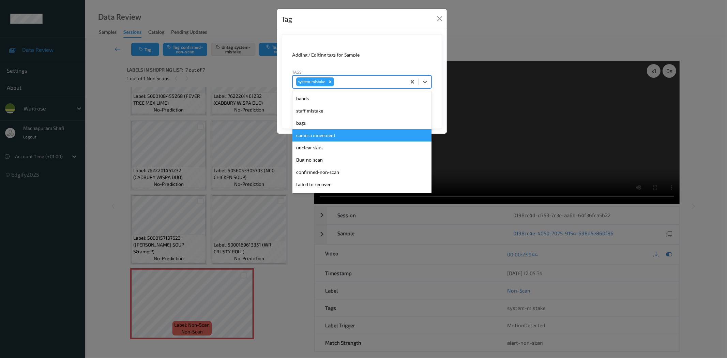
scroll to position [146, 0]
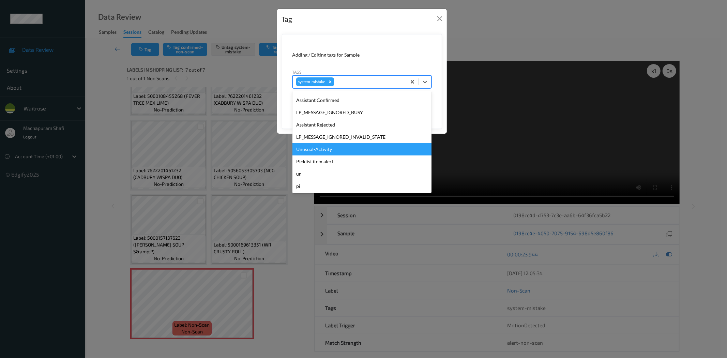
click at [324, 149] on div "Unusual-Activity" at bounding box center [362, 149] width 139 height 12
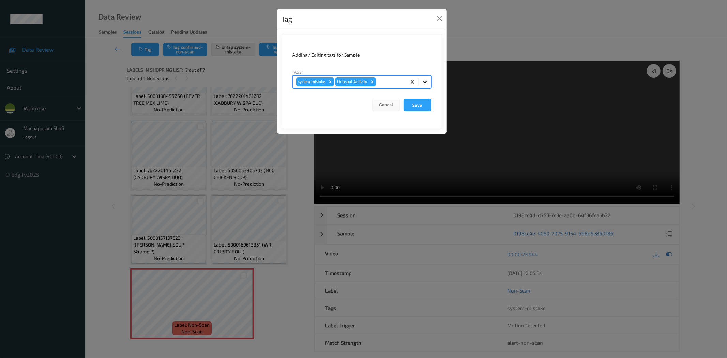
click at [426, 76] on div at bounding box center [425, 82] width 12 height 12
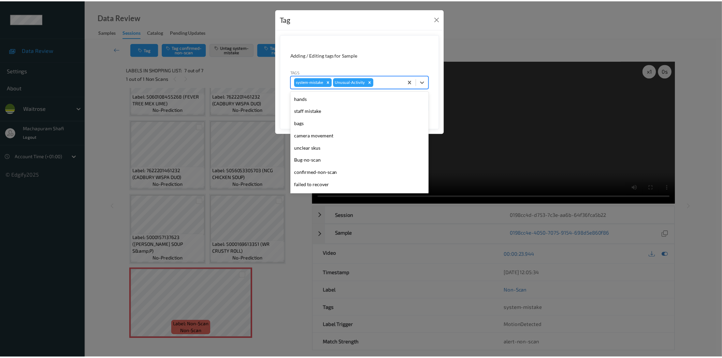
scroll to position [133, 0]
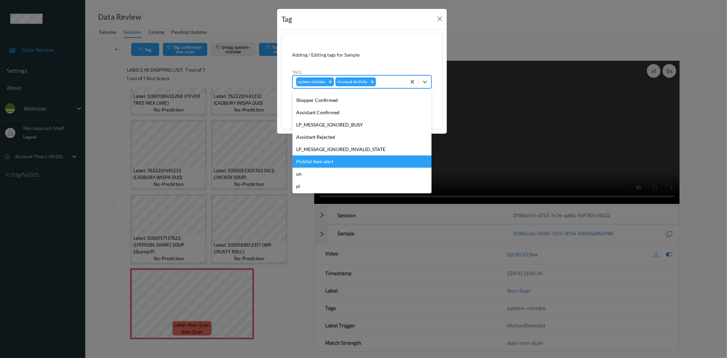
click at [327, 161] on div "Picklist item alert" at bounding box center [362, 162] width 139 height 12
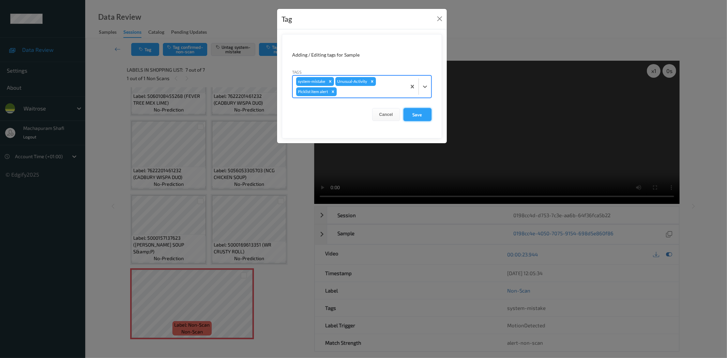
click at [411, 115] on button "Save" at bounding box center [418, 114] width 28 height 13
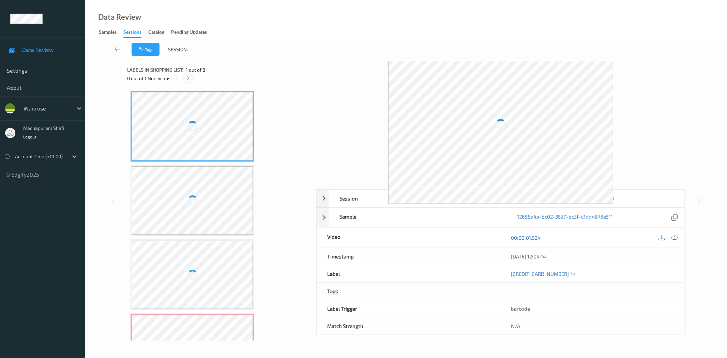
click at [189, 76] on icon at bounding box center [188, 78] width 6 height 6
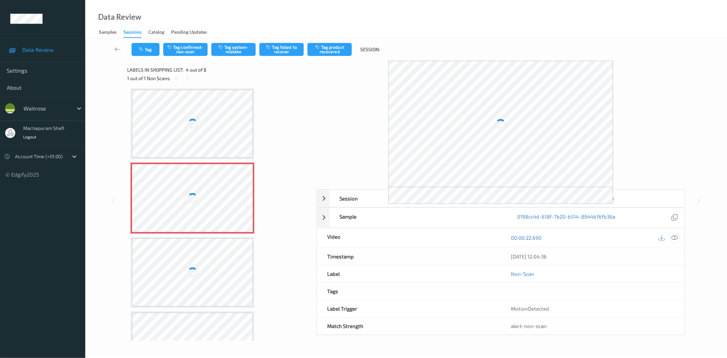
click at [677, 236] on icon at bounding box center [675, 238] width 6 height 6
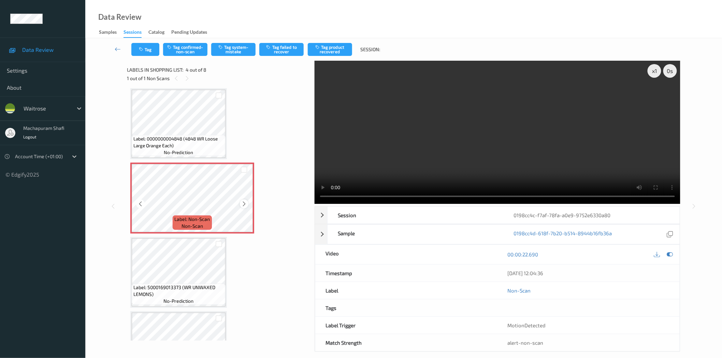
click at [242, 204] on icon at bounding box center [244, 204] width 6 height 6
click at [231, 49] on button "Tag system-mistake" at bounding box center [233, 49] width 44 height 13
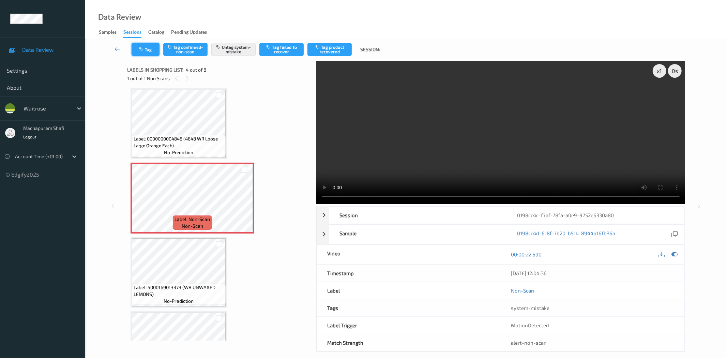
click at [145, 49] on button "Tag" at bounding box center [146, 49] width 28 height 13
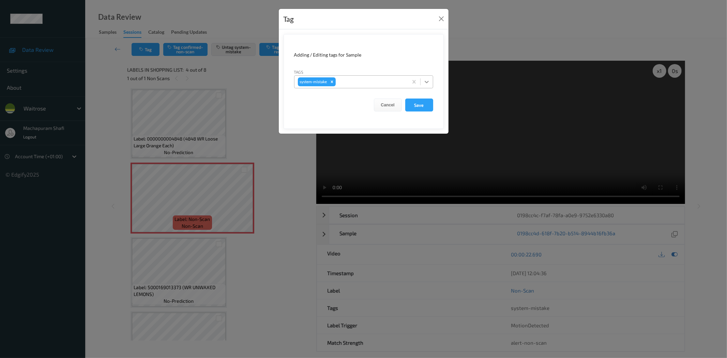
click at [428, 83] on icon at bounding box center [427, 81] width 7 height 7
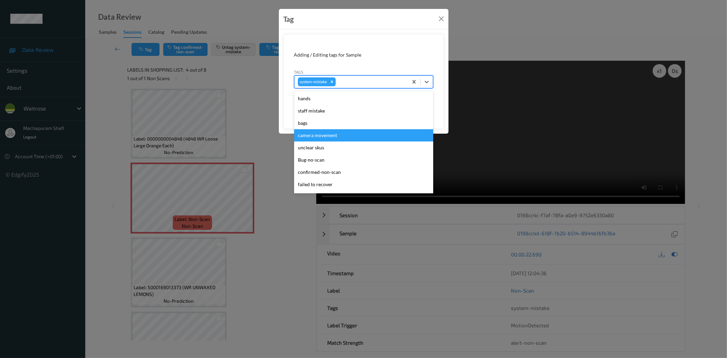
scroll to position [146, 0]
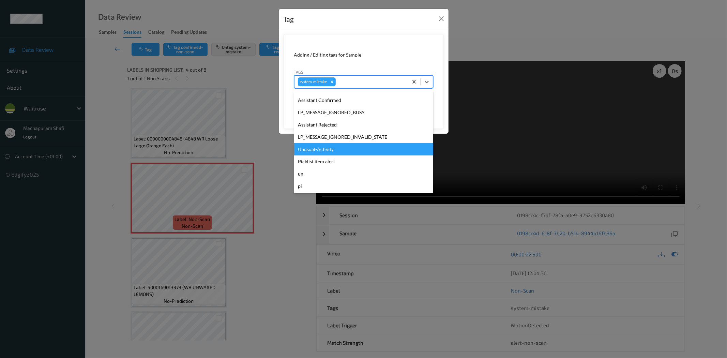
click at [312, 151] on div "Unusual-Activity" at bounding box center [363, 149] width 139 height 12
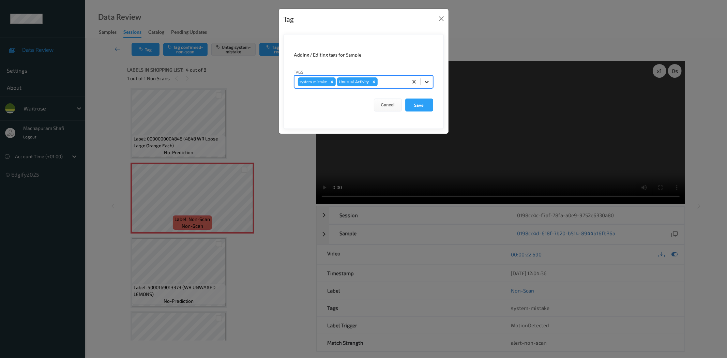
click at [429, 79] on icon at bounding box center [427, 81] width 7 height 7
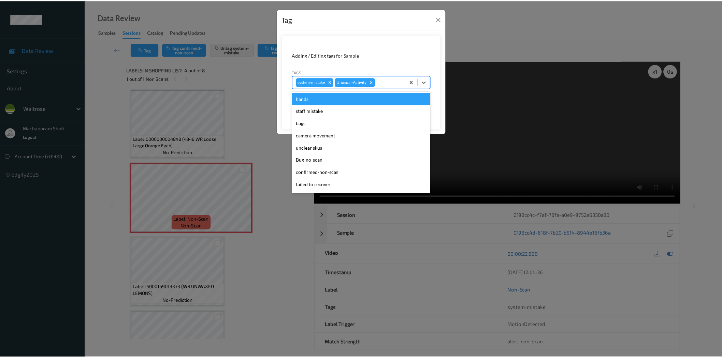
scroll to position [133, 0]
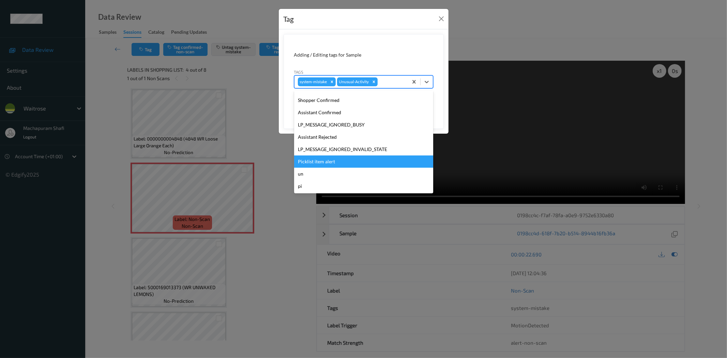
click at [316, 163] on div "Picklist item alert" at bounding box center [363, 162] width 139 height 12
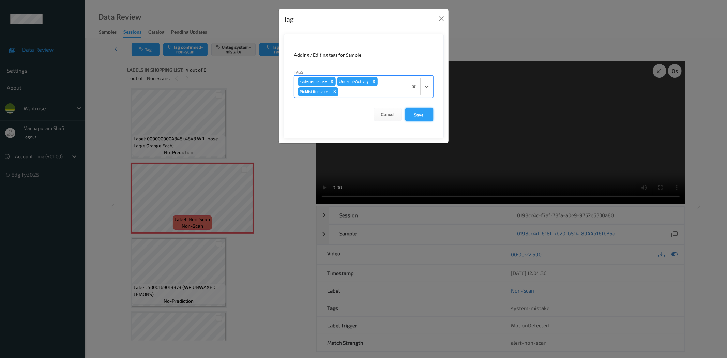
click at [419, 116] on button "Save" at bounding box center [419, 114] width 28 height 13
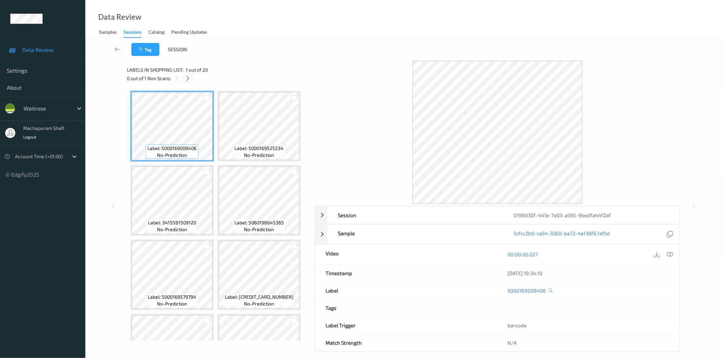
click at [186, 80] on icon at bounding box center [188, 78] width 6 height 6
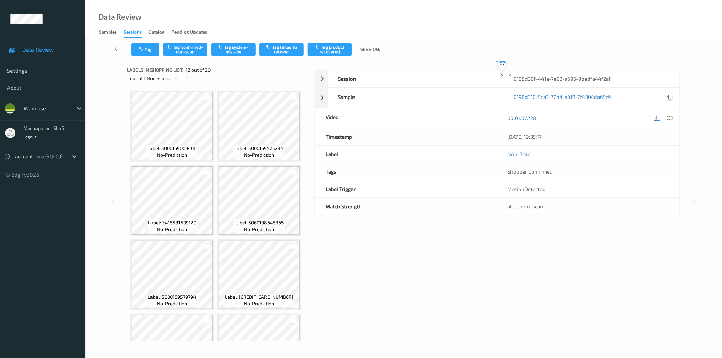
scroll to position [373, 0]
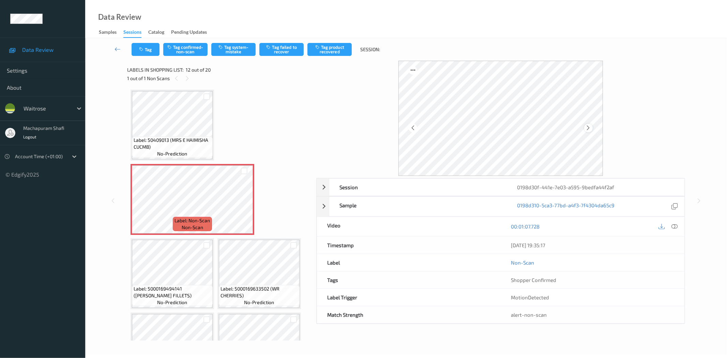
click at [590, 127] on icon at bounding box center [589, 128] width 6 height 6
click at [588, 127] on icon at bounding box center [589, 128] width 6 height 6
click at [589, 130] on icon at bounding box center [589, 128] width 6 height 6
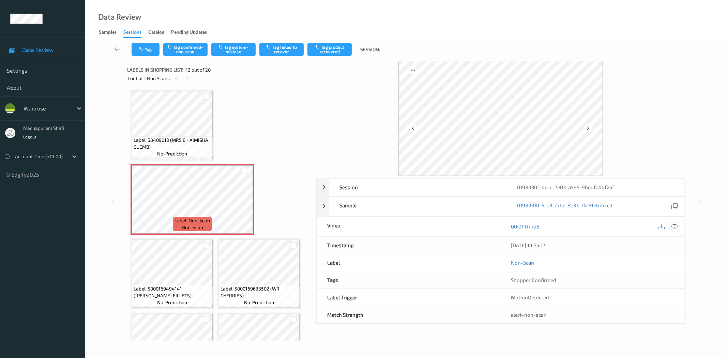
click at [677, 226] on icon at bounding box center [675, 226] width 6 height 6
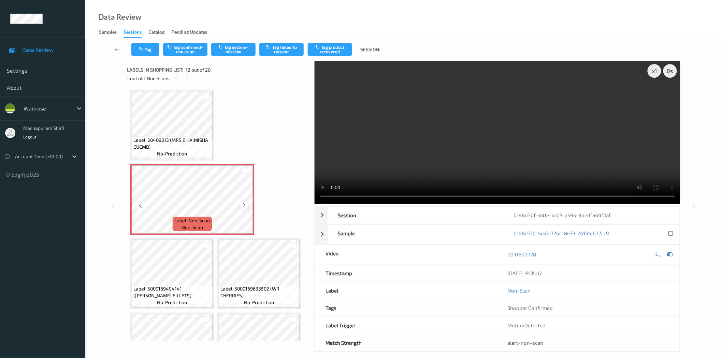
click at [242, 203] on icon at bounding box center [244, 205] width 6 height 6
click at [243, 203] on icon at bounding box center [244, 205] width 6 height 6
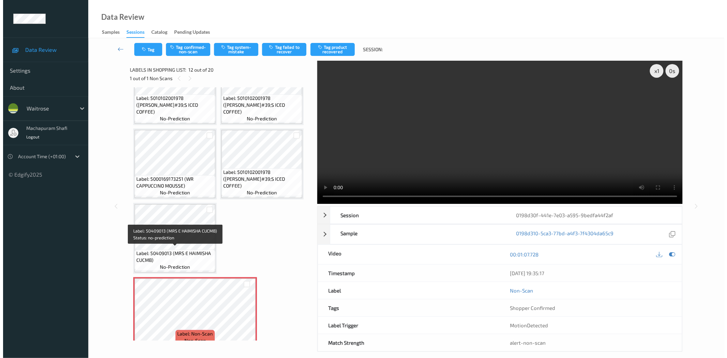
scroll to position [411, 0]
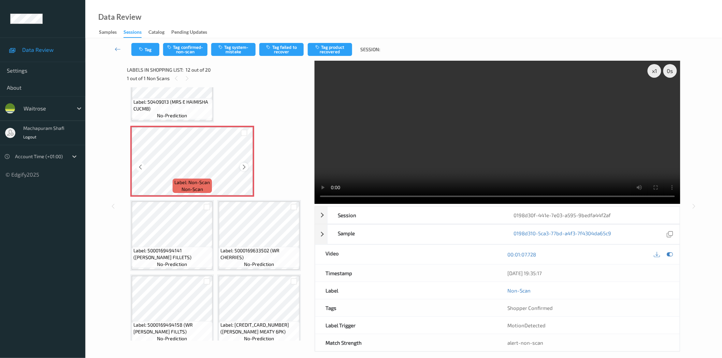
click at [244, 165] on icon at bounding box center [244, 167] width 6 height 6
click at [242, 164] on icon at bounding box center [244, 167] width 6 height 6
click at [197, 100] on span "Label: 50409013 (MRS E HAIMISHA CUCMB)" at bounding box center [171, 106] width 77 height 14
click at [242, 164] on icon at bounding box center [244, 167] width 6 height 6
drag, startPoint x: 171, startPoint y: 98, endPoint x: 200, endPoint y: 104, distance: 30.0
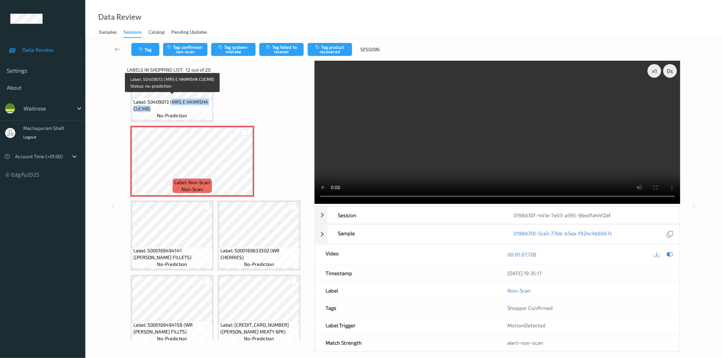
click at [200, 104] on span "Label: 50409013 (MRS E HAIMISHA CUCMB)" at bounding box center [171, 106] width 77 height 14
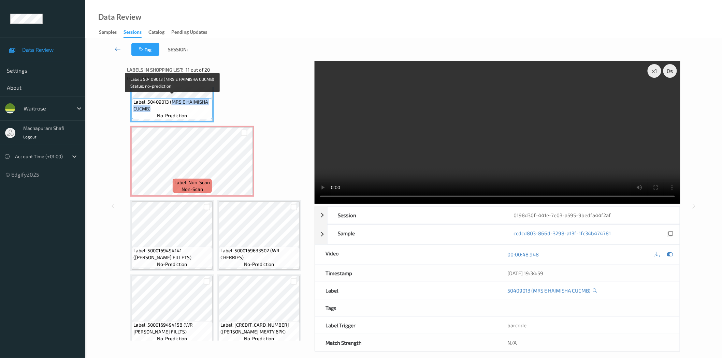
copy span "MRS E HAIMISHA CUCMB)"
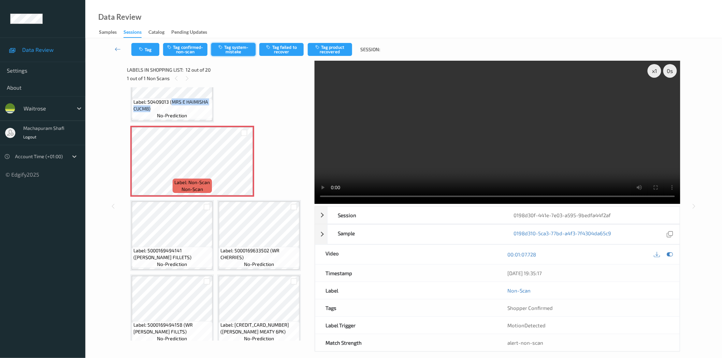
click at [239, 50] on button "Tag system-mistake" at bounding box center [233, 49] width 44 height 13
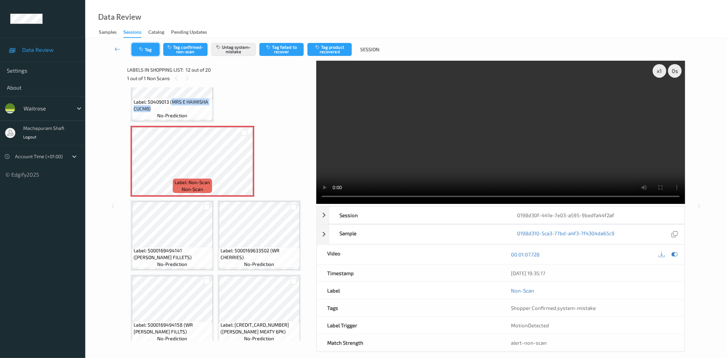
click at [150, 50] on button "Tag" at bounding box center [146, 49] width 28 height 13
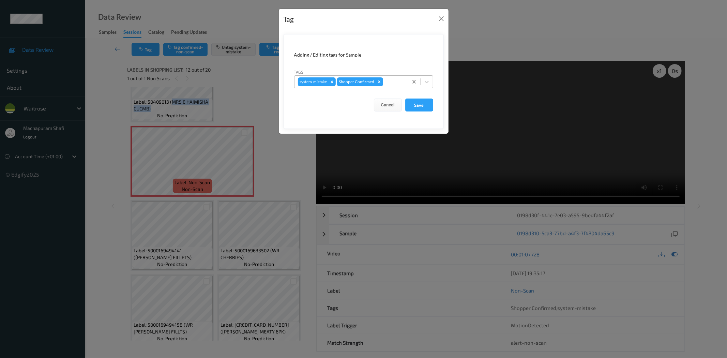
drag, startPoint x: 427, startPoint y: 80, endPoint x: 420, endPoint y: 85, distance: 8.7
click at [427, 79] on icon at bounding box center [427, 81] width 7 height 7
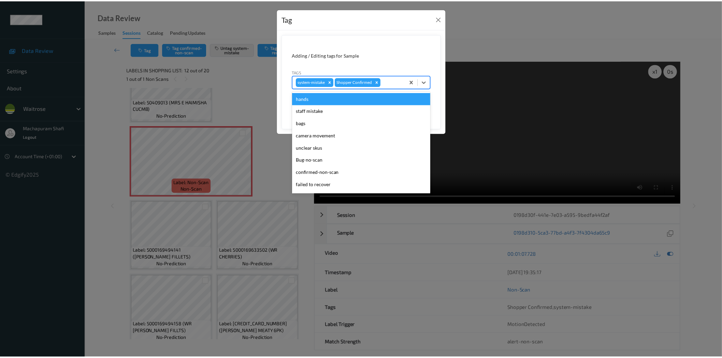
scroll to position [133, 0]
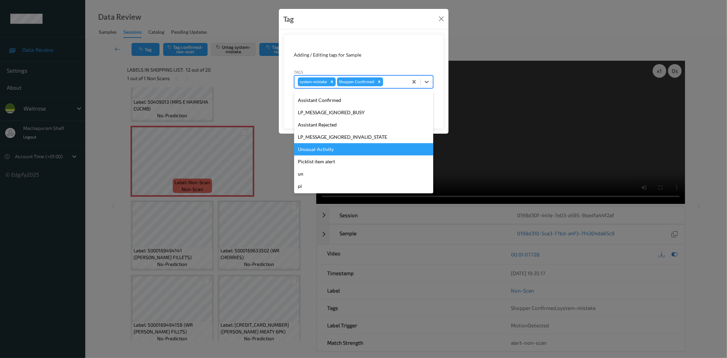
click at [322, 147] on div "Unusual-Activity" at bounding box center [363, 149] width 139 height 12
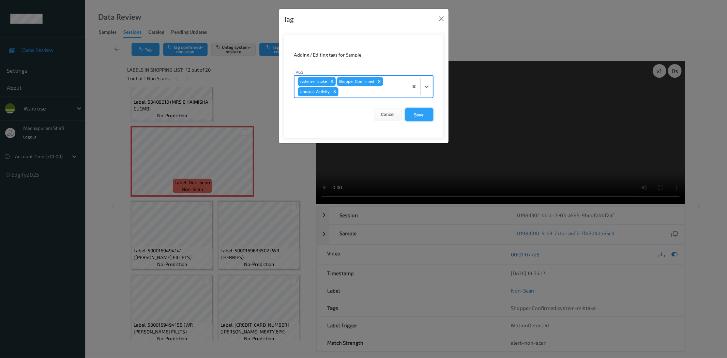
click at [412, 112] on button "Save" at bounding box center [419, 114] width 28 height 13
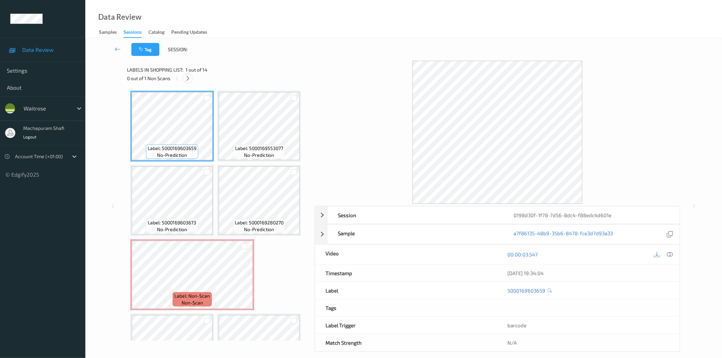
click at [187, 79] on icon at bounding box center [188, 78] width 6 height 6
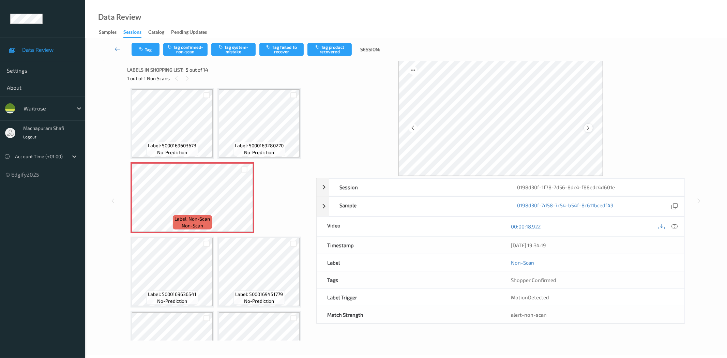
click at [585, 127] on div at bounding box center [589, 128] width 9 height 9
click at [674, 227] on icon at bounding box center [675, 226] width 6 height 6
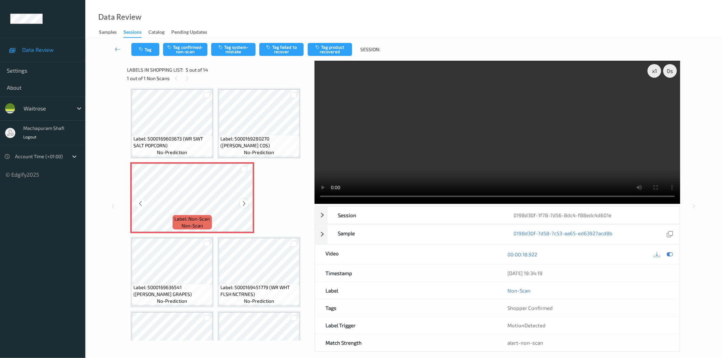
click at [243, 202] on icon at bounding box center [244, 204] width 6 height 6
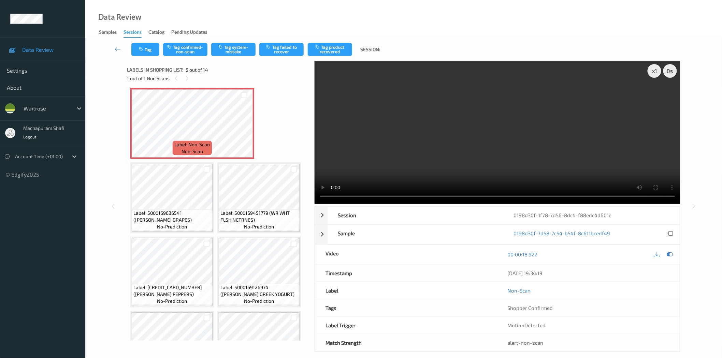
scroll to position [0, 0]
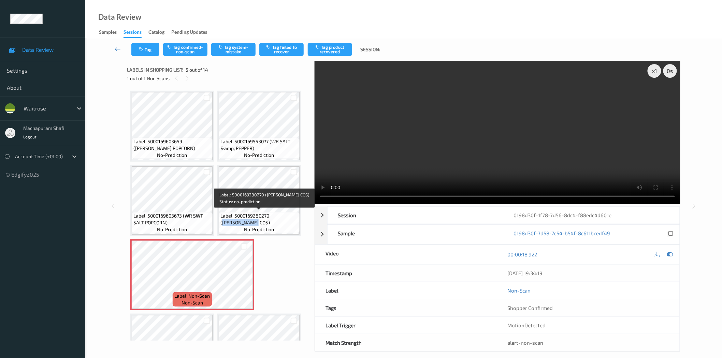
drag, startPoint x: 280, startPoint y: 217, endPoint x: 293, endPoint y: 226, distance: 15.6
click at [293, 226] on div "Label: 5000169280270 (WR SWEET COS) no-prediction" at bounding box center [259, 222] width 81 height 21
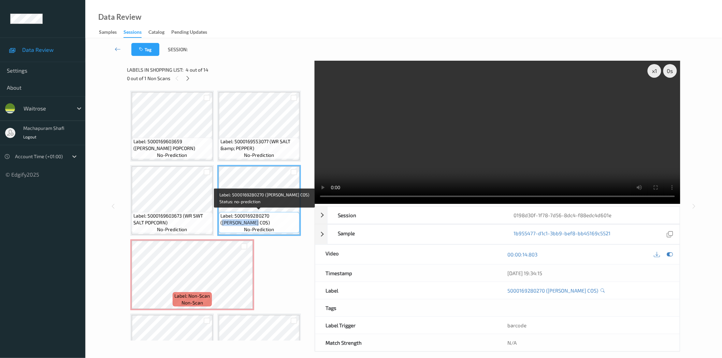
copy span "WR SWEET COS)"
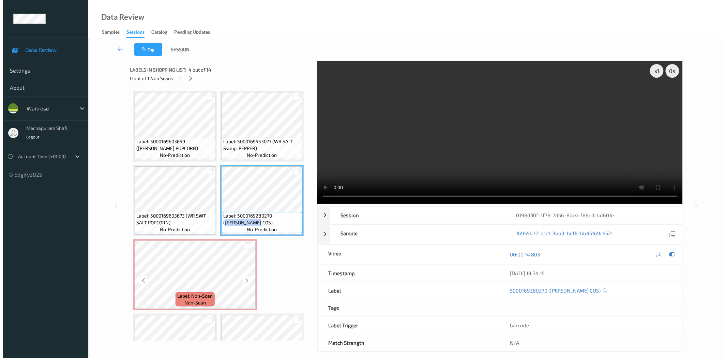
scroll to position [151, 0]
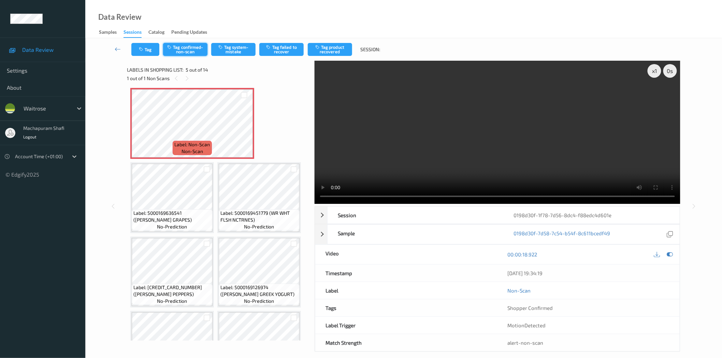
click at [181, 46] on button "Tag confirmed-non-scan" at bounding box center [185, 49] width 44 height 13
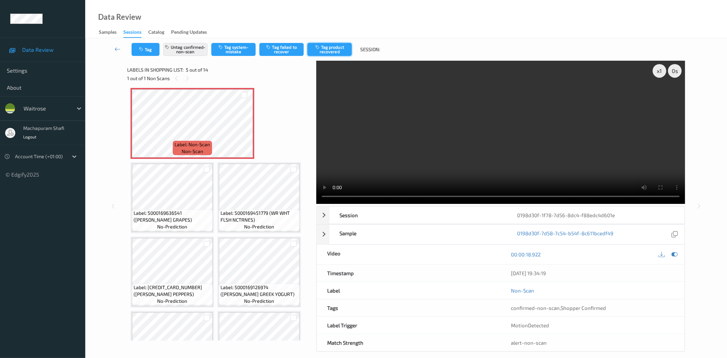
click at [333, 49] on button "Tag product recovered" at bounding box center [330, 49] width 44 height 13
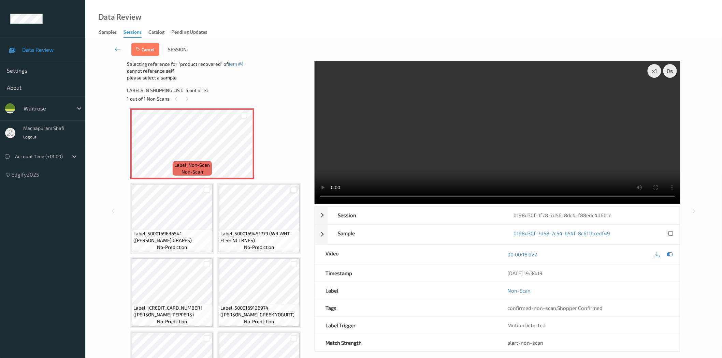
click at [291, 190] on div at bounding box center [294, 190] width 6 height 6
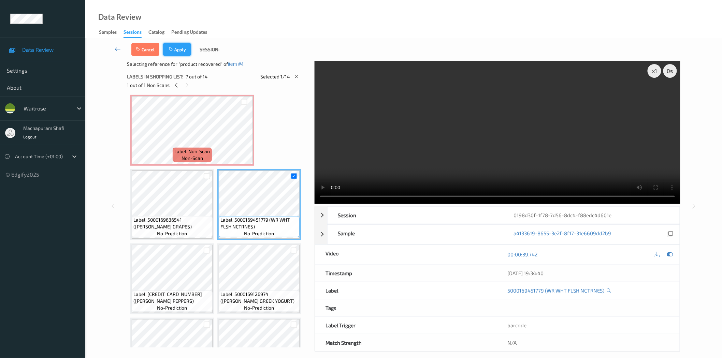
click at [179, 51] on button "Apply" at bounding box center [177, 49] width 28 height 13
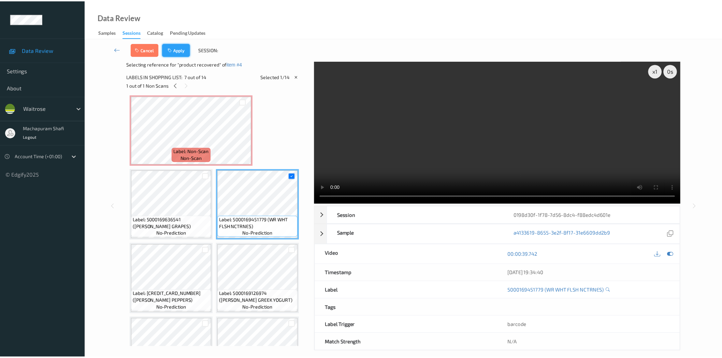
scroll to position [77, 0]
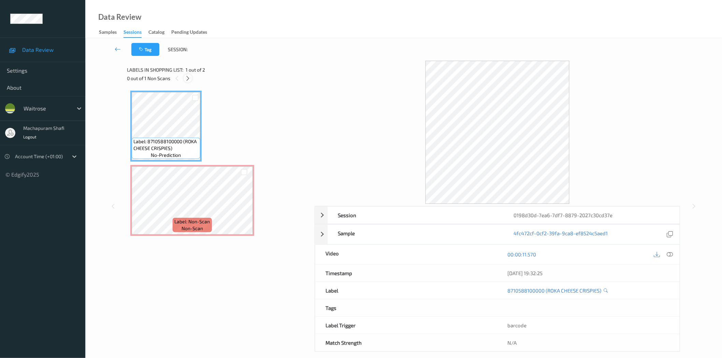
click at [190, 75] on icon at bounding box center [188, 78] width 6 height 6
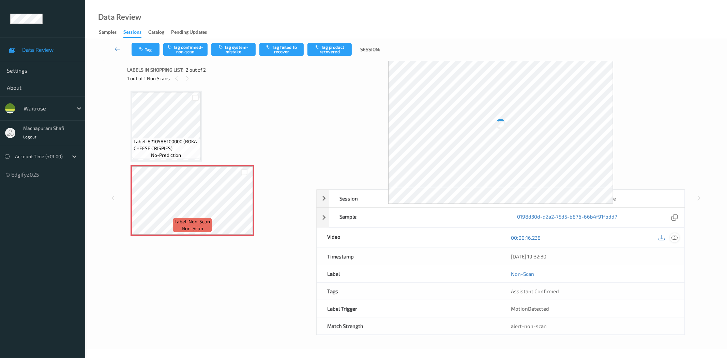
click at [675, 234] on div at bounding box center [674, 237] width 9 height 9
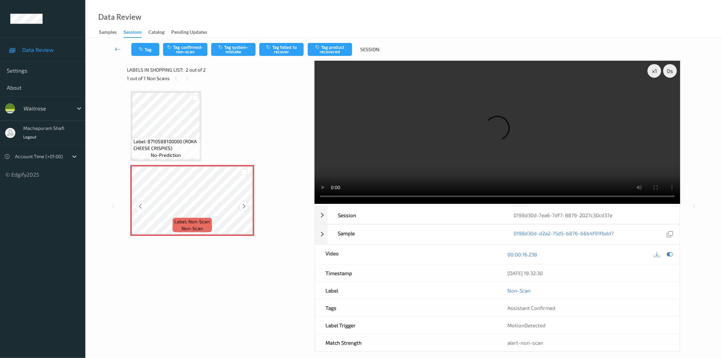
click at [246, 207] on icon at bounding box center [244, 206] width 6 height 6
click at [245, 206] on icon at bounding box center [244, 206] width 6 height 6
click at [232, 48] on button "Tag system-mistake" at bounding box center [233, 49] width 44 height 13
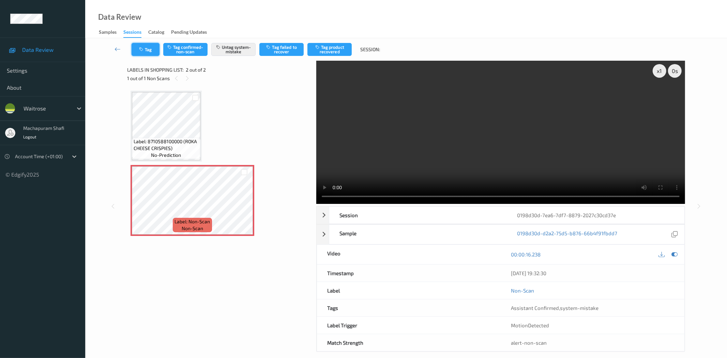
click at [155, 52] on button "Tag" at bounding box center [146, 49] width 28 height 13
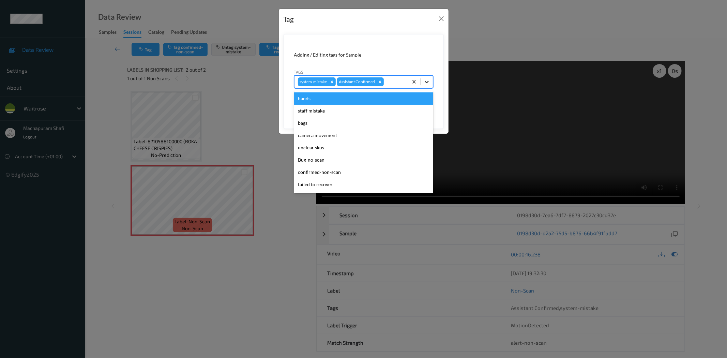
click at [431, 78] on div at bounding box center [427, 82] width 12 height 12
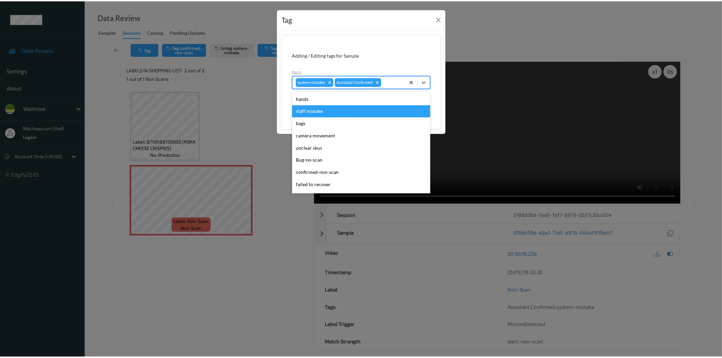
scroll to position [133, 0]
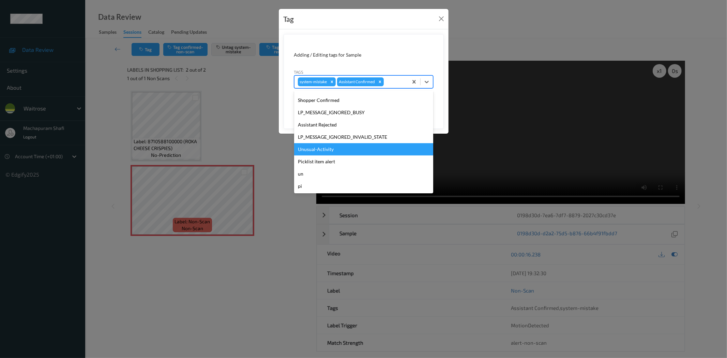
click at [320, 150] on div "Unusual-Activity" at bounding box center [363, 149] width 139 height 12
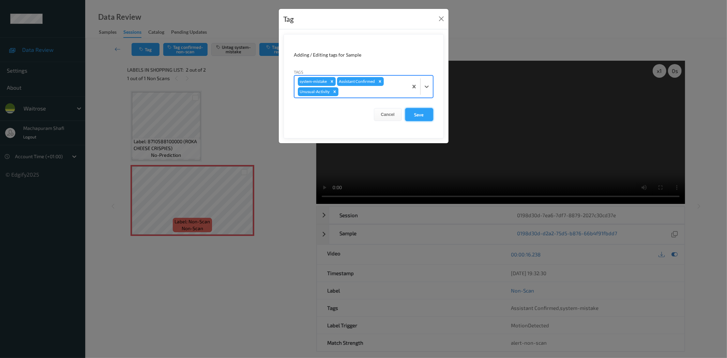
click at [415, 114] on button "Save" at bounding box center [419, 114] width 28 height 13
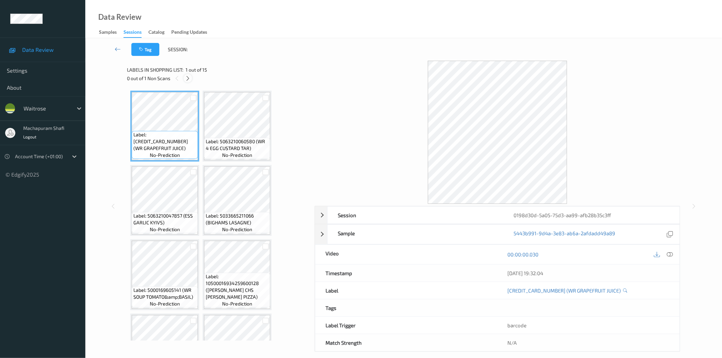
click at [188, 77] on icon at bounding box center [188, 78] width 6 height 6
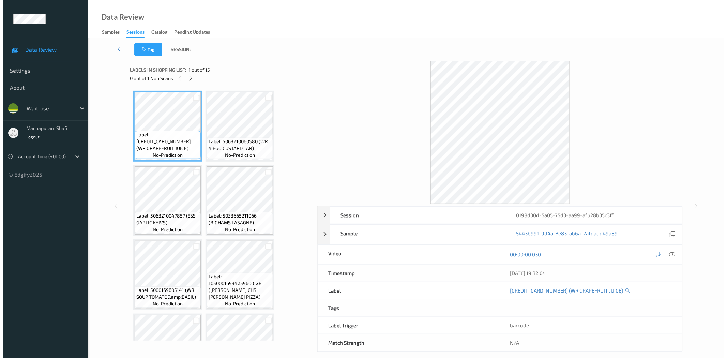
scroll to position [415, 0]
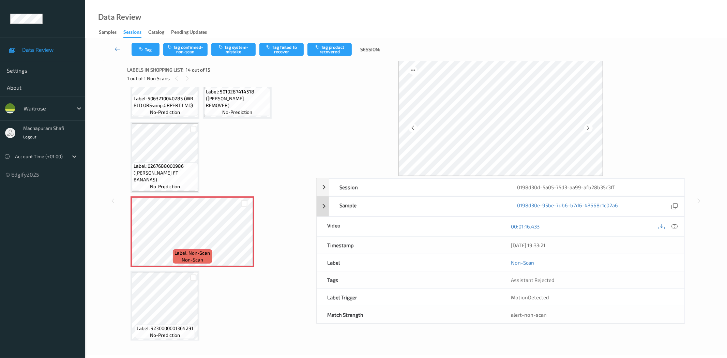
drag, startPoint x: 672, startPoint y: 226, endPoint x: 642, endPoint y: 145, distance: 86.5
click at [672, 226] on icon at bounding box center [675, 226] width 6 height 6
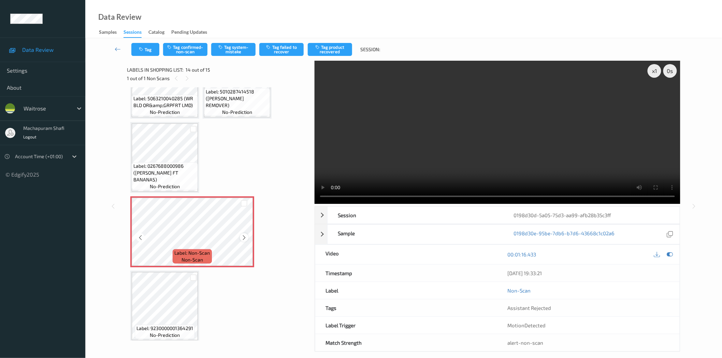
click at [245, 235] on icon at bounding box center [244, 238] width 6 height 6
click at [232, 49] on button "Tag system-mistake" at bounding box center [233, 49] width 44 height 13
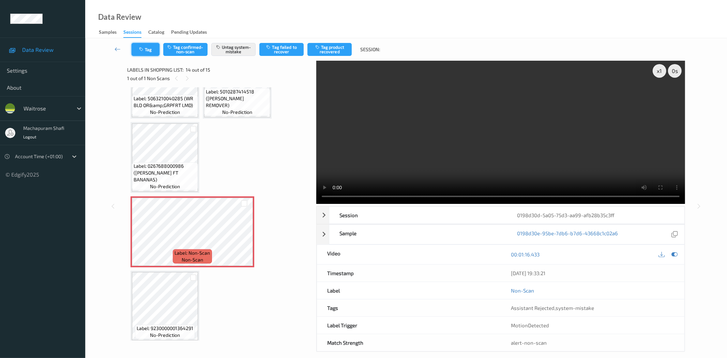
click at [145, 50] on icon "button" at bounding box center [142, 49] width 6 height 5
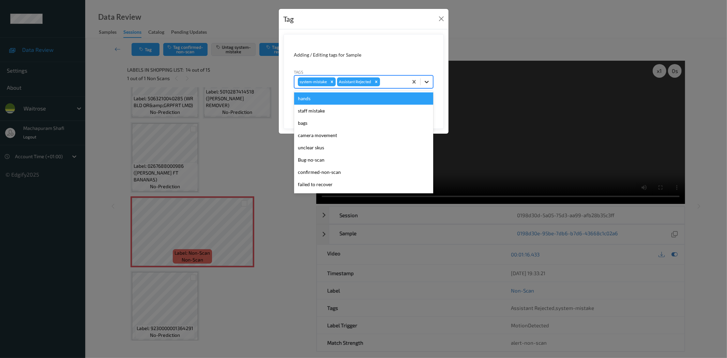
click at [428, 83] on icon at bounding box center [427, 81] width 7 height 7
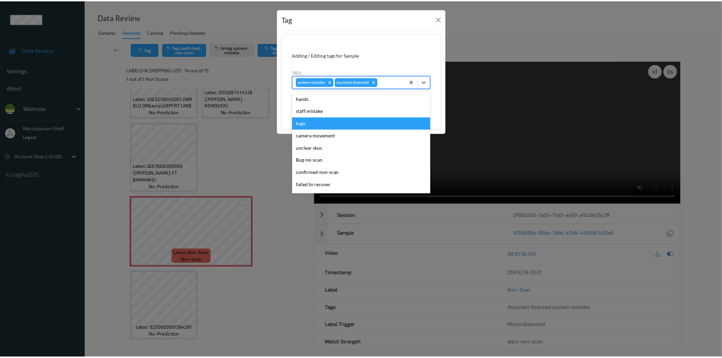
scroll to position [133, 0]
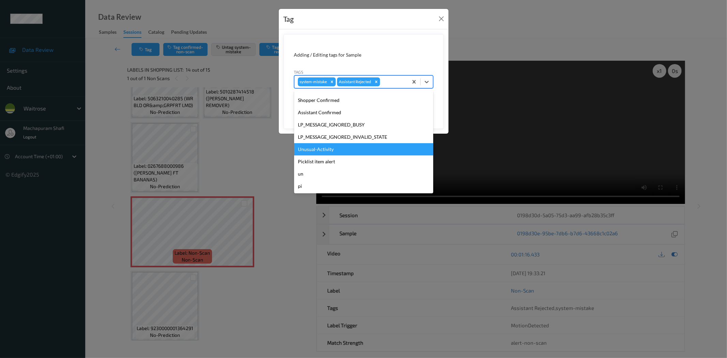
click at [314, 148] on div "Unusual-Activity" at bounding box center [363, 149] width 139 height 12
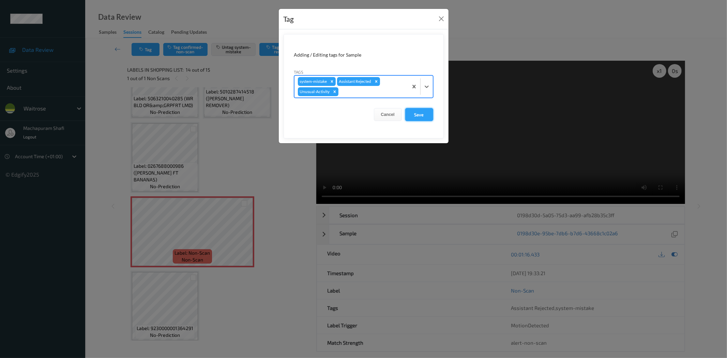
click at [422, 114] on button "Save" at bounding box center [419, 114] width 28 height 13
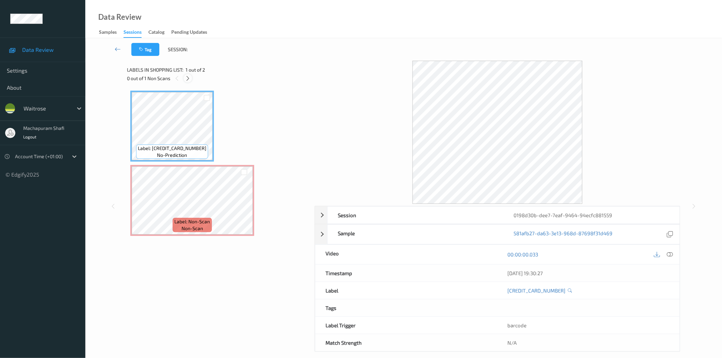
click at [187, 77] on icon at bounding box center [188, 78] width 6 height 6
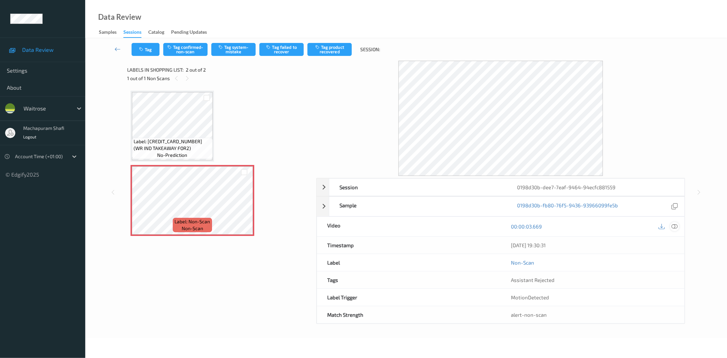
click at [676, 238] on div "[DATE] 19:30:31" at bounding box center [593, 245] width 184 height 17
click at [673, 227] on icon at bounding box center [675, 226] width 6 height 6
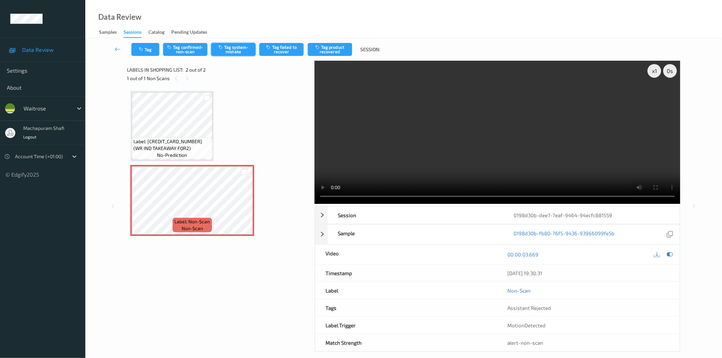
click at [234, 50] on button "Tag system-mistake" at bounding box center [233, 49] width 44 height 13
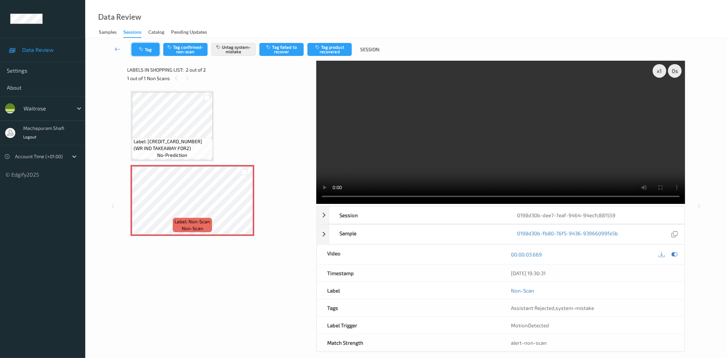
click at [144, 49] on icon "button" at bounding box center [142, 49] width 6 height 5
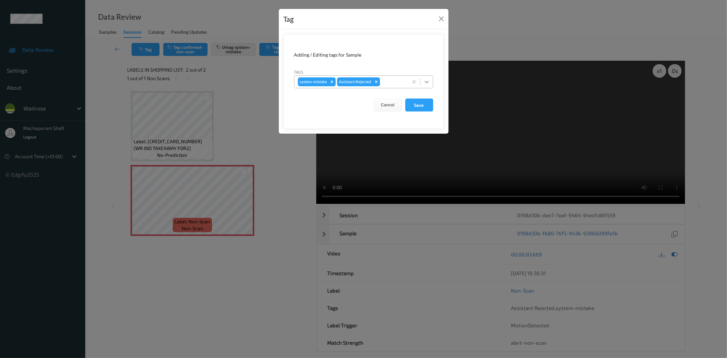
click at [430, 80] on icon at bounding box center [427, 81] width 7 height 7
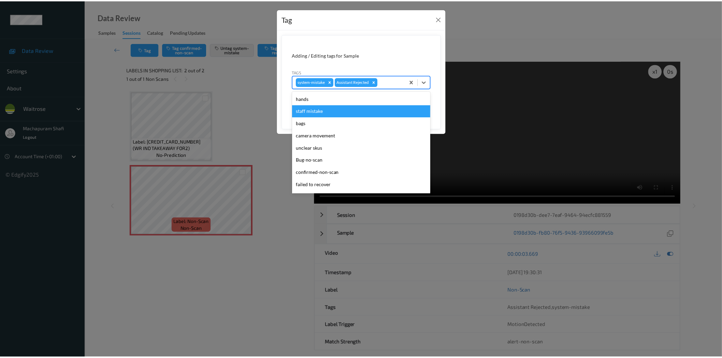
scroll to position [133, 0]
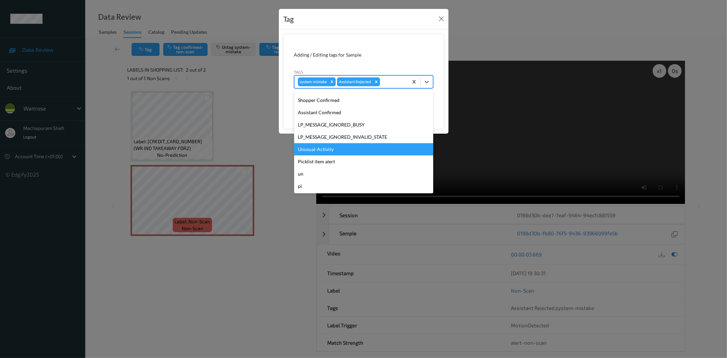
drag, startPoint x: 323, startPoint y: 150, endPoint x: 369, endPoint y: 139, distance: 47.4
click at [323, 150] on div "Unusual-Activity" at bounding box center [363, 149] width 139 height 12
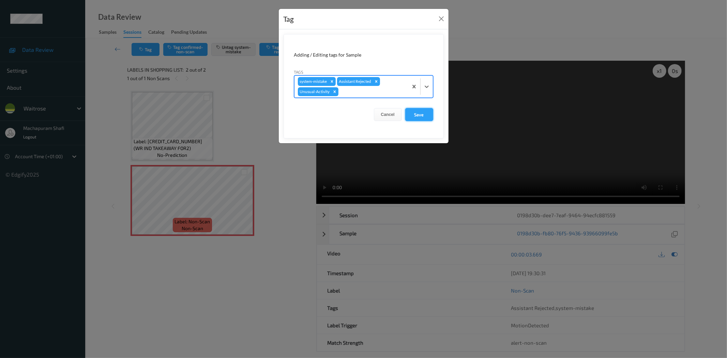
click at [425, 114] on button "Save" at bounding box center [419, 114] width 28 height 13
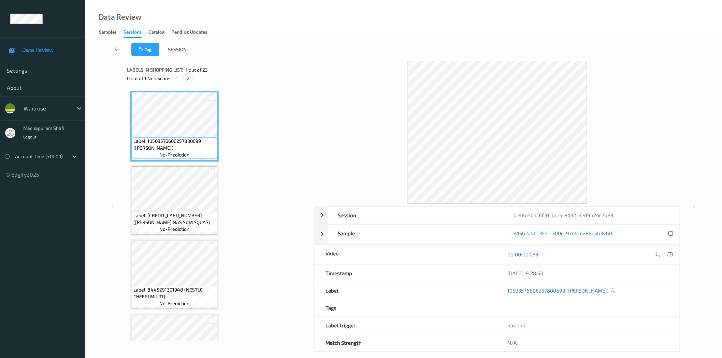
click at [188, 77] on icon at bounding box center [188, 78] width 6 height 6
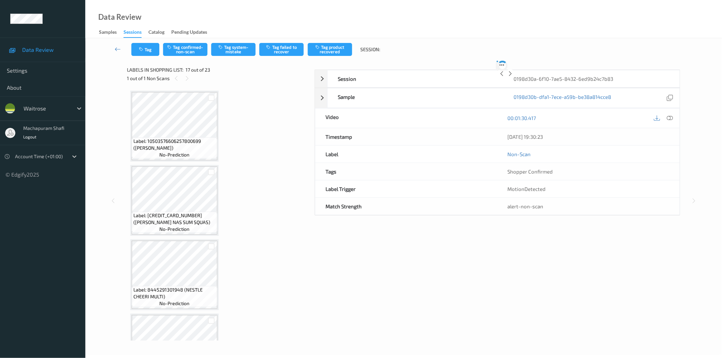
scroll to position [1112, 0]
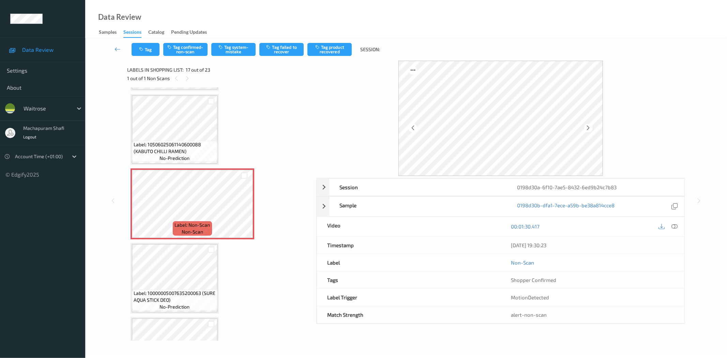
click at [677, 225] on icon at bounding box center [675, 226] width 6 height 6
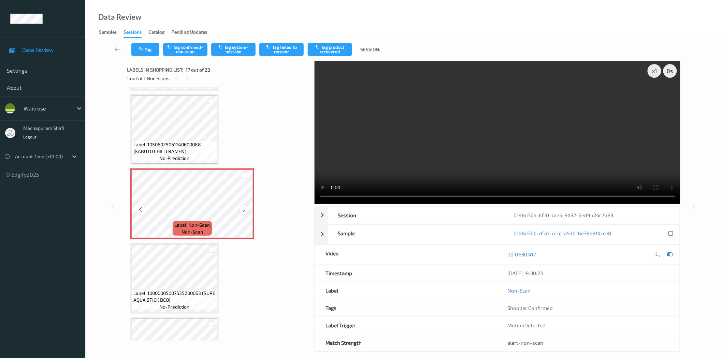
click at [241, 207] on icon at bounding box center [244, 210] width 6 height 6
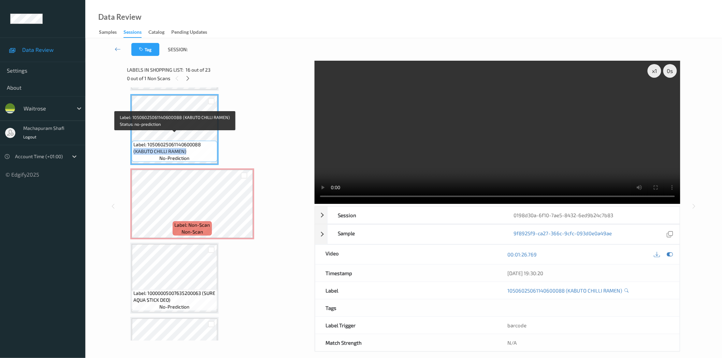
drag, startPoint x: 133, startPoint y: 146, endPoint x: 187, endPoint y: 145, distance: 53.2
click at [187, 145] on span "Label: 10506025061140600088 (KABUTO CHILLI RAMEN)" at bounding box center [174, 148] width 82 height 14
copy span "(KABUTO CHILLI RAMEN)"
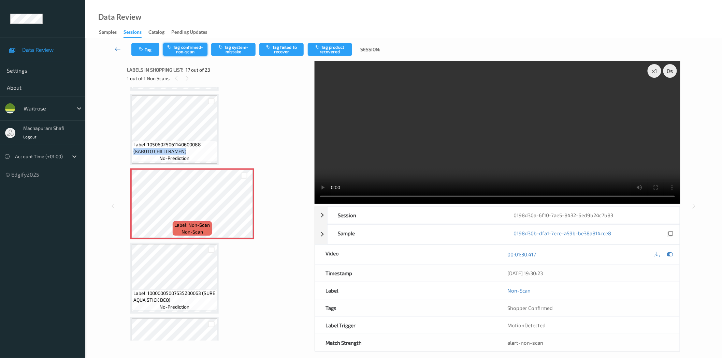
click at [181, 53] on button "Tag confirmed-non-scan" at bounding box center [185, 49] width 44 height 13
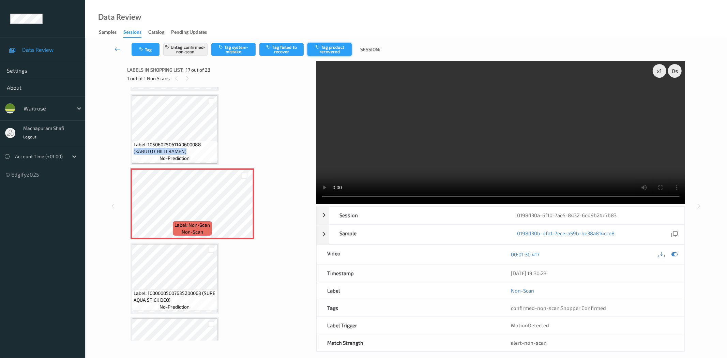
click at [317, 53] on button "Tag product recovered" at bounding box center [330, 49] width 44 height 13
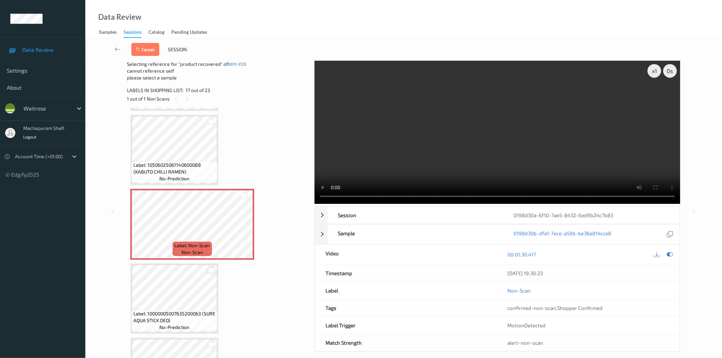
click at [212, 267] on div at bounding box center [211, 270] width 6 height 6
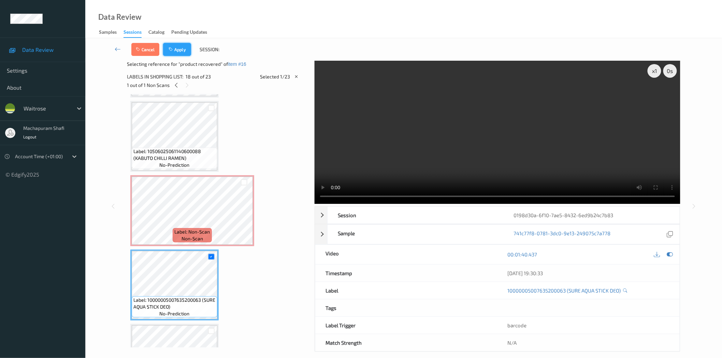
click at [178, 48] on button "Apply" at bounding box center [177, 49] width 28 height 13
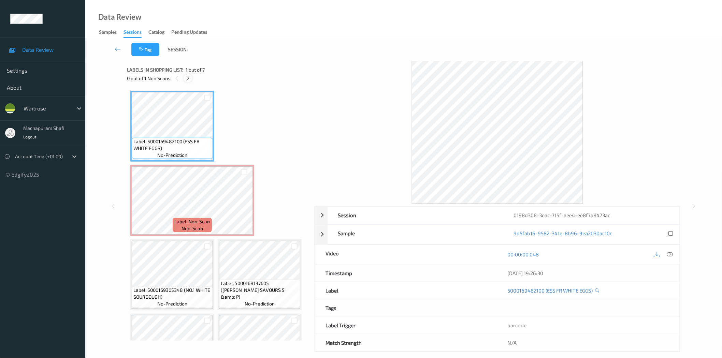
click at [187, 77] on icon at bounding box center [188, 78] width 6 height 6
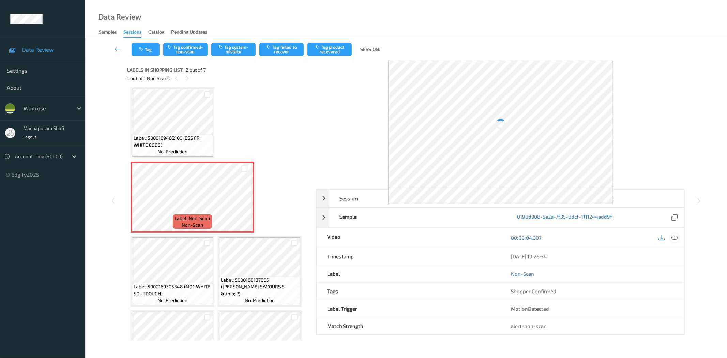
click at [677, 238] on icon at bounding box center [675, 238] width 6 height 6
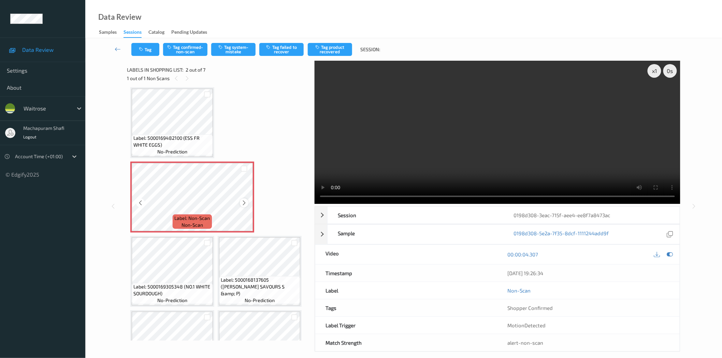
click at [241, 203] on icon at bounding box center [244, 203] width 6 height 6
click at [243, 203] on icon at bounding box center [244, 203] width 6 height 6
click at [243, 202] on icon at bounding box center [244, 203] width 6 height 6
click at [244, 201] on icon at bounding box center [244, 203] width 6 height 6
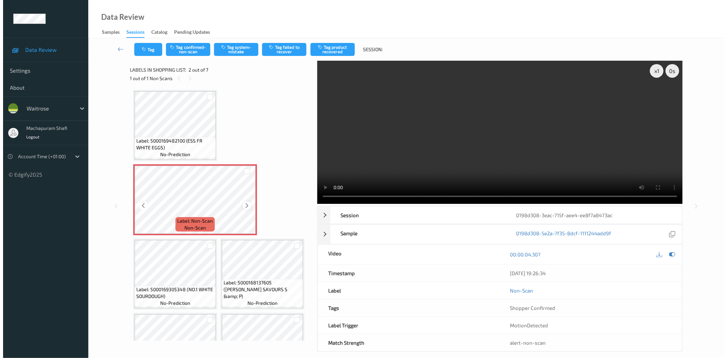
scroll to position [0, 0]
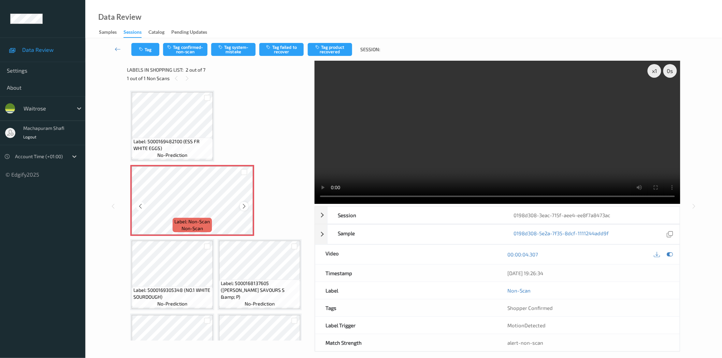
click at [242, 206] on icon at bounding box center [244, 206] width 6 height 6
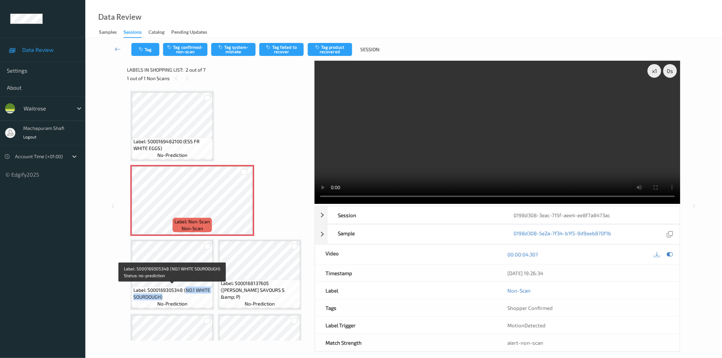
drag, startPoint x: 186, startPoint y: 290, endPoint x: 196, endPoint y: 298, distance: 12.9
click at [196, 298] on span "Label: 5000169305348 (NO.1 WHITE SOURDOUGH)" at bounding box center [172, 294] width 78 height 14
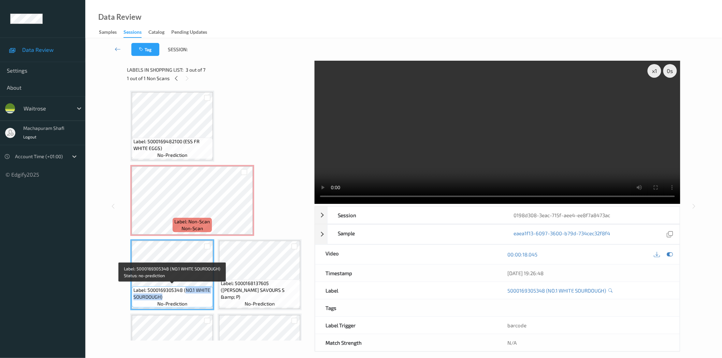
copy span "NO.1 WHITE SOURDOUGH)"
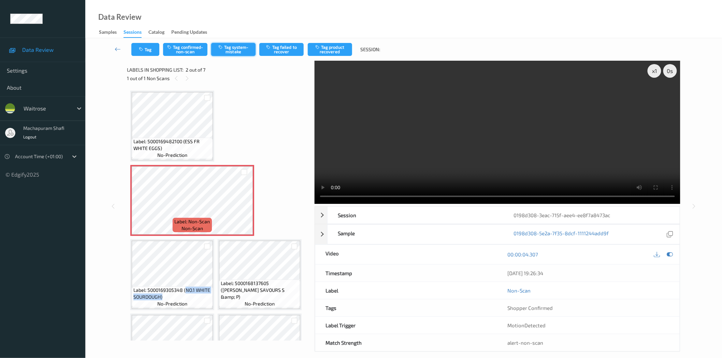
click at [231, 49] on button "Tag system-mistake" at bounding box center [233, 49] width 44 height 13
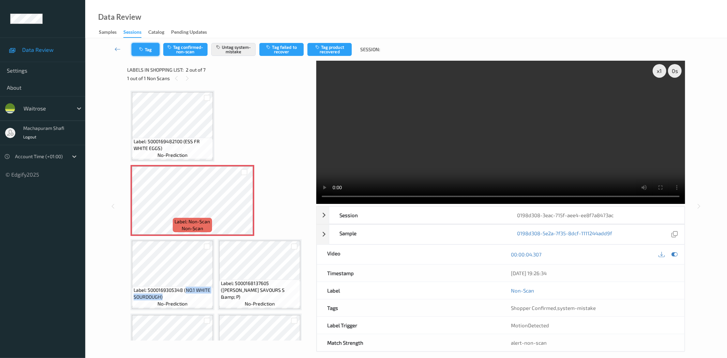
click at [145, 52] on button "Tag" at bounding box center [146, 49] width 28 height 13
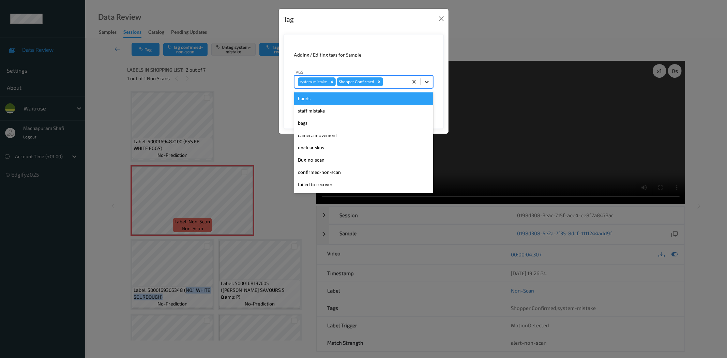
click at [426, 83] on icon at bounding box center [427, 82] width 4 height 2
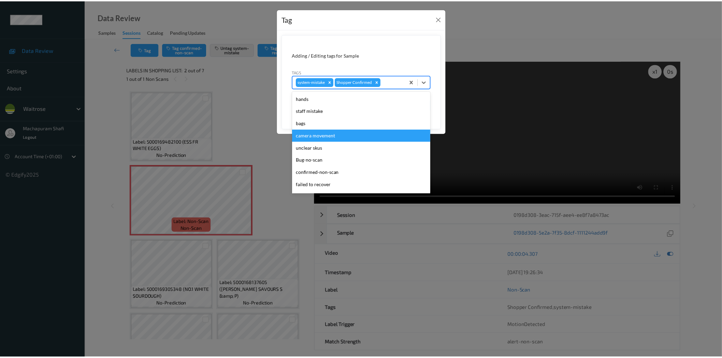
scroll to position [133, 0]
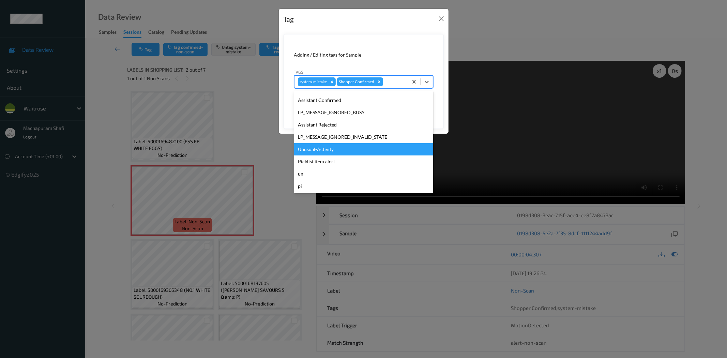
click at [327, 151] on div "Unusual-Activity" at bounding box center [363, 149] width 139 height 12
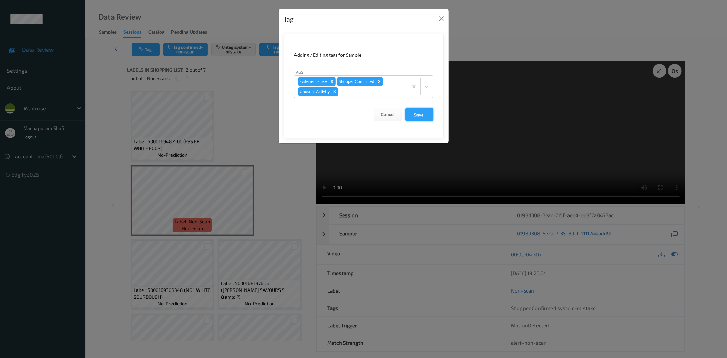
click at [419, 116] on button "Save" at bounding box center [419, 114] width 28 height 13
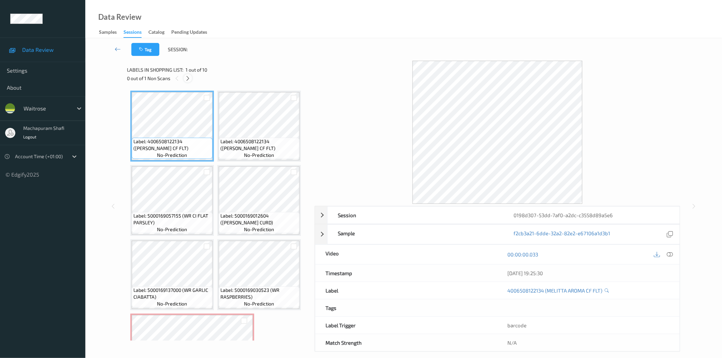
click at [187, 79] on icon at bounding box center [188, 78] width 6 height 6
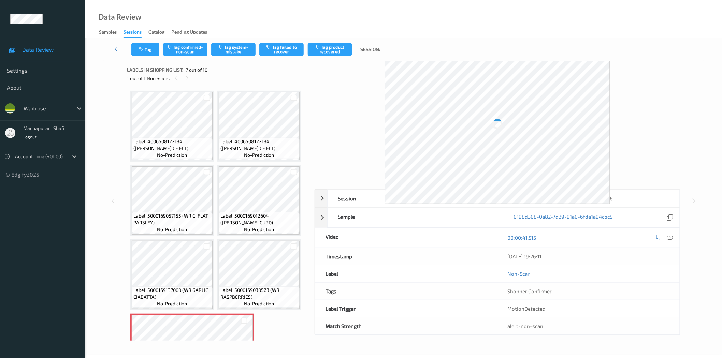
scroll to position [151, 0]
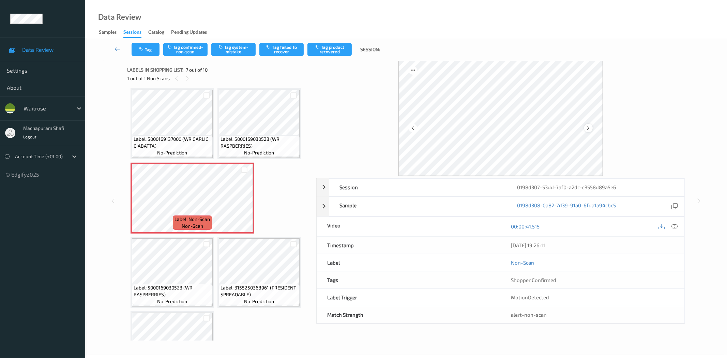
click at [588, 127] on icon at bounding box center [589, 128] width 6 height 6
click at [673, 225] on icon at bounding box center [675, 226] width 6 height 6
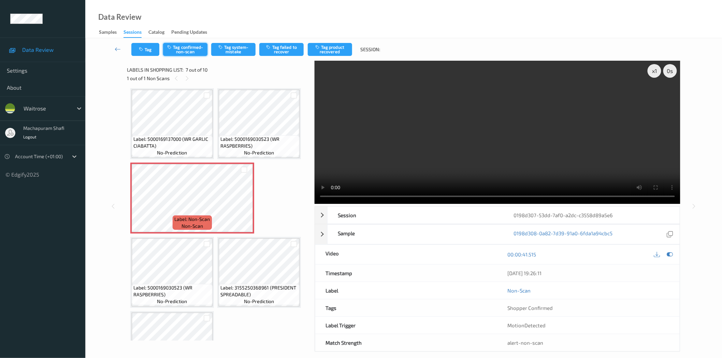
click at [190, 50] on button "Tag confirmed-non-scan" at bounding box center [185, 49] width 44 height 13
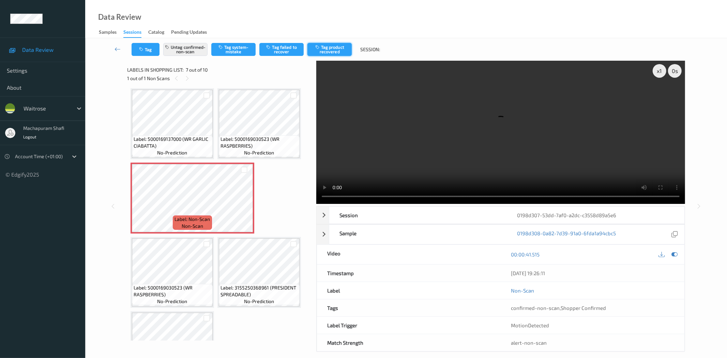
click at [335, 45] on button "Tag product recovered" at bounding box center [330, 49] width 44 height 13
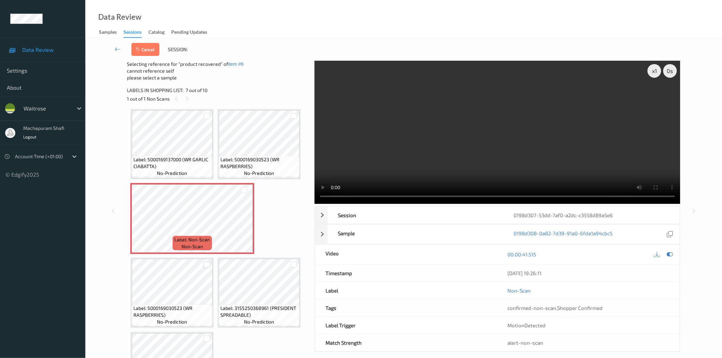
click at [206, 263] on div at bounding box center [207, 265] width 6 height 6
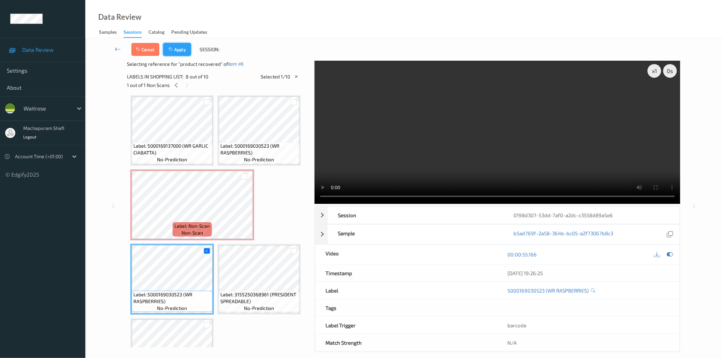
click at [178, 47] on button "Apply" at bounding box center [177, 49] width 28 height 13
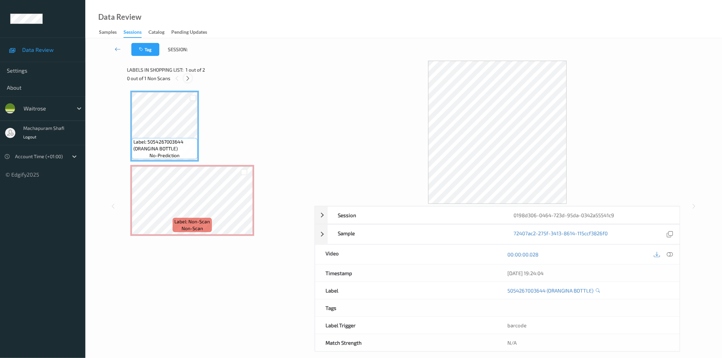
click at [189, 76] on icon at bounding box center [188, 78] width 6 height 6
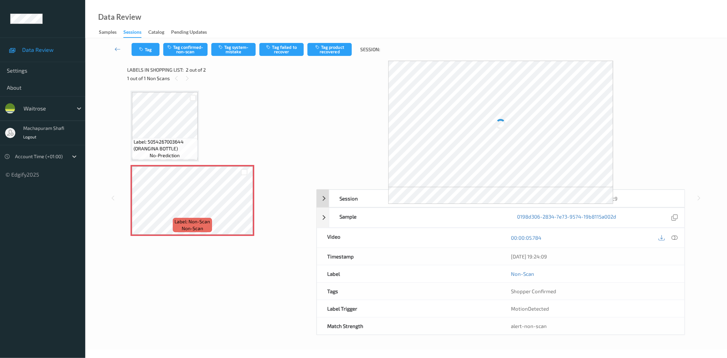
drag, startPoint x: 673, startPoint y: 238, endPoint x: 621, endPoint y: 131, distance: 119.3
click at [673, 238] on icon at bounding box center [675, 238] width 6 height 6
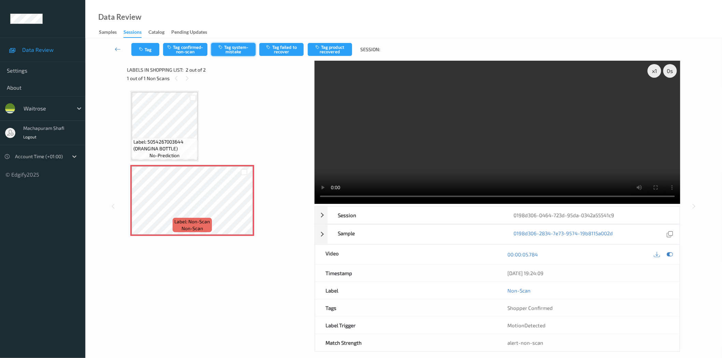
click at [233, 51] on button "Tag system-mistake" at bounding box center [233, 49] width 44 height 13
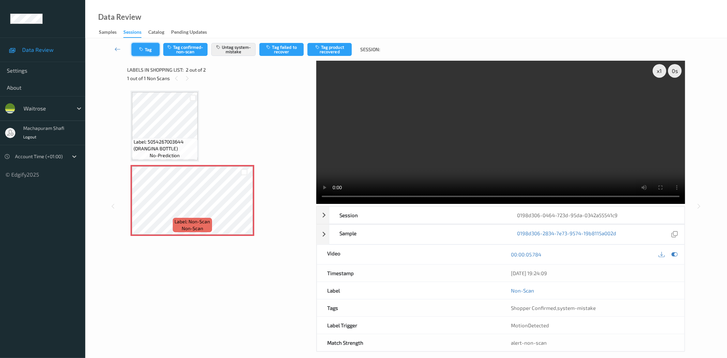
click at [144, 51] on icon "button" at bounding box center [142, 49] width 6 height 5
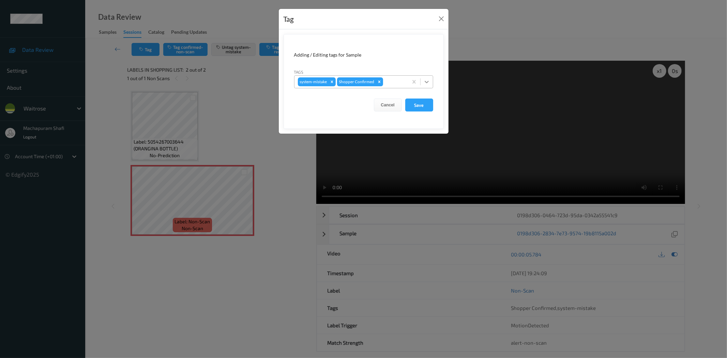
click at [425, 80] on icon at bounding box center [427, 81] width 7 height 7
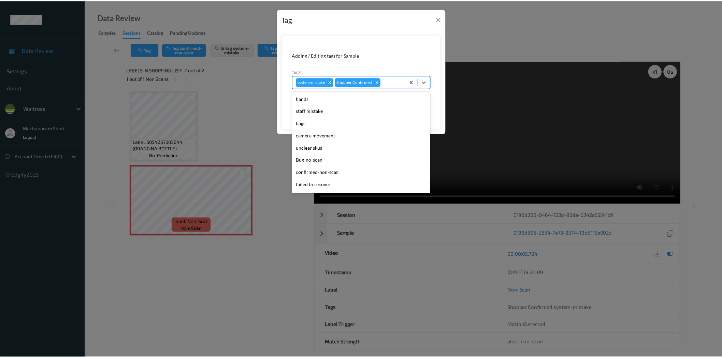
scroll to position [133, 0]
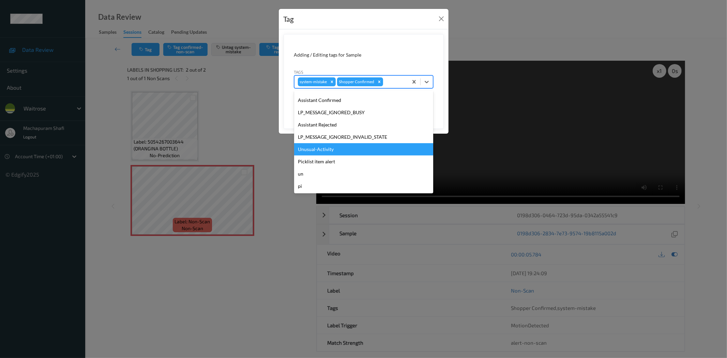
click at [326, 151] on div "Unusual-Activity" at bounding box center [363, 149] width 139 height 12
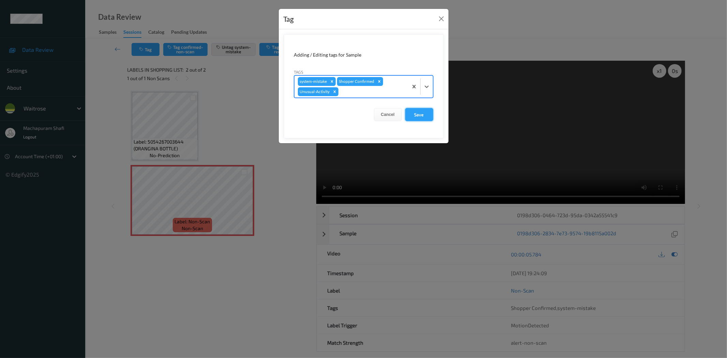
click at [415, 116] on button "Save" at bounding box center [419, 114] width 28 height 13
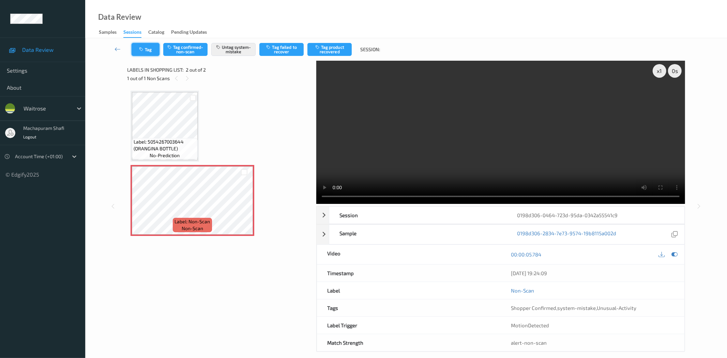
click at [146, 45] on button "Tag" at bounding box center [146, 49] width 28 height 13
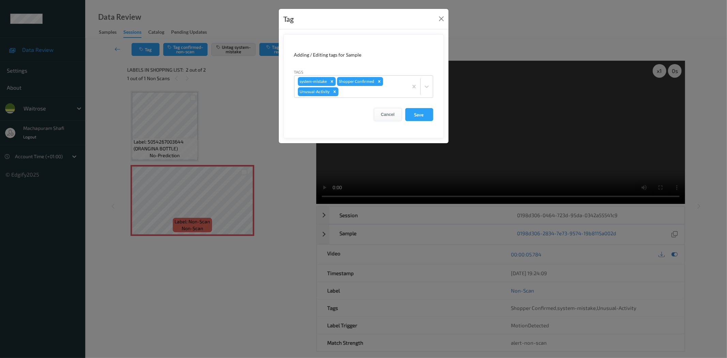
click at [421, 114] on button "Save" at bounding box center [419, 114] width 28 height 13
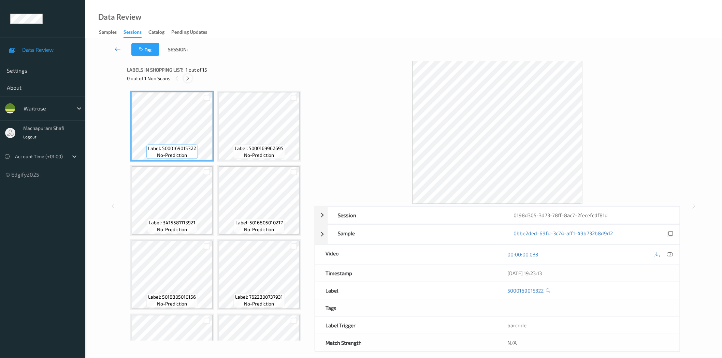
click at [188, 77] on icon at bounding box center [188, 78] width 6 height 6
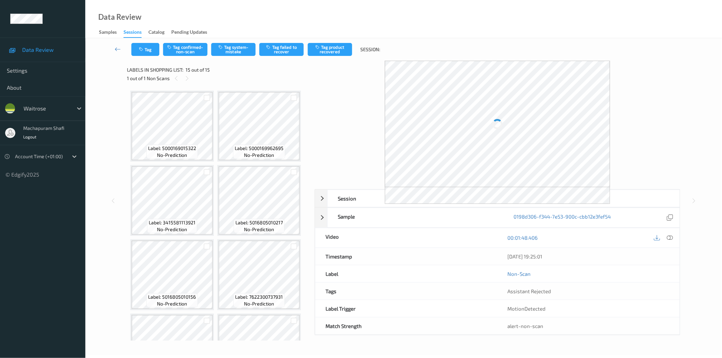
scroll to position [341, 0]
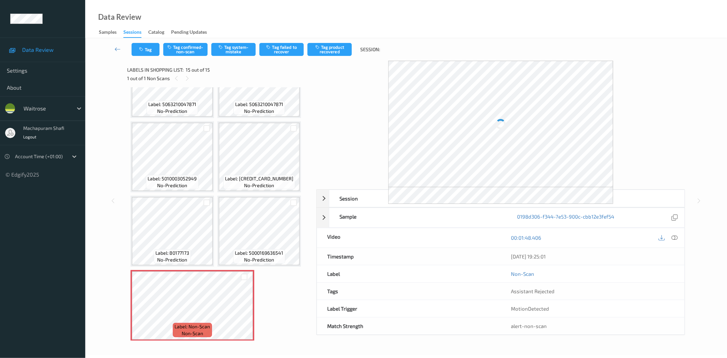
drag, startPoint x: 674, startPoint y: 240, endPoint x: 671, endPoint y: 223, distance: 17.3
click at [675, 239] on icon at bounding box center [675, 238] width 6 height 6
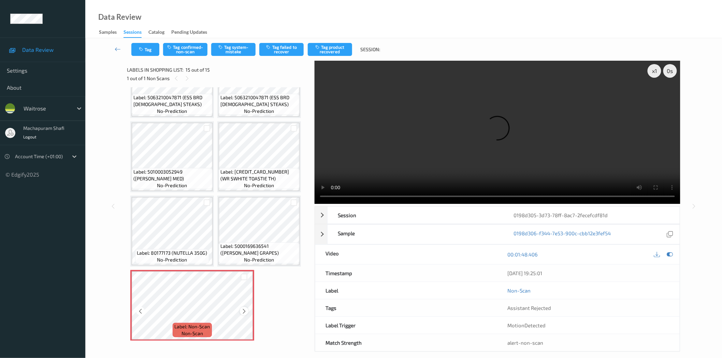
click at [243, 309] on icon at bounding box center [244, 311] width 6 height 6
click at [245, 308] on icon at bounding box center [244, 311] width 6 height 6
click at [245, 309] on icon at bounding box center [244, 311] width 6 height 6
click at [243, 309] on icon at bounding box center [244, 311] width 6 height 6
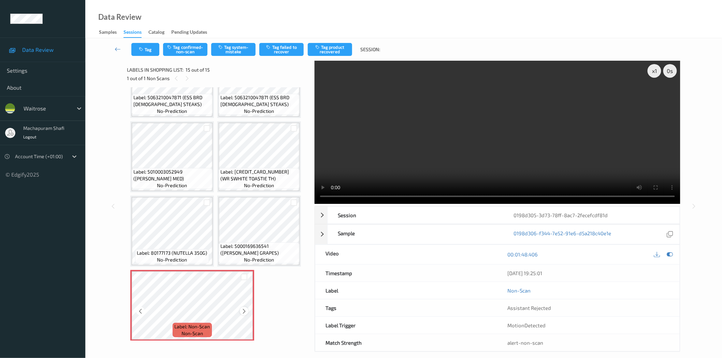
click at [243, 308] on icon at bounding box center [244, 311] width 6 height 6
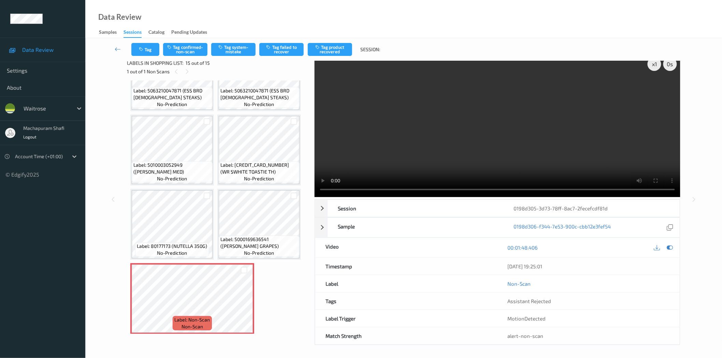
scroll to position [8, 0]
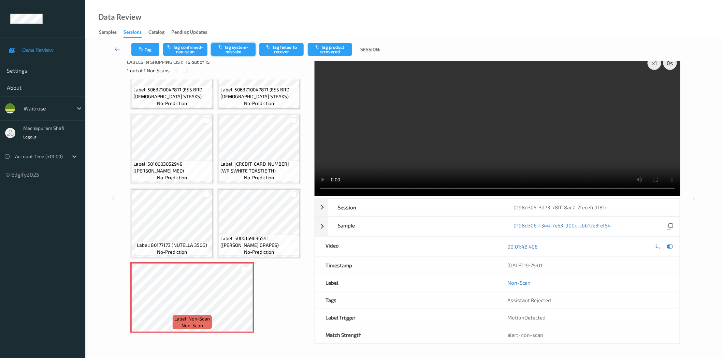
click at [239, 51] on button "Tag system-mistake" at bounding box center [233, 49] width 44 height 13
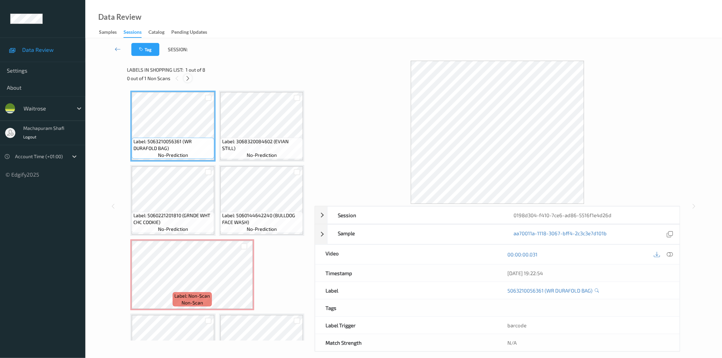
click at [190, 78] on icon at bounding box center [188, 78] width 6 height 6
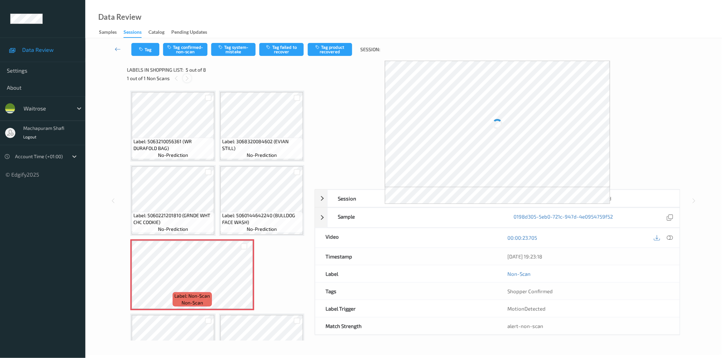
scroll to position [119, 0]
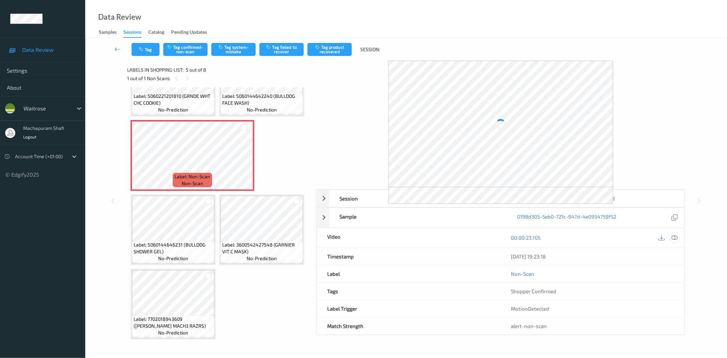
click at [677, 237] on icon at bounding box center [675, 238] width 6 height 6
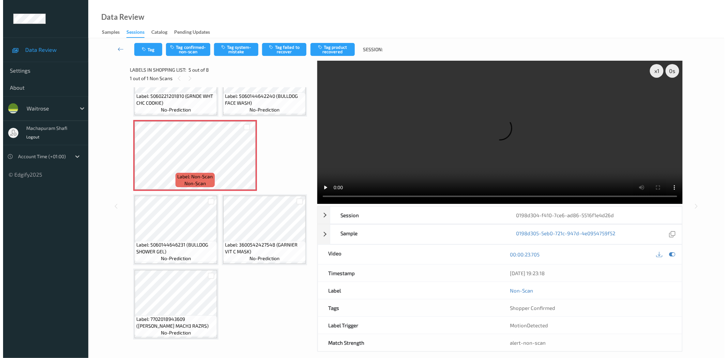
scroll to position [193, 0]
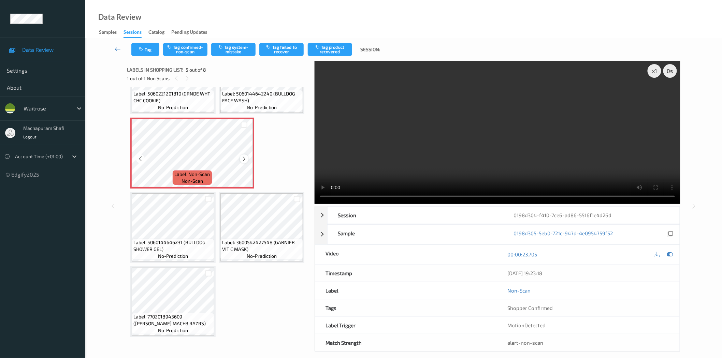
click at [243, 162] on icon at bounding box center [244, 159] width 6 height 6
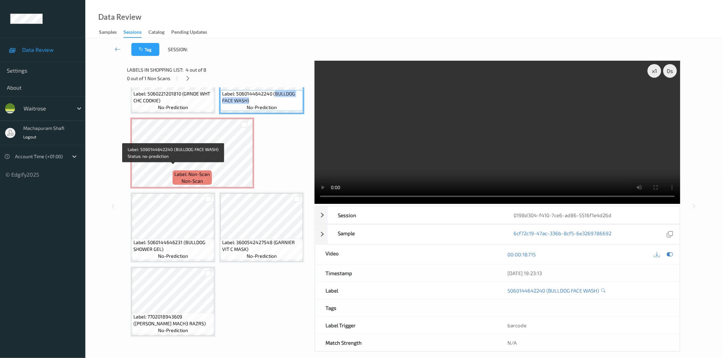
drag, startPoint x: 186, startPoint y: 170, endPoint x: 207, endPoint y: 177, distance: 22.2
click at [222, 104] on span "Label: 5060144642240 (BULLDOG FACE WASH)" at bounding box center [261, 97] width 79 height 14
copy span "BULLDOG FACE WASH)"
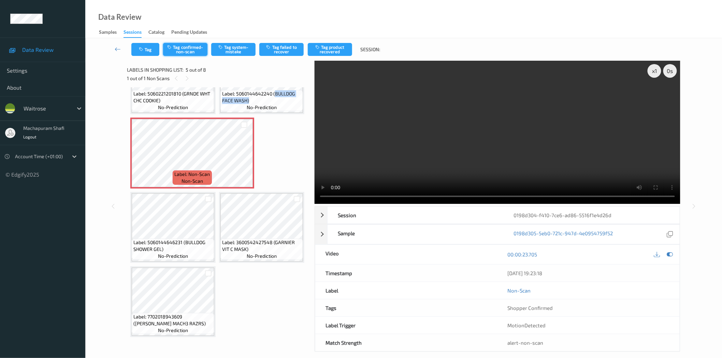
click at [192, 51] on button "Tag confirmed-non-scan" at bounding box center [185, 49] width 44 height 13
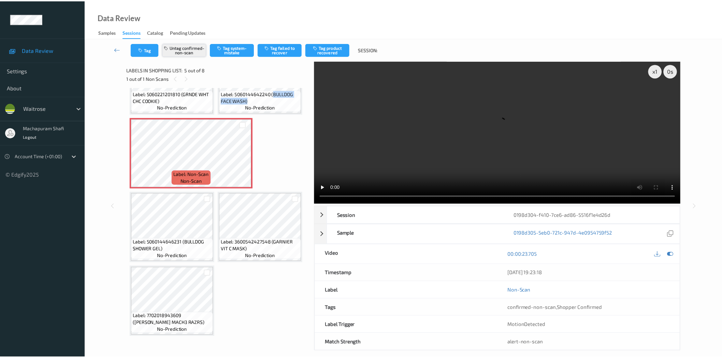
scroll to position [119, 0]
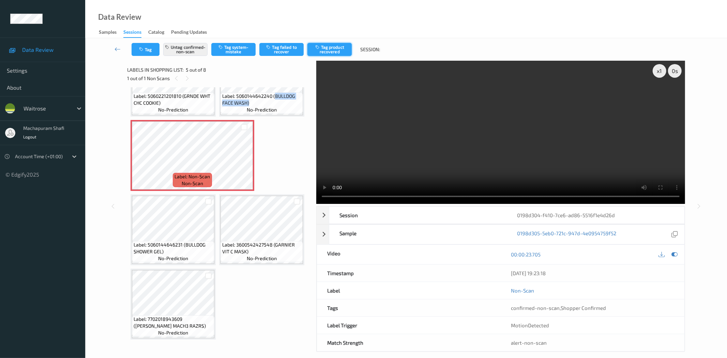
click at [332, 53] on button "Tag product recovered" at bounding box center [330, 49] width 44 height 13
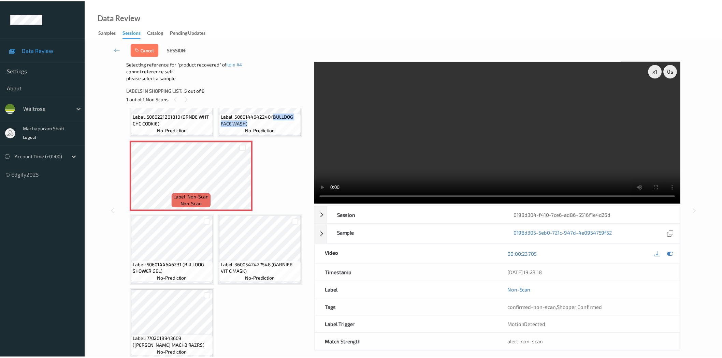
scroll to position [193, 0]
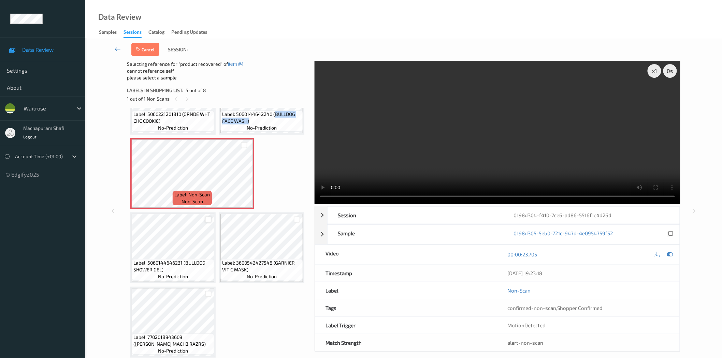
click at [208, 223] on div at bounding box center [208, 220] width 6 height 6
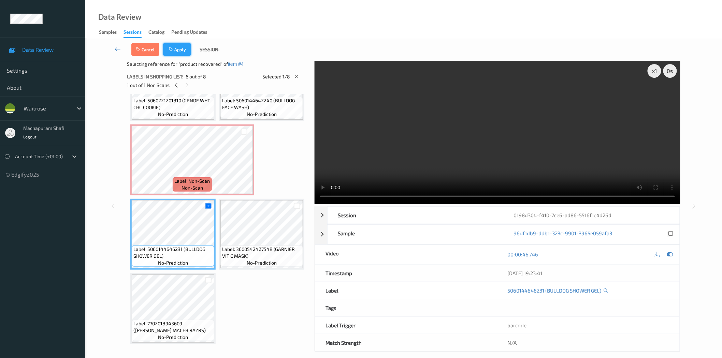
click at [181, 53] on button "Apply" at bounding box center [177, 49] width 28 height 13
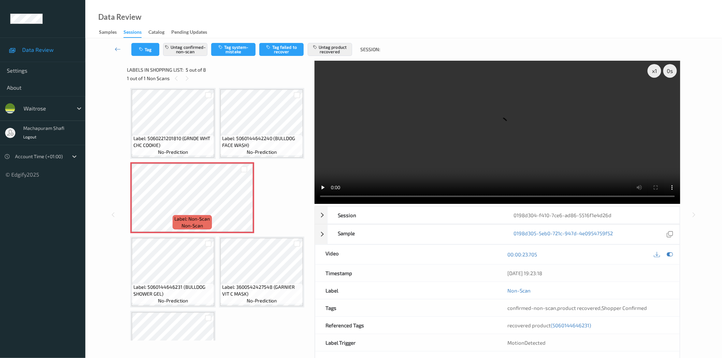
scroll to position [225, 0]
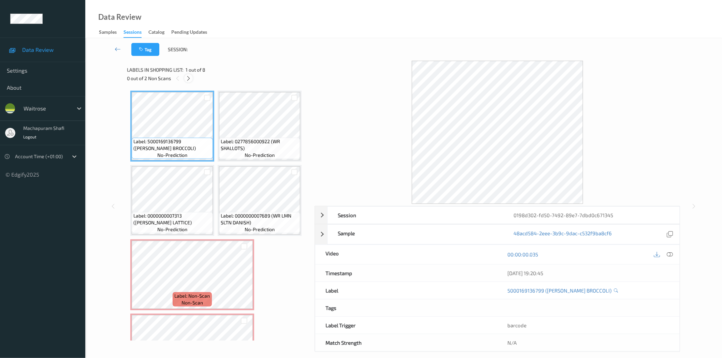
click at [187, 75] on icon at bounding box center [189, 78] width 6 height 6
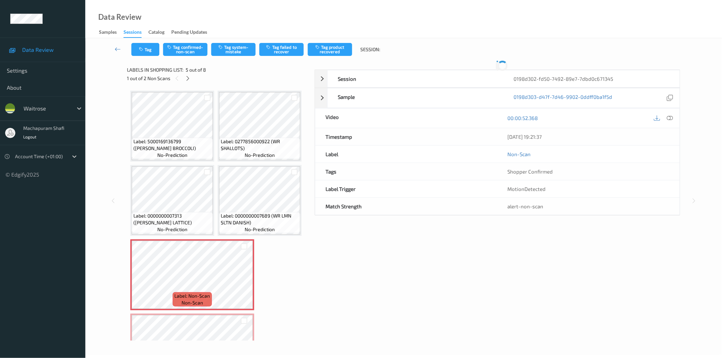
scroll to position [77, 0]
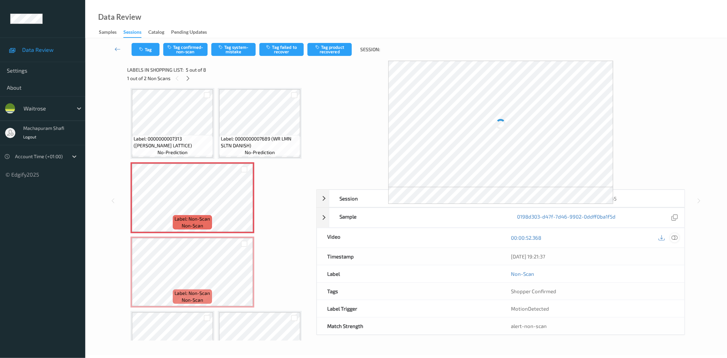
click at [676, 239] on icon at bounding box center [675, 238] width 6 height 6
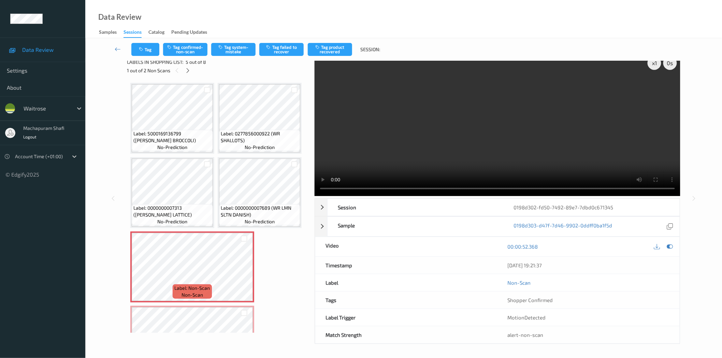
scroll to position [119, 0]
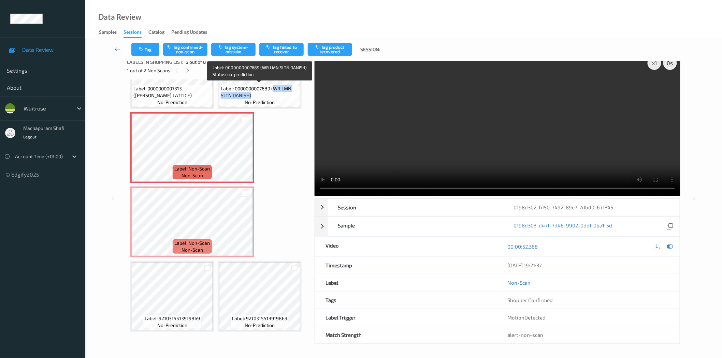
drag, startPoint x: 273, startPoint y: 87, endPoint x: 283, endPoint y: 94, distance: 12.7
click at [283, 94] on span "Label: 0000000007689 (WR LMN SLTN DANISH)" at bounding box center [260, 92] width 78 height 14
copy span "WR LMN SLTN DANISH)"
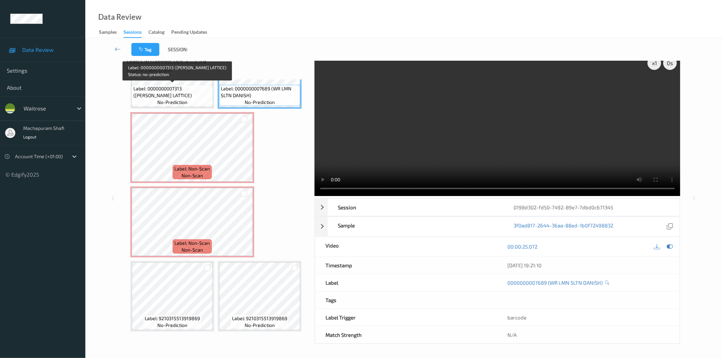
click at [177, 96] on span "Label: 0000000007313 (WR CHERRY LATTICE)" at bounding box center [172, 92] width 78 height 14
drag, startPoint x: 186, startPoint y: 87, endPoint x: 199, endPoint y: 96, distance: 16.6
click at [199, 96] on span "Label: 0000000007313 (WR CHERRY LATTICE)" at bounding box center [172, 92] width 78 height 14
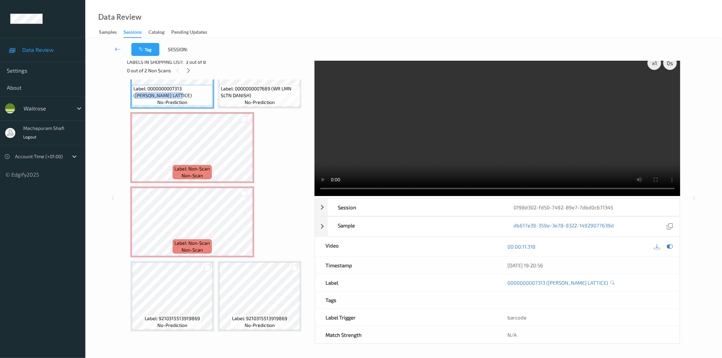
copy span "WR CHERRY LATTICE)"
click at [242, 226] on icon at bounding box center [244, 228] width 6 height 6
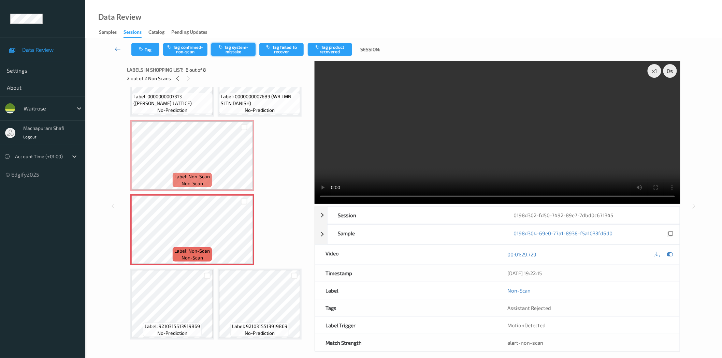
click at [231, 51] on button "Tag system-mistake" at bounding box center [233, 49] width 44 height 13
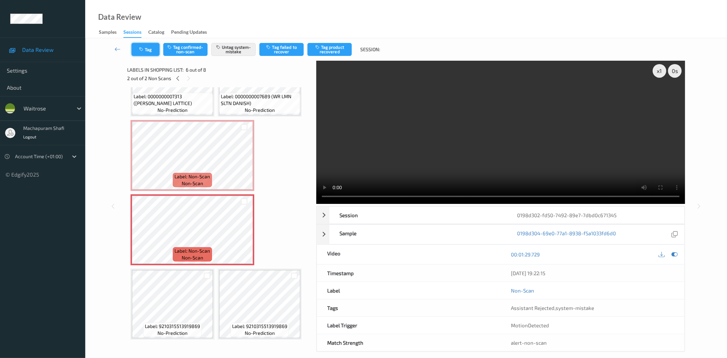
click at [145, 49] on button "Tag" at bounding box center [146, 49] width 28 height 13
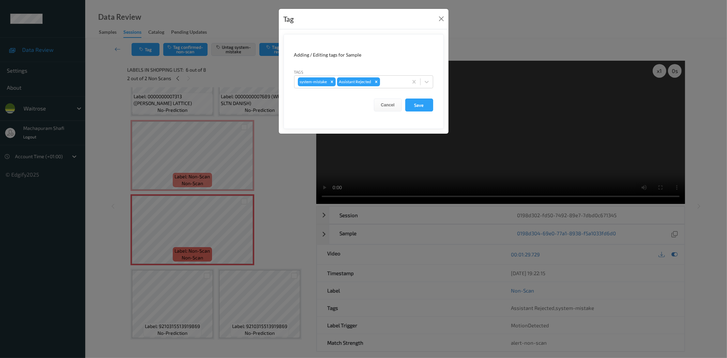
click at [427, 77] on div at bounding box center [427, 82] width 12 height 12
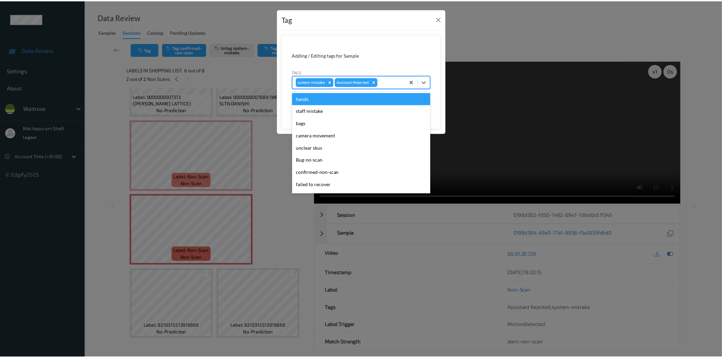
scroll to position [133, 0]
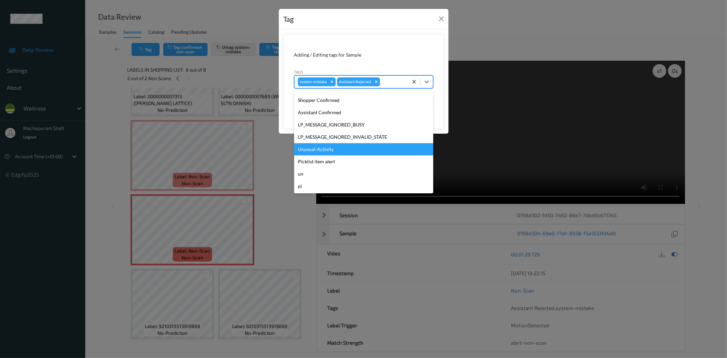
click at [330, 146] on div "Unusual-Activity" at bounding box center [363, 149] width 139 height 12
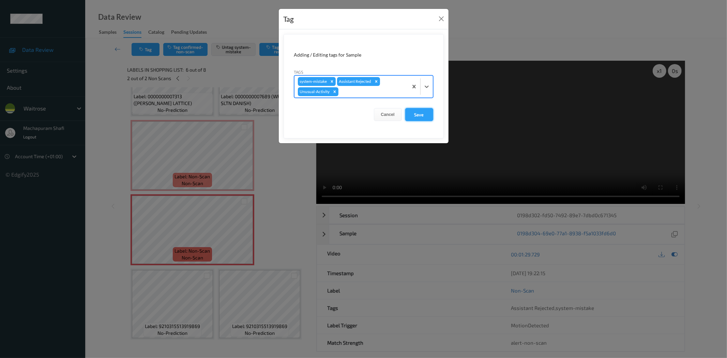
click at [426, 115] on button "Save" at bounding box center [419, 114] width 28 height 13
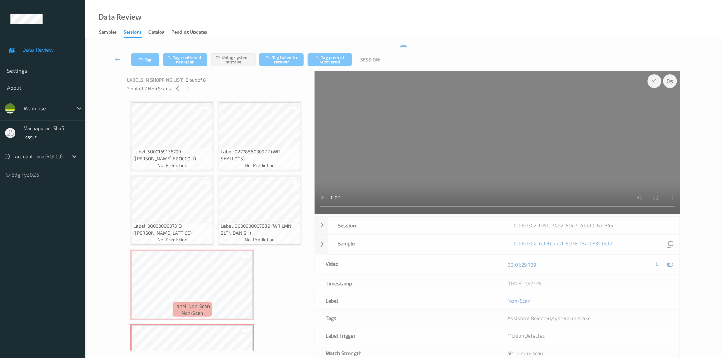
scroll to position [119, 0]
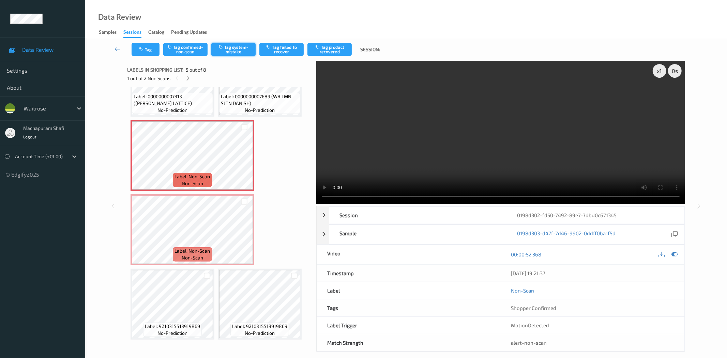
click at [224, 49] on button "Tag system-mistake" at bounding box center [233, 49] width 44 height 13
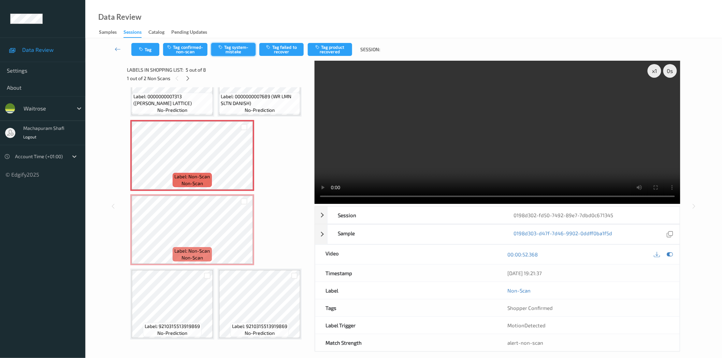
click at [233, 49] on button "Tag system-mistake" at bounding box center [233, 49] width 44 height 13
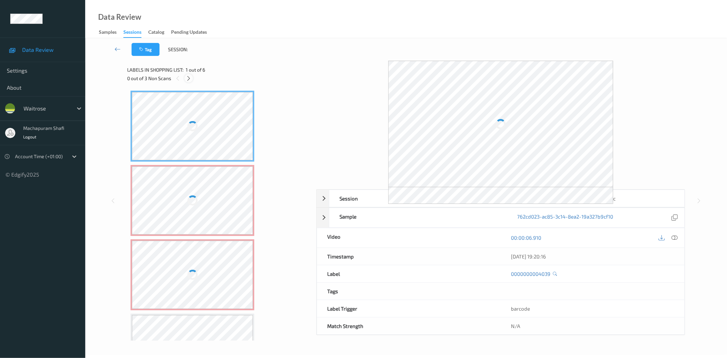
click at [192, 78] on div at bounding box center [188, 78] width 9 height 9
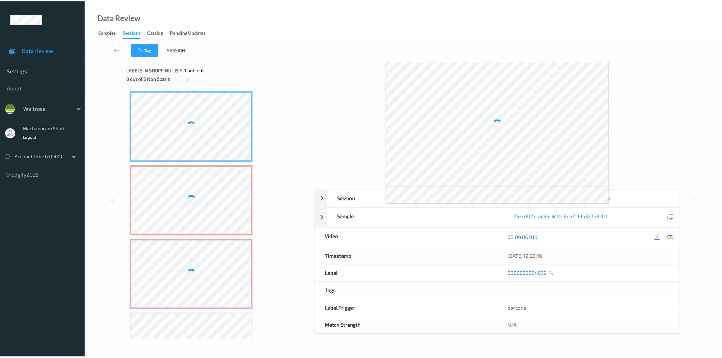
scroll to position [3, 0]
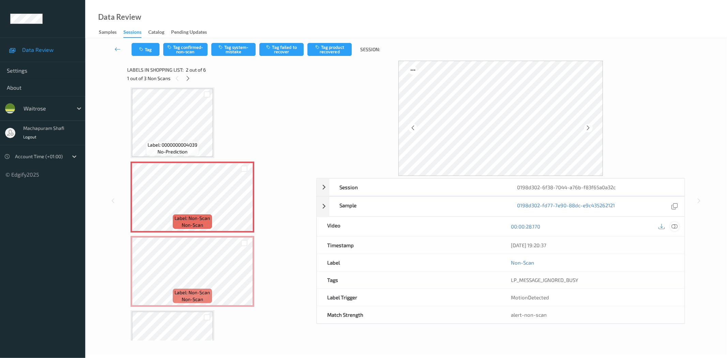
click at [674, 226] on icon at bounding box center [675, 226] width 6 height 6
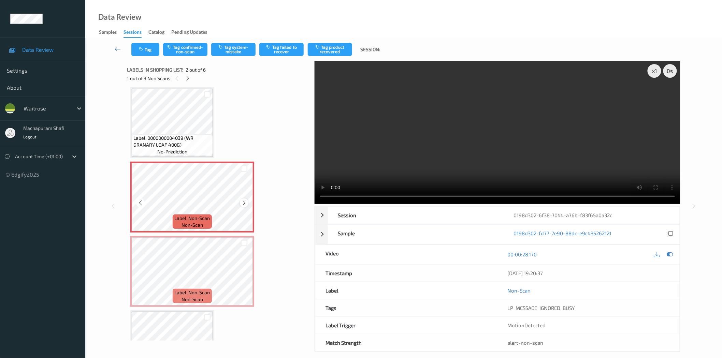
click at [245, 203] on icon at bounding box center [244, 203] width 6 height 6
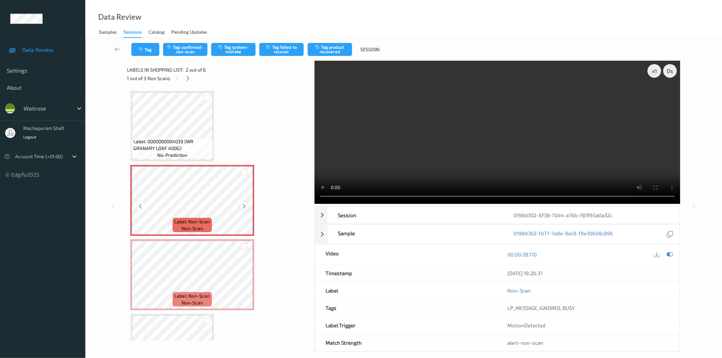
click at [242, 205] on icon at bounding box center [244, 206] width 6 height 6
click at [139, 206] on icon at bounding box center [140, 206] width 6 height 6
click at [242, 206] on icon at bounding box center [244, 206] width 6 height 6
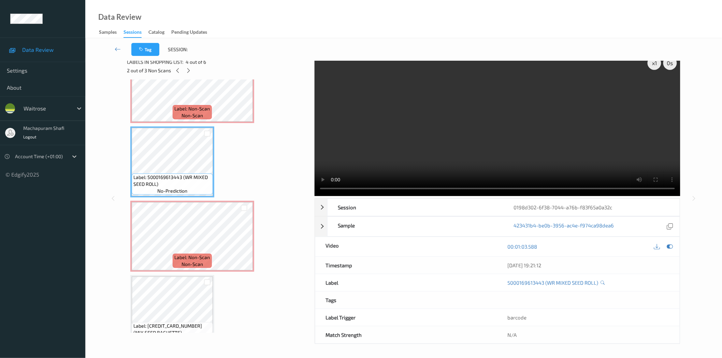
scroll to position [193, 0]
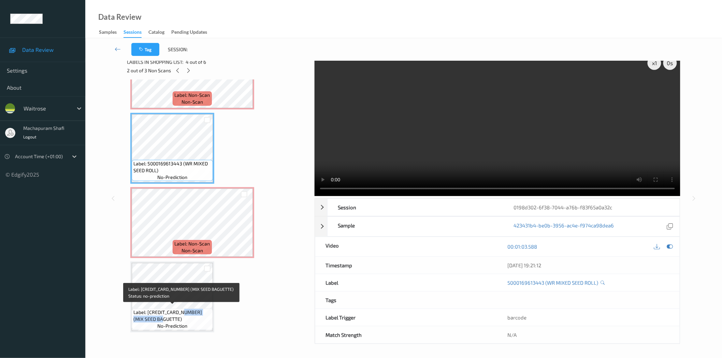
drag, startPoint x: 183, startPoint y: 310, endPoint x: 202, endPoint y: 319, distance: 20.7
click at [202, 319] on span "Label: [CREDIT_CARD_NUMBER] (MIX SEED BAGUETTE)" at bounding box center [172, 316] width 78 height 14
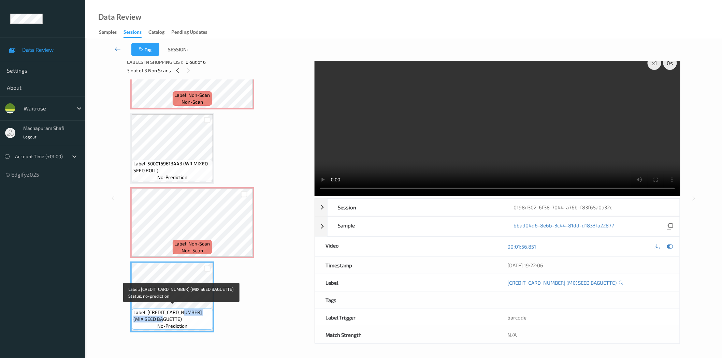
copy span "(MIX SEED BAGUETTE)"
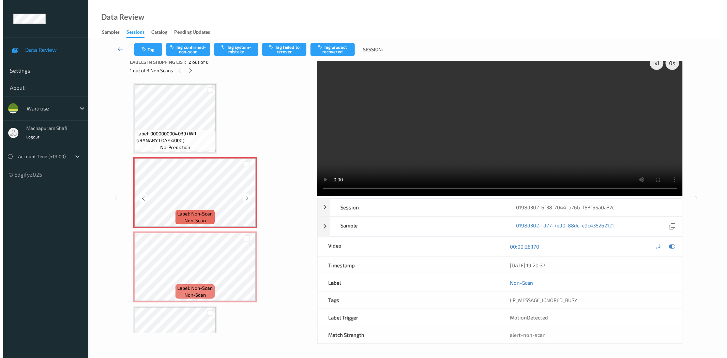
scroll to position [0, 0]
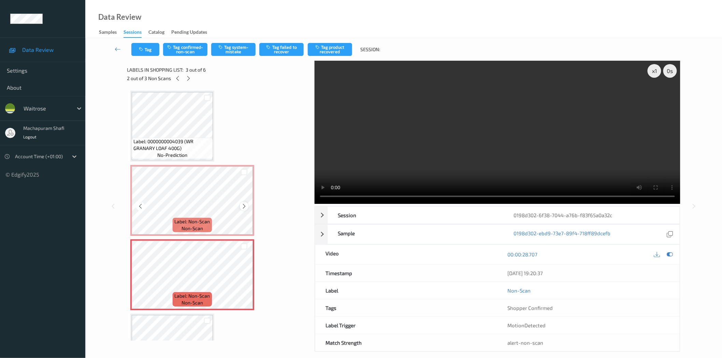
click at [242, 207] on icon at bounding box center [244, 206] width 6 height 6
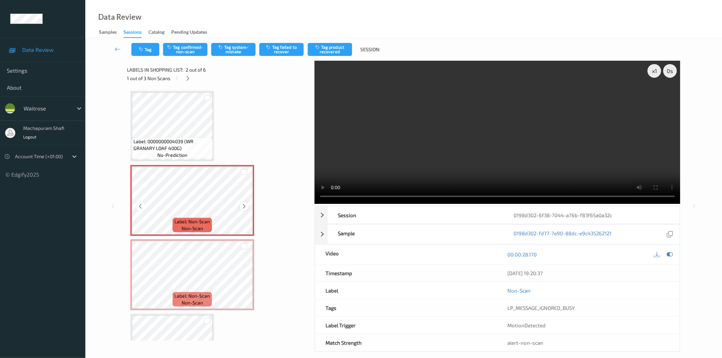
click at [241, 206] on icon at bounding box center [244, 206] width 6 height 6
click at [230, 50] on button "Tag system-mistake" at bounding box center [233, 49] width 44 height 13
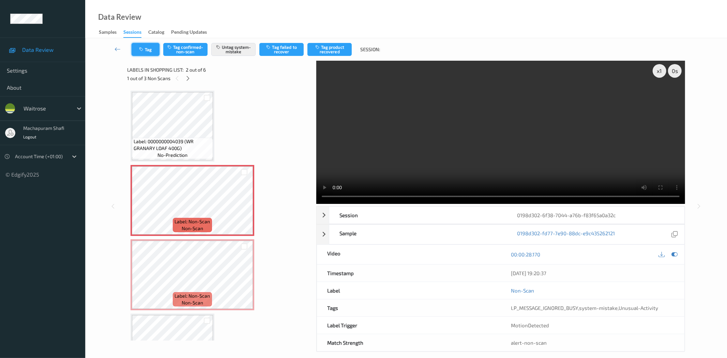
click at [143, 50] on icon "button" at bounding box center [142, 49] width 6 height 5
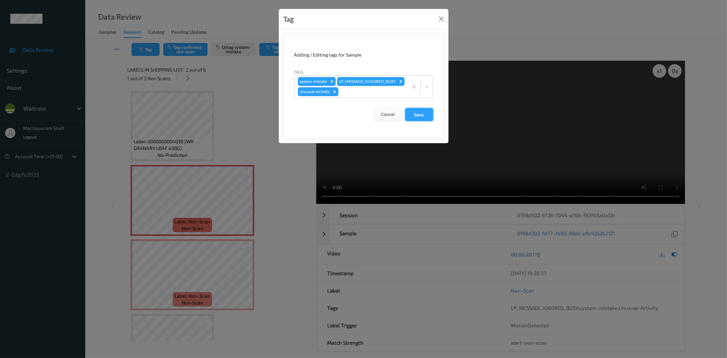
click at [421, 121] on button "Save" at bounding box center [419, 114] width 28 height 13
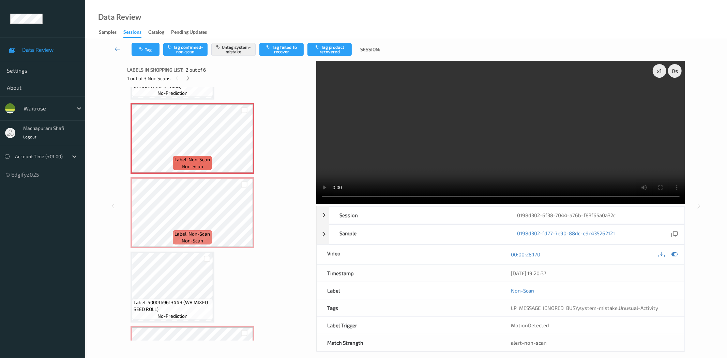
scroll to position [63, 0]
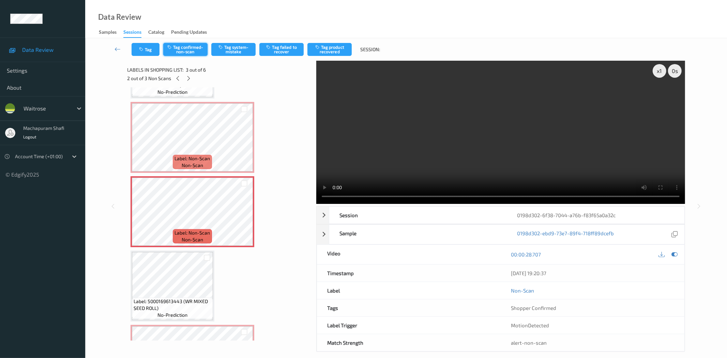
click at [186, 48] on button "Tag confirmed-non-scan" at bounding box center [185, 49] width 44 height 13
click at [339, 50] on button "Tag product recovered" at bounding box center [330, 49] width 44 height 13
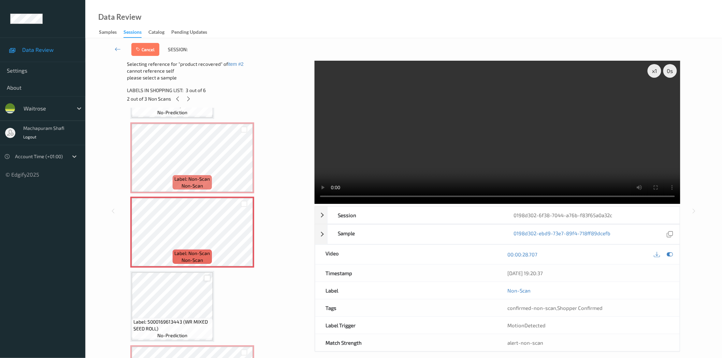
click at [209, 277] on div at bounding box center [207, 278] width 6 height 6
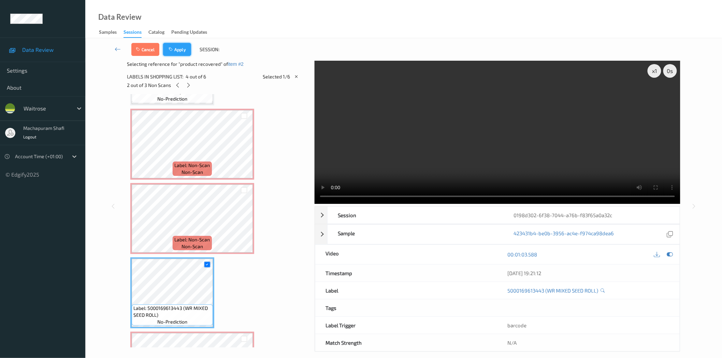
click at [179, 53] on button "Apply" at bounding box center [177, 49] width 28 height 13
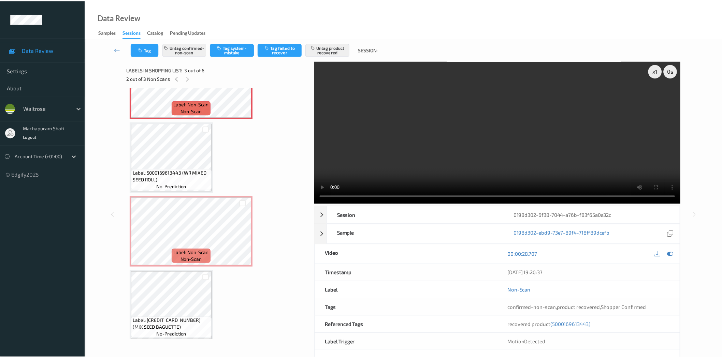
scroll to position [193, 0]
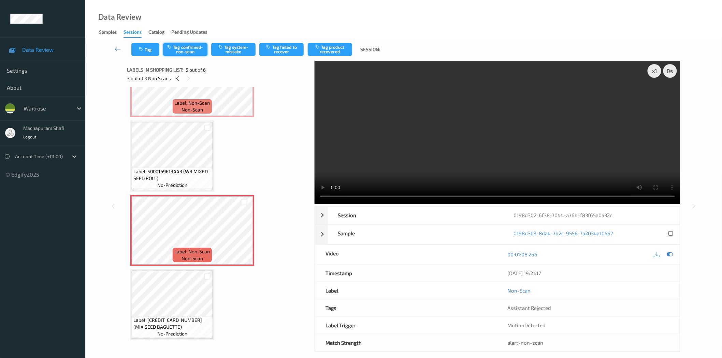
click at [190, 52] on button "Tag confirmed-non-scan" at bounding box center [185, 49] width 44 height 13
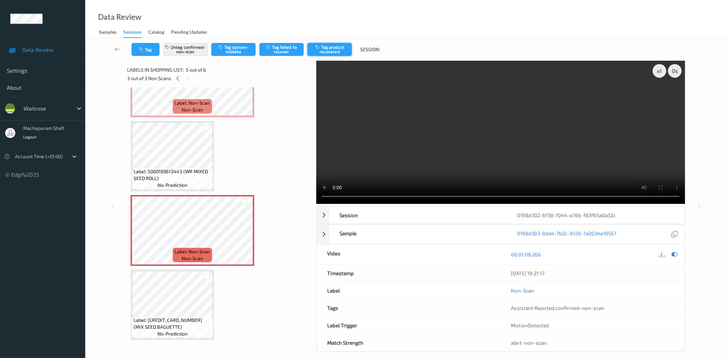
click at [328, 51] on button "Tag product recovered" at bounding box center [330, 49] width 44 height 13
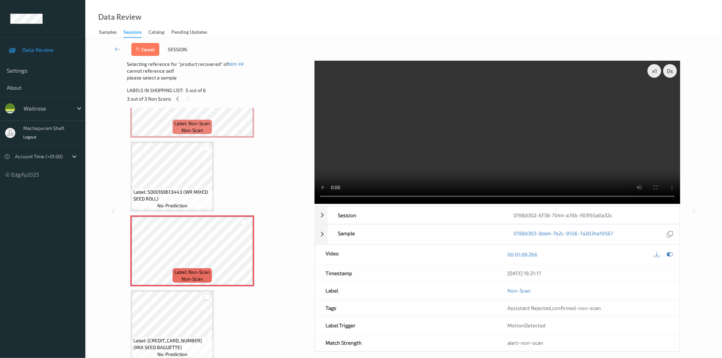
click at [207, 297] on div at bounding box center [207, 297] width 6 height 6
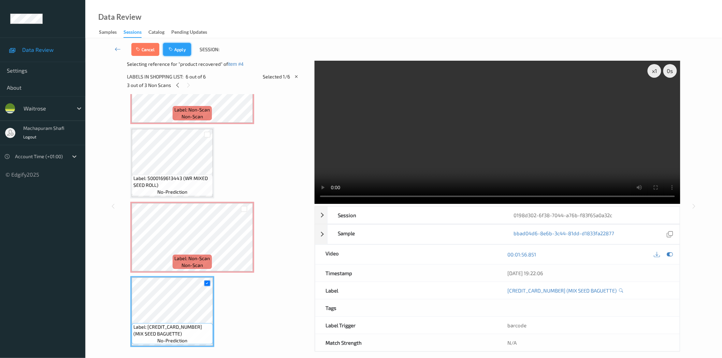
click at [176, 45] on button "Apply" at bounding box center [177, 49] width 28 height 13
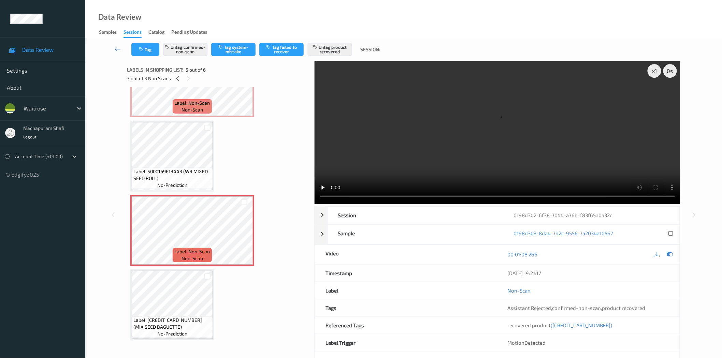
scroll to position [42, 0]
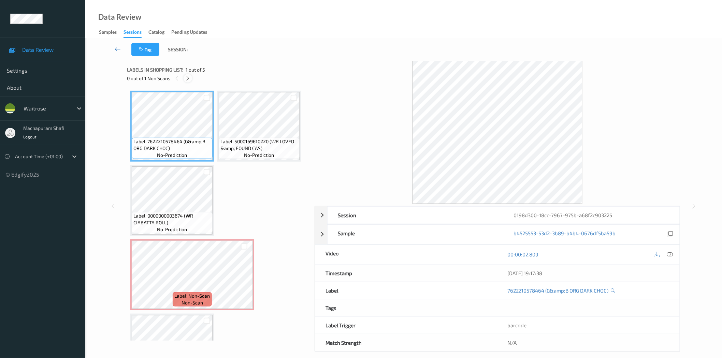
click at [187, 76] on icon at bounding box center [188, 78] width 6 height 6
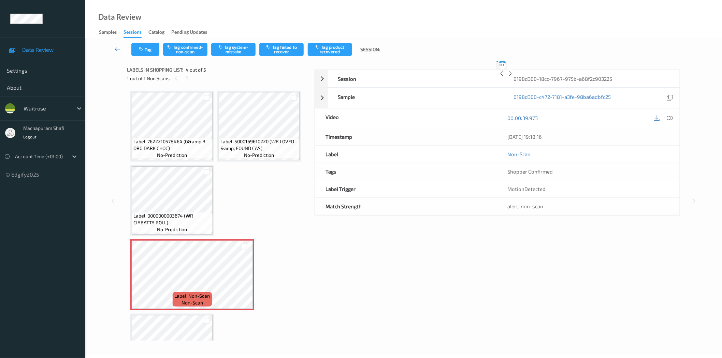
scroll to position [45, 0]
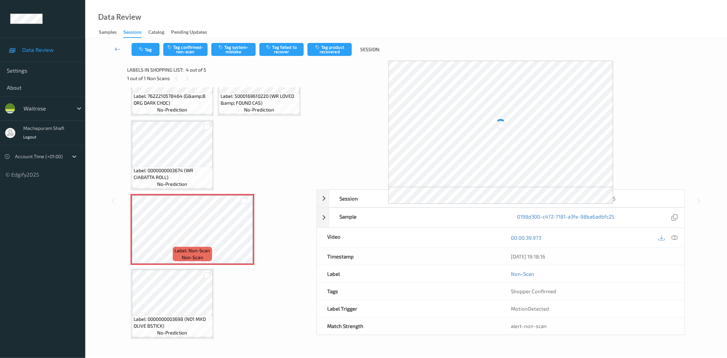
click at [677, 237] on icon at bounding box center [675, 238] width 6 height 6
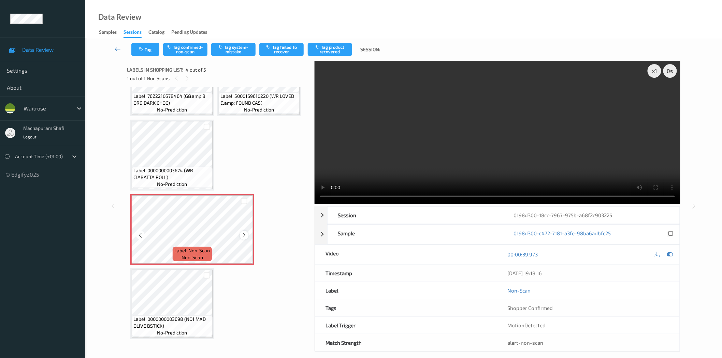
click at [245, 233] on icon at bounding box center [244, 235] width 6 height 6
click at [242, 233] on icon at bounding box center [244, 235] width 6 height 6
click at [234, 49] on button "Tag system-mistake" at bounding box center [233, 49] width 44 height 13
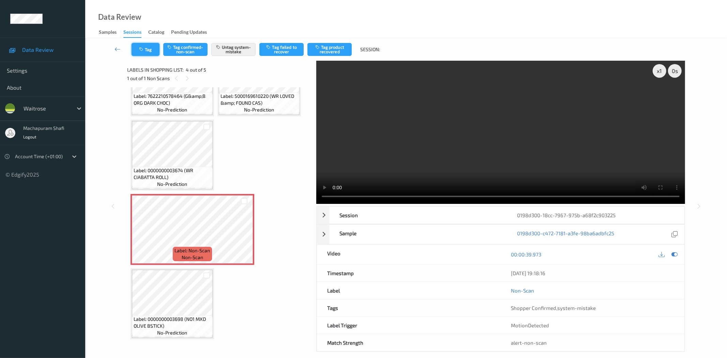
click at [146, 48] on button "Tag" at bounding box center [146, 49] width 28 height 13
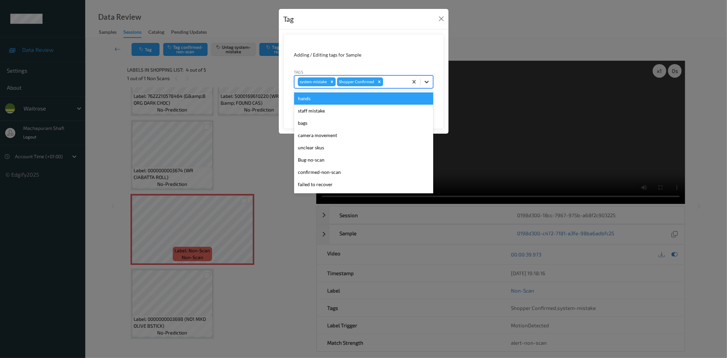
click at [428, 79] on icon at bounding box center [427, 81] width 7 height 7
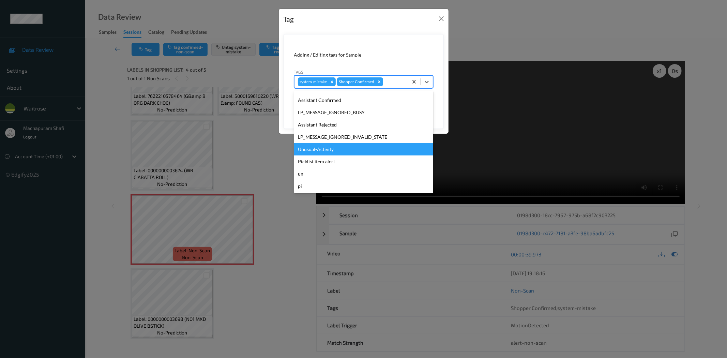
click at [322, 147] on div "Unusual-Activity" at bounding box center [363, 149] width 139 height 12
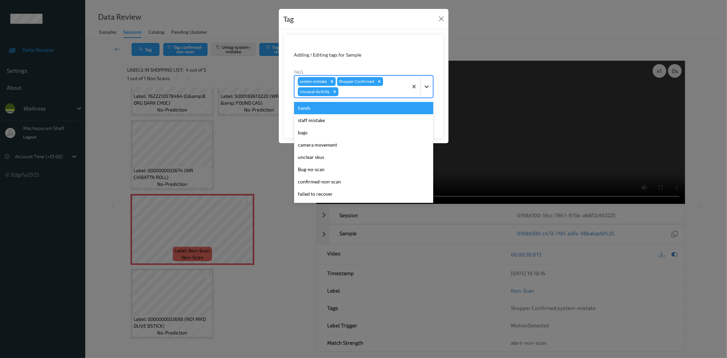
click at [426, 82] on div at bounding box center [427, 86] width 12 height 12
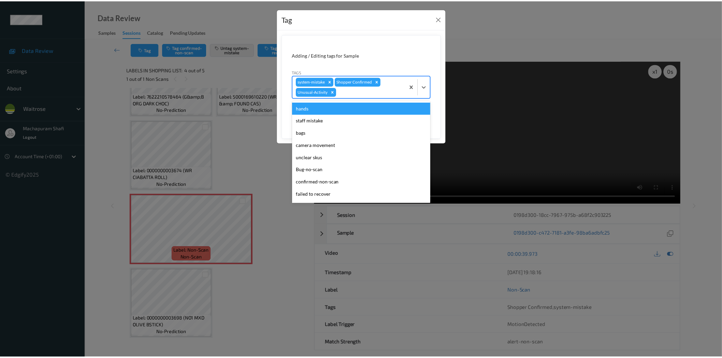
scroll to position [121, 0]
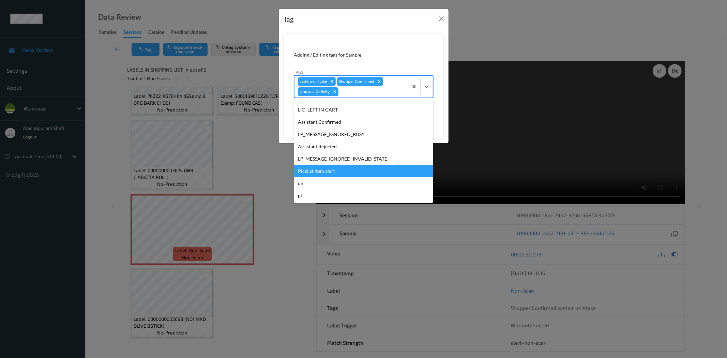
click at [328, 171] on div "Picklist item alert" at bounding box center [363, 171] width 139 height 12
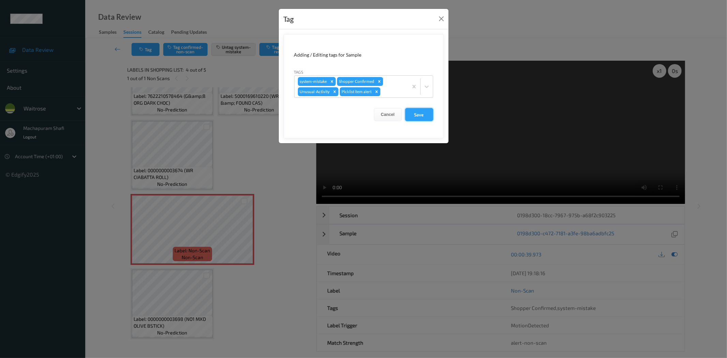
click at [421, 113] on button "Save" at bounding box center [419, 114] width 28 height 13
click at [418, 115] on button "Save" at bounding box center [419, 114] width 28 height 13
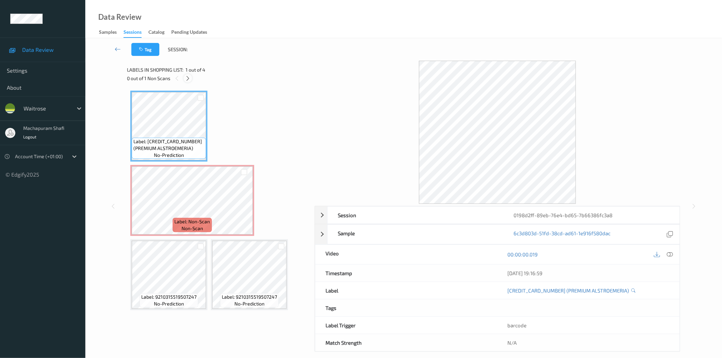
click at [187, 77] on icon at bounding box center [188, 78] width 6 height 6
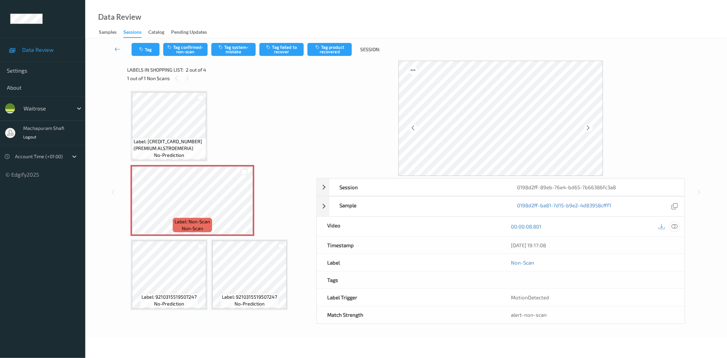
click at [677, 227] on icon at bounding box center [675, 226] width 6 height 6
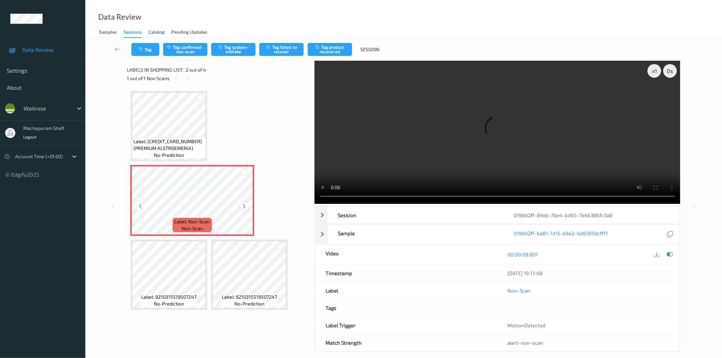
click at [242, 204] on icon at bounding box center [244, 206] width 6 height 6
click at [243, 206] on icon at bounding box center [244, 206] width 6 height 6
click at [241, 50] on button "Tag system-mistake" at bounding box center [233, 49] width 44 height 13
click at [141, 52] on button "Tag" at bounding box center [145, 49] width 28 height 13
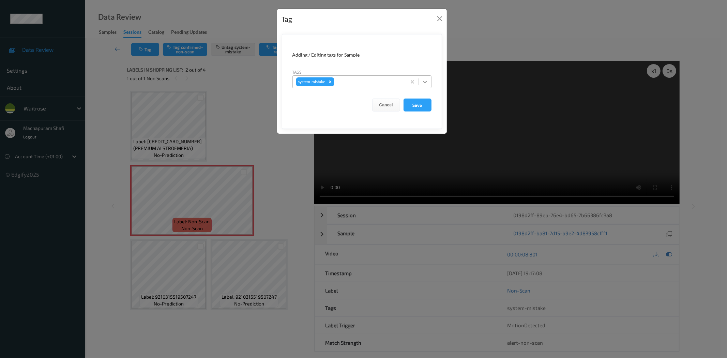
click at [425, 80] on icon at bounding box center [425, 81] width 7 height 7
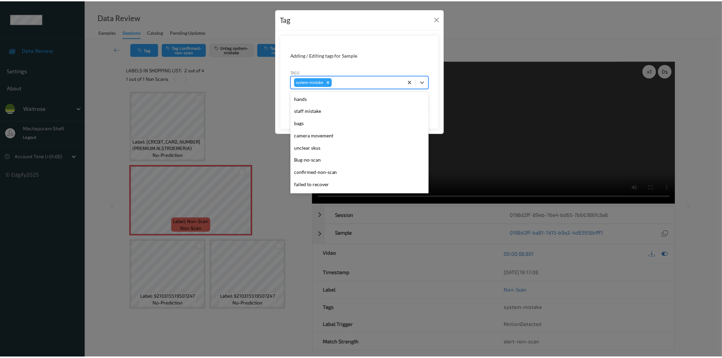
scroll to position [146, 0]
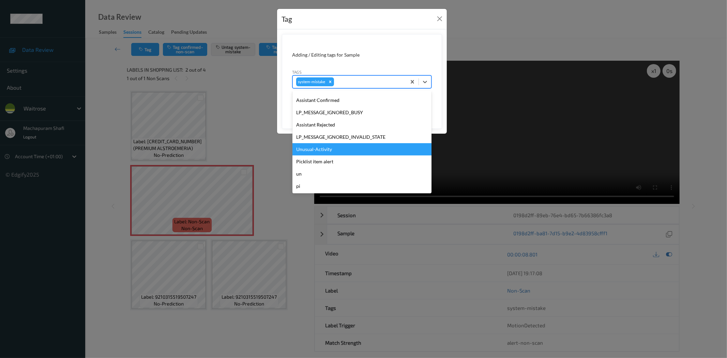
click at [325, 146] on div "Unusual-Activity" at bounding box center [362, 149] width 139 height 12
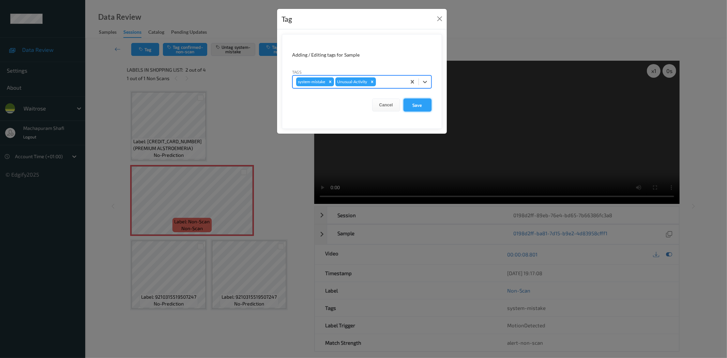
click at [414, 103] on button "Save" at bounding box center [418, 105] width 28 height 13
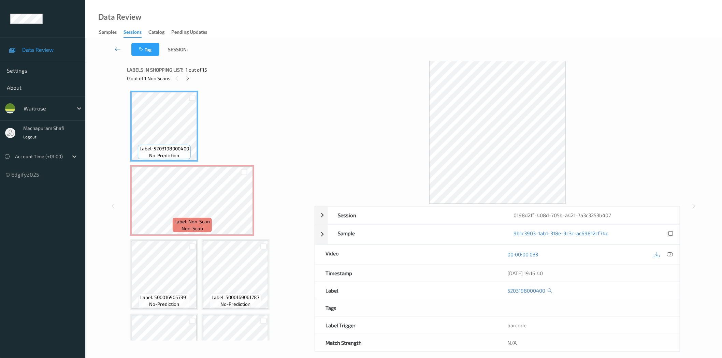
click at [189, 77] on icon at bounding box center [188, 78] width 6 height 6
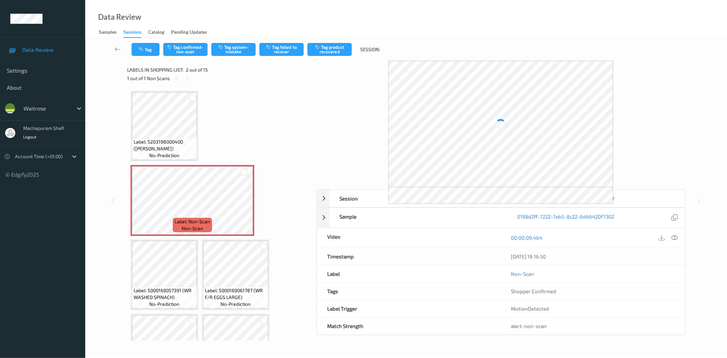
scroll to position [3, 0]
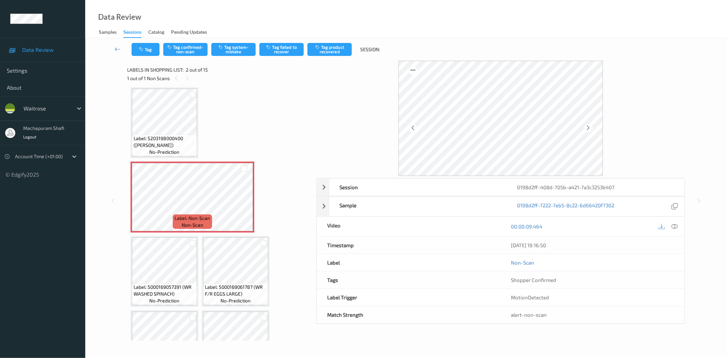
drag, startPoint x: 676, startPoint y: 226, endPoint x: 668, endPoint y: 226, distance: 8.5
click at [676, 226] on icon at bounding box center [675, 226] width 6 height 6
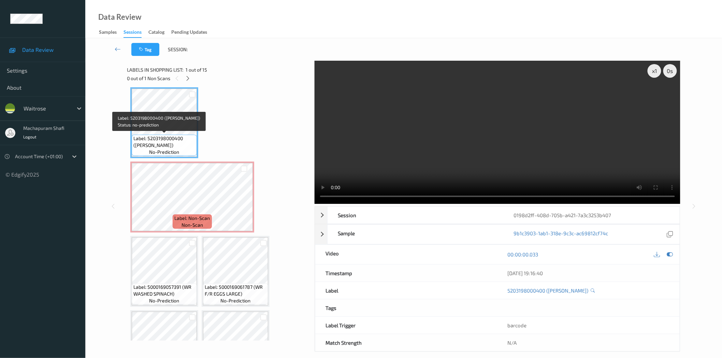
drag, startPoint x: 135, startPoint y: 148, endPoint x: 182, endPoint y: 145, distance: 47.5
click at [182, 145] on span "Label: 5203198000400 ([PERSON_NAME])" at bounding box center [164, 142] width 62 height 14
copy span "[PERSON_NAME]"
click at [246, 203] on icon at bounding box center [244, 203] width 6 height 6
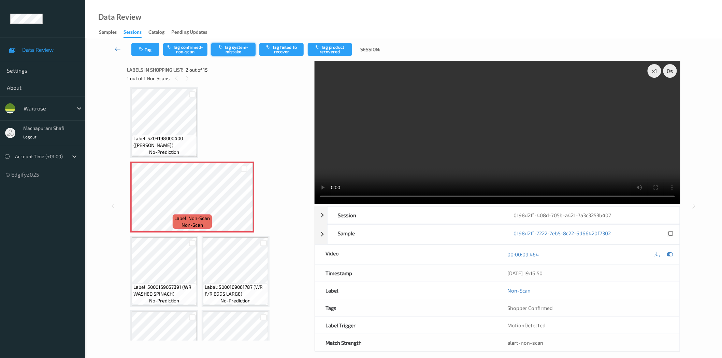
click at [231, 45] on button "Tag system-mistake" at bounding box center [233, 49] width 44 height 13
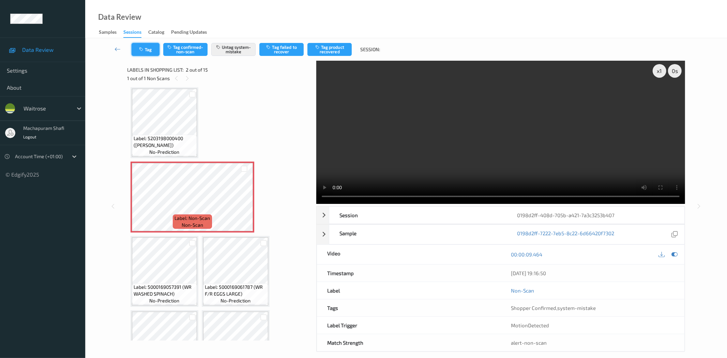
click at [153, 49] on button "Tag" at bounding box center [146, 49] width 28 height 13
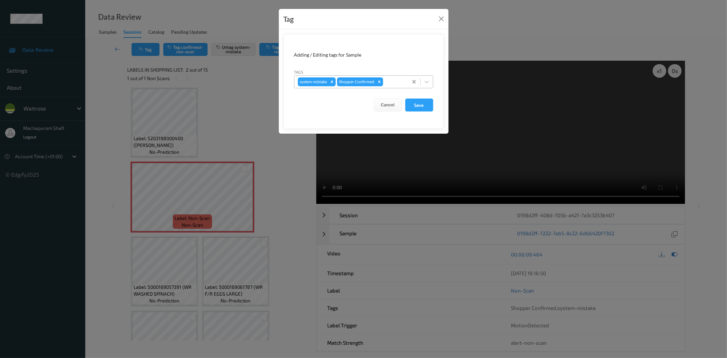
drag, startPoint x: 428, startPoint y: 81, endPoint x: 411, endPoint y: 87, distance: 18.6
click at [428, 80] on icon at bounding box center [427, 81] width 7 height 7
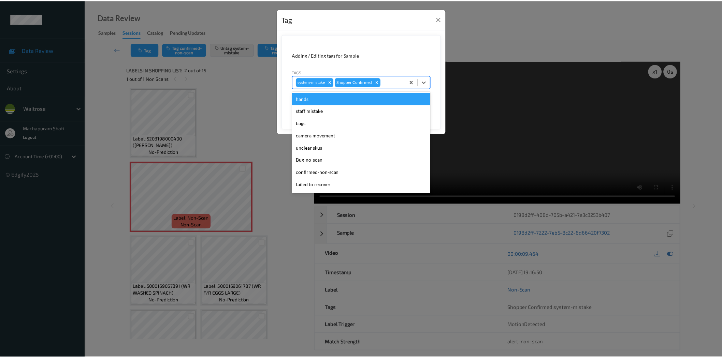
scroll to position [133, 0]
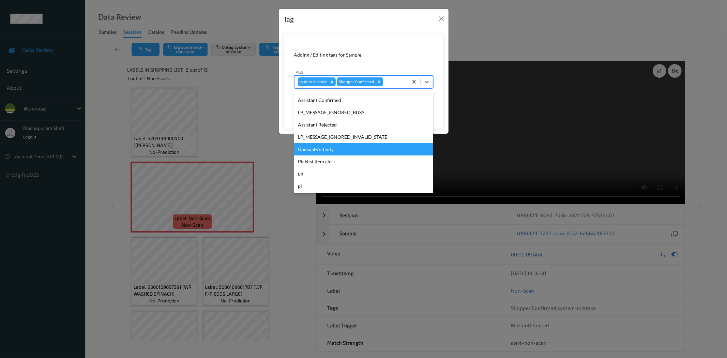
click at [326, 150] on div "Unusual-Activity" at bounding box center [363, 149] width 139 height 12
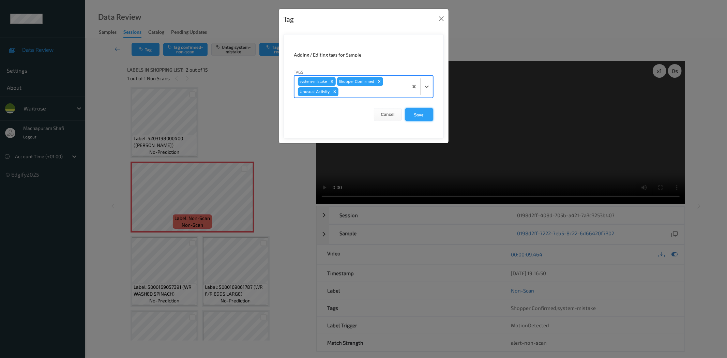
click at [422, 117] on button "Save" at bounding box center [419, 114] width 28 height 13
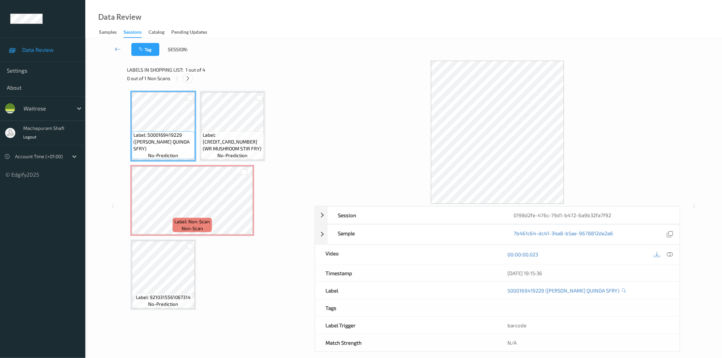
click at [189, 78] on icon at bounding box center [188, 78] width 6 height 6
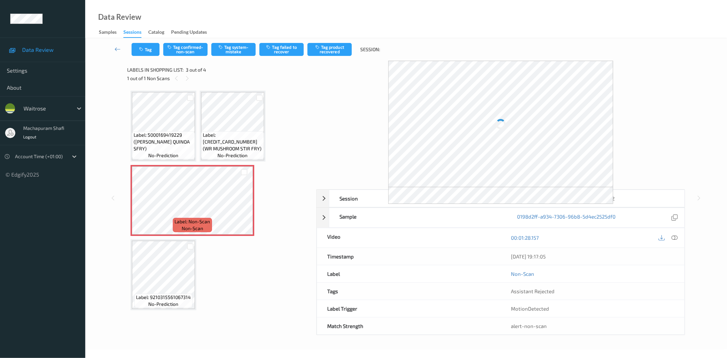
drag, startPoint x: 674, startPoint y: 239, endPoint x: 662, endPoint y: 204, distance: 37.1
click at [674, 239] on icon at bounding box center [675, 238] width 6 height 6
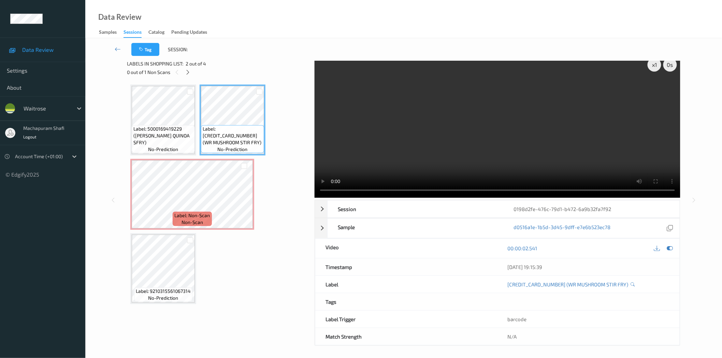
scroll to position [8, 0]
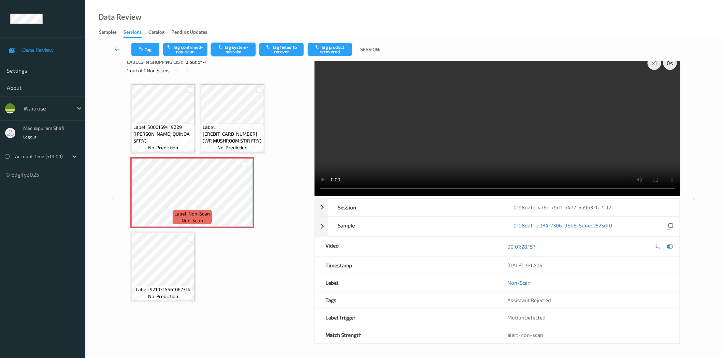
click at [225, 52] on button "Tag system-mistake" at bounding box center [233, 49] width 44 height 13
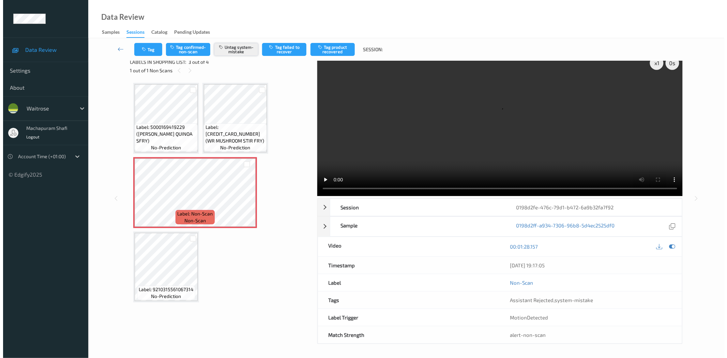
scroll to position [0, 0]
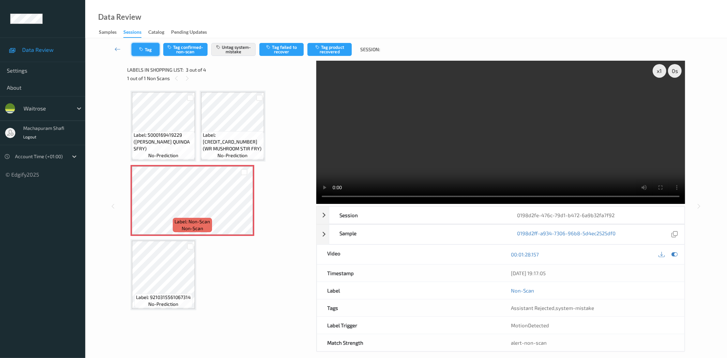
click at [147, 53] on button "Tag" at bounding box center [146, 49] width 28 height 13
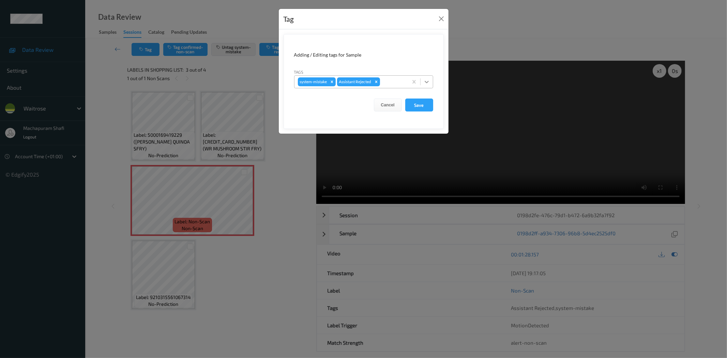
click at [427, 83] on icon at bounding box center [427, 82] width 4 height 2
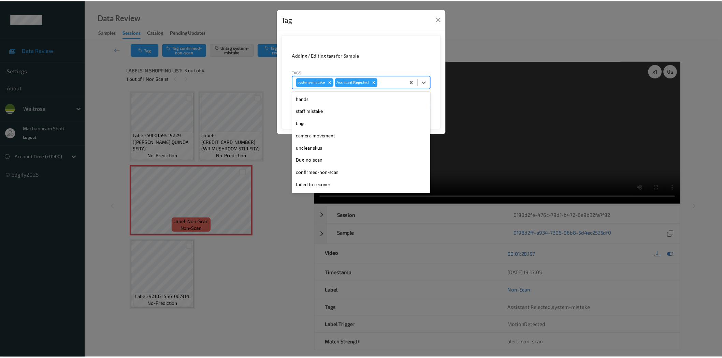
scroll to position [133, 0]
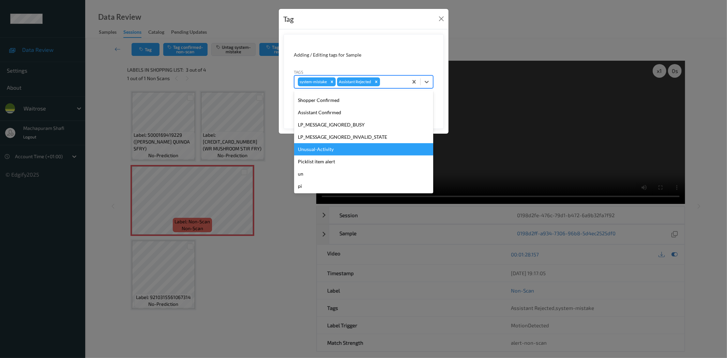
click at [332, 151] on div "Unusual-Activity" at bounding box center [363, 149] width 139 height 12
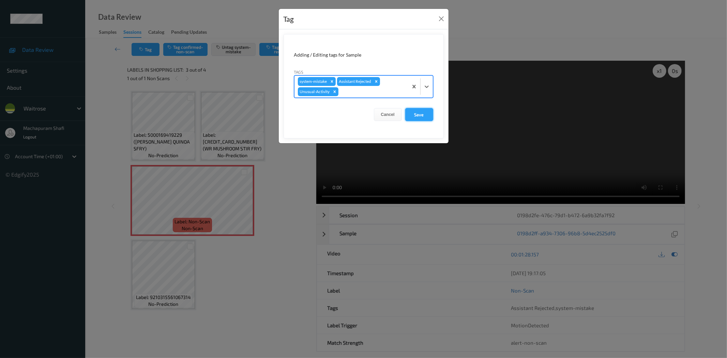
click at [420, 116] on button "Save" at bounding box center [419, 114] width 28 height 13
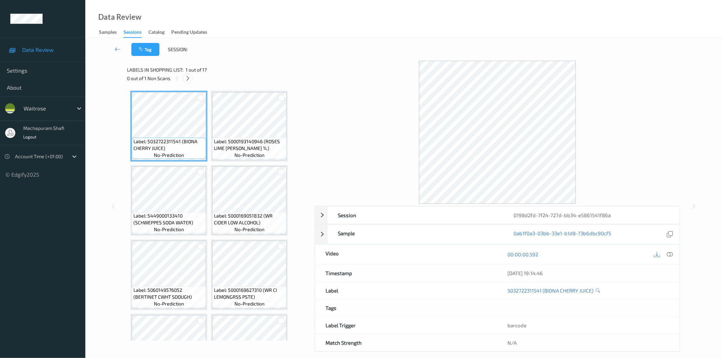
click at [189, 79] on icon at bounding box center [188, 78] width 6 height 6
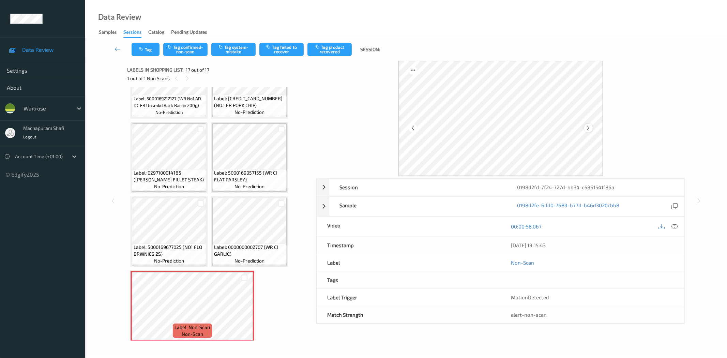
click at [589, 128] on icon at bounding box center [589, 128] width 6 height 6
click at [677, 227] on icon at bounding box center [675, 226] width 6 height 6
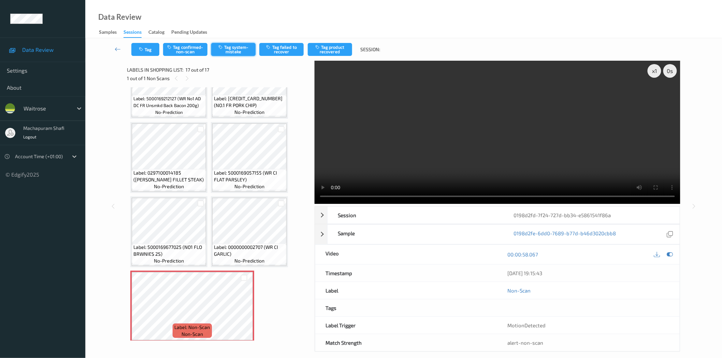
click at [236, 50] on button "Tag system-mistake" at bounding box center [233, 49] width 44 height 13
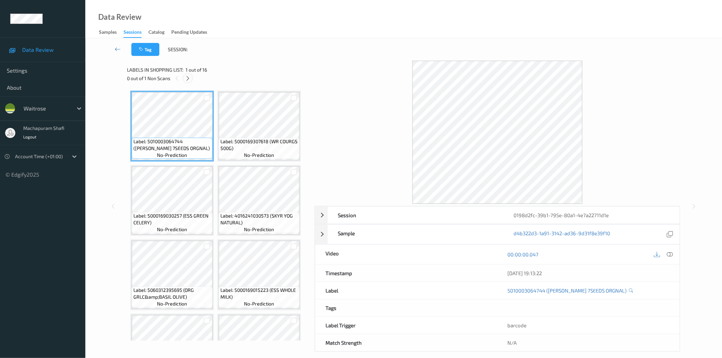
click at [189, 79] on icon at bounding box center [188, 78] width 6 height 6
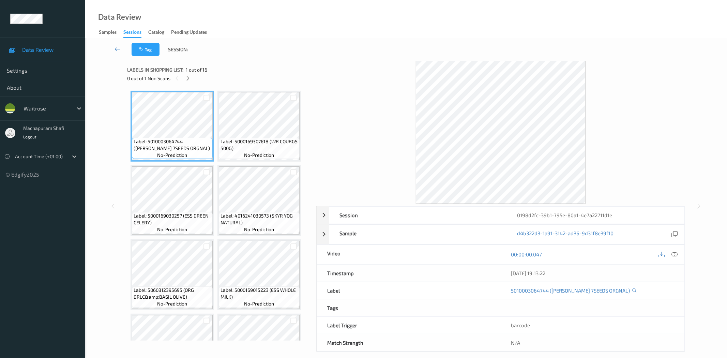
scroll to position [373, 0]
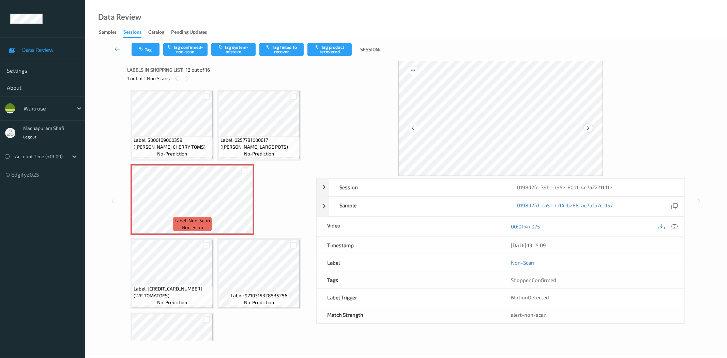
click at [590, 128] on icon at bounding box center [589, 128] width 6 height 6
click at [676, 224] on icon at bounding box center [675, 226] width 6 height 6
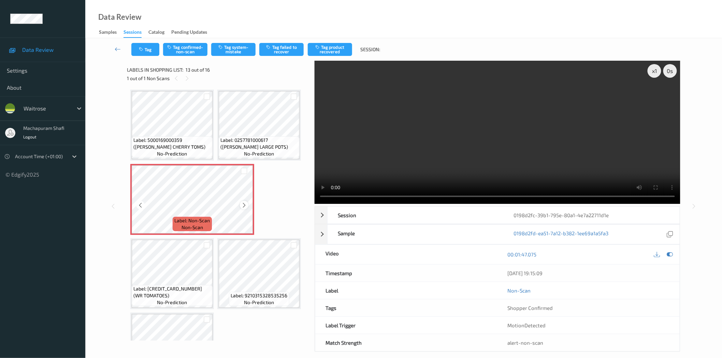
click at [246, 203] on icon at bounding box center [244, 205] width 6 height 6
click at [244, 202] on icon at bounding box center [244, 205] width 6 height 6
click at [243, 202] on icon at bounding box center [244, 205] width 6 height 6
click at [236, 50] on button "Tag system-mistake" at bounding box center [233, 49] width 44 height 13
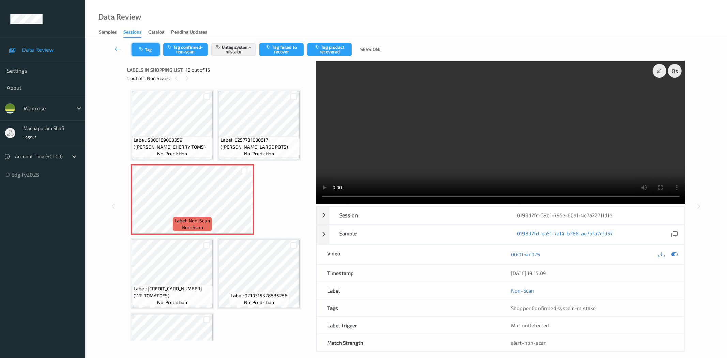
click at [148, 50] on button "Tag" at bounding box center [146, 49] width 28 height 13
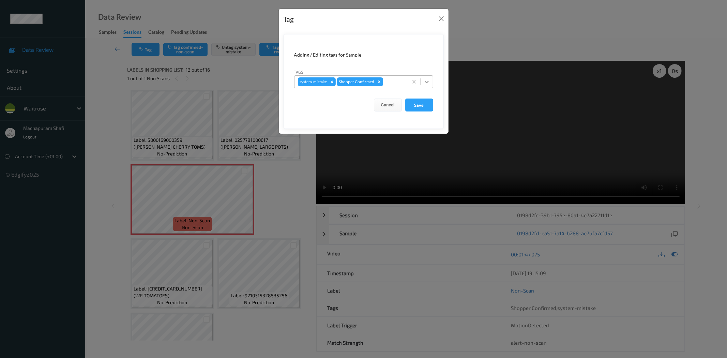
click at [424, 82] on icon at bounding box center [427, 81] width 7 height 7
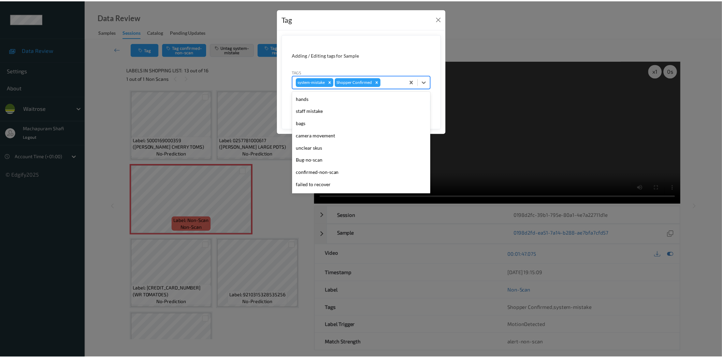
scroll to position [133, 0]
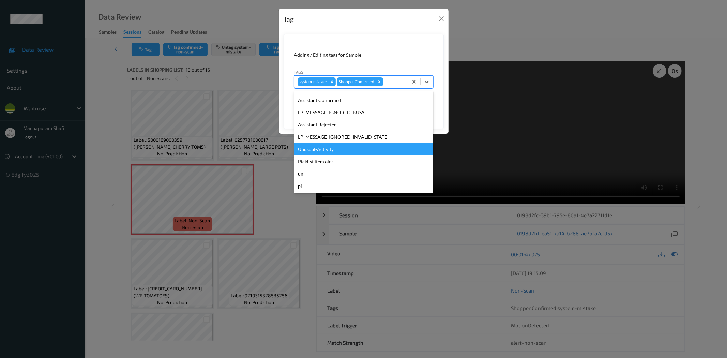
click at [314, 152] on div "Unusual-Activity" at bounding box center [363, 149] width 139 height 12
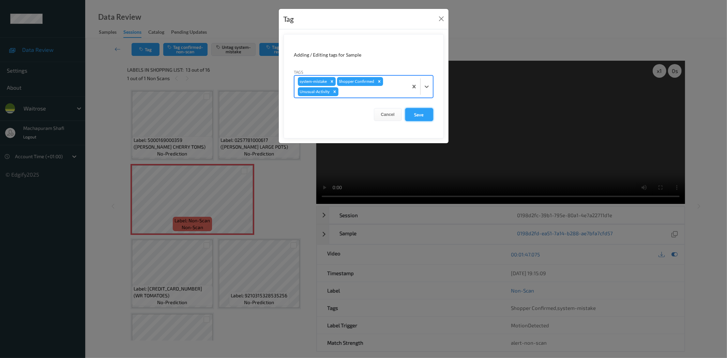
click at [416, 115] on button "Save" at bounding box center [419, 114] width 28 height 13
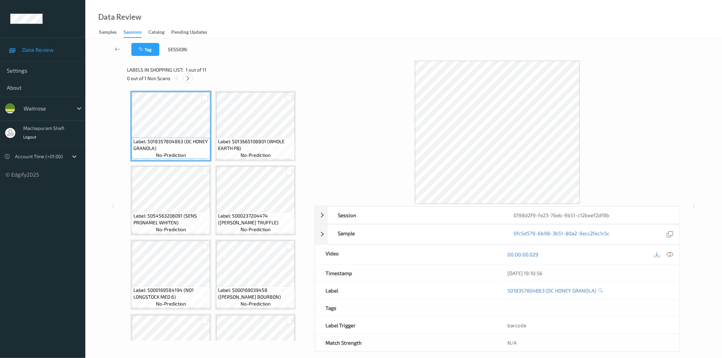
click at [190, 78] on icon at bounding box center [188, 78] width 6 height 6
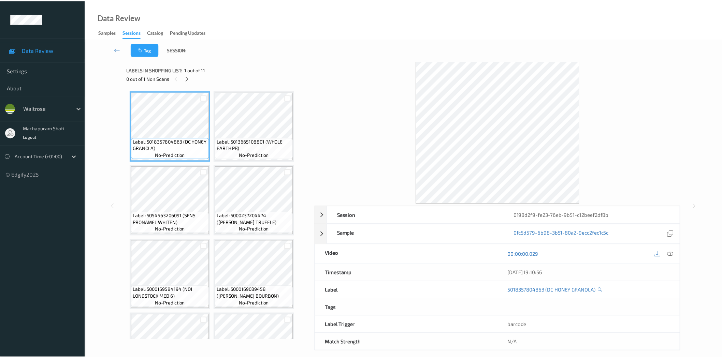
scroll to position [267, 0]
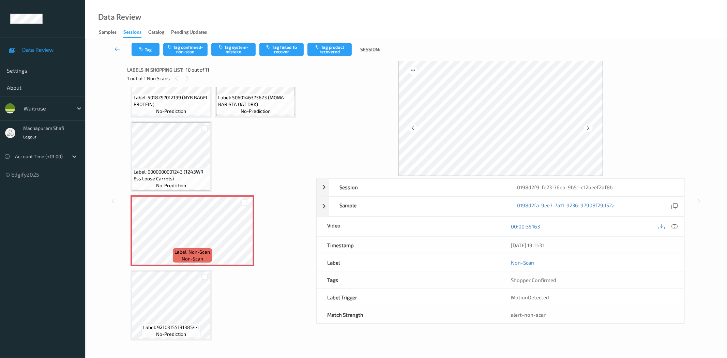
drag, startPoint x: 672, startPoint y: 225, endPoint x: 676, endPoint y: 235, distance: 9.7
click at [672, 225] on icon at bounding box center [675, 226] width 6 height 6
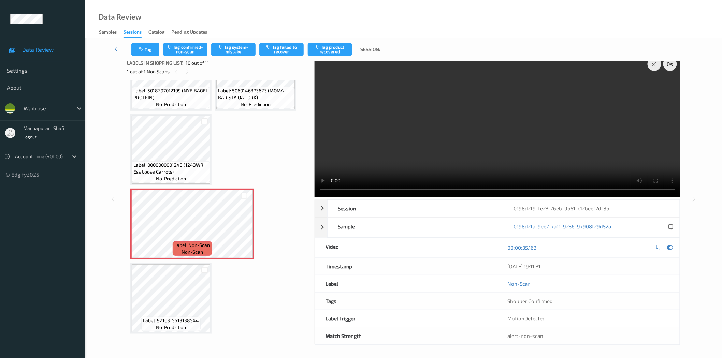
scroll to position [8, 0]
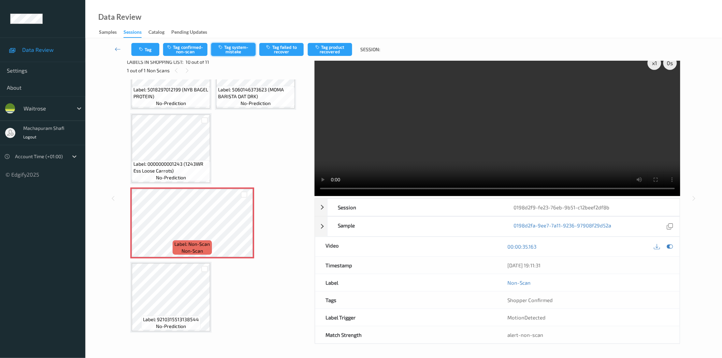
click at [228, 53] on button "Tag system-mistake" at bounding box center [233, 49] width 44 height 13
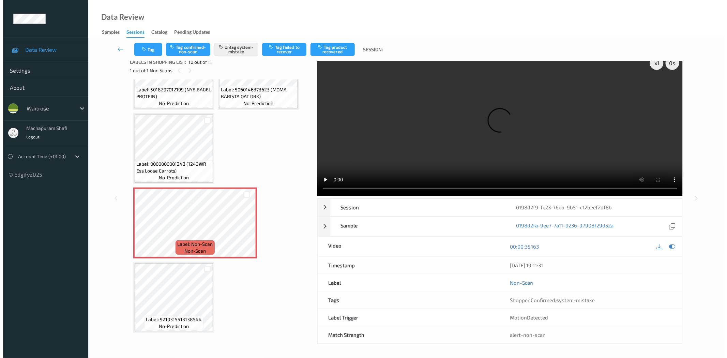
scroll to position [0, 0]
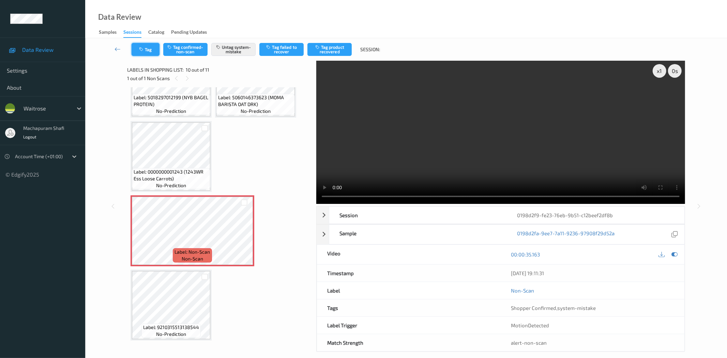
click at [152, 51] on button "Tag" at bounding box center [146, 49] width 28 height 13
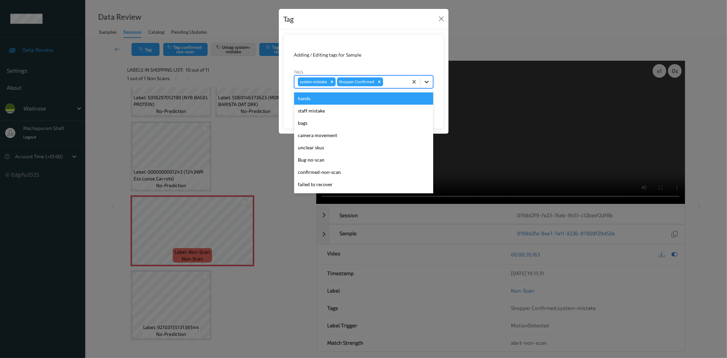
click at [427, 80] on icon at bounding box center [427, 81] width 7 height 7
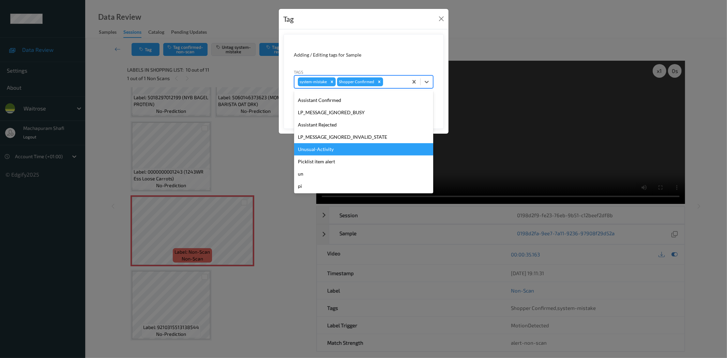
click at [328, 148] on div "Unusual-Activity" at bounding box center [363, 149] width 139 height 12
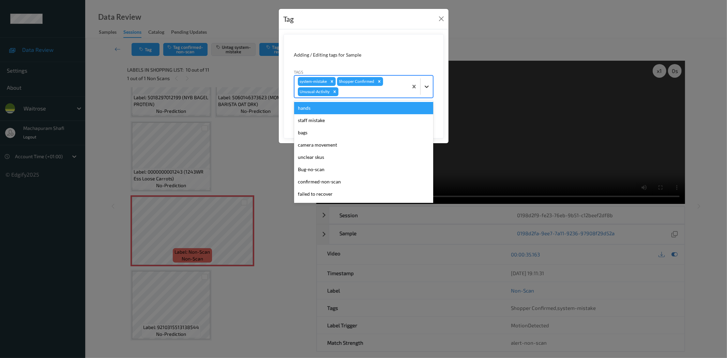
click at [427, 84] on icon at bounding box center [427, 86] width 7 height 7
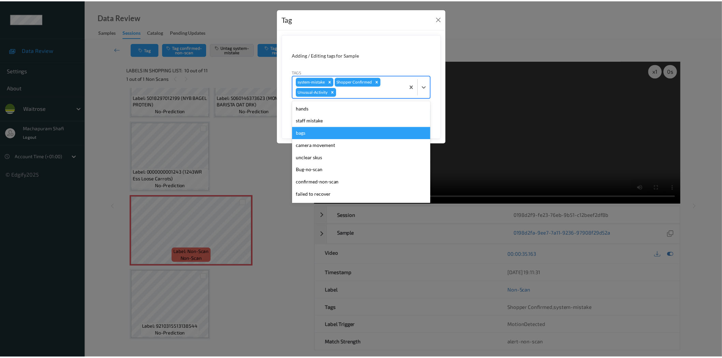
scroll to position [121, 0]
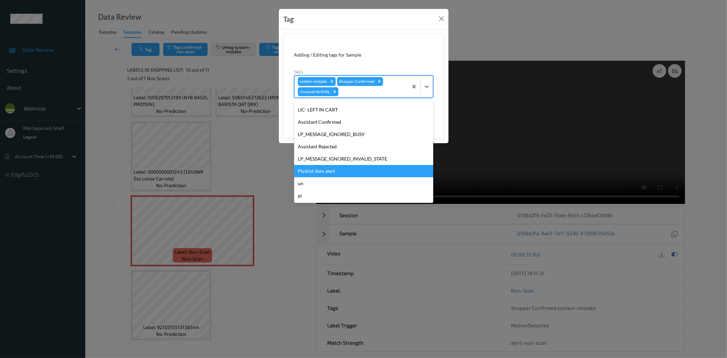
click at [327, 168] on div "Picklist item alert" at bounding box center [363, 171] width 139 height 12
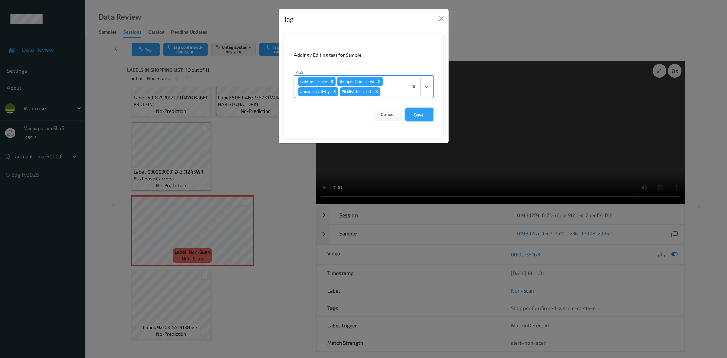
click at [415, 116] on button "Save" at bounding box center [419, 114] width 28 height 13
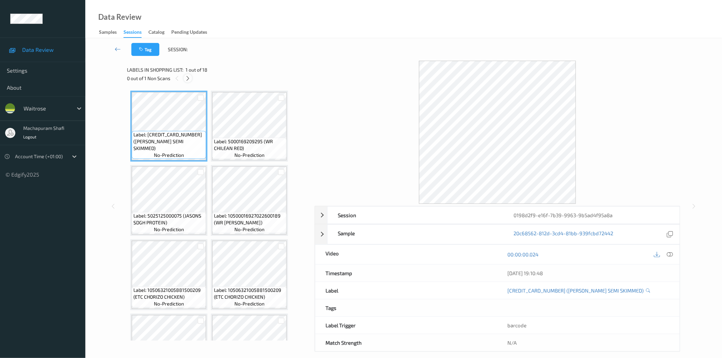
click at [190, 81] on icon at bounding box center [188, 78] width 6 height 6
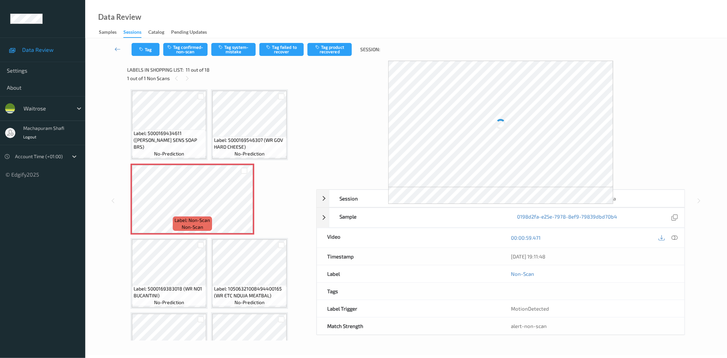
drag, startPoint x: 673, startPoint y: 238, endPoint x: 594, endPoint y: 171, distance: 103.6
click at [673, 238] on icon at bounding box center [675, 238] width 6 height 6
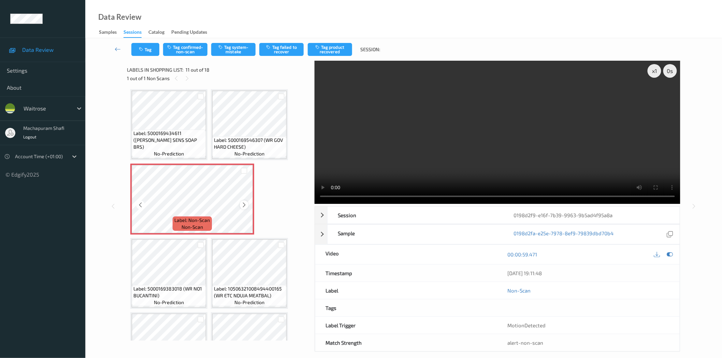
click at [245, 203] on icon at bounding box center [244, 205] width 6 height 6
click at [242, 202] on icon at bounding box center [244, 205] width 6 height 6
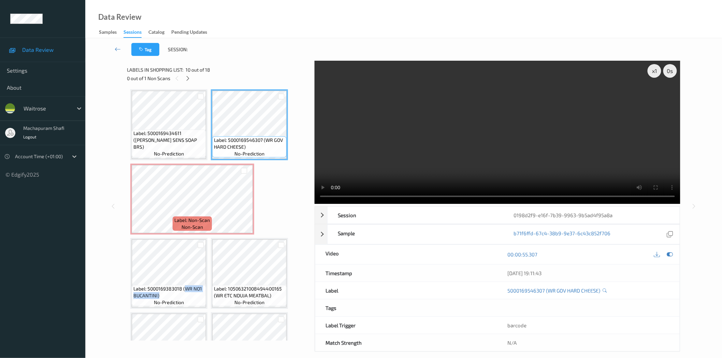
drag, startPoint x: 184, startPoint y: 286, endPoint x: 195, endPoint y: 294, distance: 12.8
click at [195, 294] on span "Label: 5000169383018 (WR NO1 BUCANTINI)" at bounding box center [168, 292] width 71 height 14
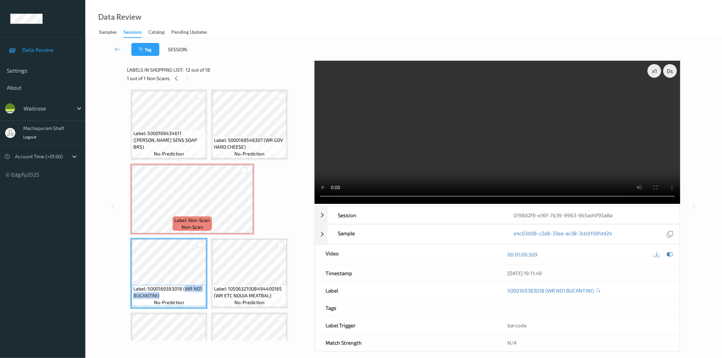
copy span "WR NO1 BUCANTINI)"
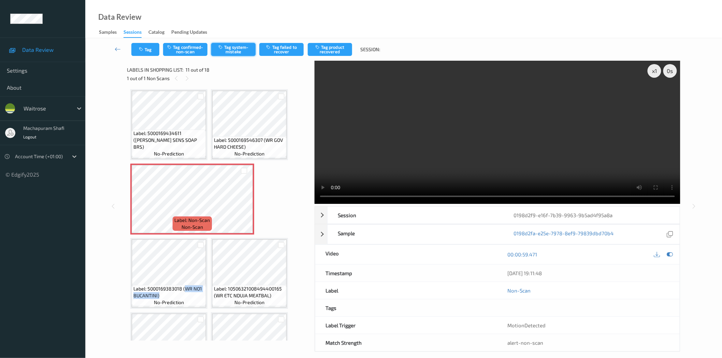
click at [227, 49] on button "Tag system-mistake" at bounding box center [233, 49] width 44 height 13
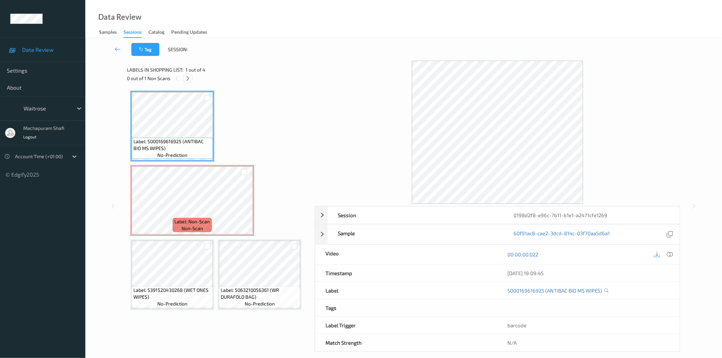
click at [190, 77] on icon at bounding box center [188, 78] width 6 height 6
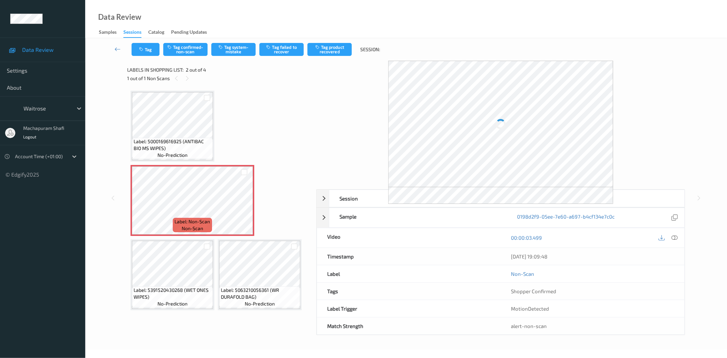
drag, startPoint x: 673, startPoint y: 238, endPoint x: 640, endPoint y: 171, distance: 74.1
click at [673, 238] on icon at bounding box center [675, 238] width 6 height 6
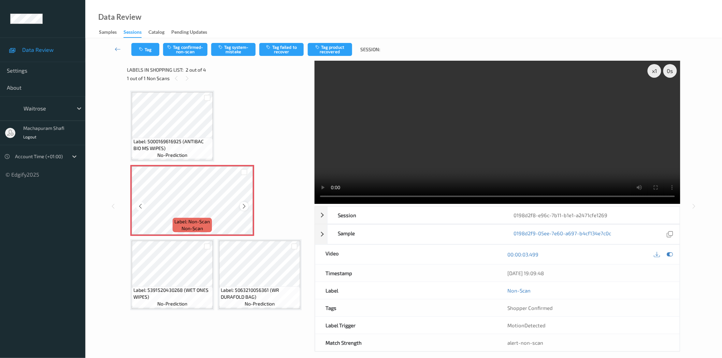
click at [241, 206] on icon at bounding box center [244, 206] width 6 height 6
click at [228, 52] on button "Tag system-mistake" at bounding box center [233, 49] width 44 height 13
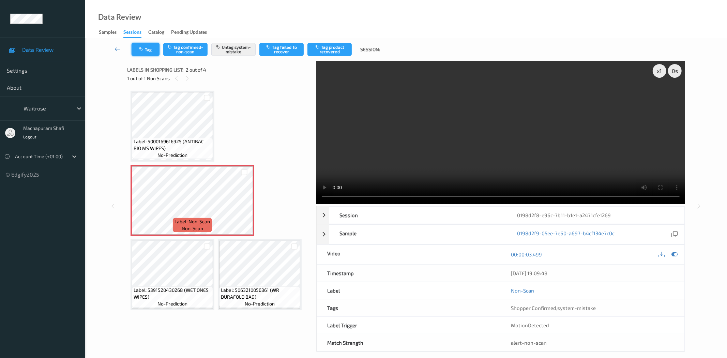
click at [147, 49] on button "Tag" at bounding box center [146, 49] width 28 height 13
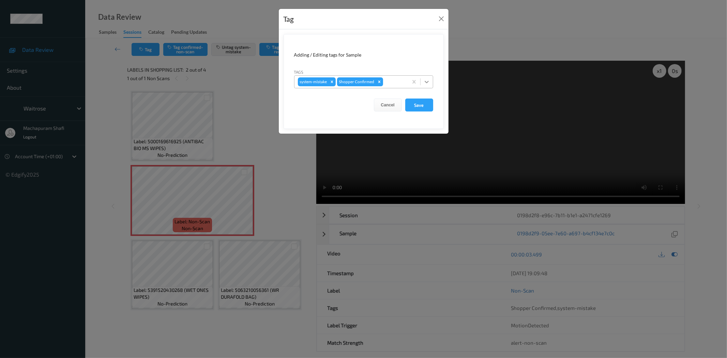
click at [424, 80] on icon at bounding box center [427, 81] width 7 height 7
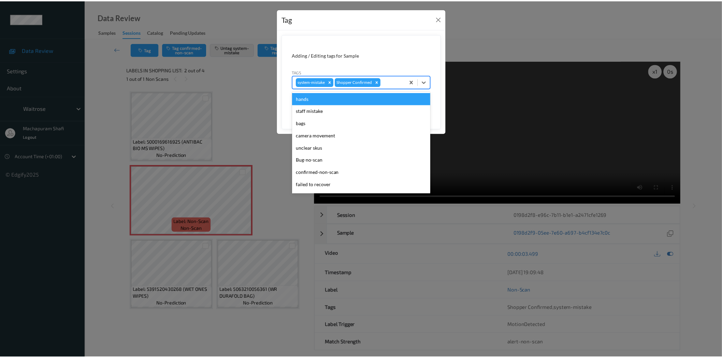
scroll to position [133, 0]
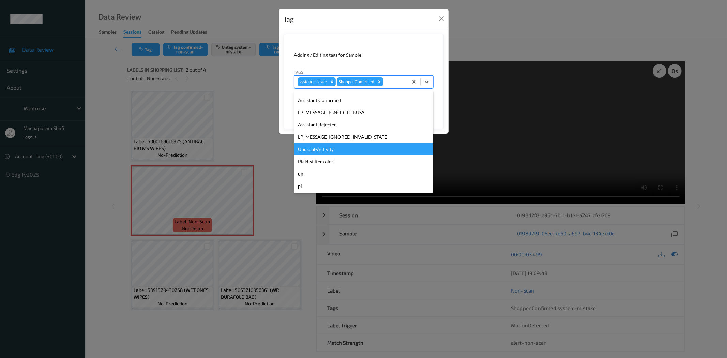
click at [322, 147] on div "Unusual-Activity" at bounding box center [363, 149] width 139 height 12
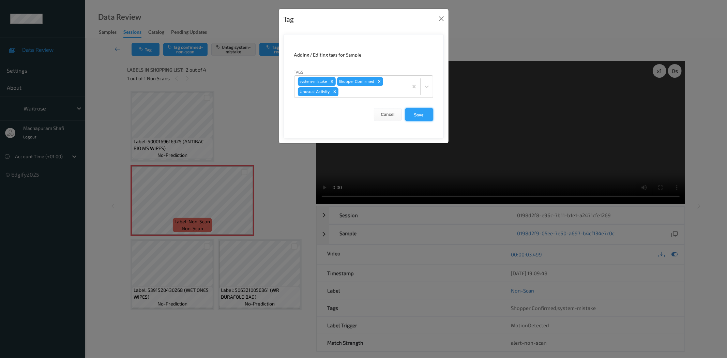
click at [415, 111] on button "Save" at bounding box center [419, 114] width 28 height 13
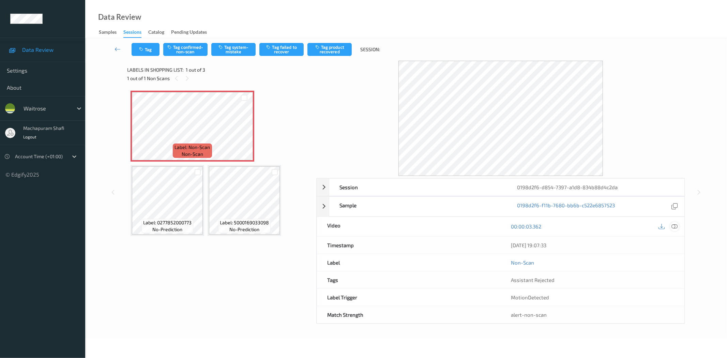
click at [675, 227] on icon at bounding box center [675, 226] width 6 height 6
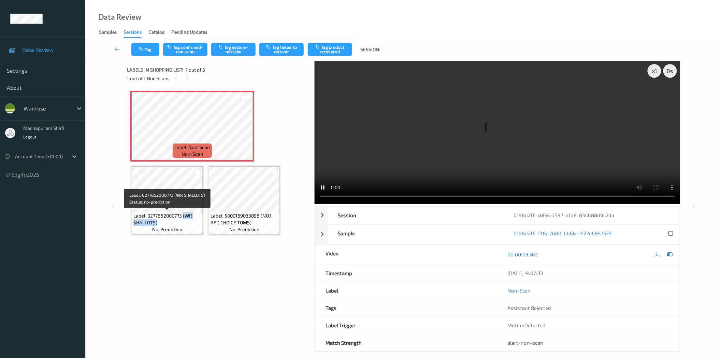
drag, startPoint x: 183, startPoint y: 217, endPoint x: 191, endPoint y: 225, distance: 11.3
click at [191, 225] on span "Label: 0277852000773 (WR SHALLOTS)" at bounding box center [167, 219] width 68 height 14
copy span "(WR SHALLOTS)"
click at [670, 256] on icon at bounding box center [669, 254] width 6 height 6
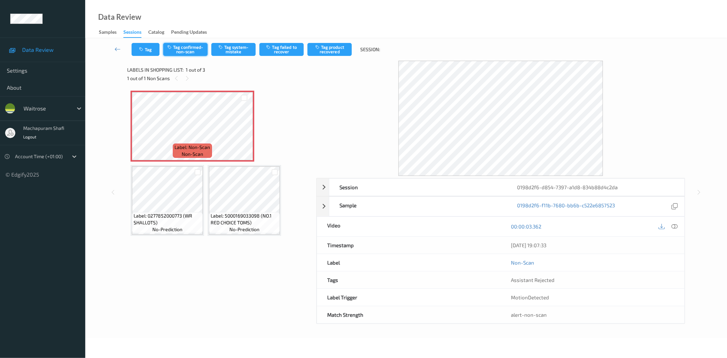
click at [192, 50] on button "Tag confirmed-non-scan" at bounding box center [185, 49] width 44 height 13
click at [334, 51] on button "Tag product recovered" at bounding box center [330, 49] width 44 height 13
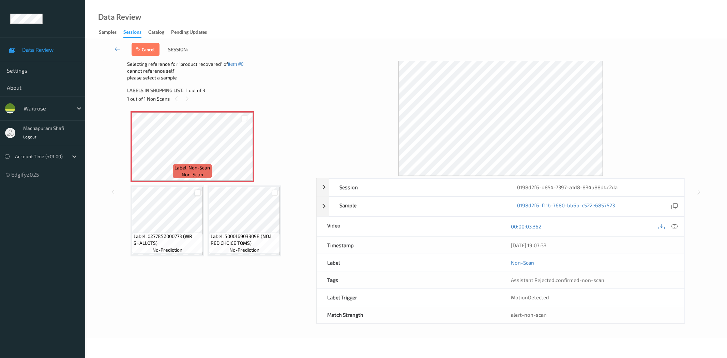
click at [198, 193] on div at bounding box center [198, 193] width 6 height 6
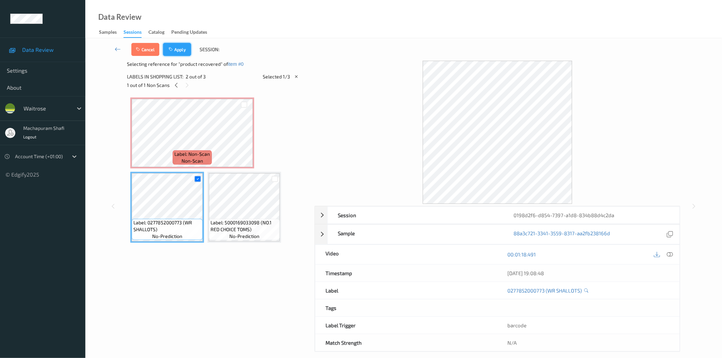
click at [178, 54] on button "Apply" at bounding box center [177, 49] width 28 height 13
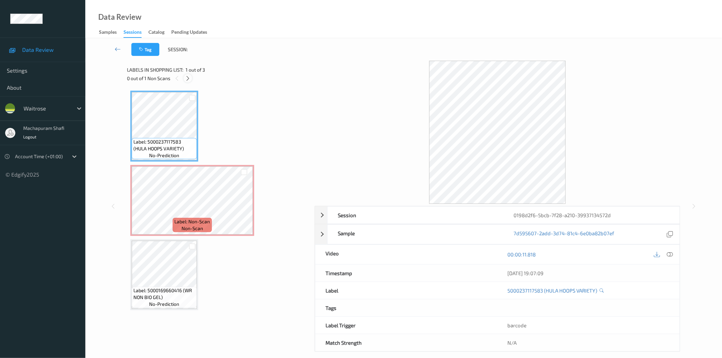
click at [186, 79] on icon at bounding box center [188, 78] width 6 height 6
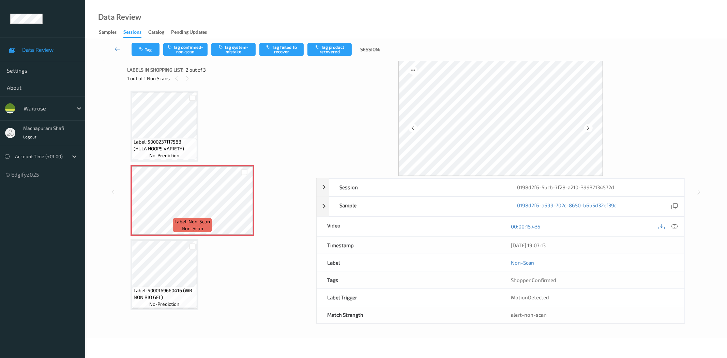
drag, startPoint x: 674, startPoint y: 226, endPoint x: 640, endPoint y: 219, distance: 35.3
click at [674, 226] on icon at bounding box center [675, 226] width 6 height 6
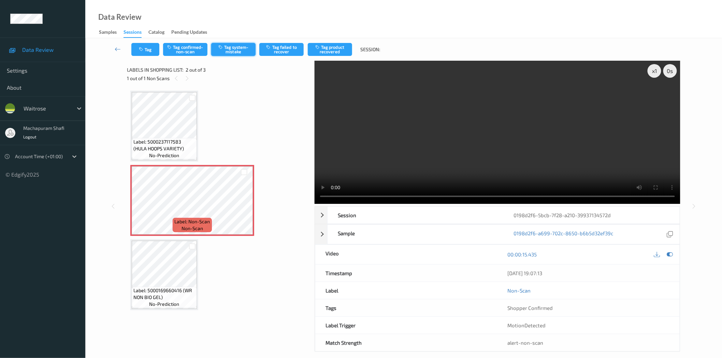
click at [237, 52] on button "Tag system-mistake" at bounding box center [233, 49] width 44 height 13
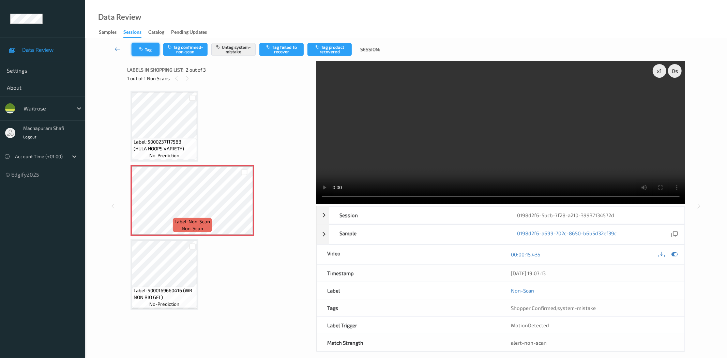
click at [145, 51] on button "Tag" at bounding box center [146, 49] width 28 height 13
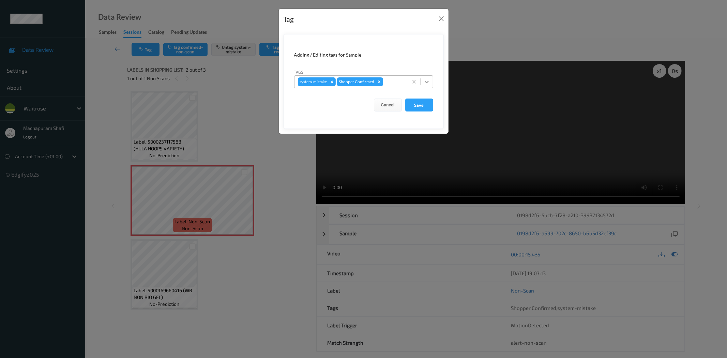
click at [428, 80] on icon at bounding box center [427, 81] width 7 height 7
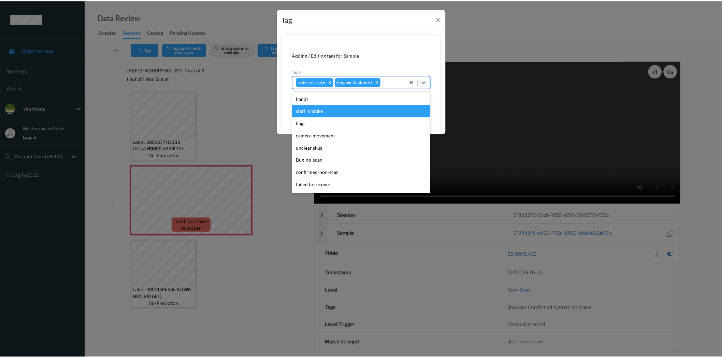
scroll to position [133, 0]
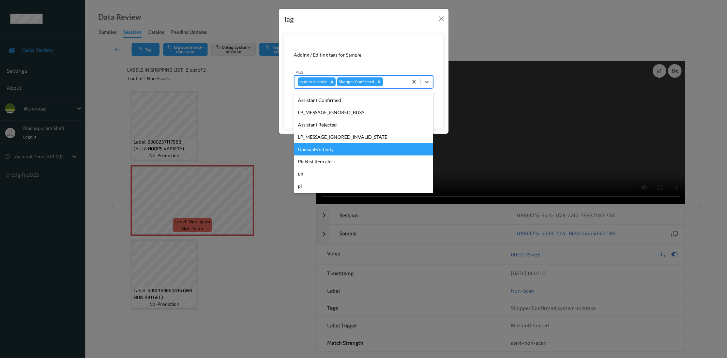
click at [326, 148] on div "Unusual-Activity" at bounding box center [363, 149] width 139 height 12
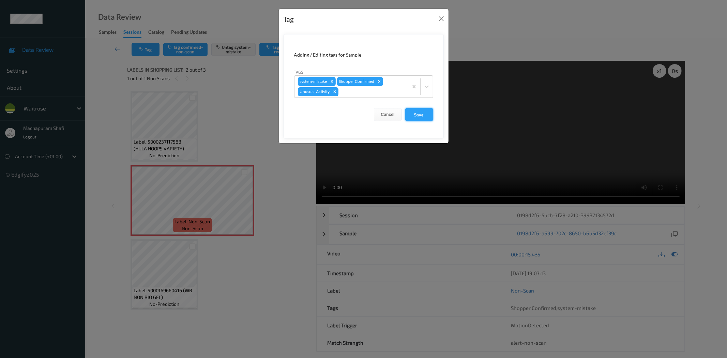
click at [415, 114] on button "Save" at bounding box center [419, 114] width 28 height 13
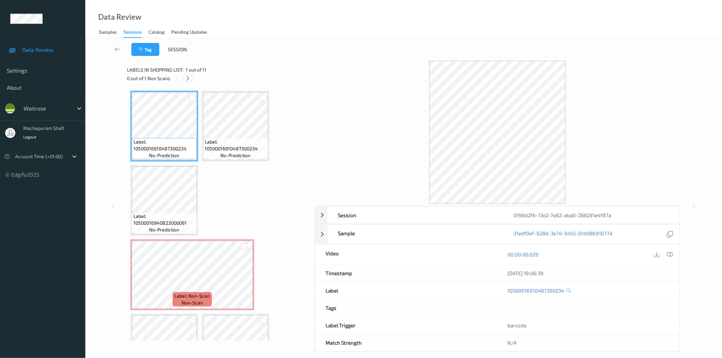
click at [189, 77] on icon at bounding box center [188, 78] width 6 height 6
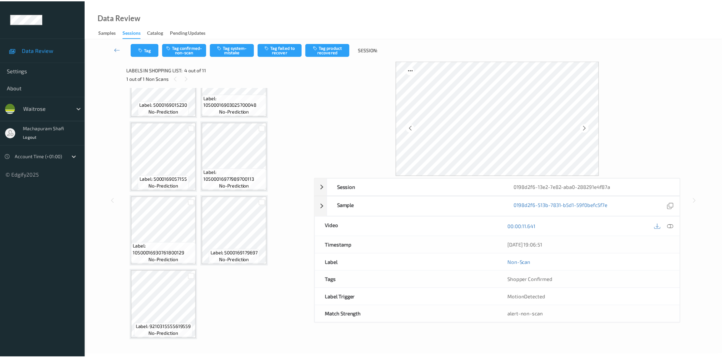
scroll to position [116, 0]
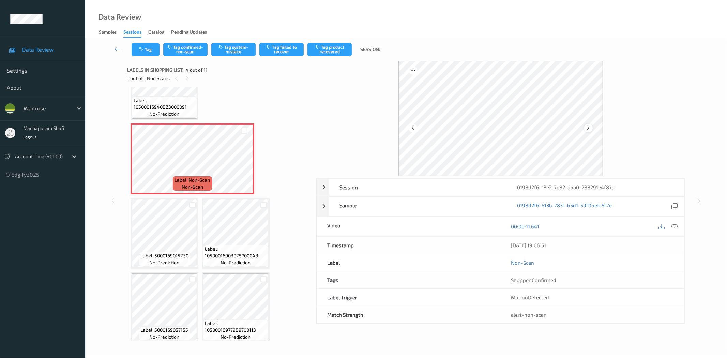
click at [589, 128] on icon at bounding box center [589, 128] width 6 height 6
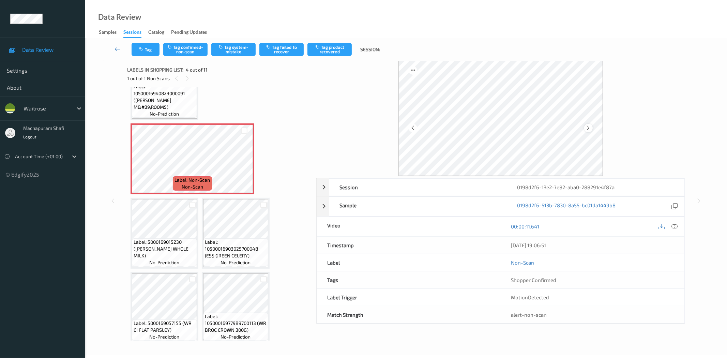
click at [589, 128] on icon at bounding box center [589, 128] width 6 height 6
click at [676, 225] on icon at bounding box center [675, 226] width 6 height 6
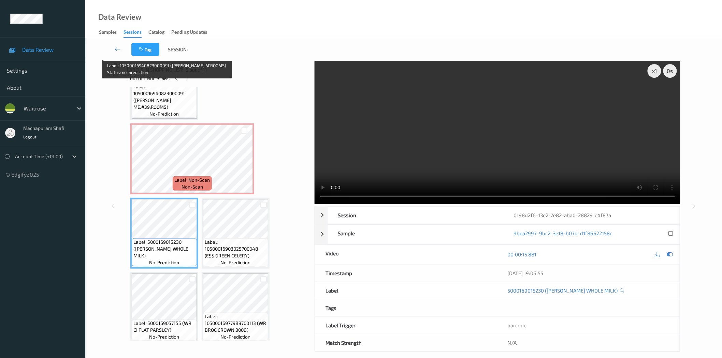
click at [179, 101] on span "Label: 10500016940823000091 ([PERSON_NAME] M&#39;ROOMS)" at bounding box center [164, 96] width 62 height 27
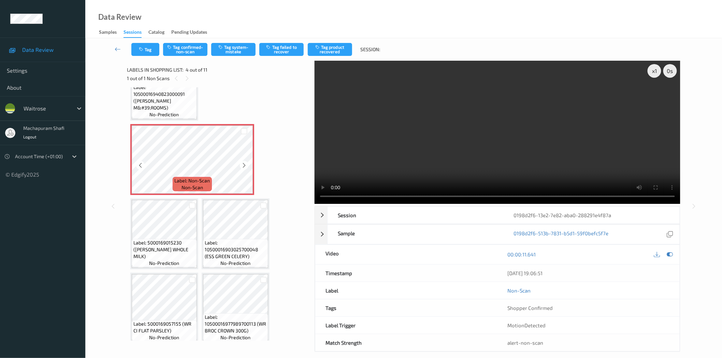
scroll to position [0, 0]
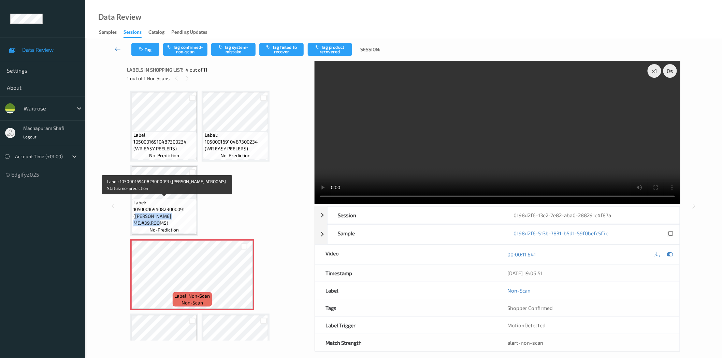
drag, startPoint x: 134, startPoint y: 216, endPoint x: 166, endPoint y: 223, distance: 32.8
click at [166, 223] on span "Label: 10500016940823000091 (WR CHESTNUT M&#39;ROOMS)" at bounding box center [164, 212] width 62 height 27
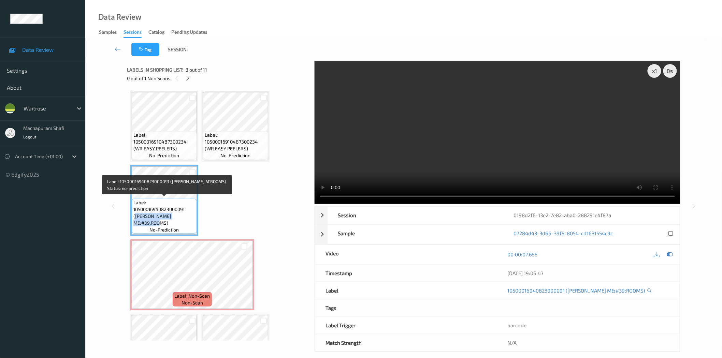
copy span "WR CHESTNUT M&#39;ROOMS"
drag, startPoint x: 171, startPoint y: 209, endPoint x: 224, endPoint y: 210, distance: 53.2
click at [170, 209] on span "Label: 10500016940823000091 (WR CHESTNUT M&#39;ROOMS)" at bounding box center [164, 212] width 62 height 27
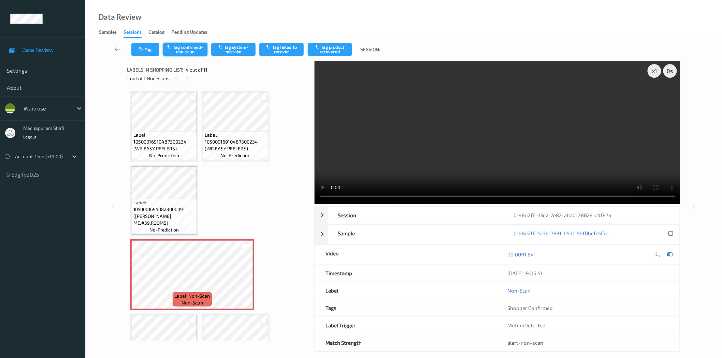
click at [192, 47] on button "Tag confirmed-non-scan" at bounding box center [185, 49] width 44 height 13
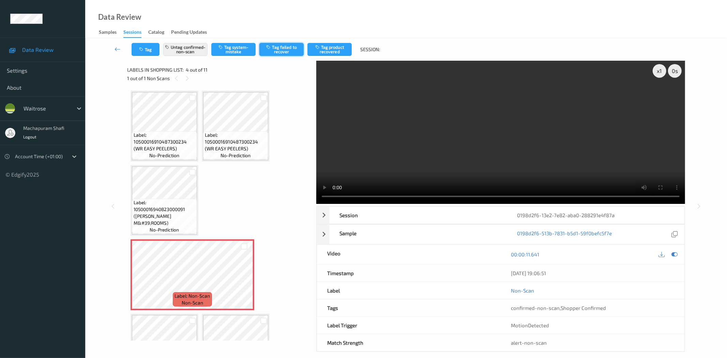
click at [290, 51] on button "Tag failed to recover" at bounding box center [282, 49] width 44 height 13
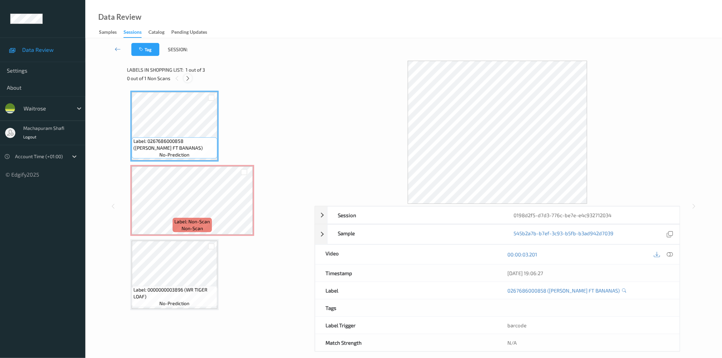
click at [186, 77] on icon at bounding box center [188, 78] width 6 height 6
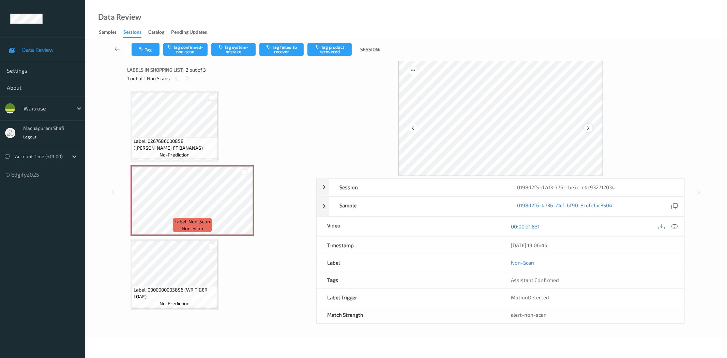
click at [590, 129] on icon at bounding box center [589, 128] width 6 height 6
click at [674, 226] on icon at bounding box center [675, 226] width 6 height 6
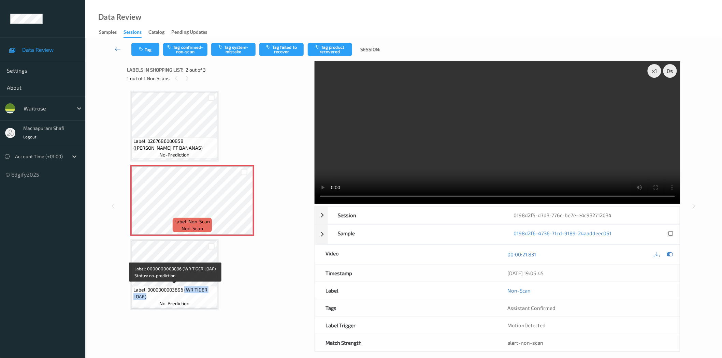
drag, startPoint x: 186, startPoint y: 290, endPoint x: 204, endPoint y: 301, distance: 21.2
click at [204, 301] on div "Label: 0000000003896 (WR TIGER LOAF) no-prediction" at bounding box center [175, 296] width 86 height 21
copy span "(WR TIGER LOAF)"
click at [188, 47] on button "Tag confirmed-non-scan" at bounding box center [185, 49] width 44 height 13
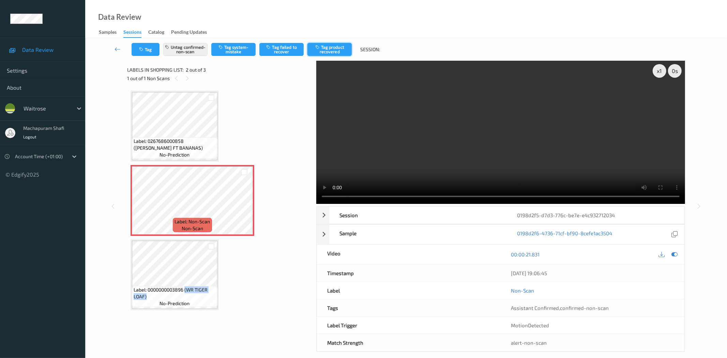
click at [316, 49] on icon "button" at bounding box center [318, 47] width 6 height 5
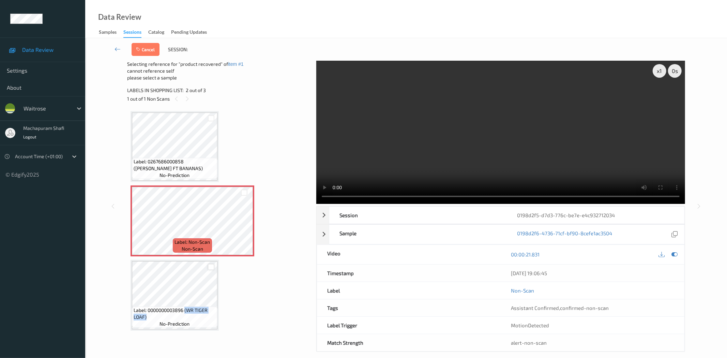
click at [212, 269] on div at bounding box center [211, 267] width 6 height 6
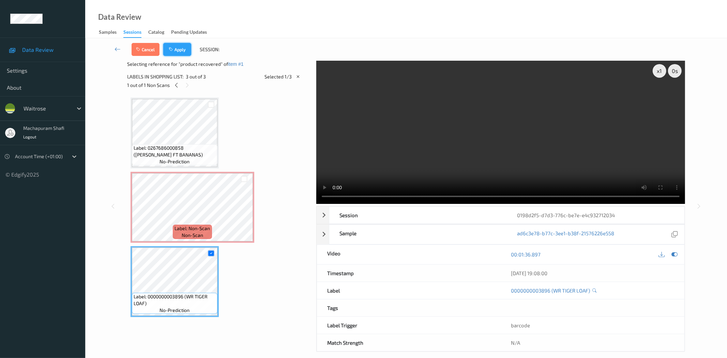
click at [180, 48] on button "Apply" at bounding box center [177, 49] width 28 height 13
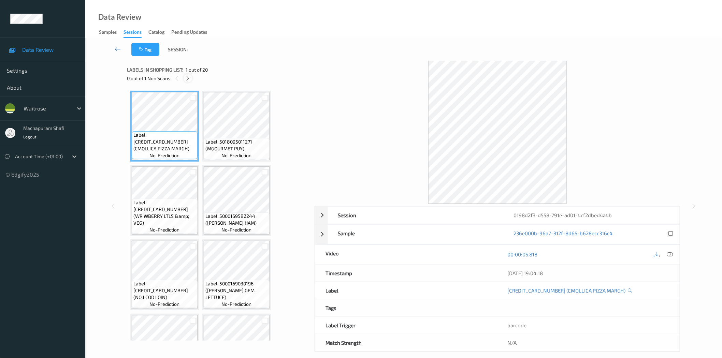
click at [187, 78] on icon at bounding box center [188, 78] width 6 height 6
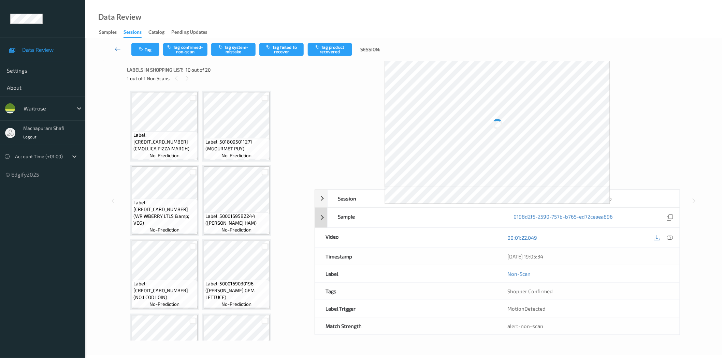
scroll to position [299, 0]
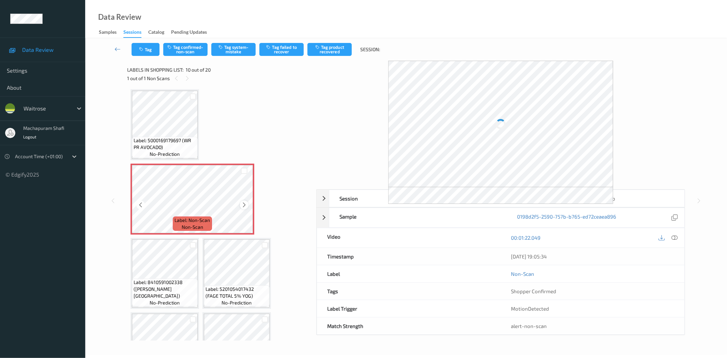
click at [243, 202] on icon at bounding box center [244, 205] width 6 height 6
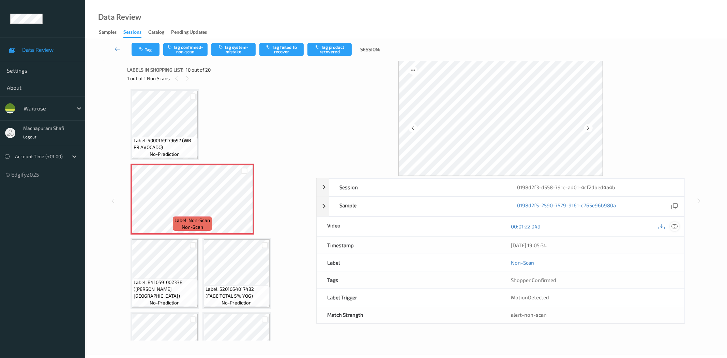
click at [674, 226] on icon at bounding box center [675, 226] width 6 height 6
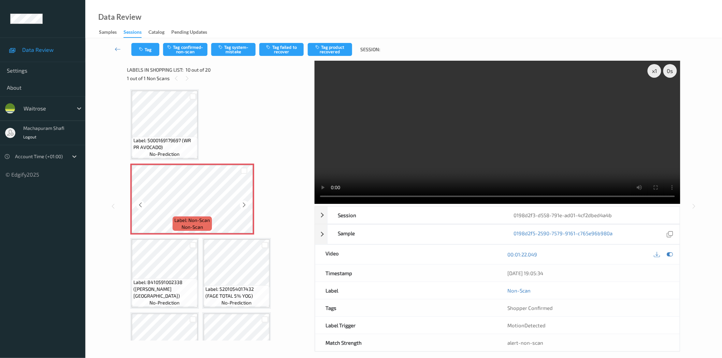
scroll to position [147, 0]
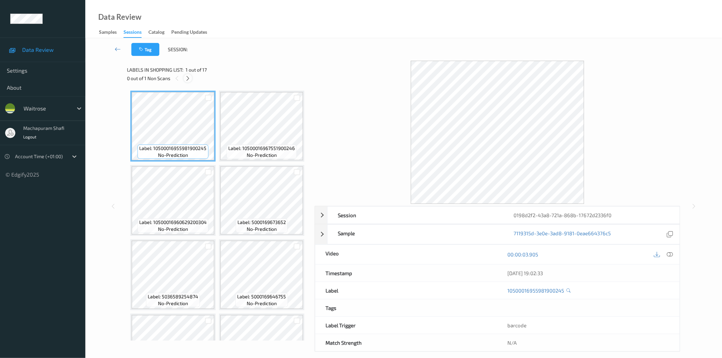
click at [185, 76] on icon at bounding box center [188, 78] width 6 height 6
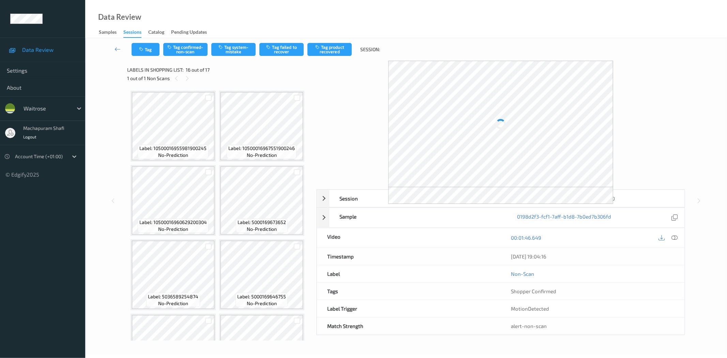
scroll to position [489, 0]
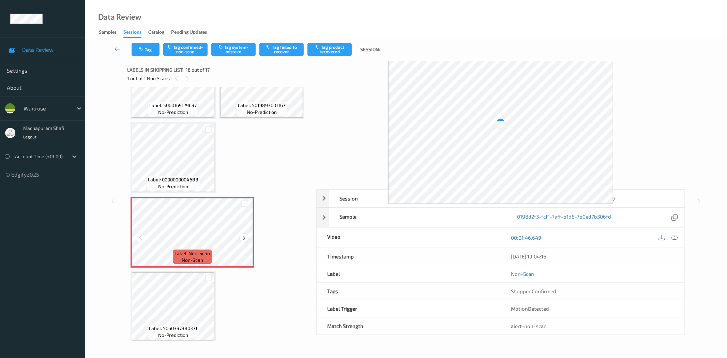
click at [243, 236] on icon at bounding box center [244, 238] width 6 height 6
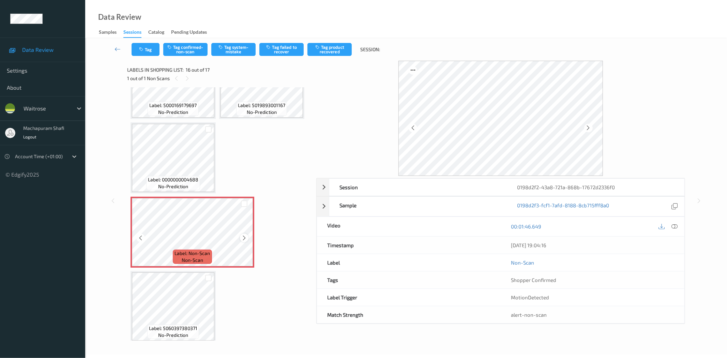
click at [242, 236] on icon at bounding box center [244, 238] width 6 height 6
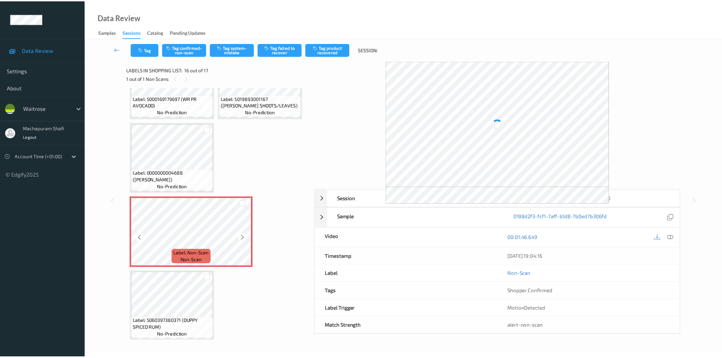
scroll to position [482, 0]
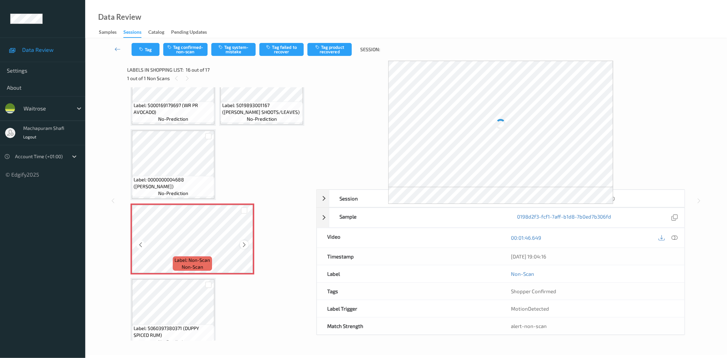
click at [243, 242] on icon at bounding box center [244, 245] width 6 height 6
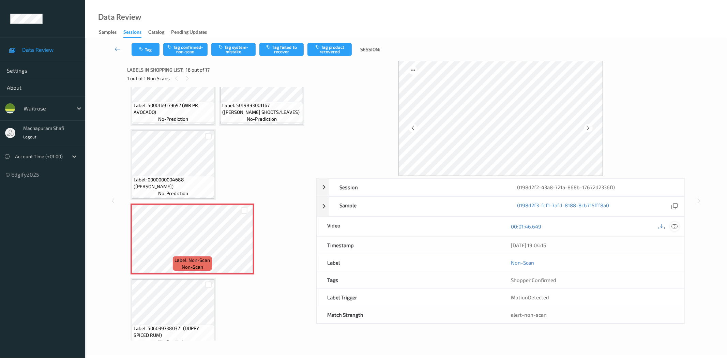
click at [677, 228] on icon at bounding box center [675, 226] width 6 height 6
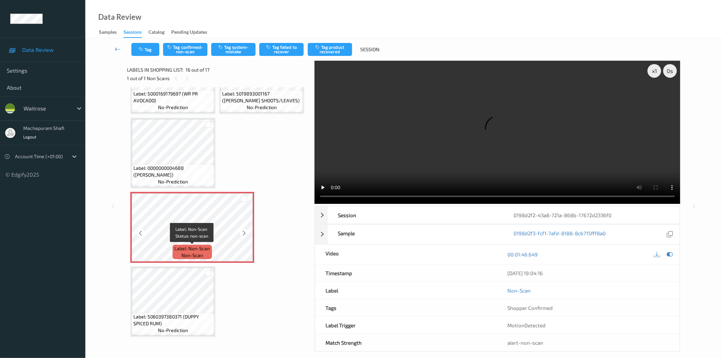
scroll to position [8, 0]
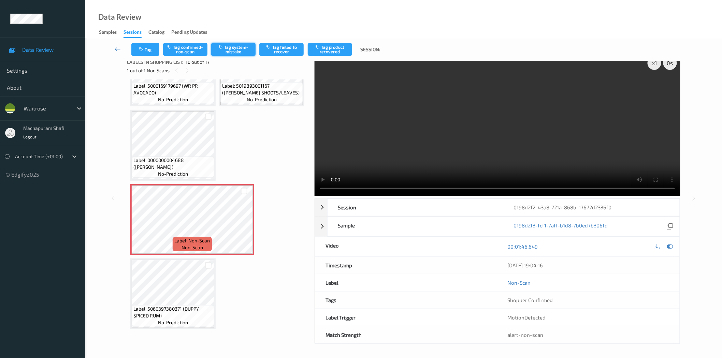
click at [220, 46] on icon "button" at bounding box center [221, 47] width 6 height 5
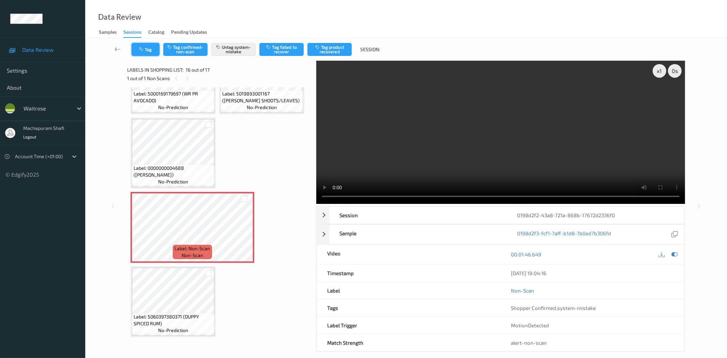
scroll to position [489, 0]
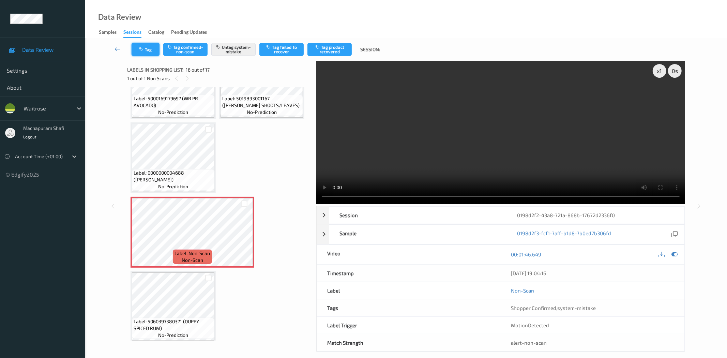
click at [143, 48] on icon "button" at bounding box center [142, 49] width 6 height 5
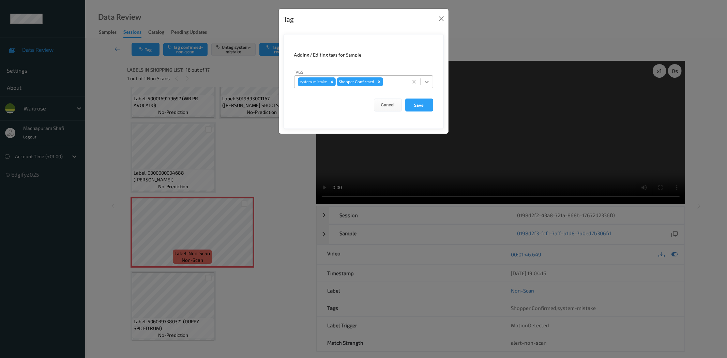
click at [425, 80] on icon at bounding box center [427, 81] width 7 height 7
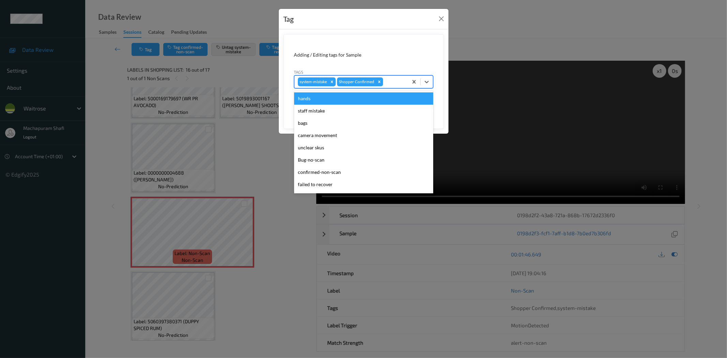
scroll to position [133, 0]
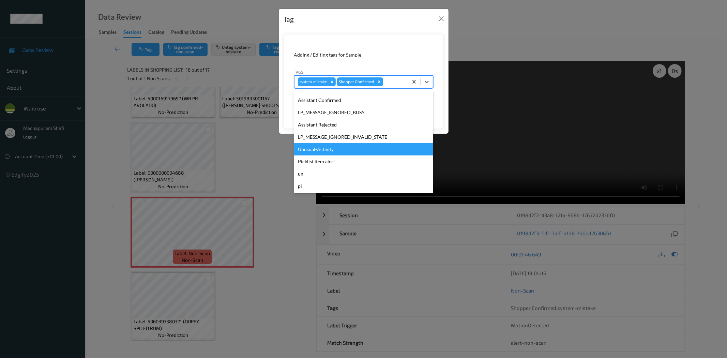
click at [310, 149] on div "Unusual-Activity" at bounding box center [363, 149] width 139 height 12
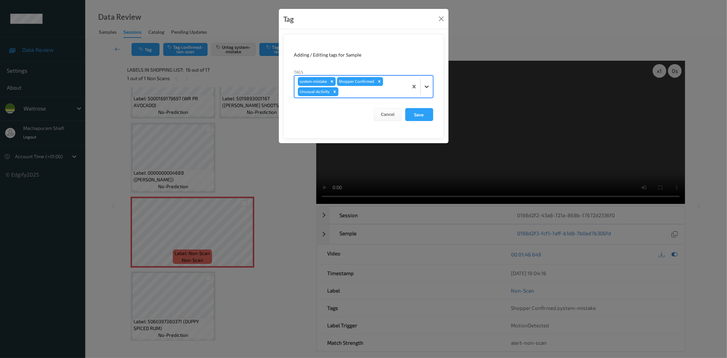
click at [424, 84] on icon at bounding box center [427, 86] width 7 height 7
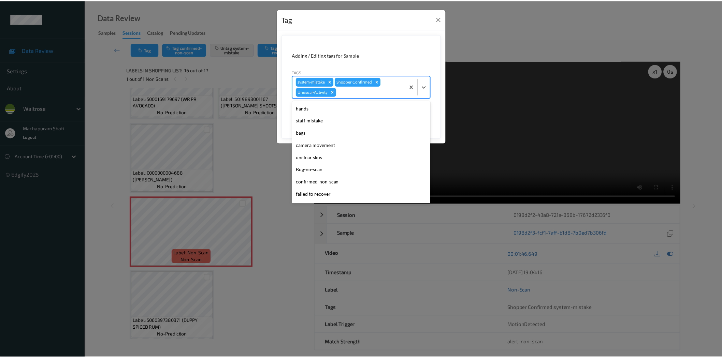
scroll to position [121, 0]
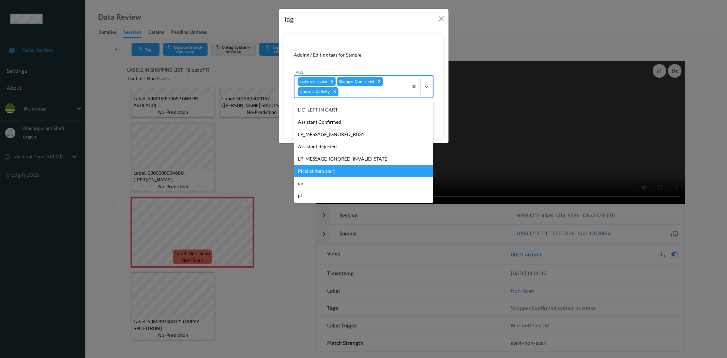
click at [332, 172] on div "Picklist item alert" at bounding box center [363, 171] width 139 height 12
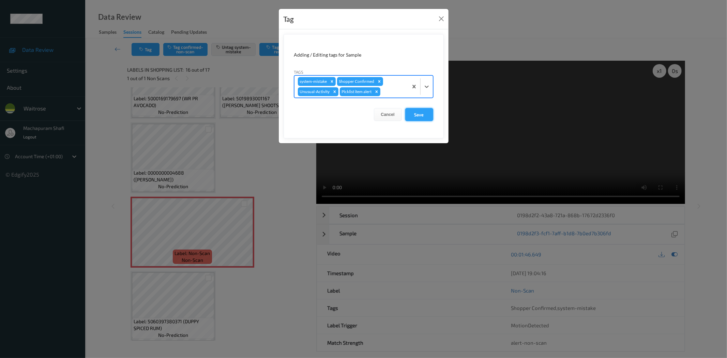
click at [413, 116] on button "Save" at bounding box center [419, 114] width 28 height 13
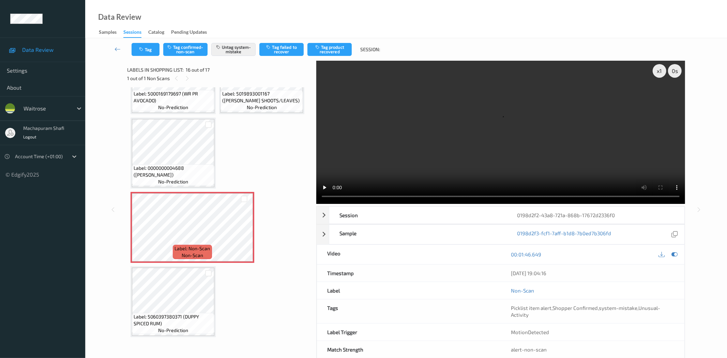
scroll to position [489, 0]
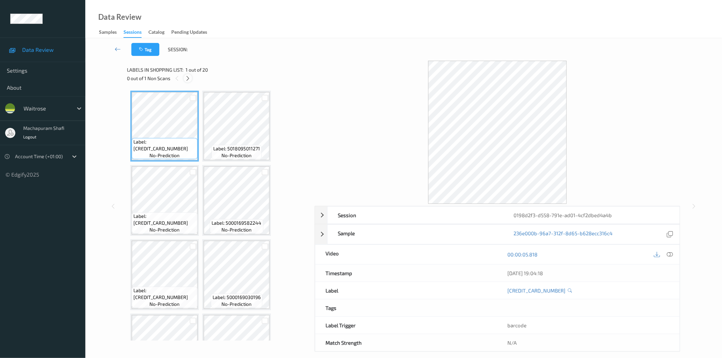
click at [185, 78] on icon at bounding box center [188, 78] width 6 height 6
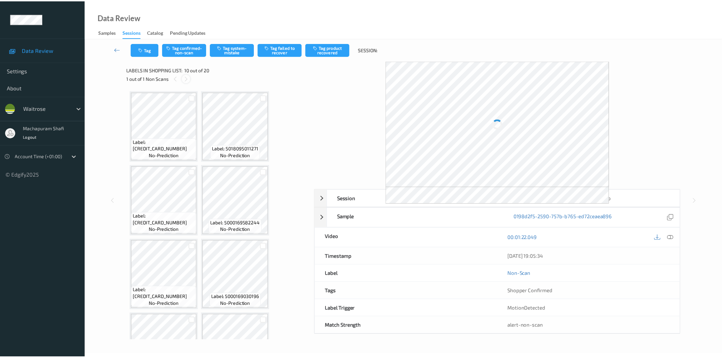
scroll to position [299, 0]
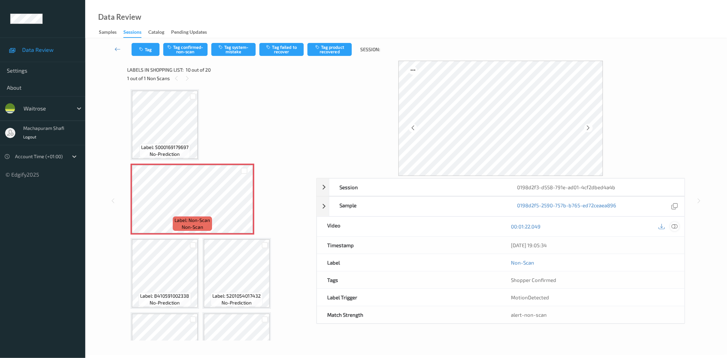
click at [673, 228] on icon at bounding box center [675, 226] width 6 height 6
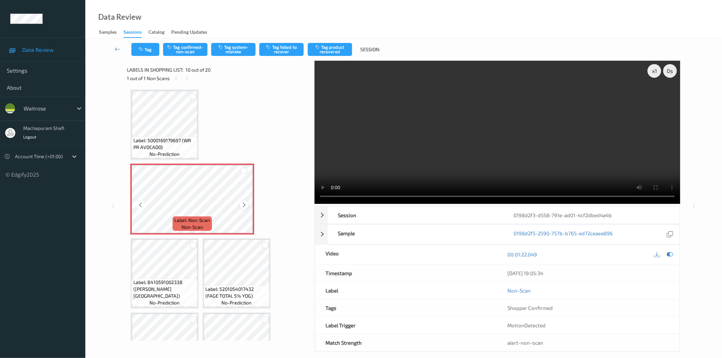
click at [245, 202] on icon at bounding box center [244, 205] width 6 height 6
click at [244, 202] on icon at bounding box center [244, 205] width 6 height 6
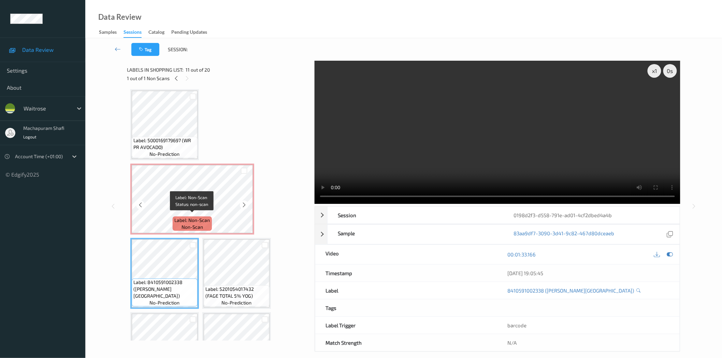
click at [185, 217] on span "Label: Non-Scan" at bounding box center [192, 220] width 35 height 7
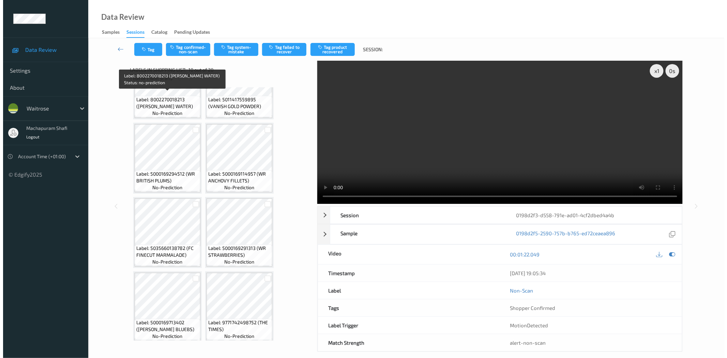
scroll to position [411, 0]
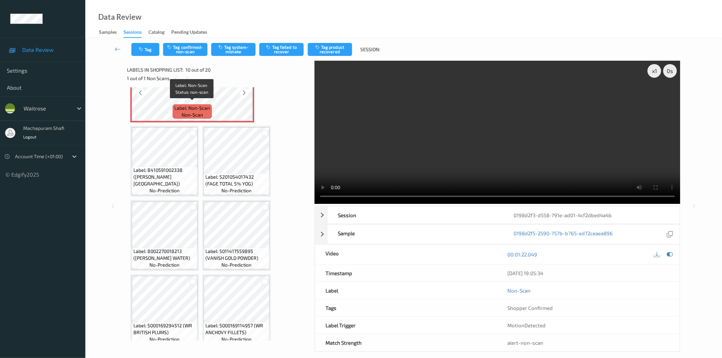
click at [200, 112] on span "non-scan" at bounding box center [191, 115] width 21 height 7
click at [237, 50] on button "Tag system-mistake" at bounding box center [233, 49] width 44 height 13
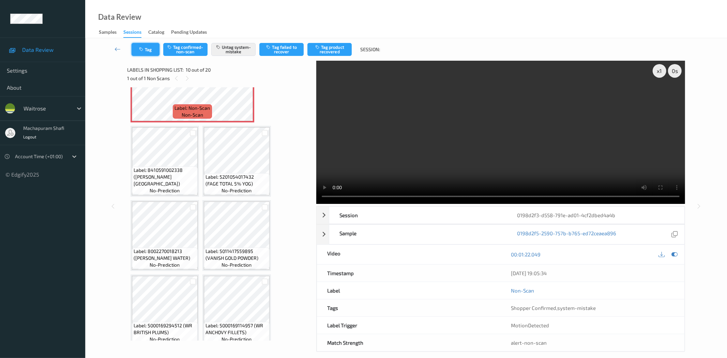
click at [147, 50] on button "Tag" at bounding box center [146, 49] width 28 height 13
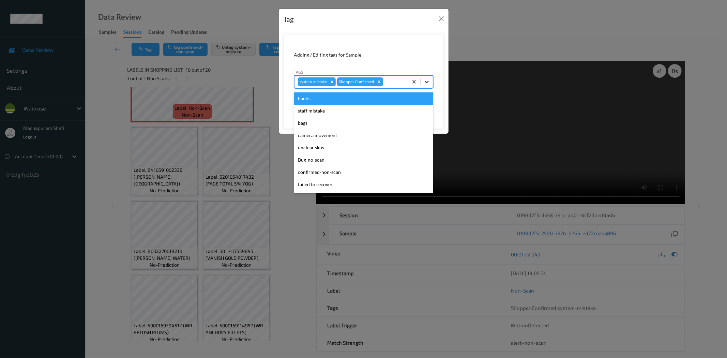
click at [430, 80] on div at bounding box center [427, 82] width 12 height 12
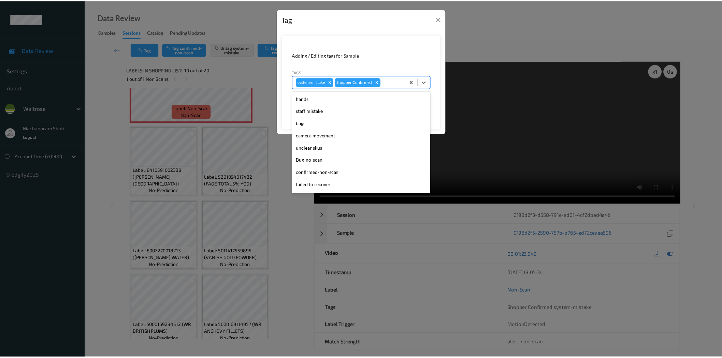
scroll to position [133, 0]
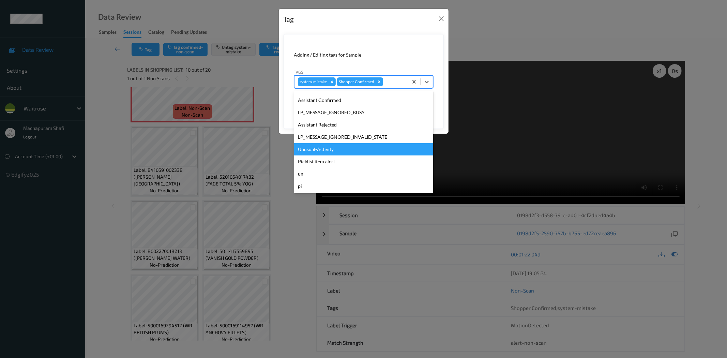
click at [341, 145] on div "Unusual-Activity" at bounding box center [363, 149] width 139 height 12
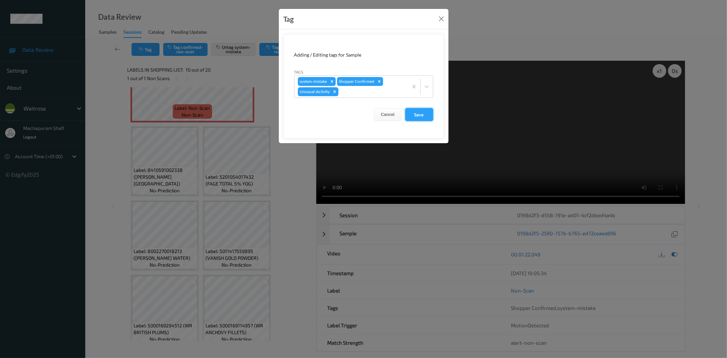
click at [408, 116] on button "Save" at bounding box center [419, 114] width 28 height 13
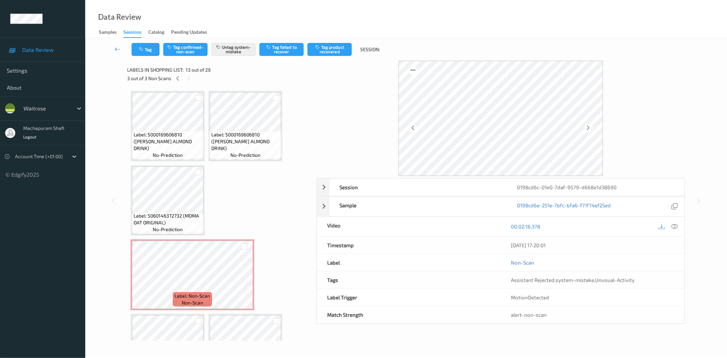
scroll to position [592, 0]
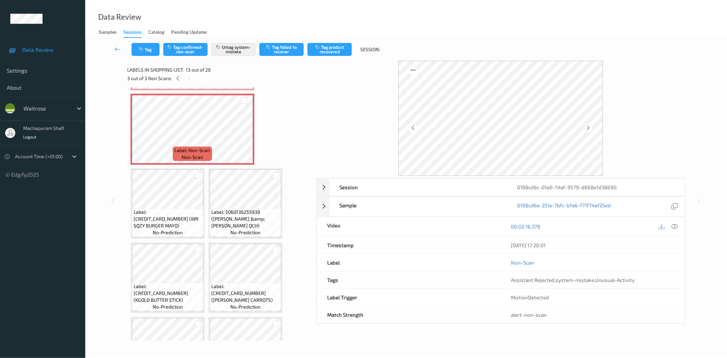
click at [267, 76] on div "3 out of 3 Non Scans" at bounding box center [219, 78] width 184 height 9
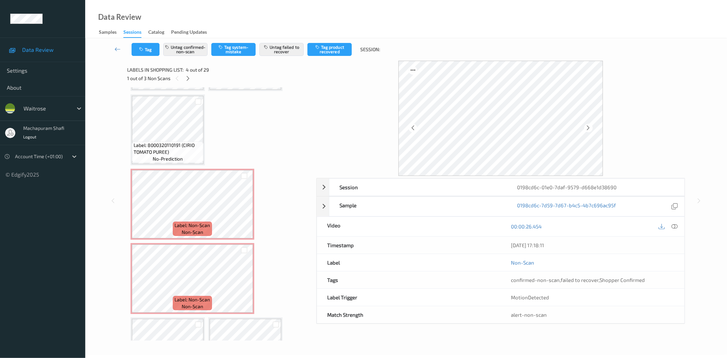
scroll to position [444, 0]
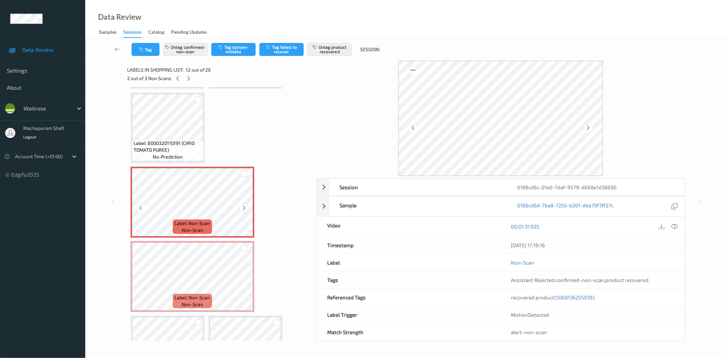
click at [243, 205] on icon at bounding box center [244, 208] width 6 height 6
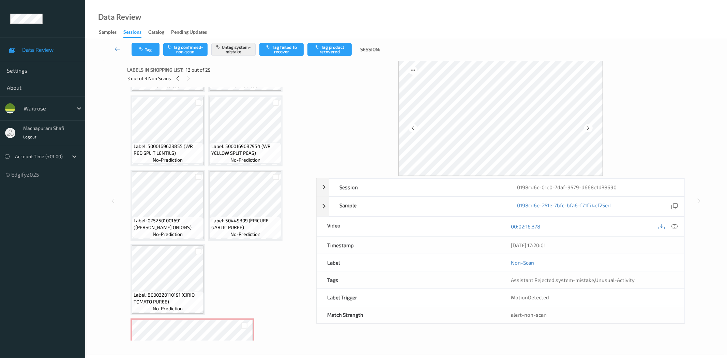
scroll to position [141, 0]
